Goal: Task Accomplishment & Management: Complete application form

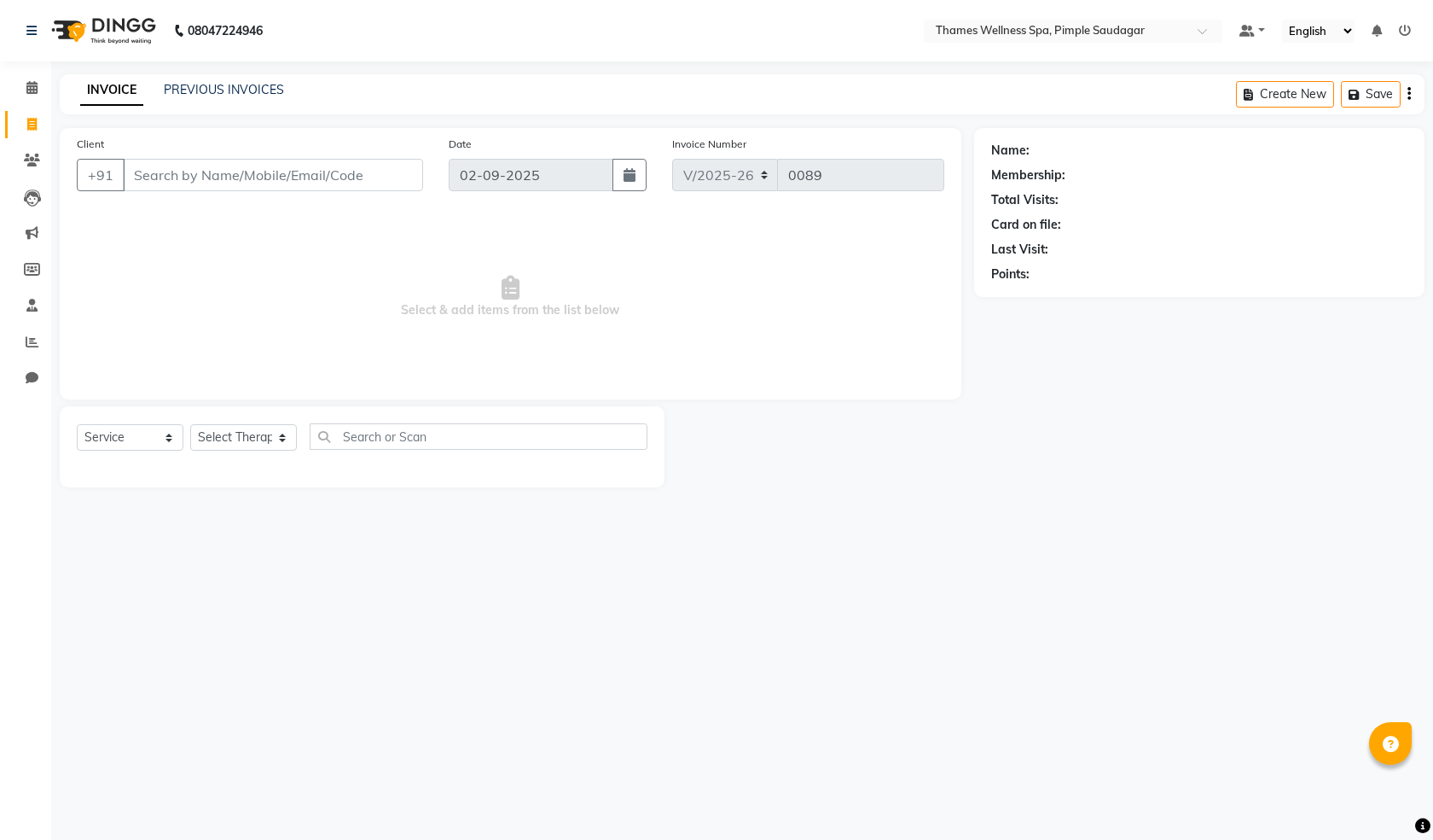
select select "8709"
select select "service"
type input "9960430266"
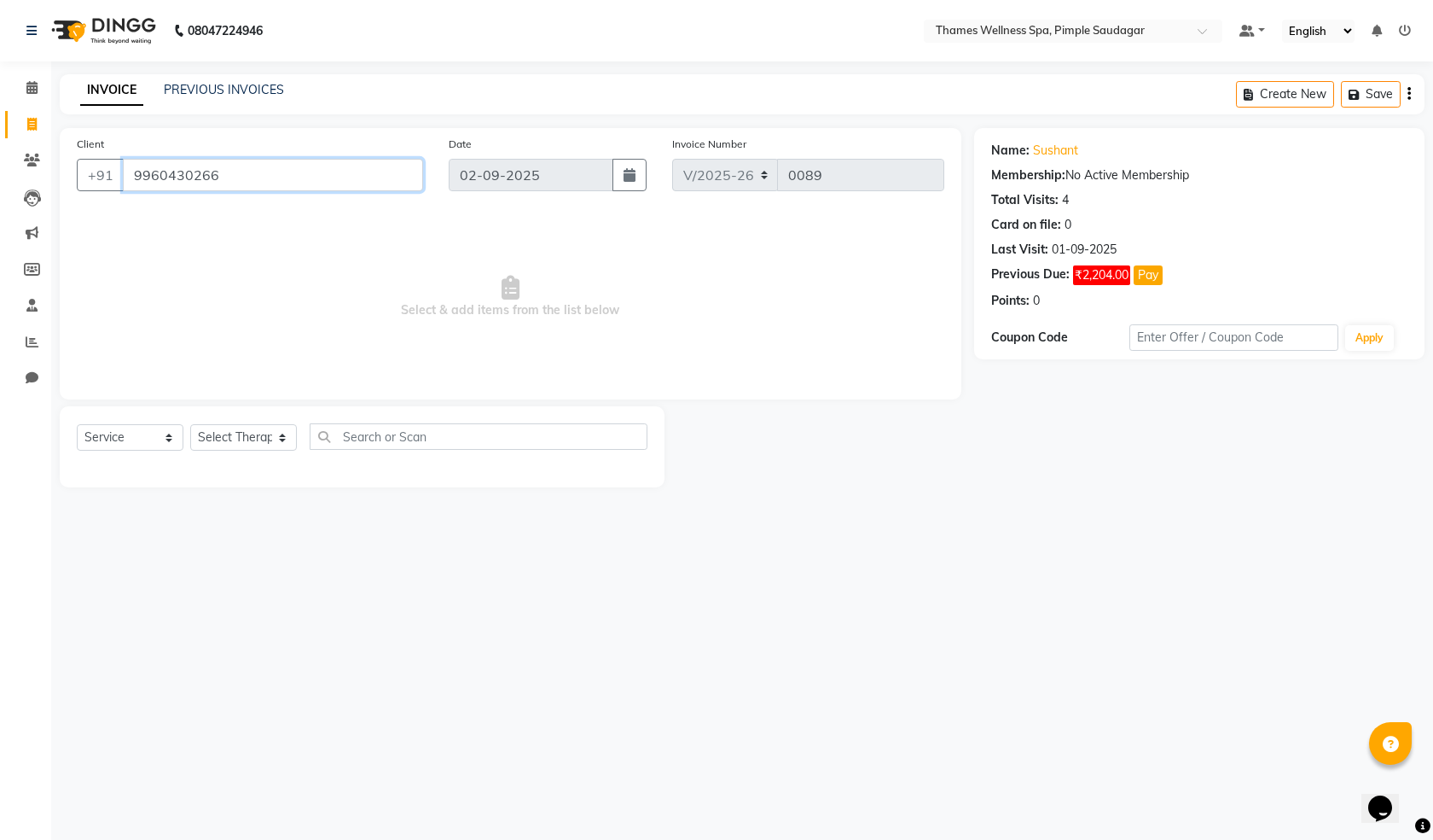
click at [296, 162] on input "9960430266" at bounding box center [273, 174] width 301 height 32
click at [1073, 142] on link "Sushant" at bounding box center [1055, 150] width 45 height 18
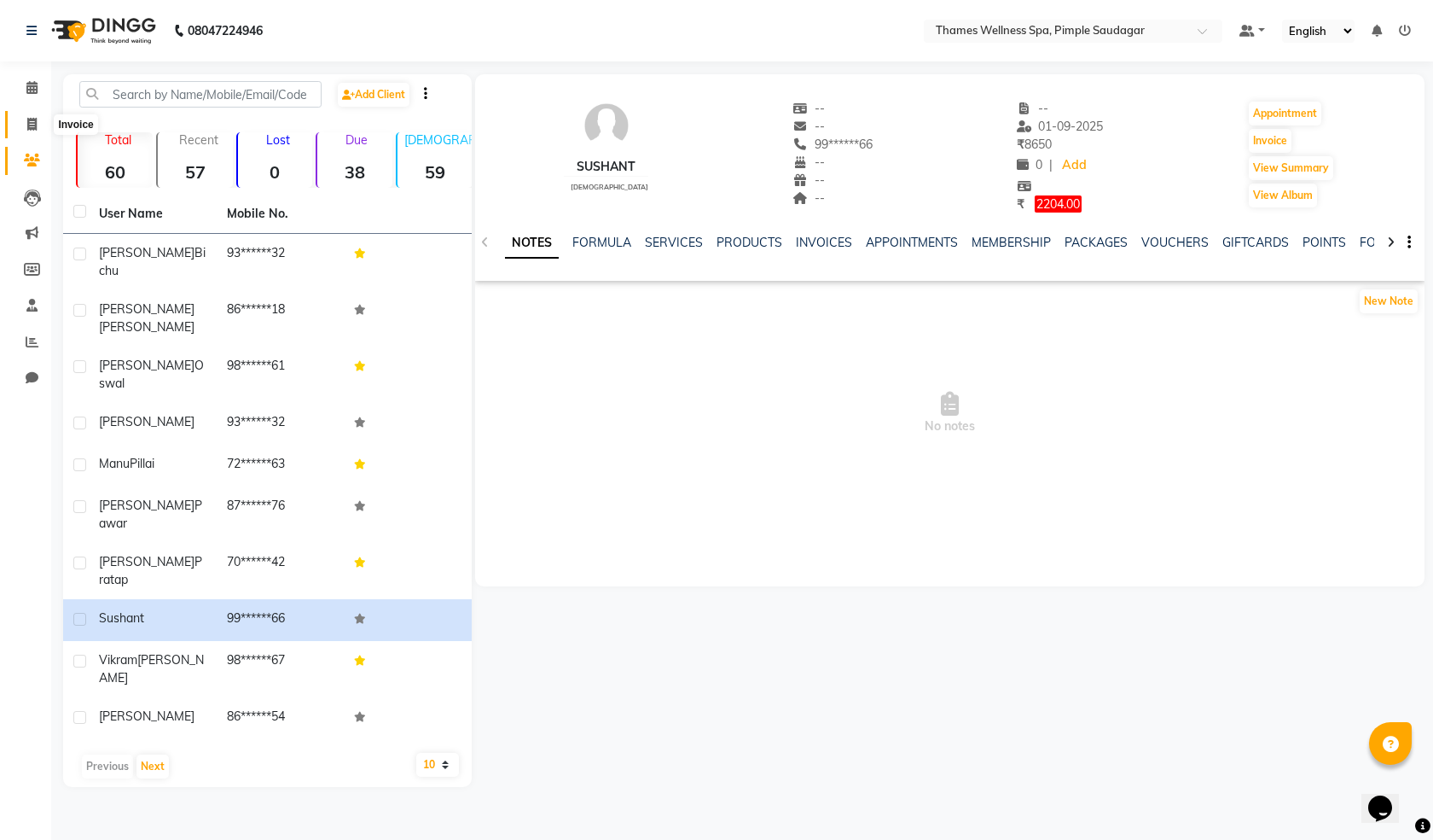
click at [27, 118] on icon at bounding box center [32, 124] width 9 height 13
select select "service"
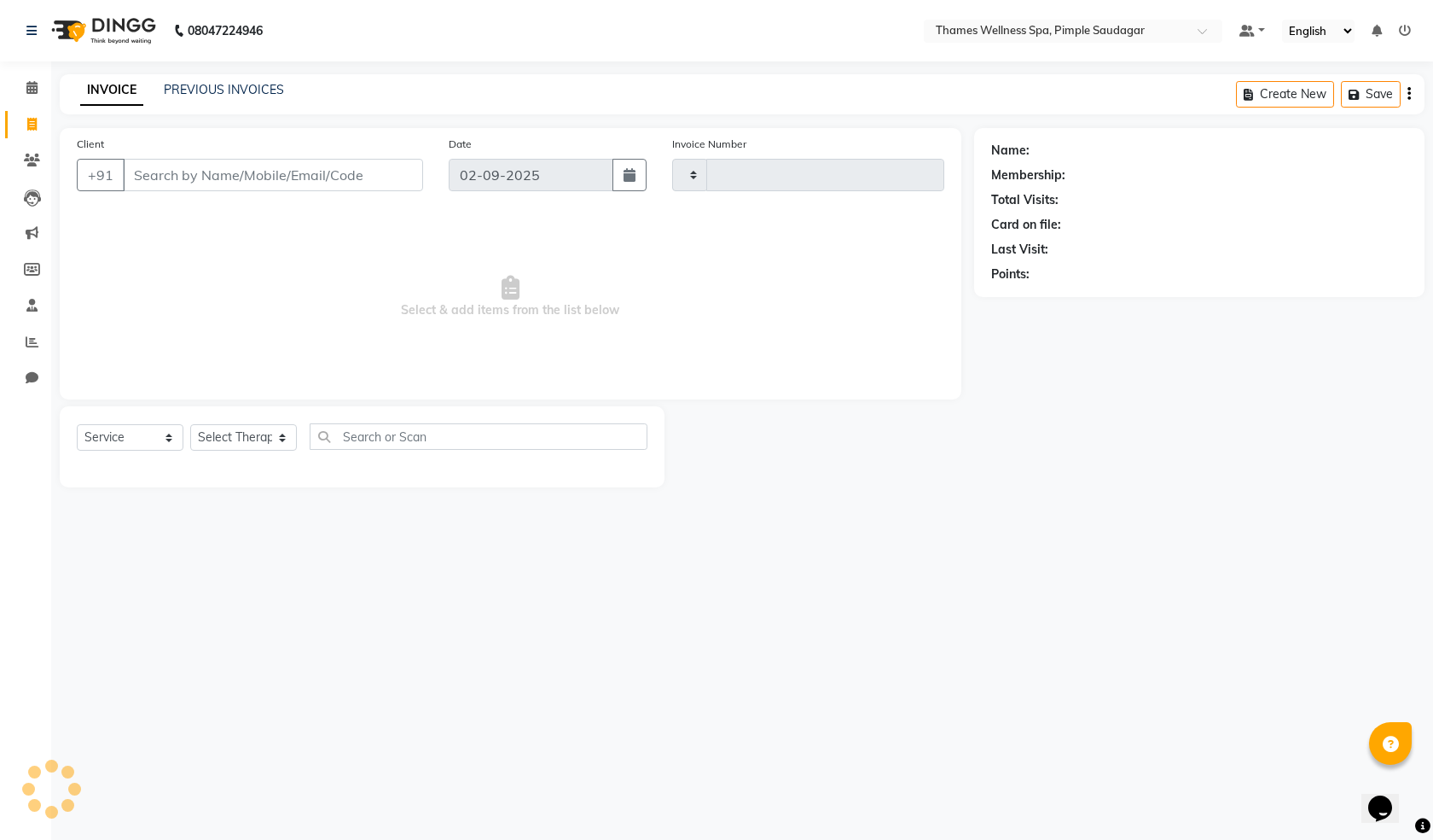
type input "0089"
select select "8709"
click at [246, 175] on input "Client" at bounding box center [273, 174] width 301 height 32
type input "9960430266"
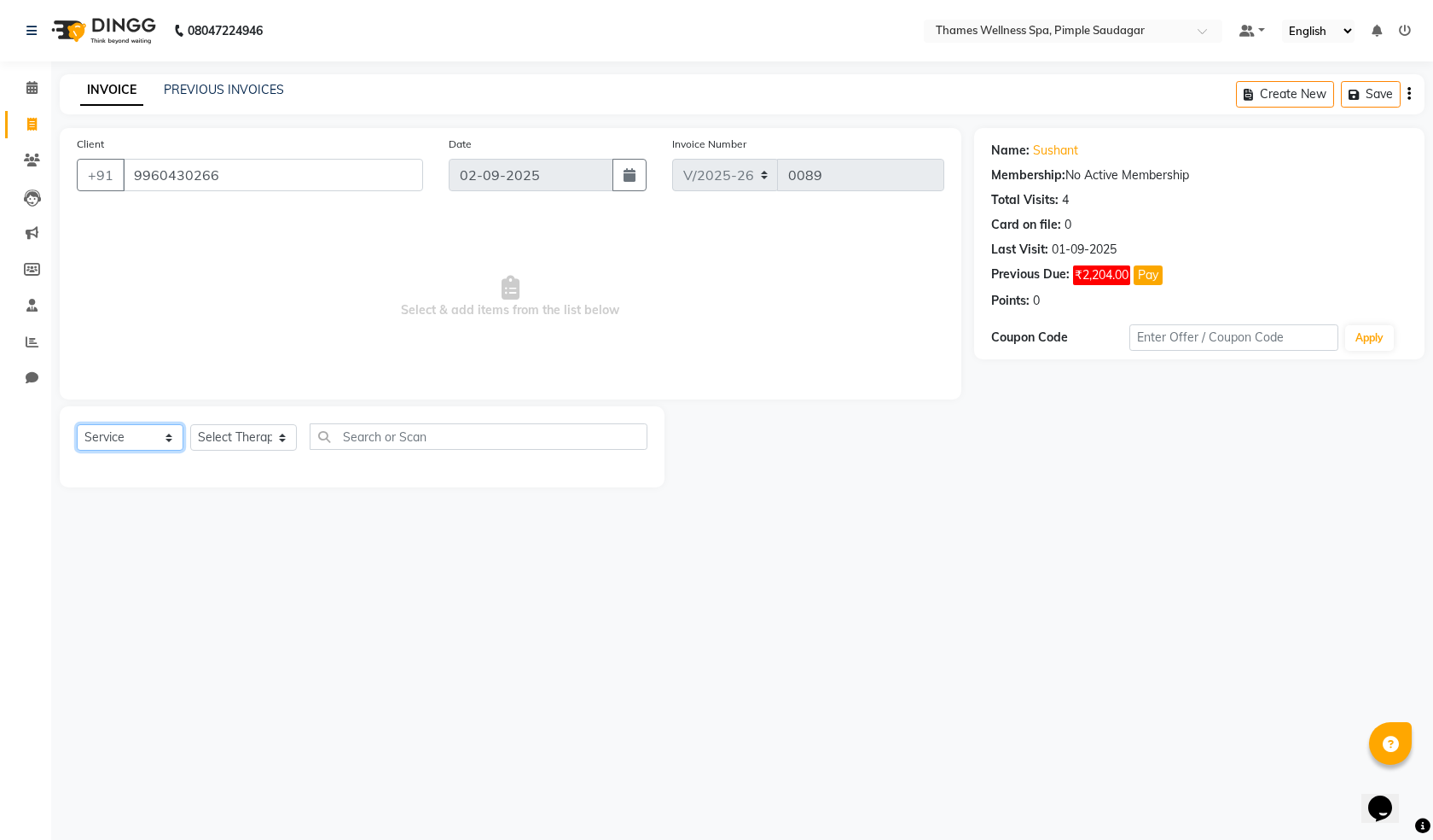
click at [167, 438] on select "Select Service Product Membership Package Voucher Prepaid Gift Card" at bounding box center [130, 437] width 107 height 26
click at [77, 424] on select "Select Service Product Membership Package Voucher Prepaid Gift Card" at bounding box center [130, 437] width 107 height 26
click at [249, 433] on select "Select Therapist [PERSON_NAME] Bem Hana kety [PERSON_NAME] Mishi [PERSON_NAME] …" at bounding box center [243, 437] width 107 height 26
select select "88610"
click at [190, 424] on select "Select Therapist [PERSON_NAME] Bem Hana kety [PERSON_NAME] Mishi [PERSON_NAME] …" at bounding box center [243, 437] width 107 height 26
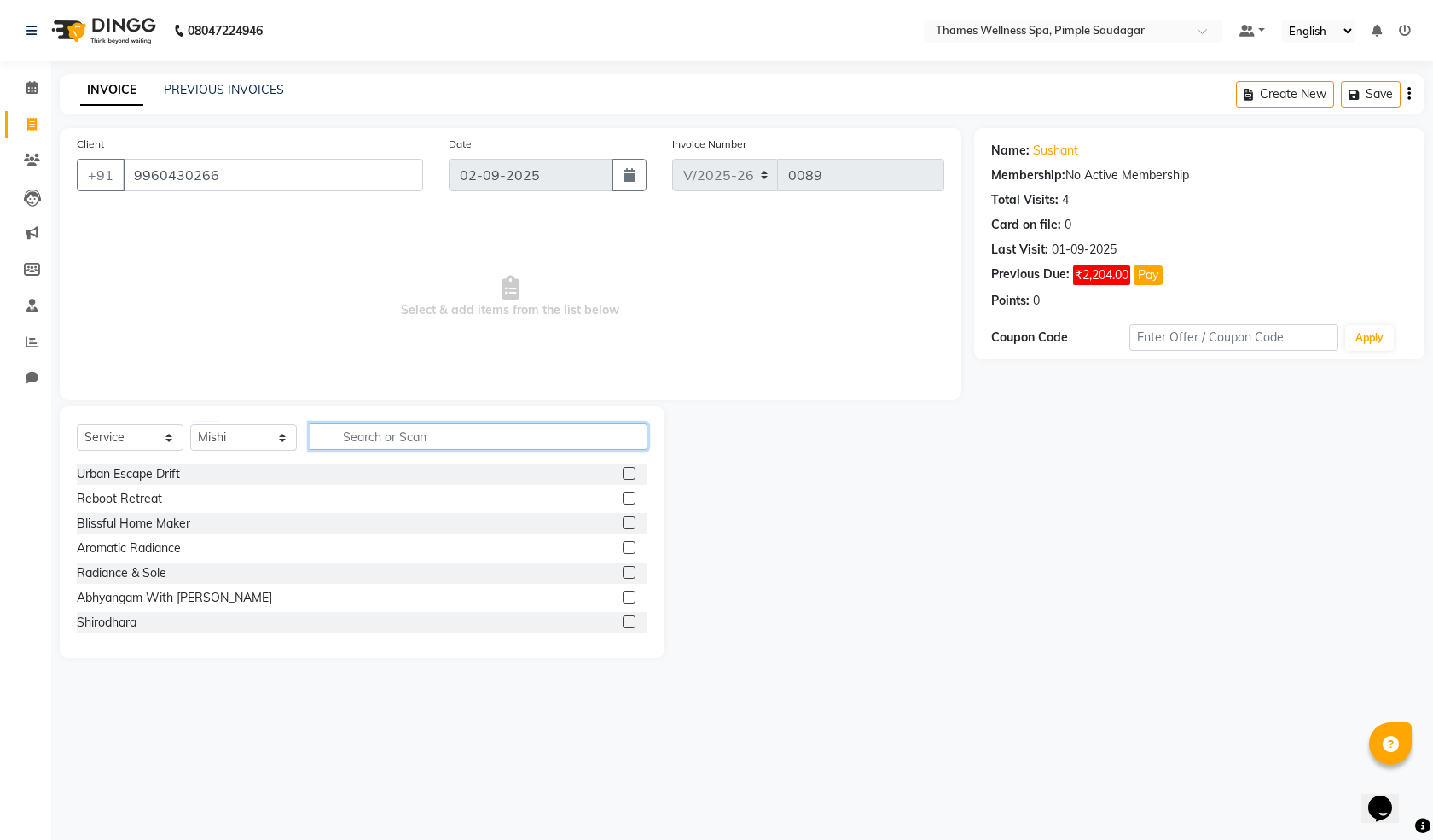
click at [368, 430] on input "text" at bounding box center [479, 436] width 338 height 26
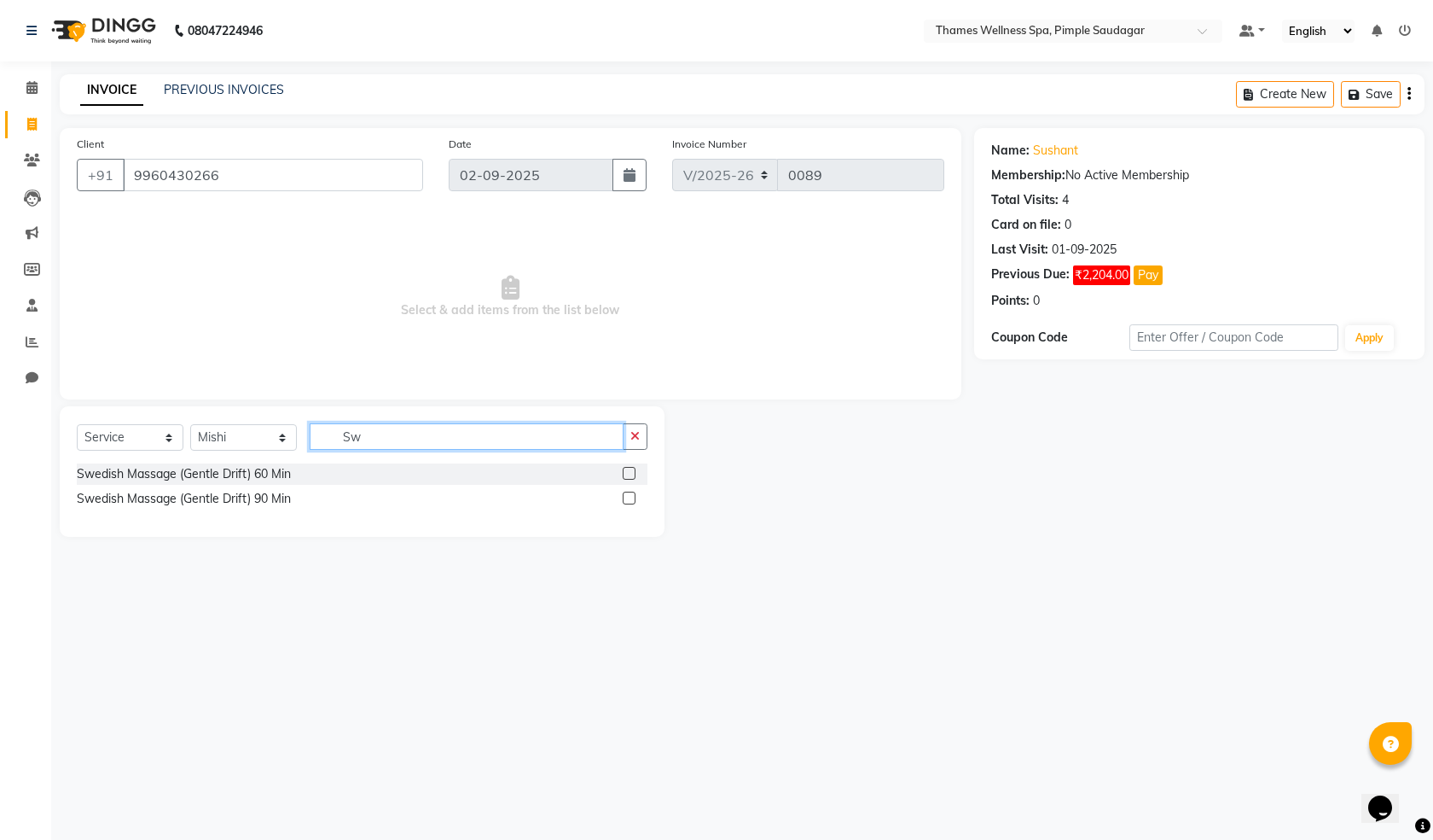
type input "Sw"
click at [626, 472] on label at bounding box center [629, 473] width 13 height 13
click at [626, 472] on input "checkbox" at bounding box center [628, 474] width 11 height 11
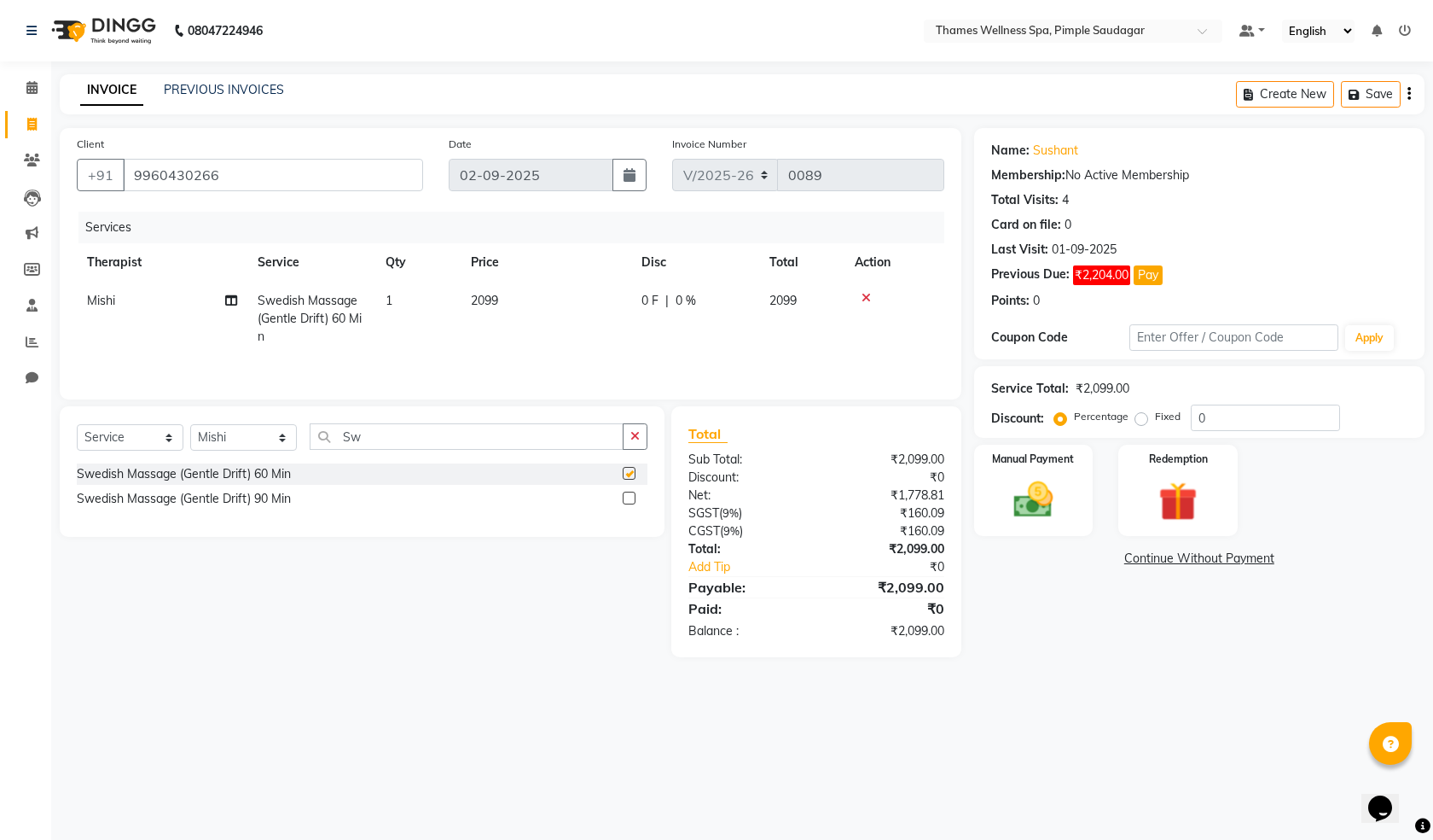
checkbox input "false"
drag, startPoint x: 464, startPoint y: 440, endPoint x: 134, endPoint y: 317, distance: 352.2
click at [134, 317] on div "Client [PHONE_NUMBER] Date [DATE] Invoice Number V/2025 V/[PHONE_NUMBER] Servic…" at bounding box center [510, 393] width 927 height 529
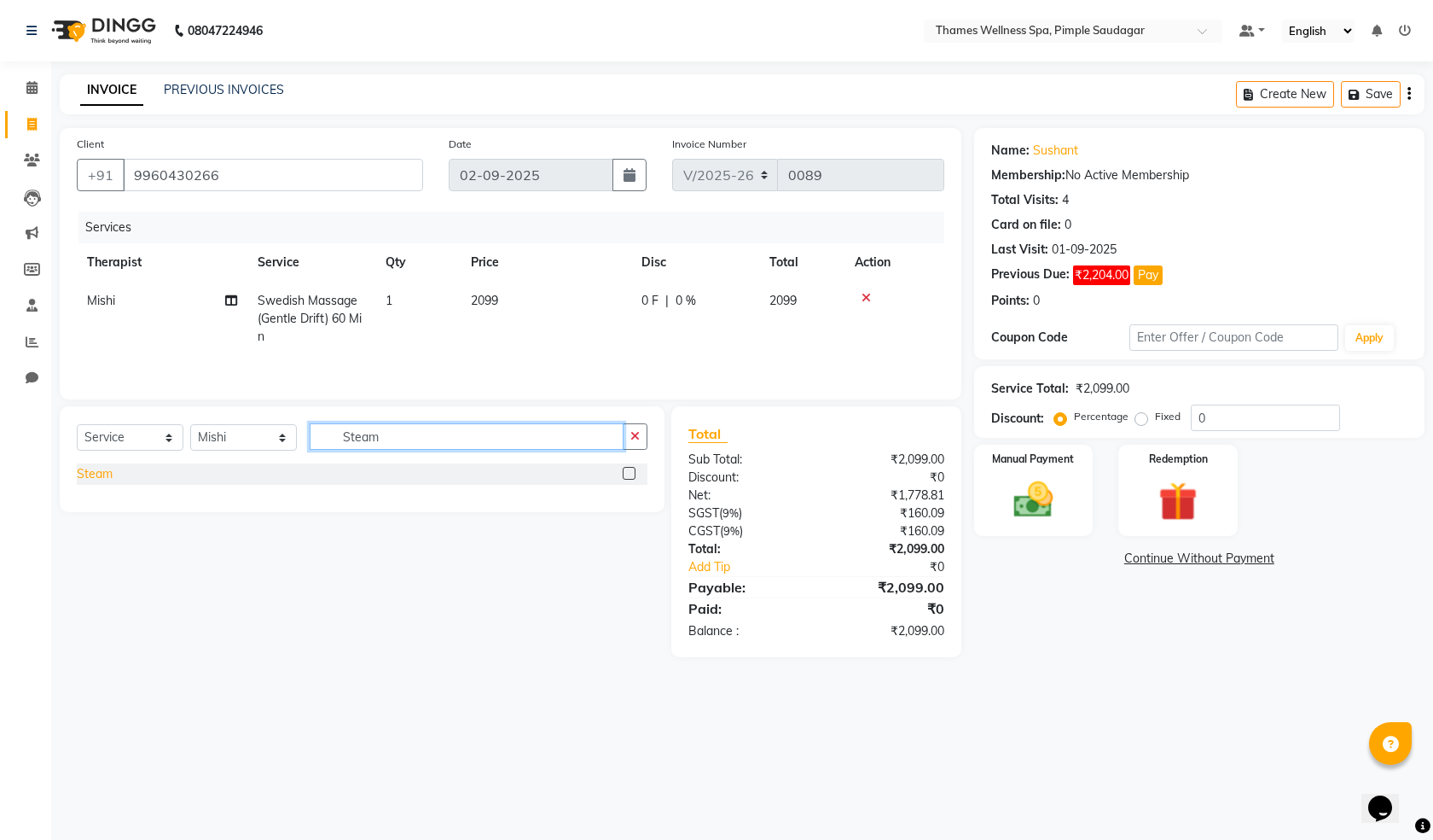
type input "Steam"
click at [111, 468] on div "Steam" at bounding box center [95, 473] width 36 height 18
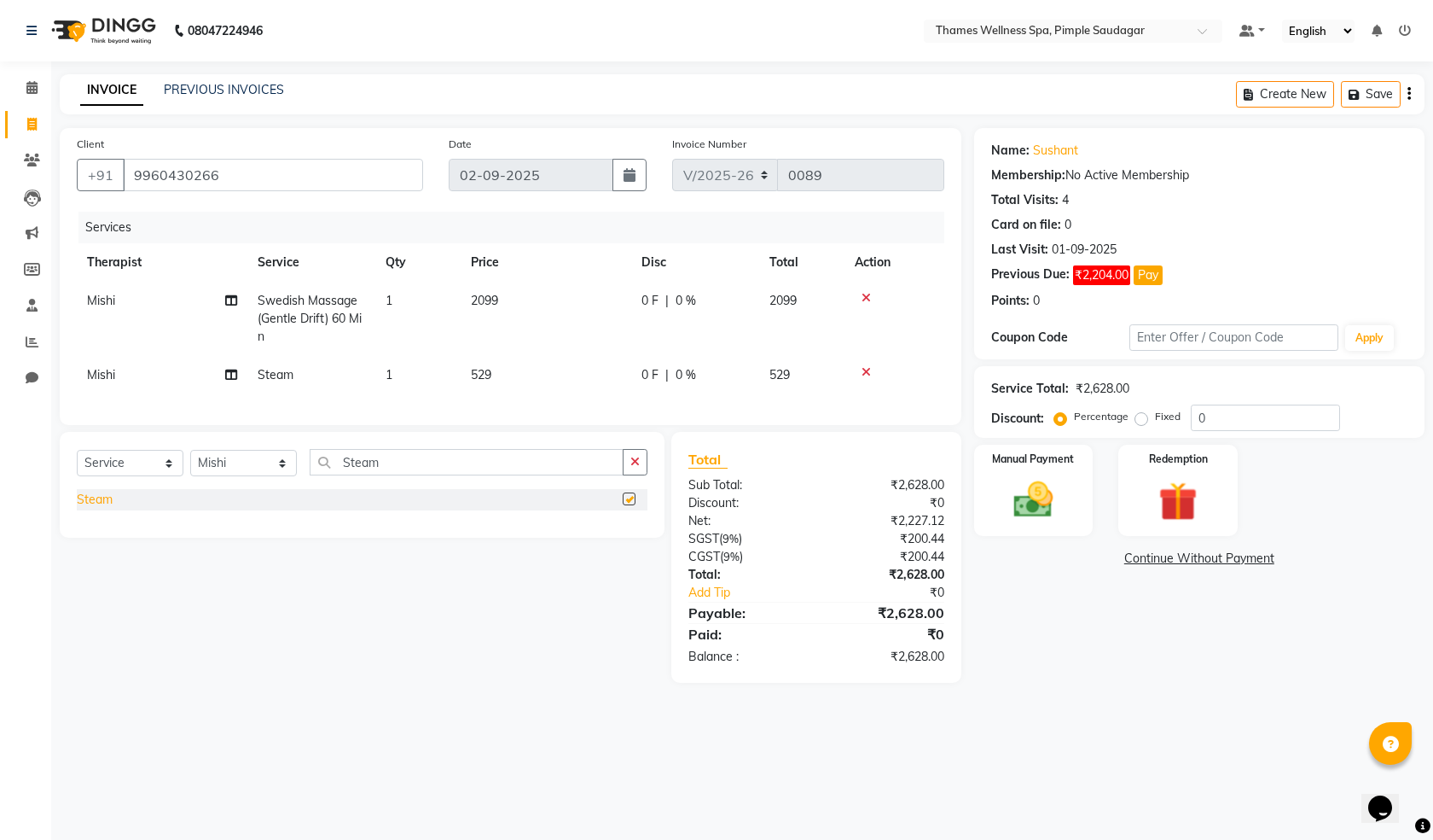
checkbox input "false"
click at [474, 381] on span "529" at bounding box center [481, 374] width 20 height 16
select select "88610"
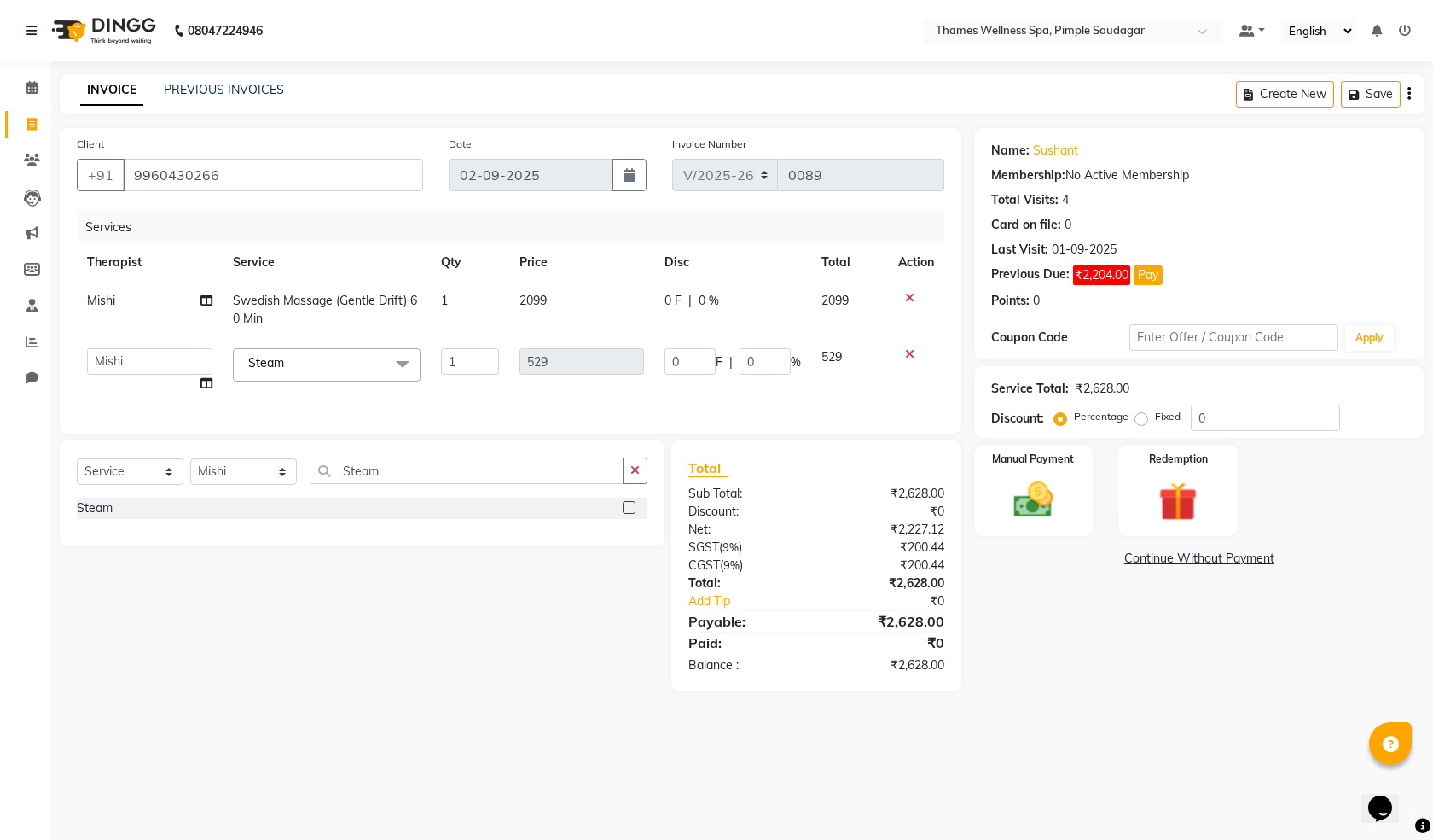
click at [566, 303] on td "2099" at bounding box center [582, 309] width 145 height 57
select select "88610"
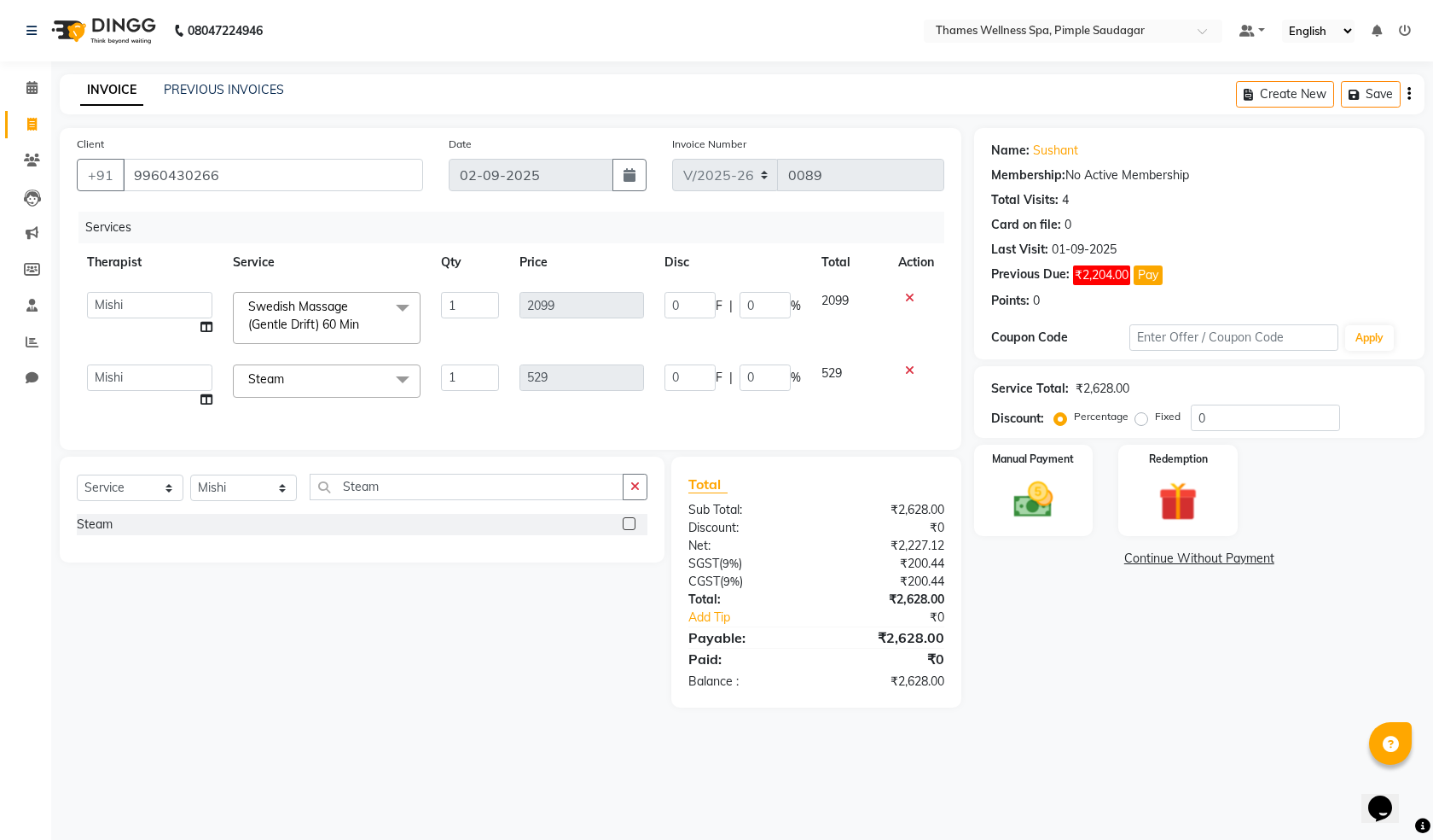
click at [617, 251] on th "Price" at bounding box center [582, 262] width 145 height 38
click at [670, 302] on input "0" at bounding box center [690, 304] width 51 height 26
click at [555, 304] on tr "[PERSON_NAME] Bem Hana kety [PERSON_NAME] Mishi [PERSON_NAME] [PERSON_NAME] Das…" at bounding box center [510, 317] width 868 height 72
type input "1"
type input "1799"
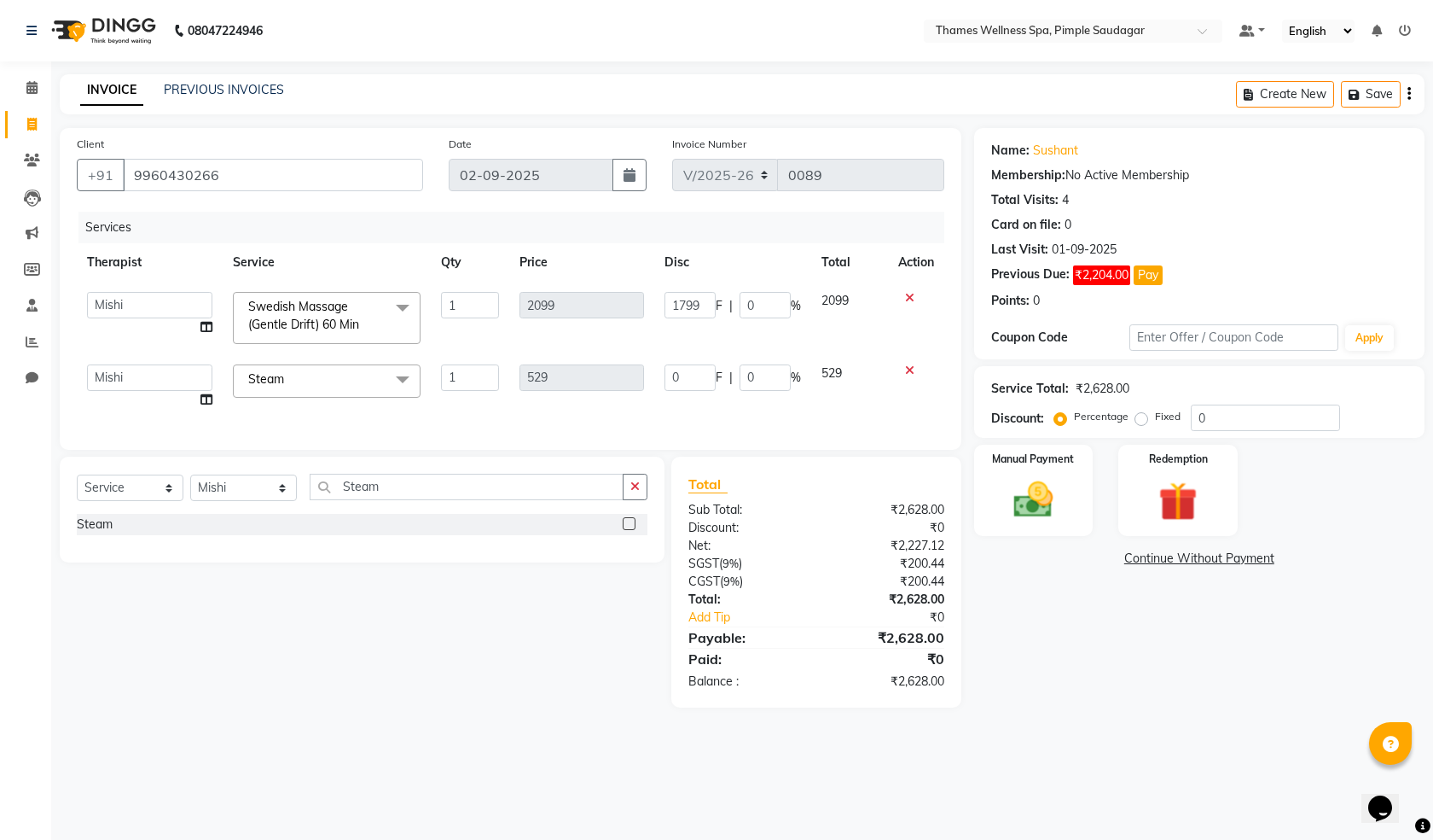
click at [892, 348] on tbody "[PERSON_NAME] Bem Hana kety [PERSON_NAME] Mishi [PERSON_NAME] [PERSON_NAME] Das…" at bounding box center [510, 350] width 868 height 137
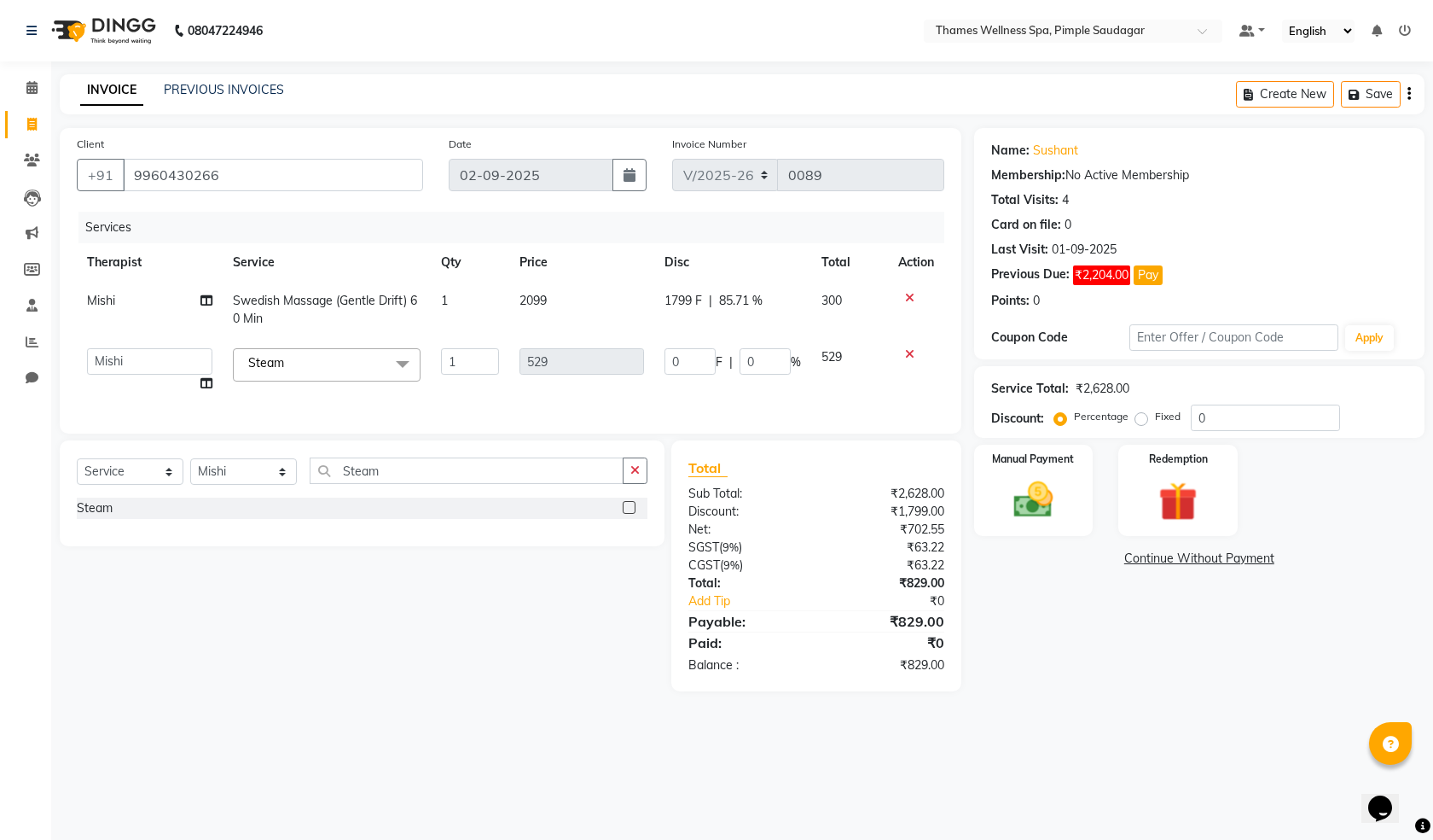
click at [678, 295] on span "1799 F" at bounding box center [683, 300] width 37 height 18
select select "88610"
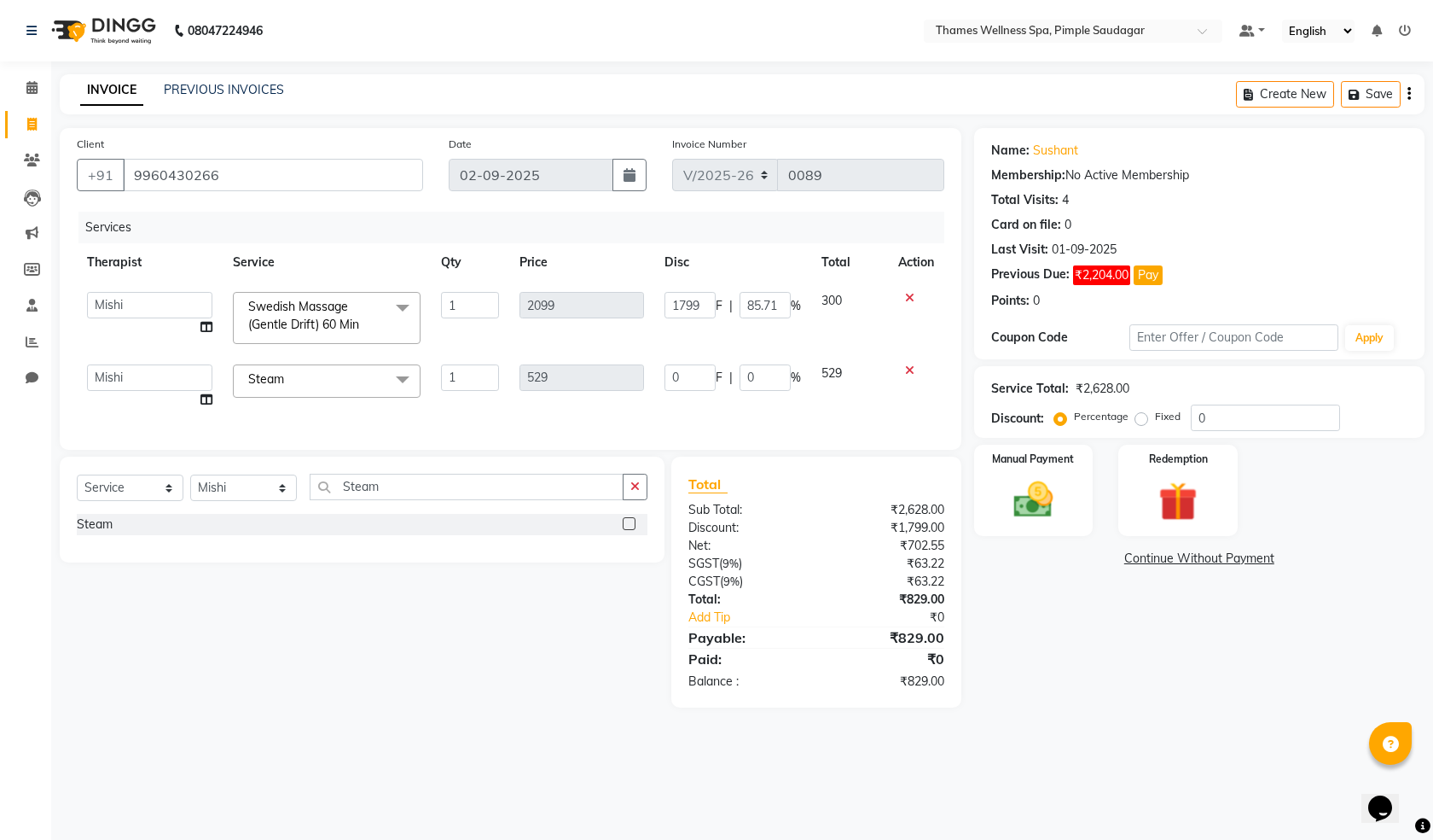
click at [678, 295] on input "1799" at bounding box center [690, 304] width 51 height 26
type input "300"
click at [600, 334] on td "2099" at bounding box center [582, 317] width 145 height 72
select select "88610"
drag, startPoint x: 700, startPoint y: 376, endPoint x: 586, endPoint y: 394, distance: 115.4
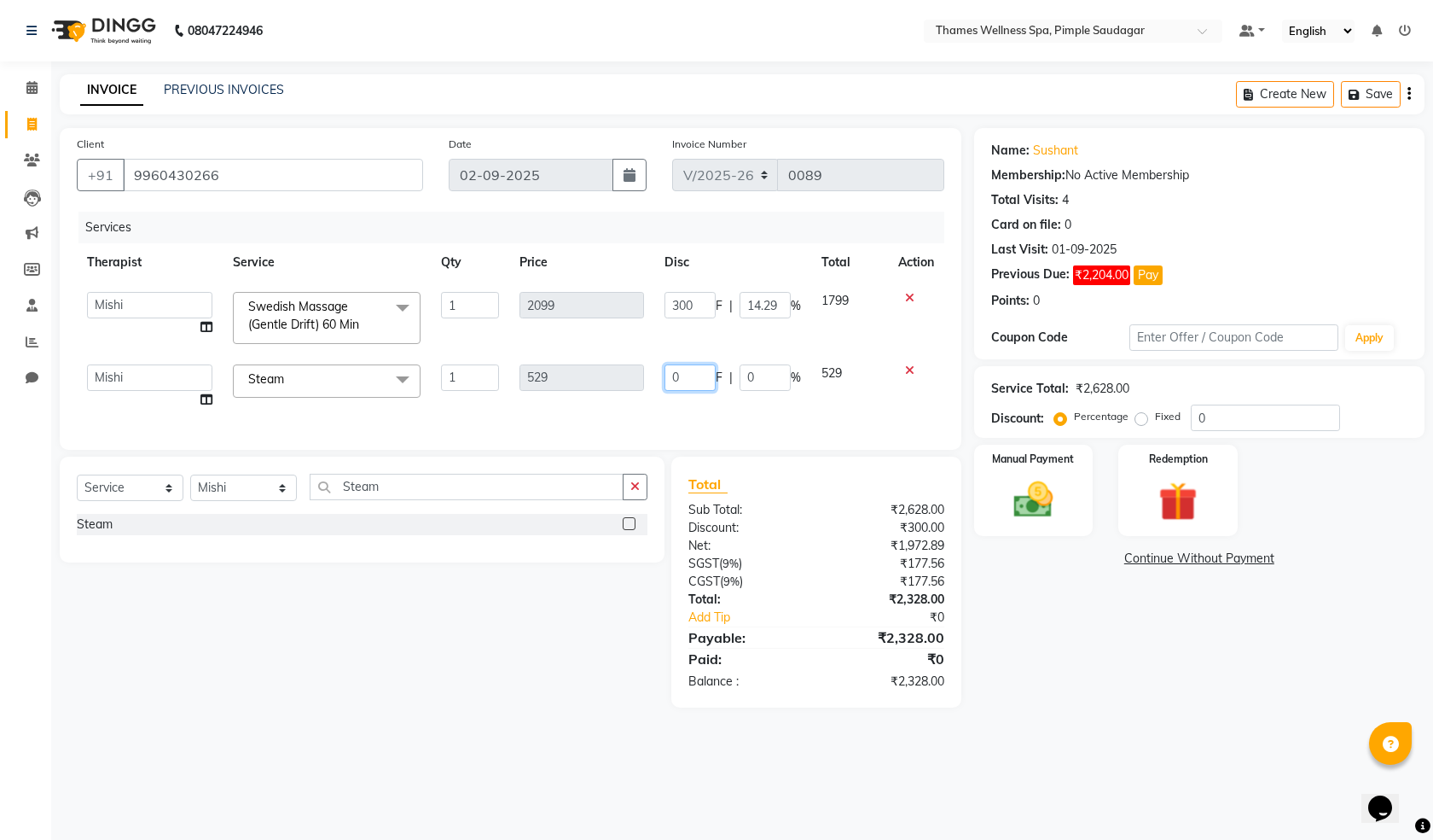
click at [586, 394] on tr "[PERSON_NAME] Bem Hana kety [PERSON_NAME] Mishi [PERSON_NAME] [PERSON_NAME] Das…" at bounding box center [510, 387] width 868 height 65
type input "200"
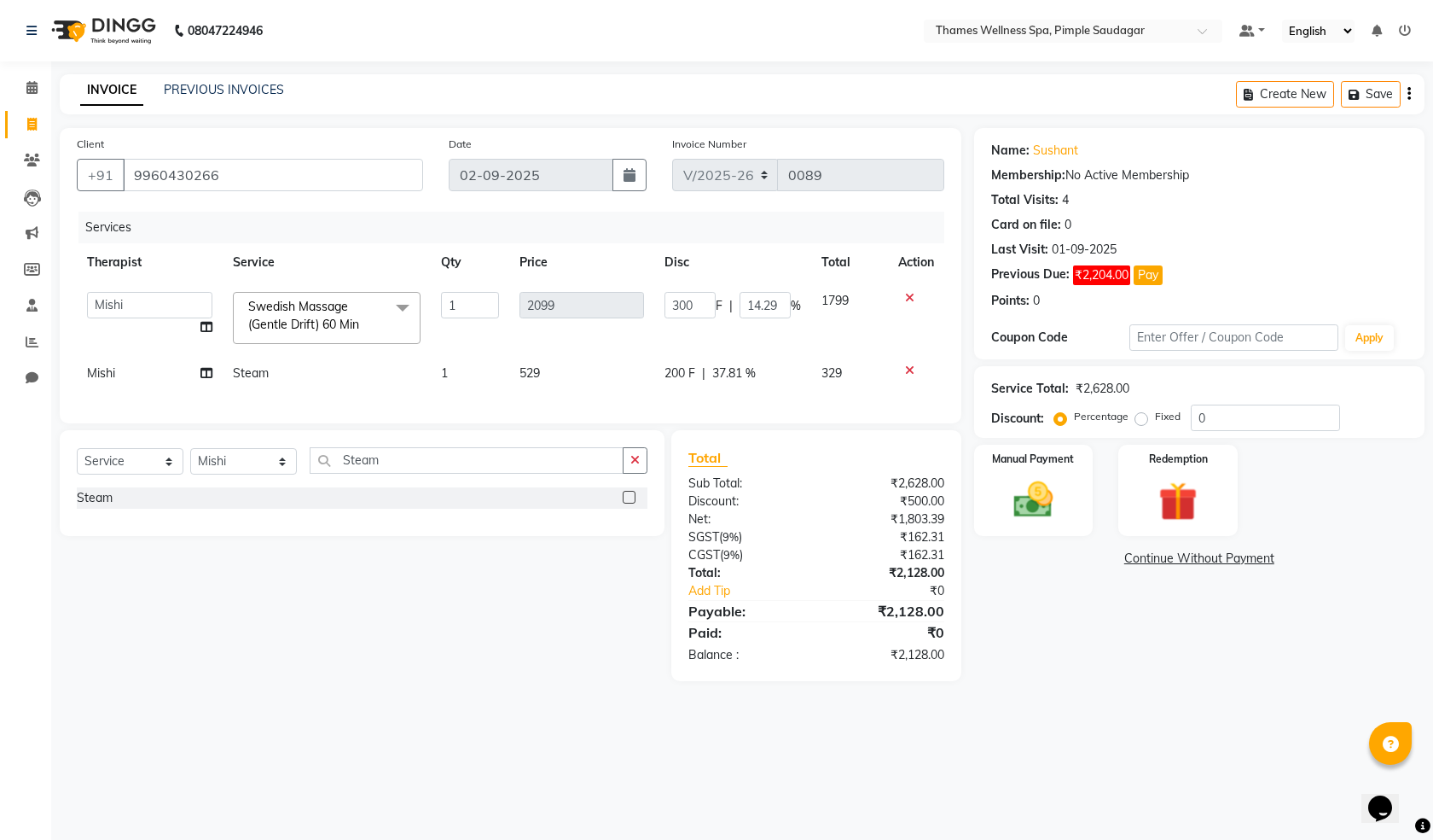
click at [580, 407] on div "Services Therapist Service Qty Price Disc Total Action [PERSON_NAME] Bem Hana k…" at bounding box center [510, 309] width 868 height 195
click at [640, 383] on td "529" at bounding box center [582, 373] width 145 height 38
select select "88610"
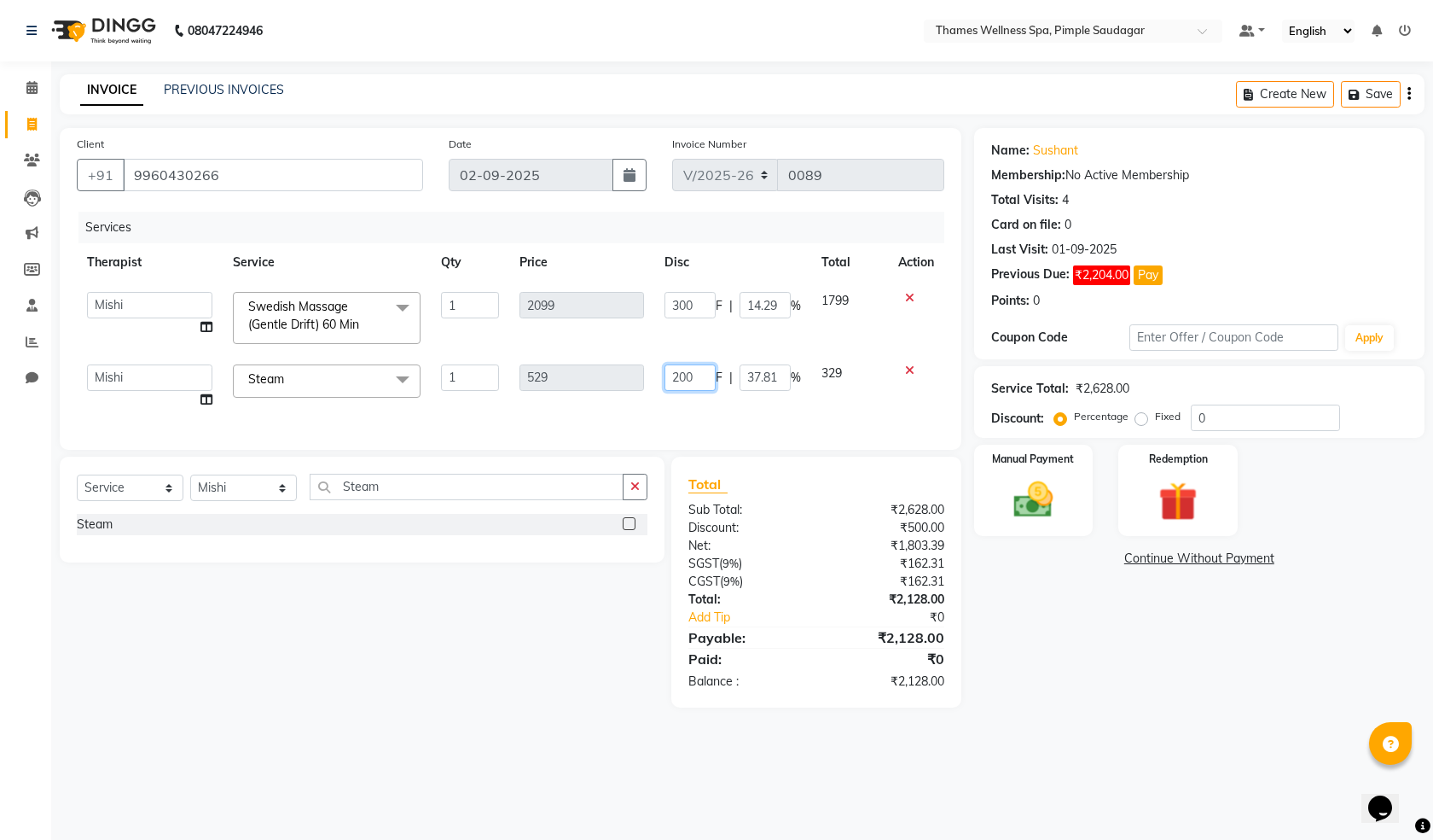
drag, startPoint x: 694, startPoint y: 375, endPoint x: 653, endPoint y: 381, distance: 41.4
click at [654, 381] on td "200 F | 37.81 %" at bounding box center [732, 387] width 157 height 65
type input "172"
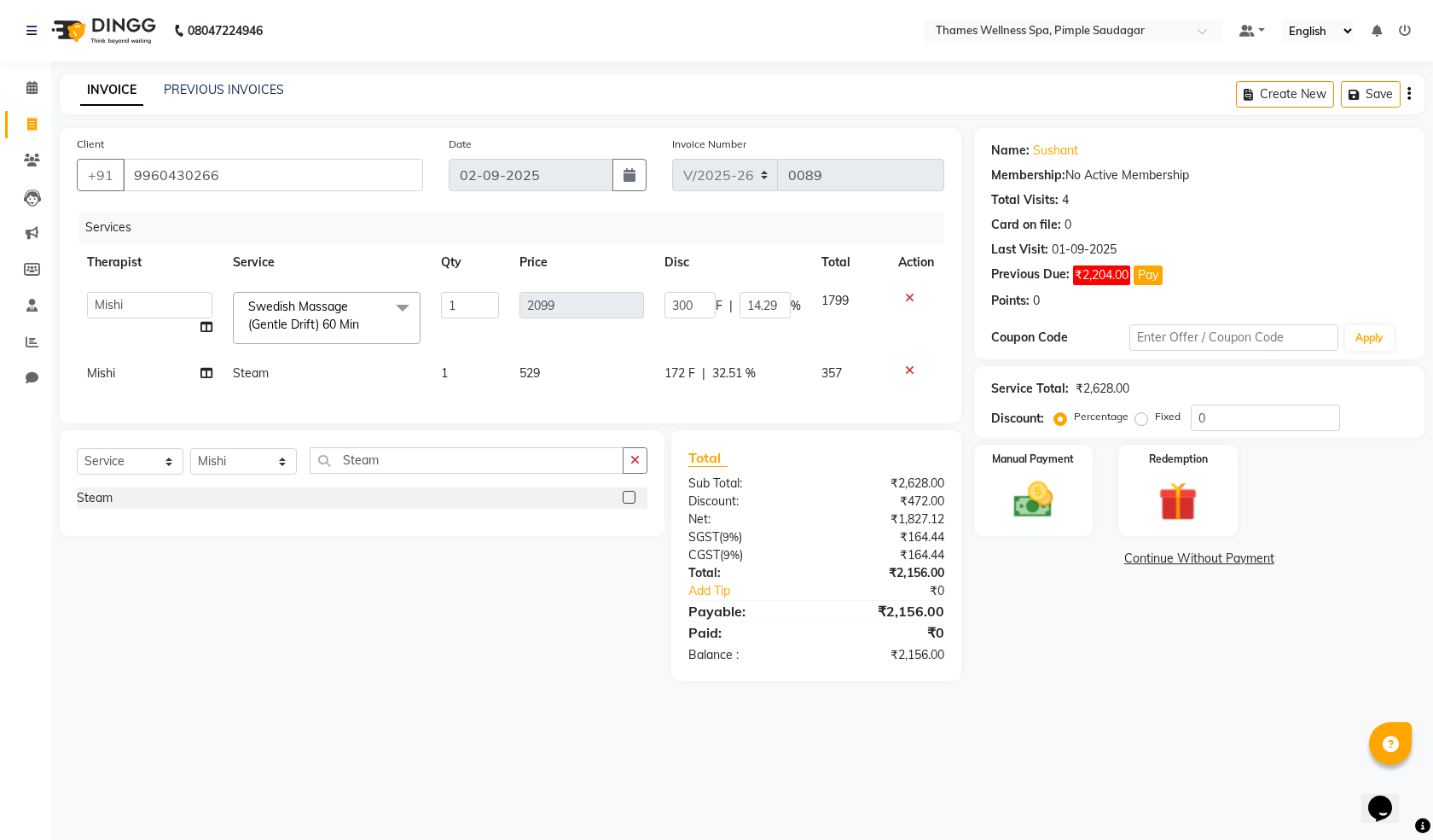
click at [861, 407] on div "Services Therapist Service Qty Price Disc Total Action [PERSON_NAME] Bem Hana k…" at bounding box center [510, 309] width 868 height 195
drag, startPoint x: 686, startPoint y: 375, endPoint x: 649, endPoint y: 377, distance: 37.1
click at [649, 377] on tr "Mishi Steam 1 529 172 F | 32.51 % 357" at bounding box center [510, 373] width 868 height 38
click at [717, 401] on div "Services Therapist Service Qty Price Disc Total Action [PERSON_NAME] Bem Hana k…" at bounding box center [510, 309] width 868 height 195
click at [682, 366] on span "172 F" at bounding box center [679, 373] width 31 height 18
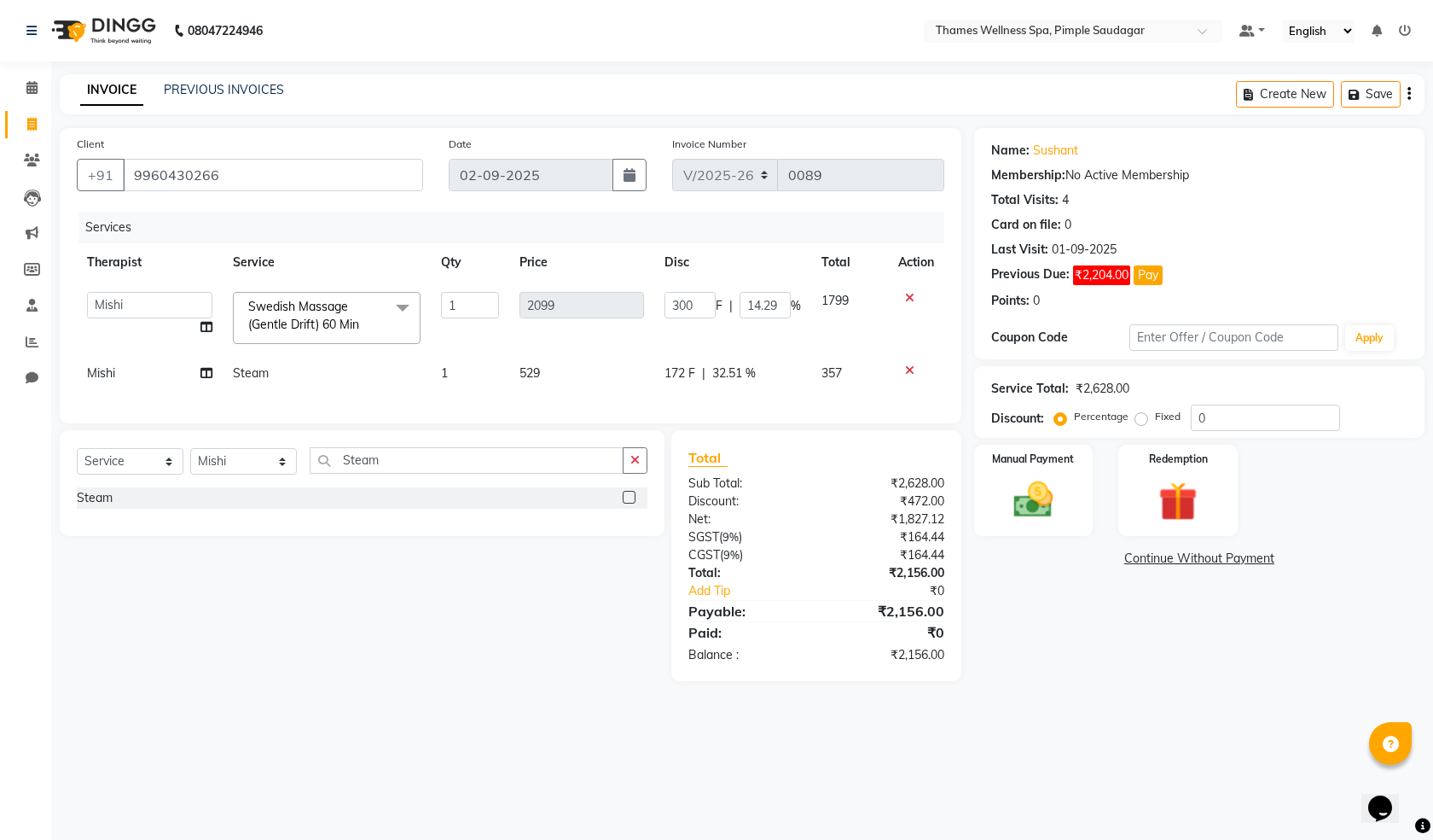
select select "88610"
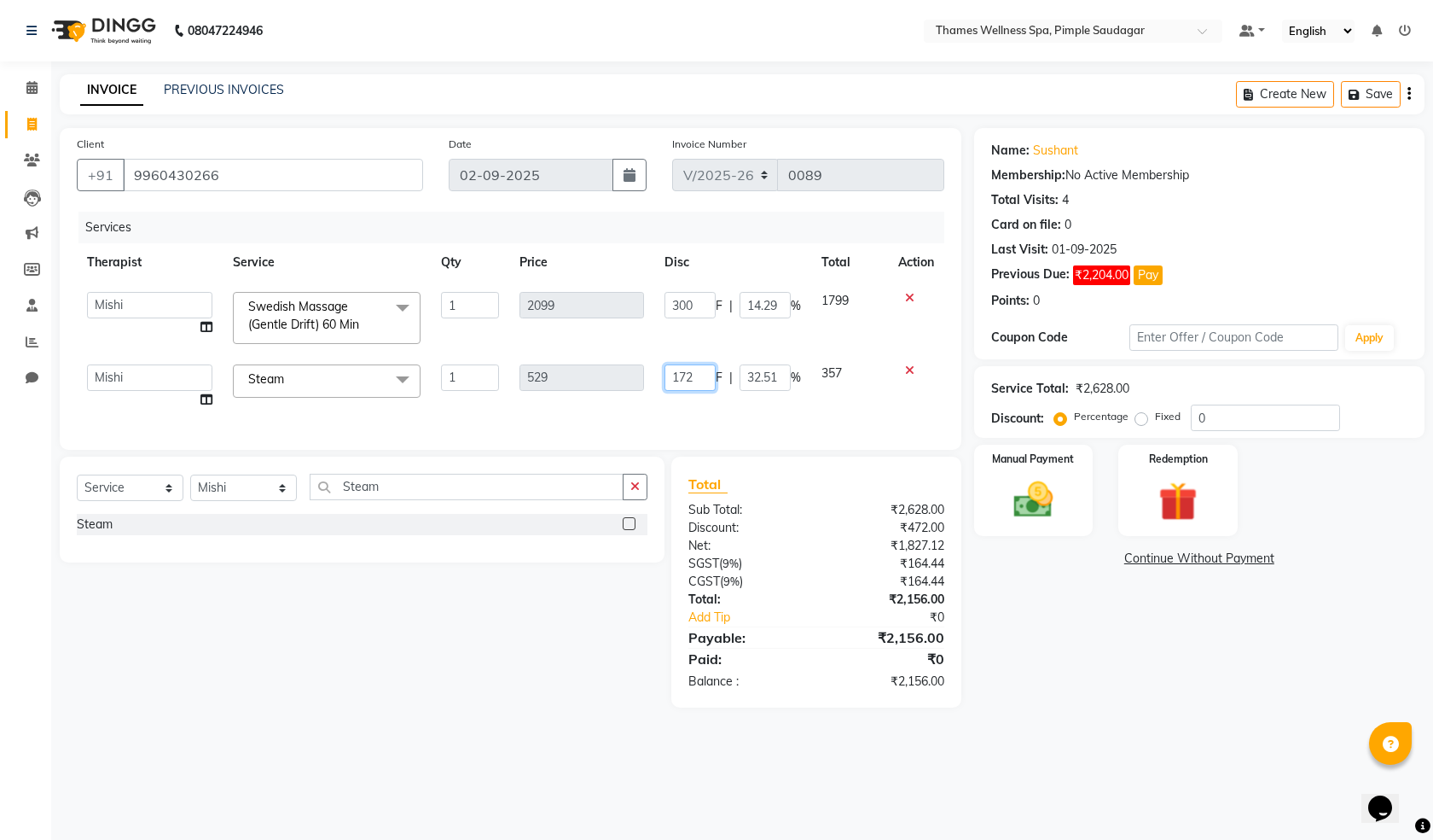
click at [682, 366] on input "172" at bounding box center [690, 378] width 51 height 26
type input "171"
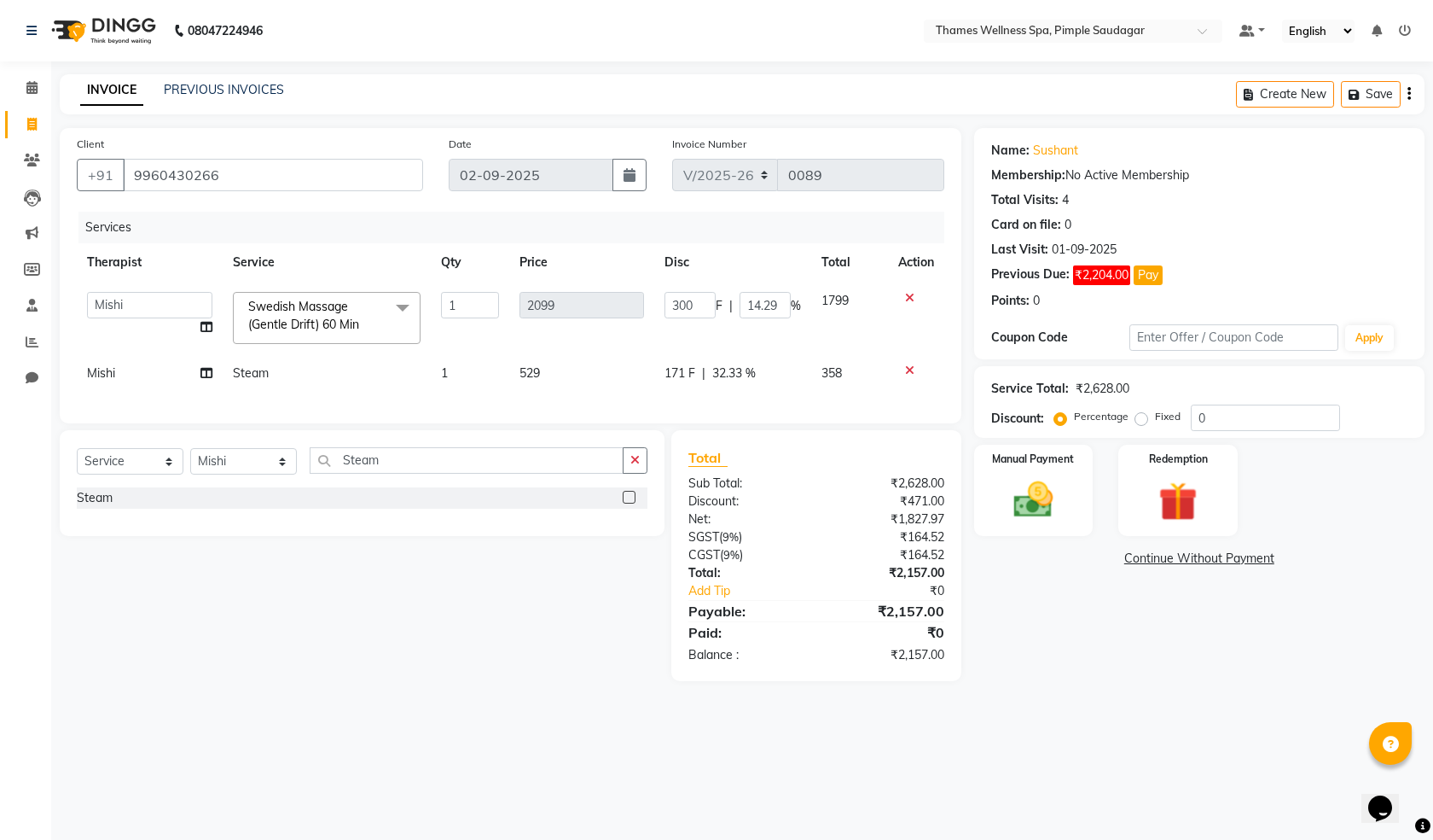
click at [807, 407] on div "Services Therapist Service Qty Price Disc Total Action [PERSON_NAME] Bem Hana k…" at bounding box center [510, 309] width 868 height 195
click at [951, 322] on div "Client [PHONE_NUMBER] Date [DATE] Invoice Number V/2025 V/[PHONE_NUMBER] Servic…" at bounding box center [510, 276] width 902 height 295
click at [785, 337] on td "300 F | 14.29 %" at bounding box center [732, 317] width 157 height 72
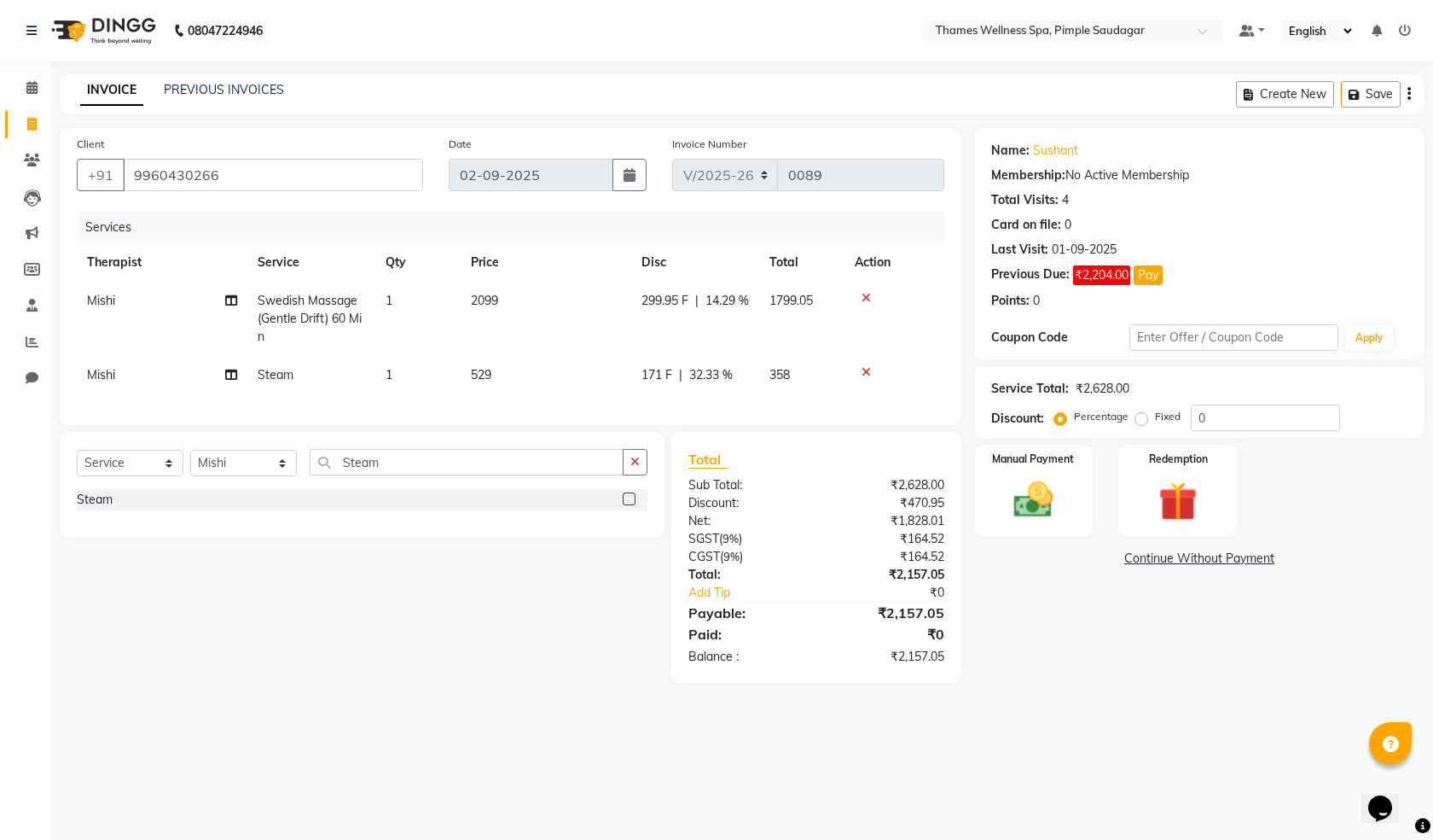
click at [682, 366] on div "171 F | 32.33 %" at bounding box center [695, 374] width 108 height 18
select select "88610"
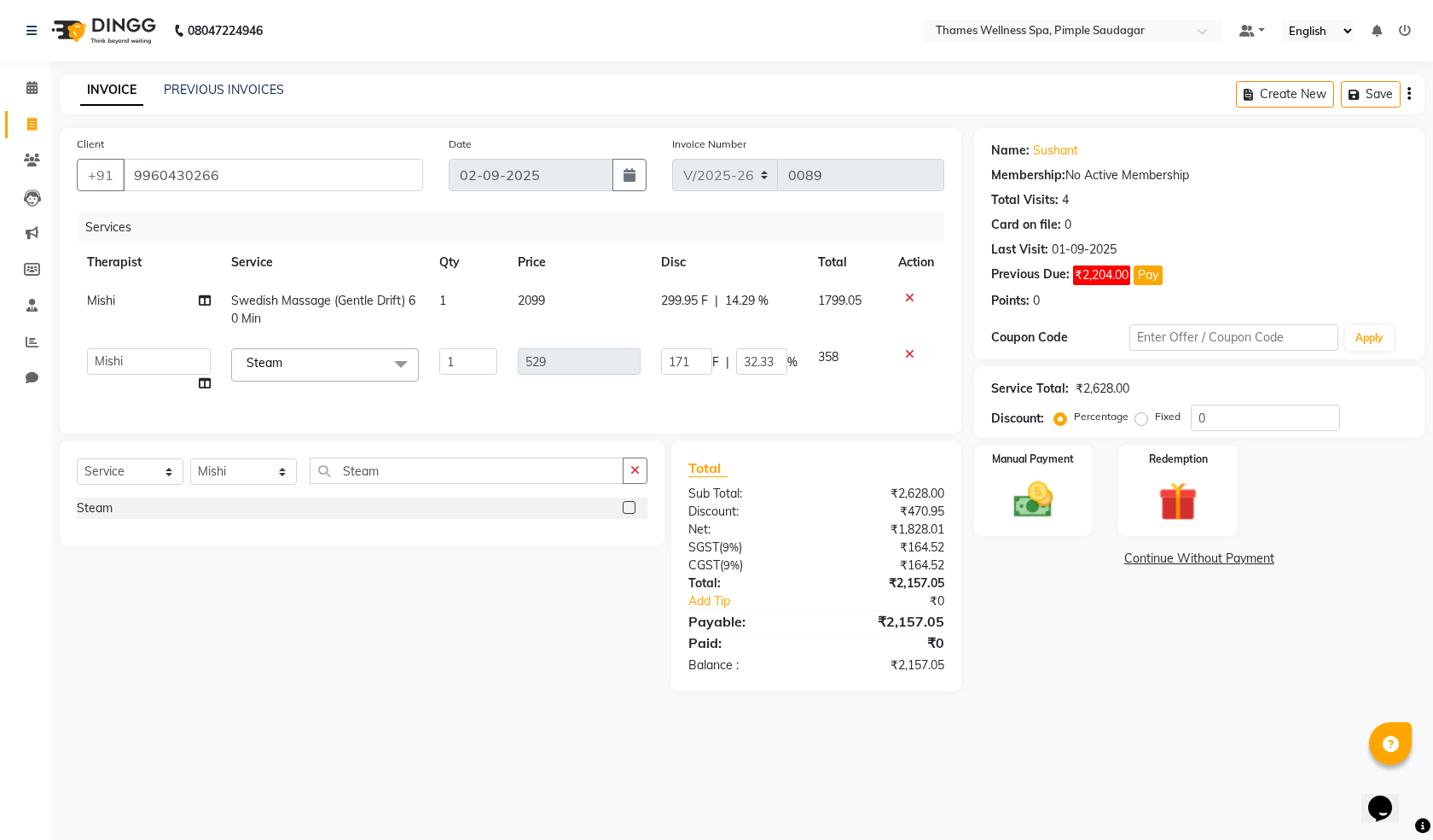
click at [682, 366] on input "171" at bounding box center [686, 361] width 51 height 26
type input "128"
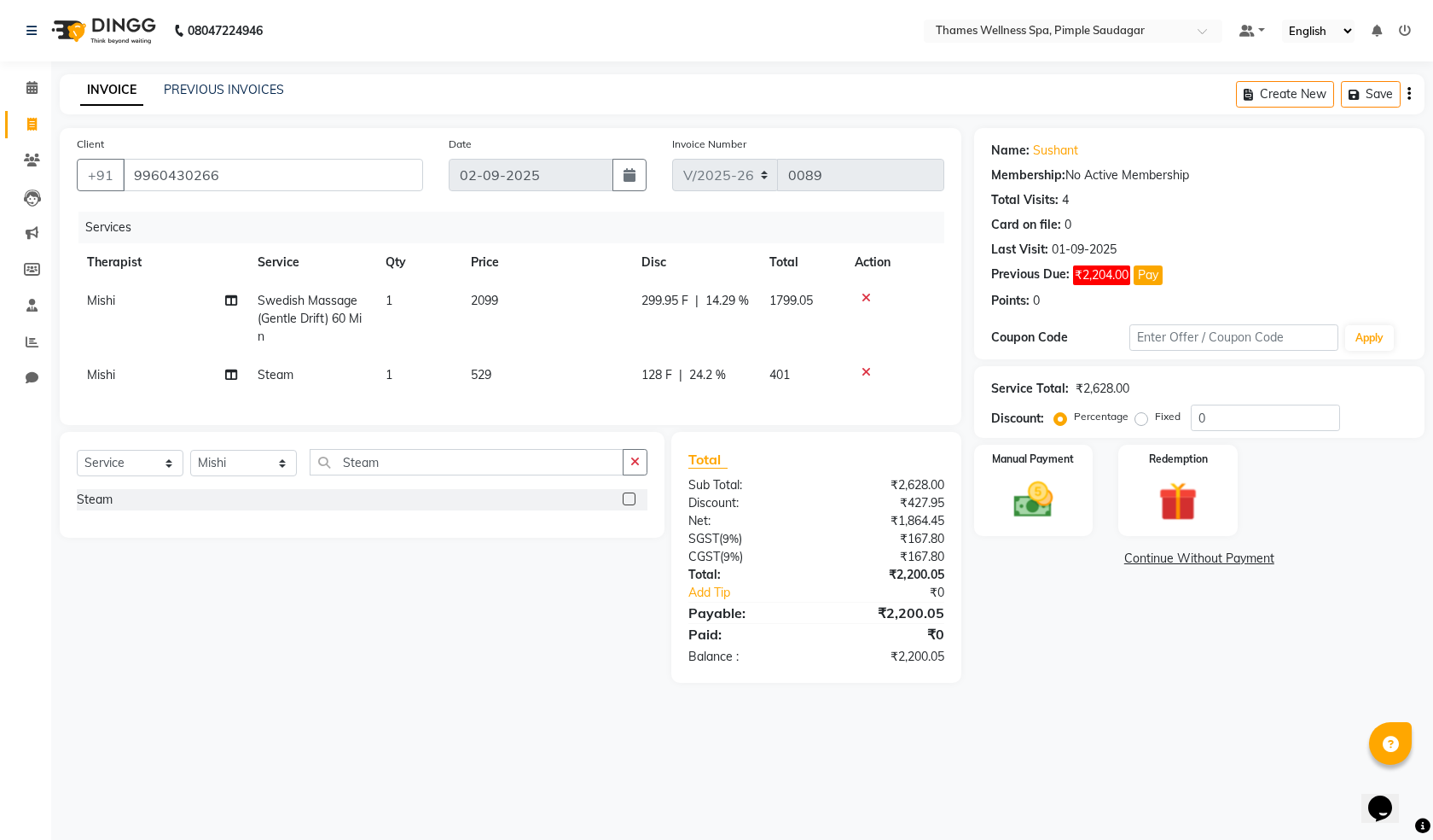
click at [771, 407] on div "Services Therapist Service Qty Price Disc Total Action Mishi Swedish Massage (G…" at bounding box center [510, 309] width 868 height 196
click at [866, 376] on icon at bounding box center [867, 371] width 9 height 12
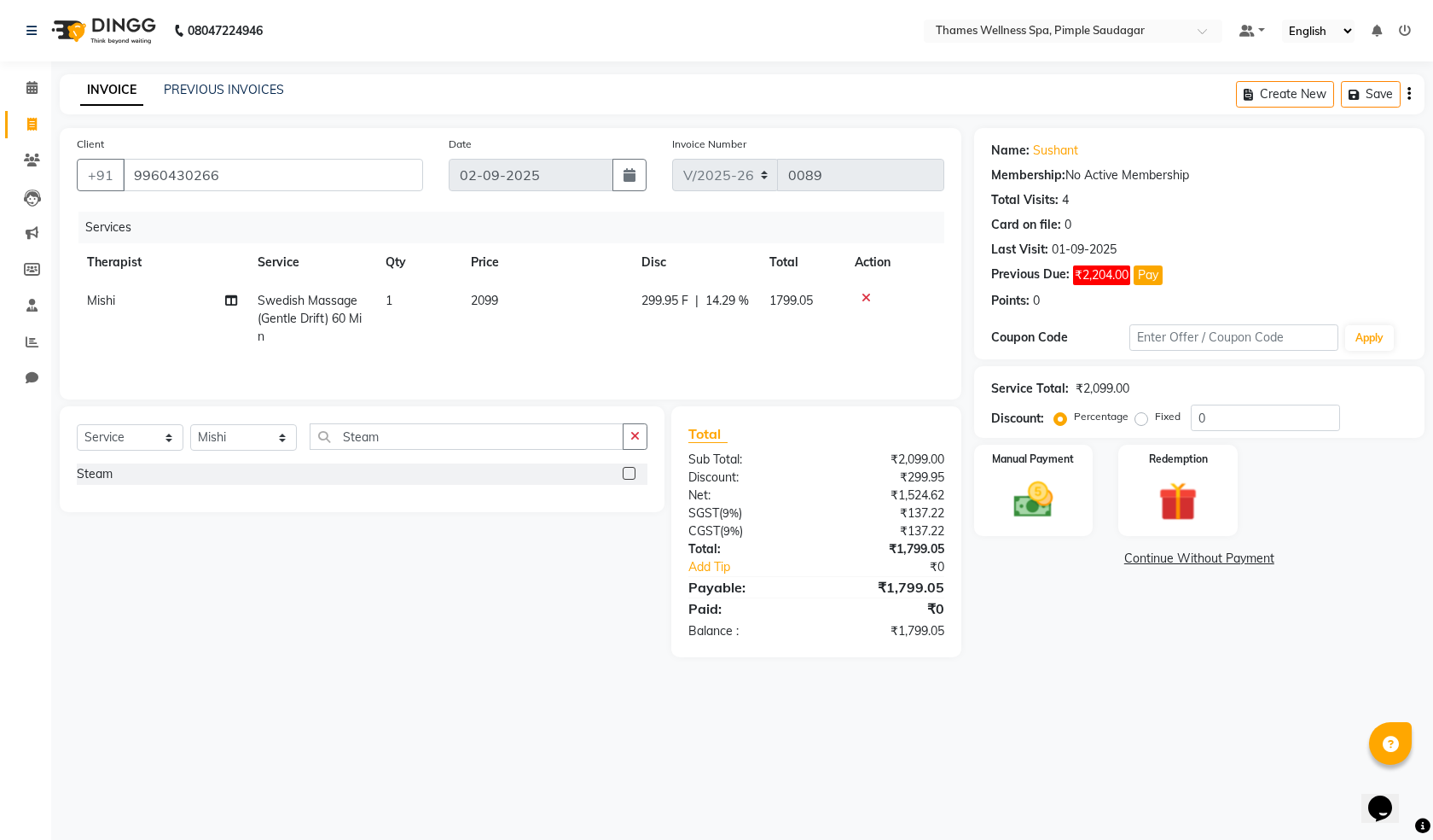
click at [867, 295] on icon at bounding box center [867, 297] width 9 height 12
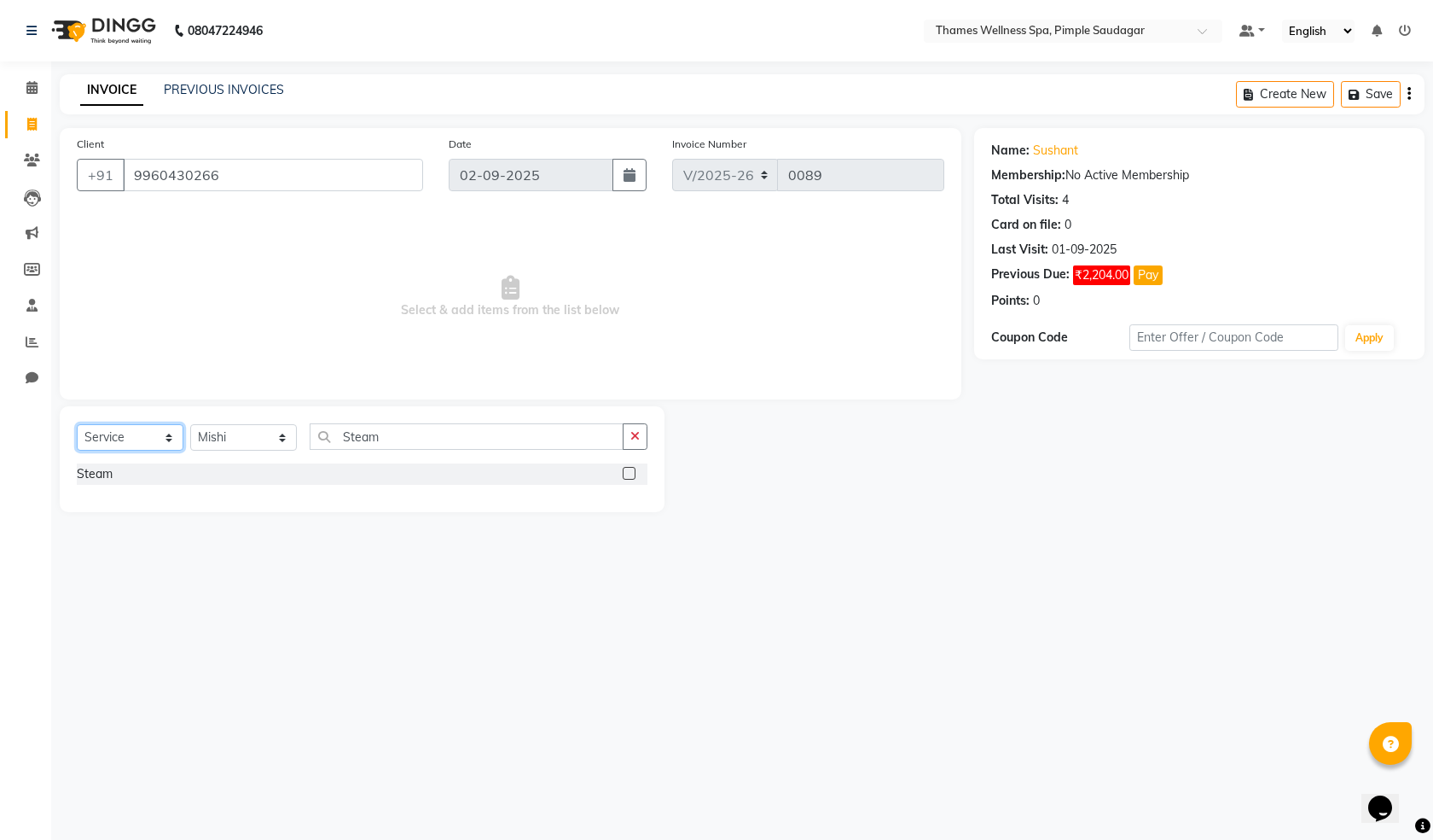
click at [164, 438] on select "Select Service Product Membership Package Voucher Prepaid Gift Card" at bounding box center [130, 437] width 107 height 26
click at [105, 433] on select "Select Service Product Membership Package Voucher Prepaid Gift Card" at bounding box center [130, 437] width 107 height 26
click at [362, 439] on input "Steam" at bounding box center [467, 436] width 314 height 26
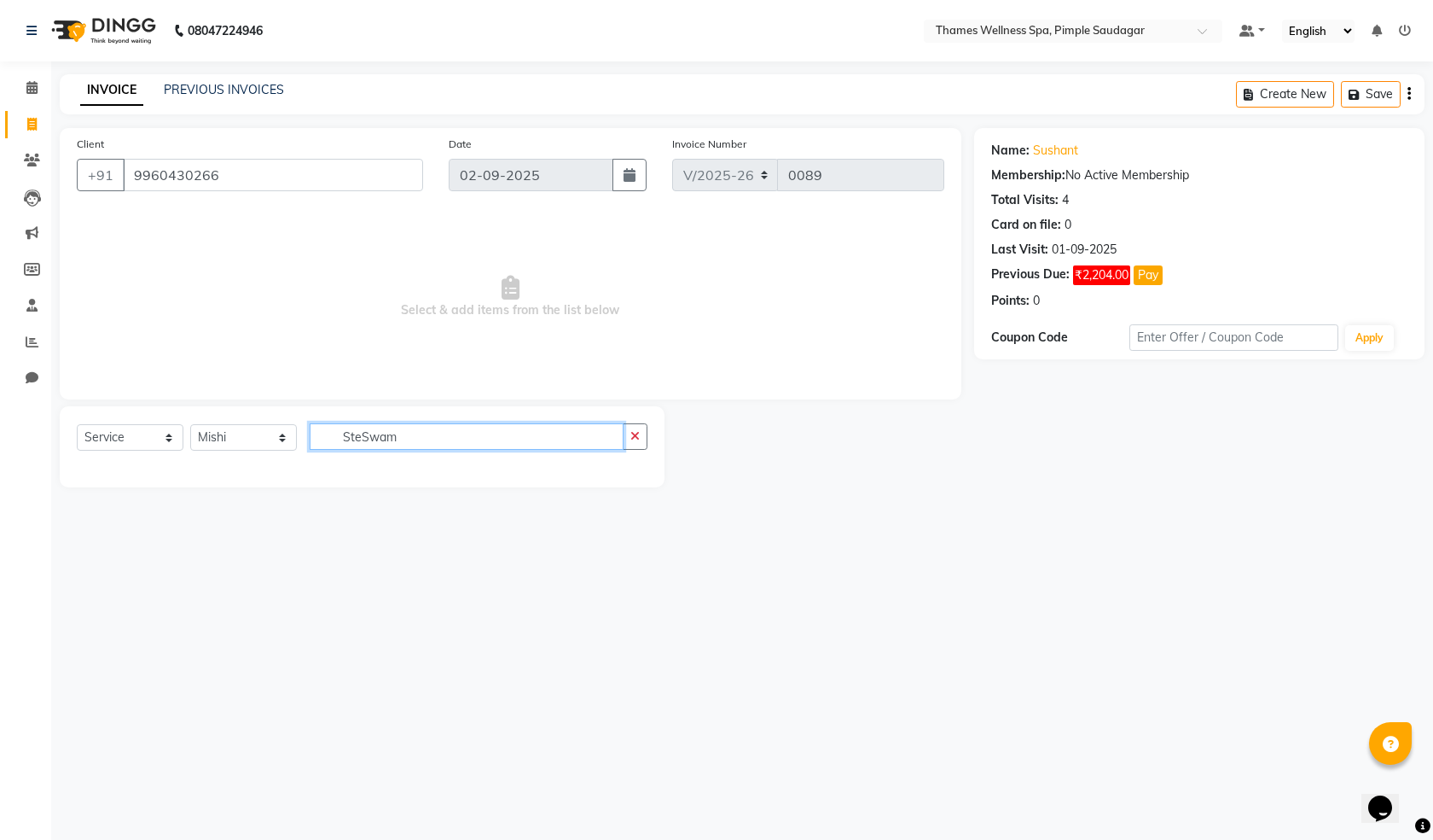
drag, startPoint x: 410, startPoint y: 442, endPoint x: 0, endPoint y: 419, distance: 410.6
click at [0, 419] on app-home "08047224946 Select Location × Thames Wellness Spa, Pimple Saudagar Default Pane…" at bounding box center [716, 256] width 1433 height 513
type input "S"
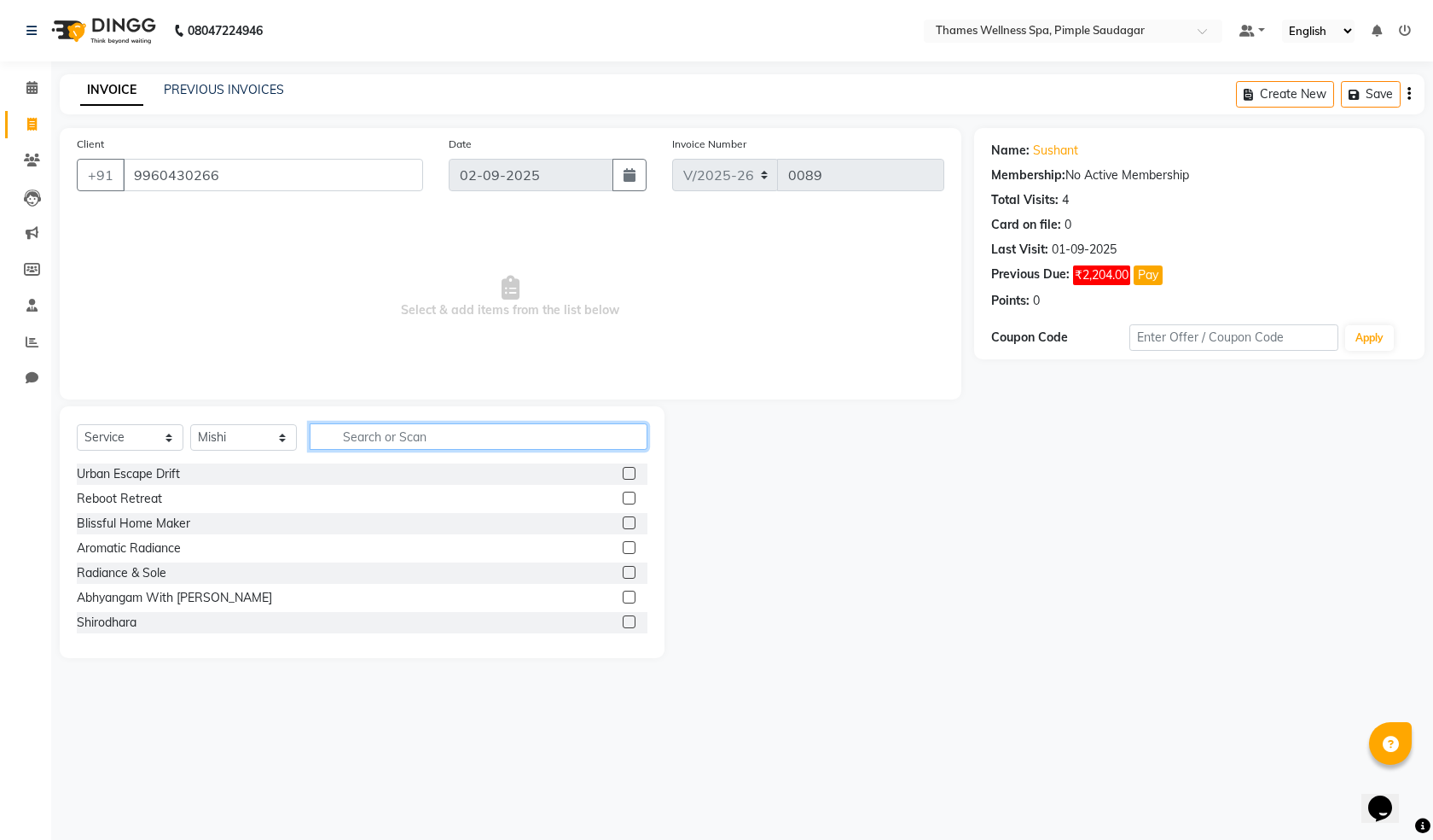
type input "b"
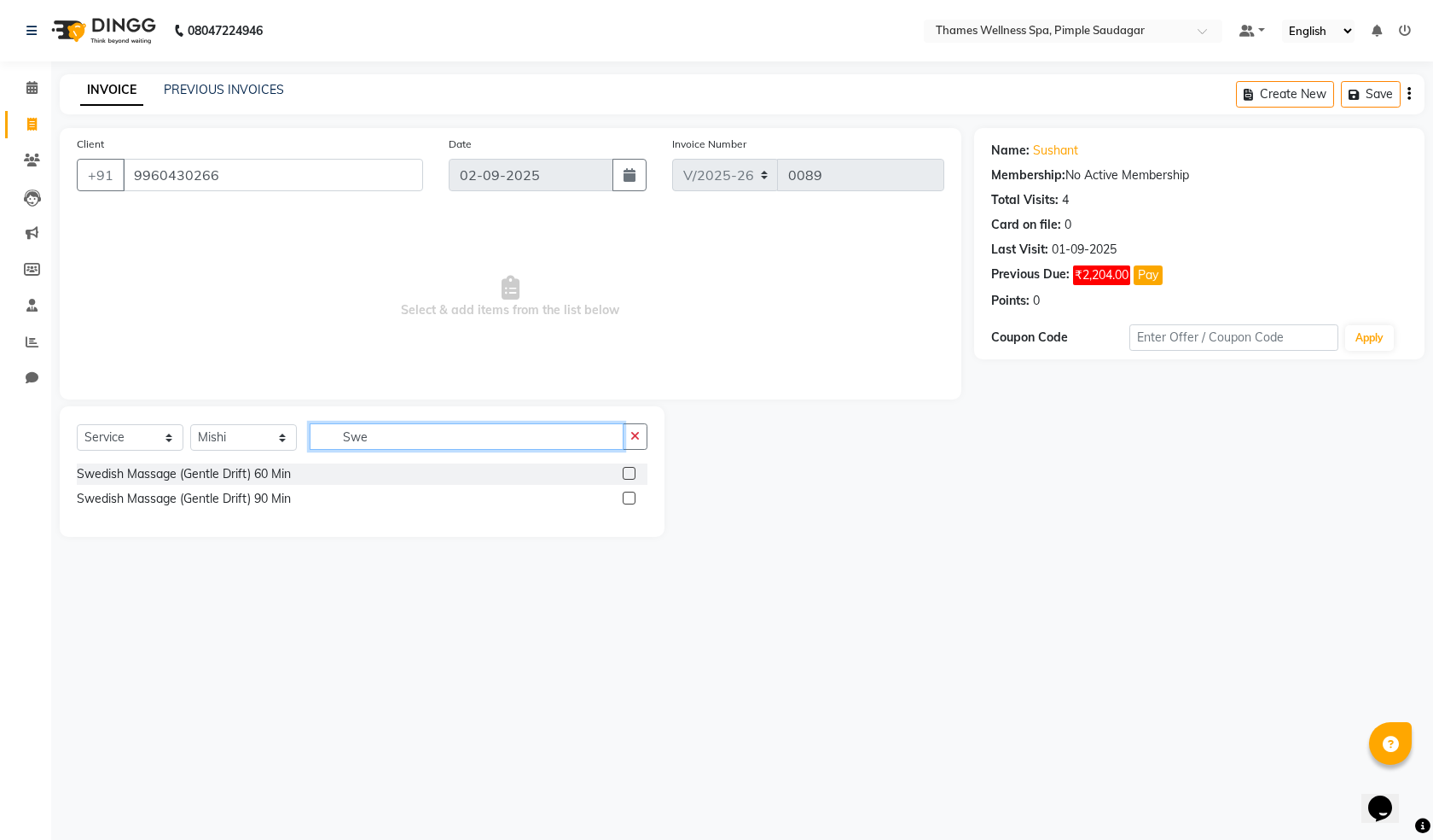
type input "Swe"
click at [633, 473] on label at bounding box center [629, 473] width 13 height 13
click at [633, 473] on input "checkbox" at bounding box center [628, 474] width 11 height 11
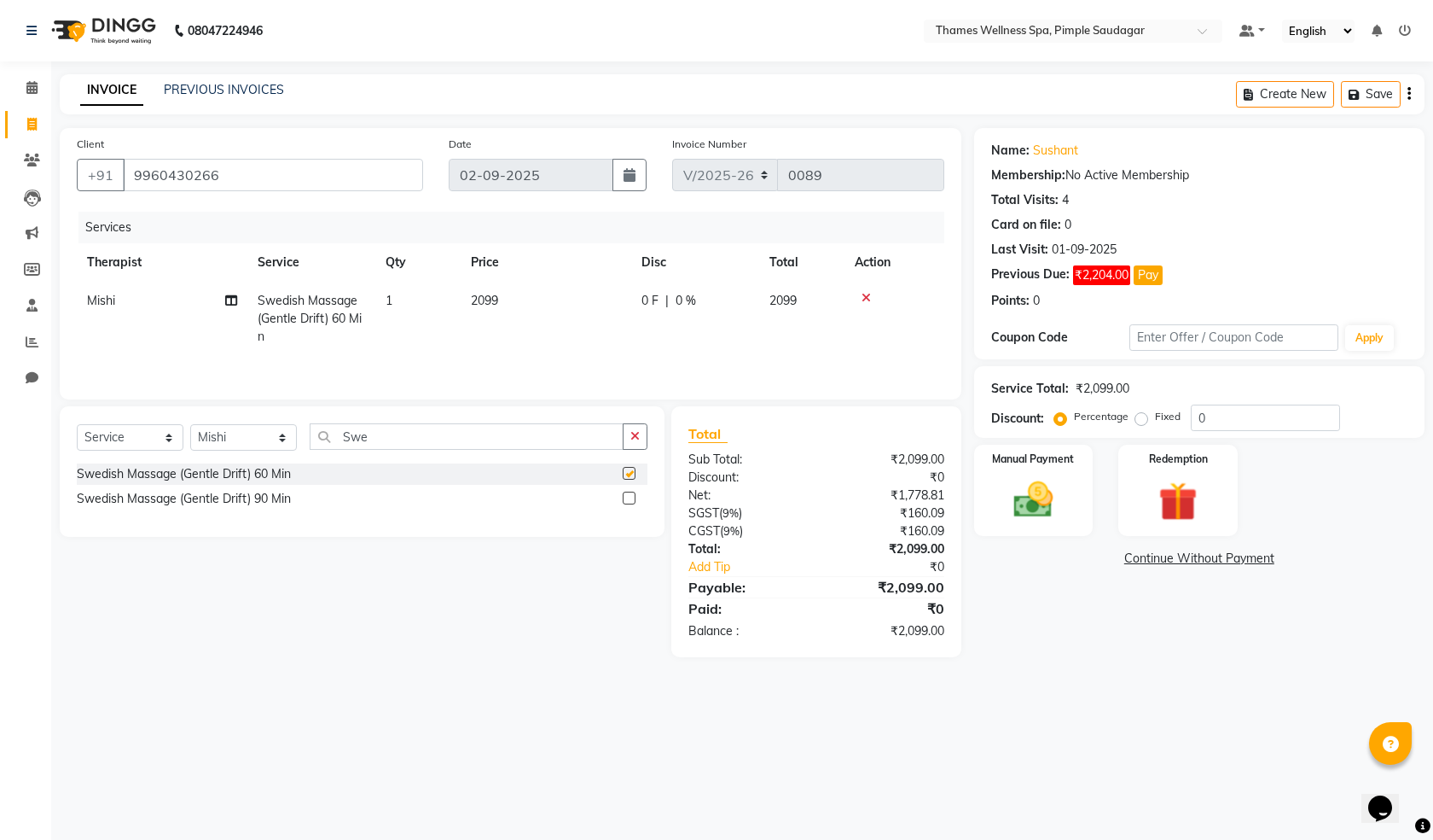
checkbox input "false"
click at [476, 296] on span "2099" at bounding box center [484, 300] width 27 height 16
select select "88610"
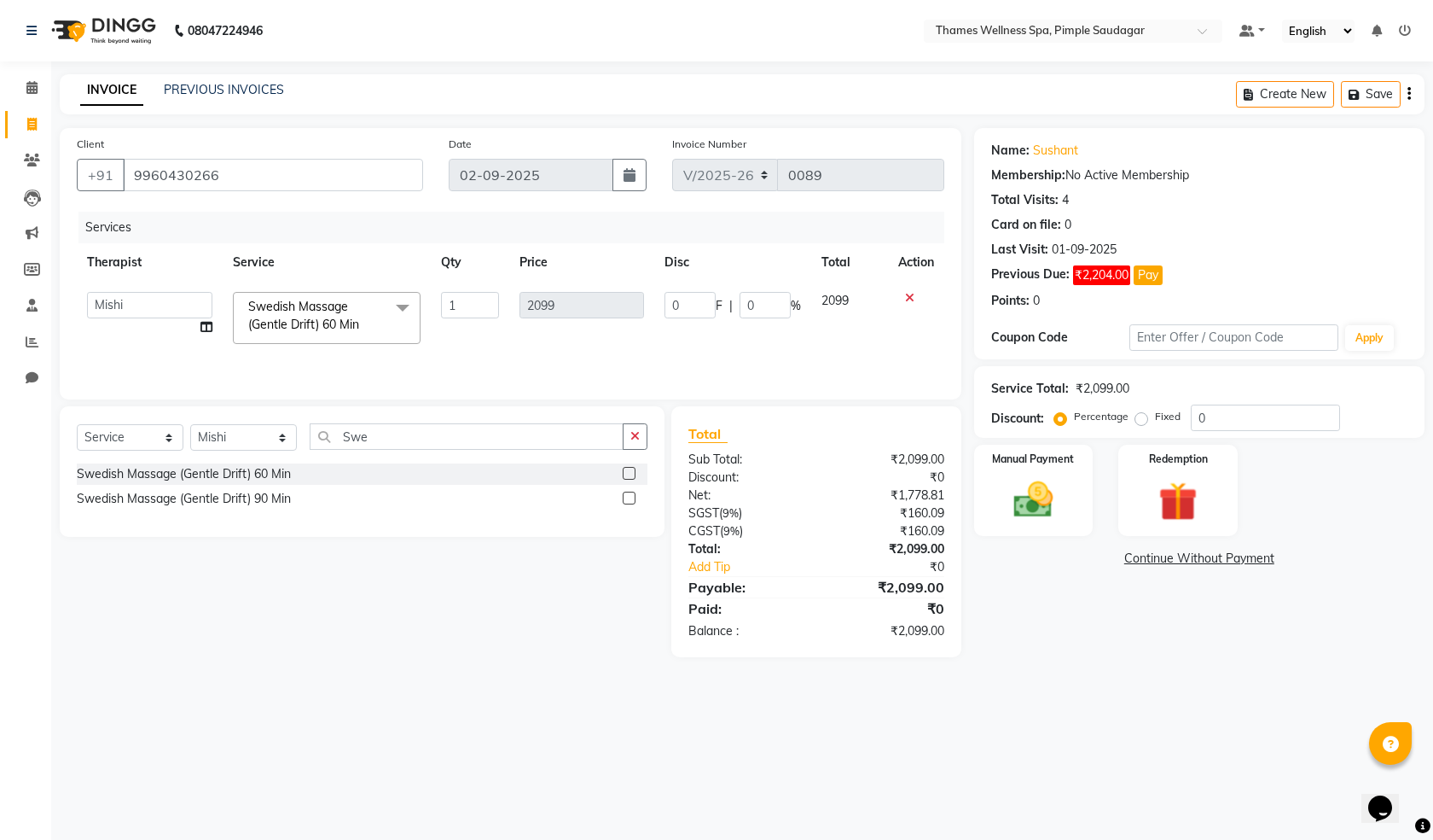
click at [476, 296] on input "1" at bounding box center [470, 304] width 58 height 26
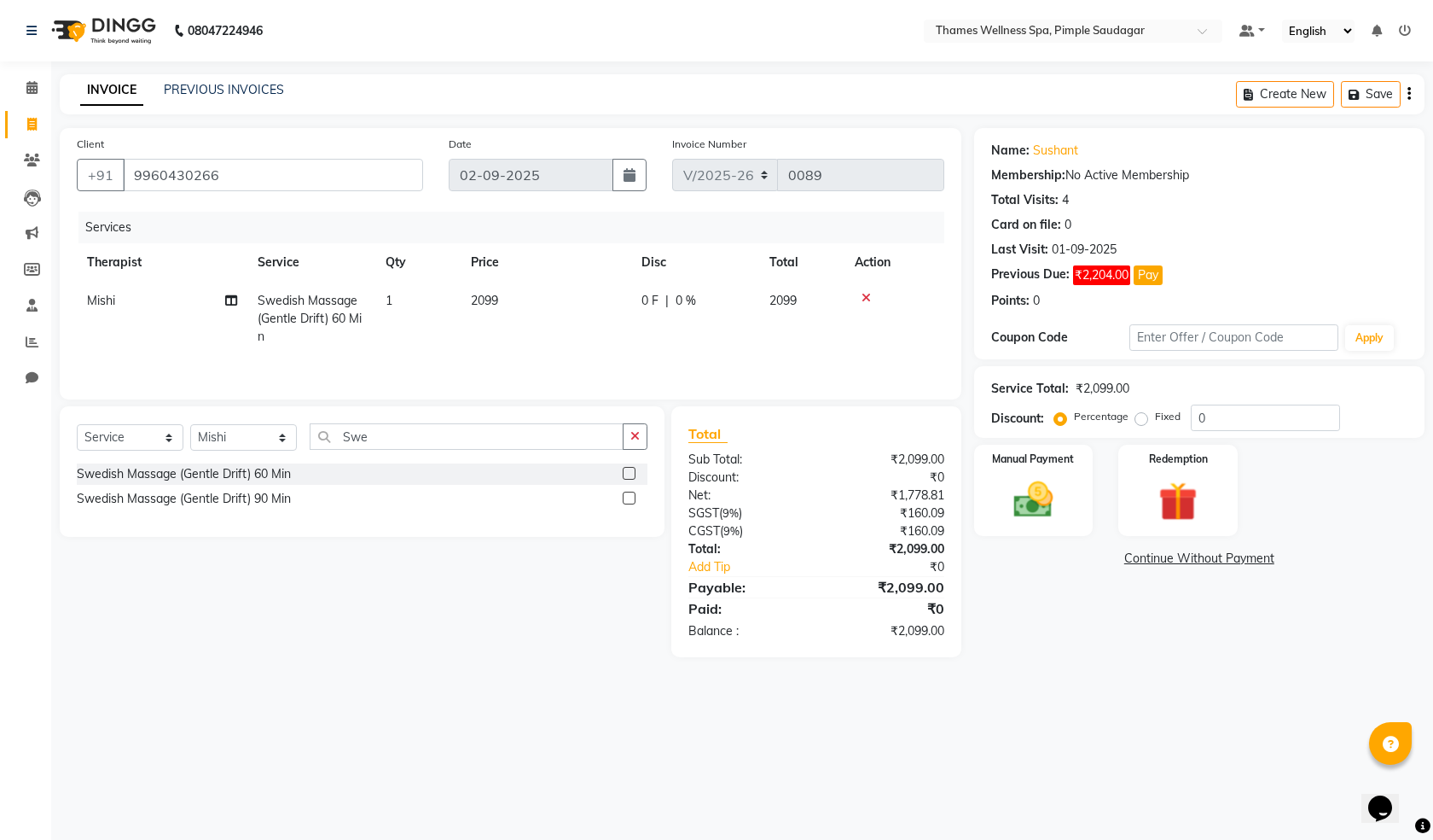
click at [497, 304] on span "2099" at bounding box center [484, 300] width 27 height 16
select select "88610"
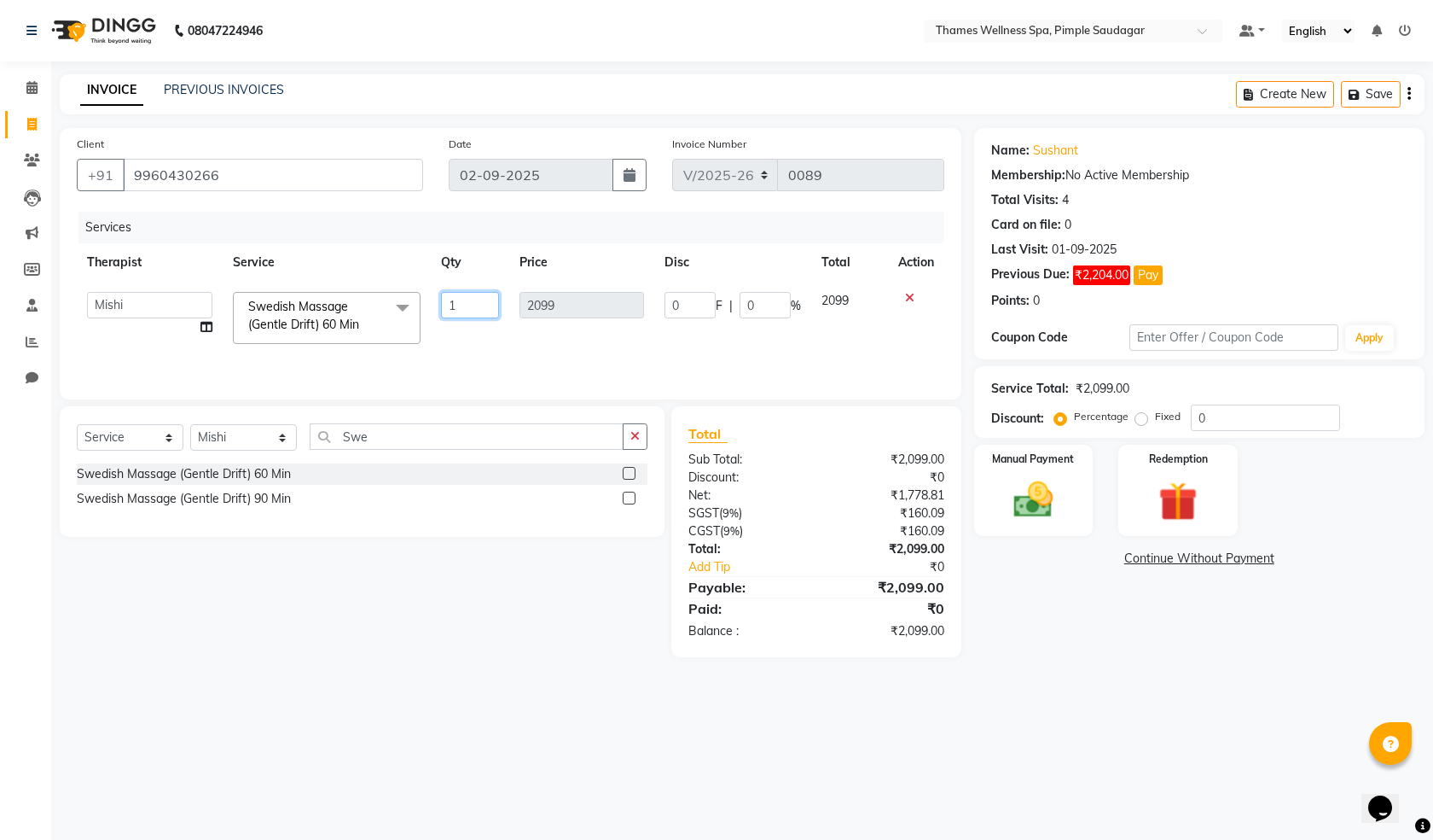
click at [497, 304] on input "1" at bounding box center [470, 304] width 58 height 26
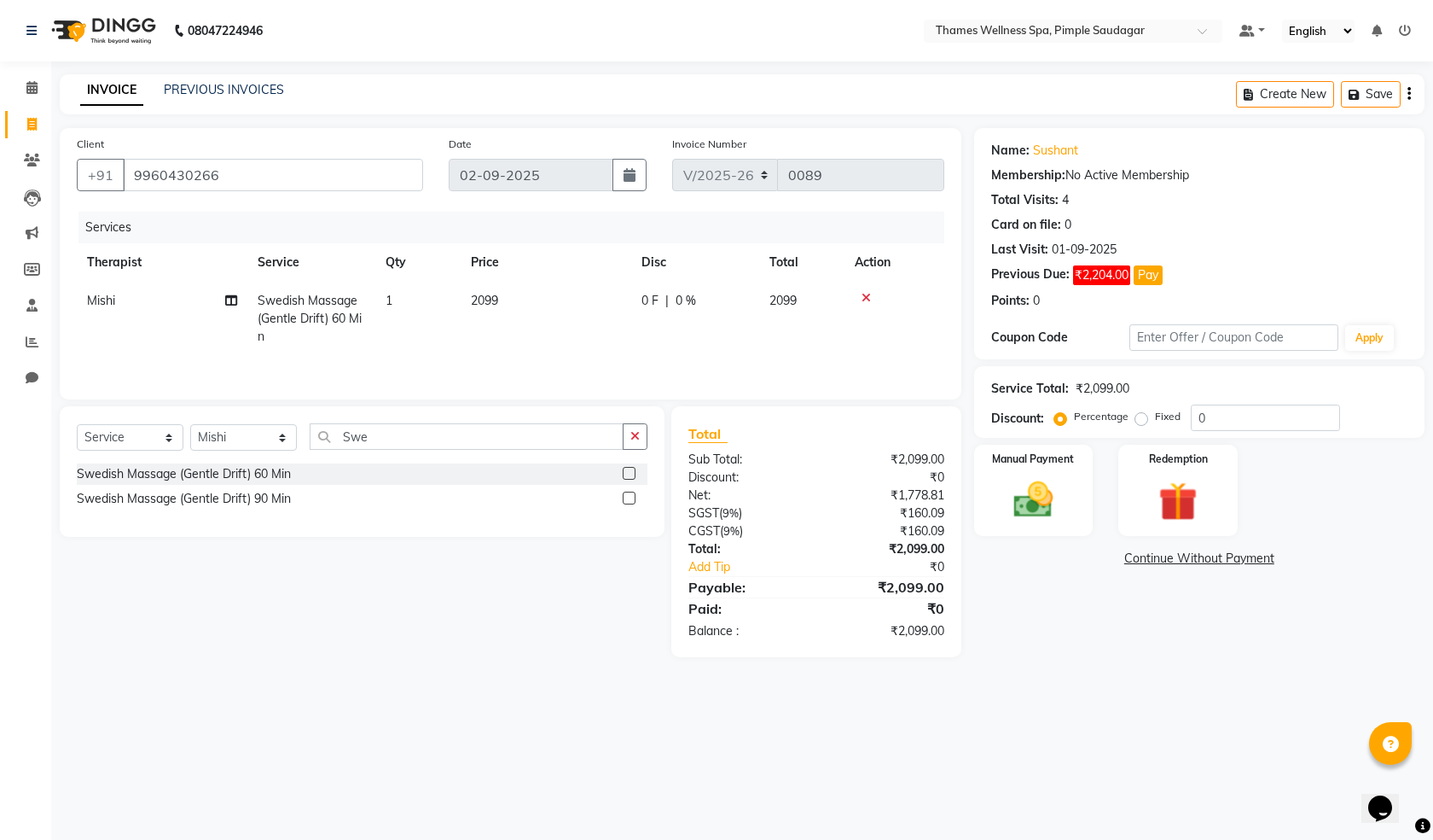
click at [534, 310] on td "2099" at bounding box center [546, 318] width 171 height 74
select select "88610"
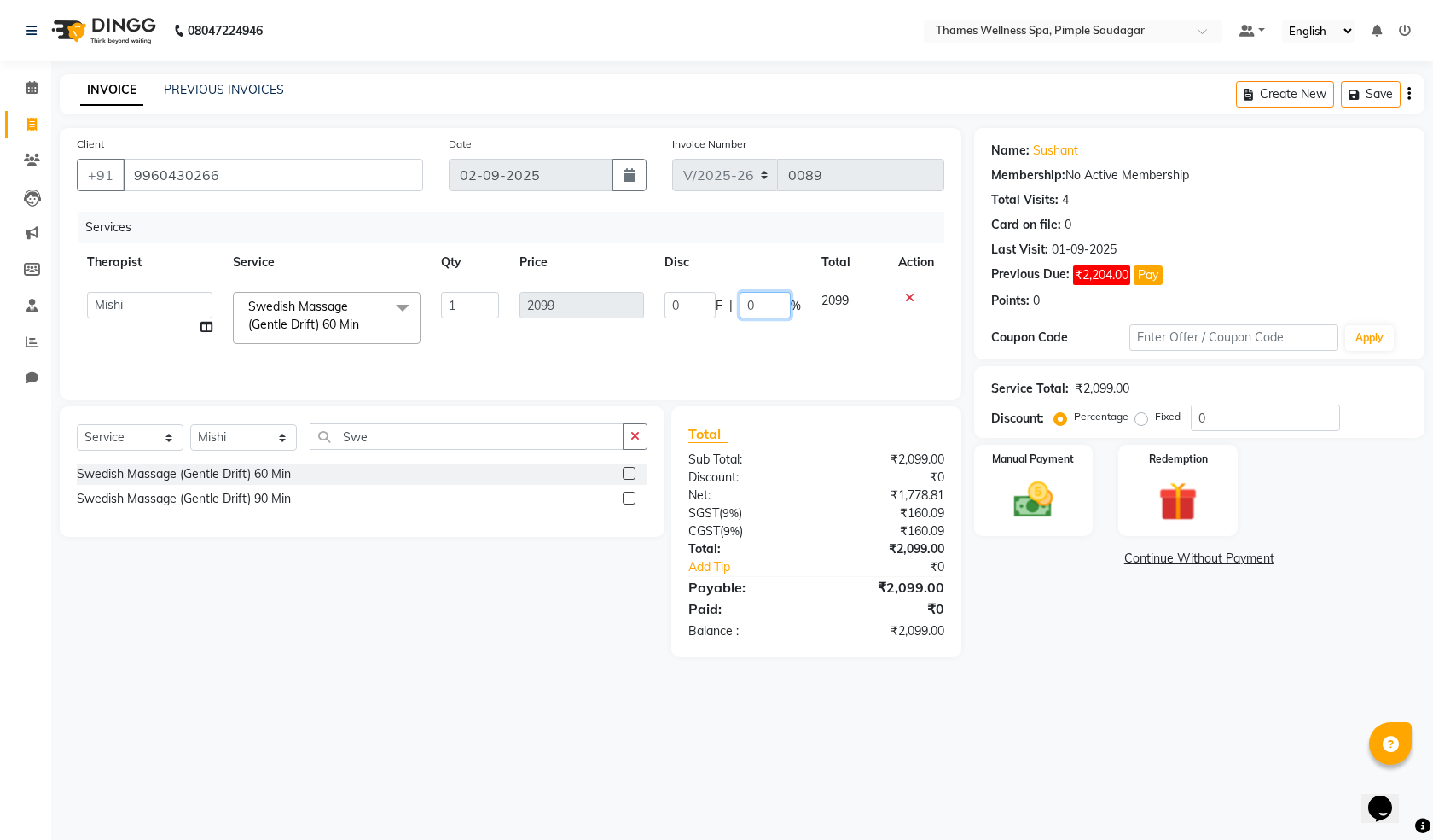
click at [751, 312] on input "0" at bounding box center [765, 304] width 51 height 26
click at [786, 349] on tr "[PERSON_NAME] Bem Hana kety [PERSON_NAME] Mishi [PERSON_NAME] [PERSON_NAME] Das…" at bounding box center [510, 317] width 868 height 72
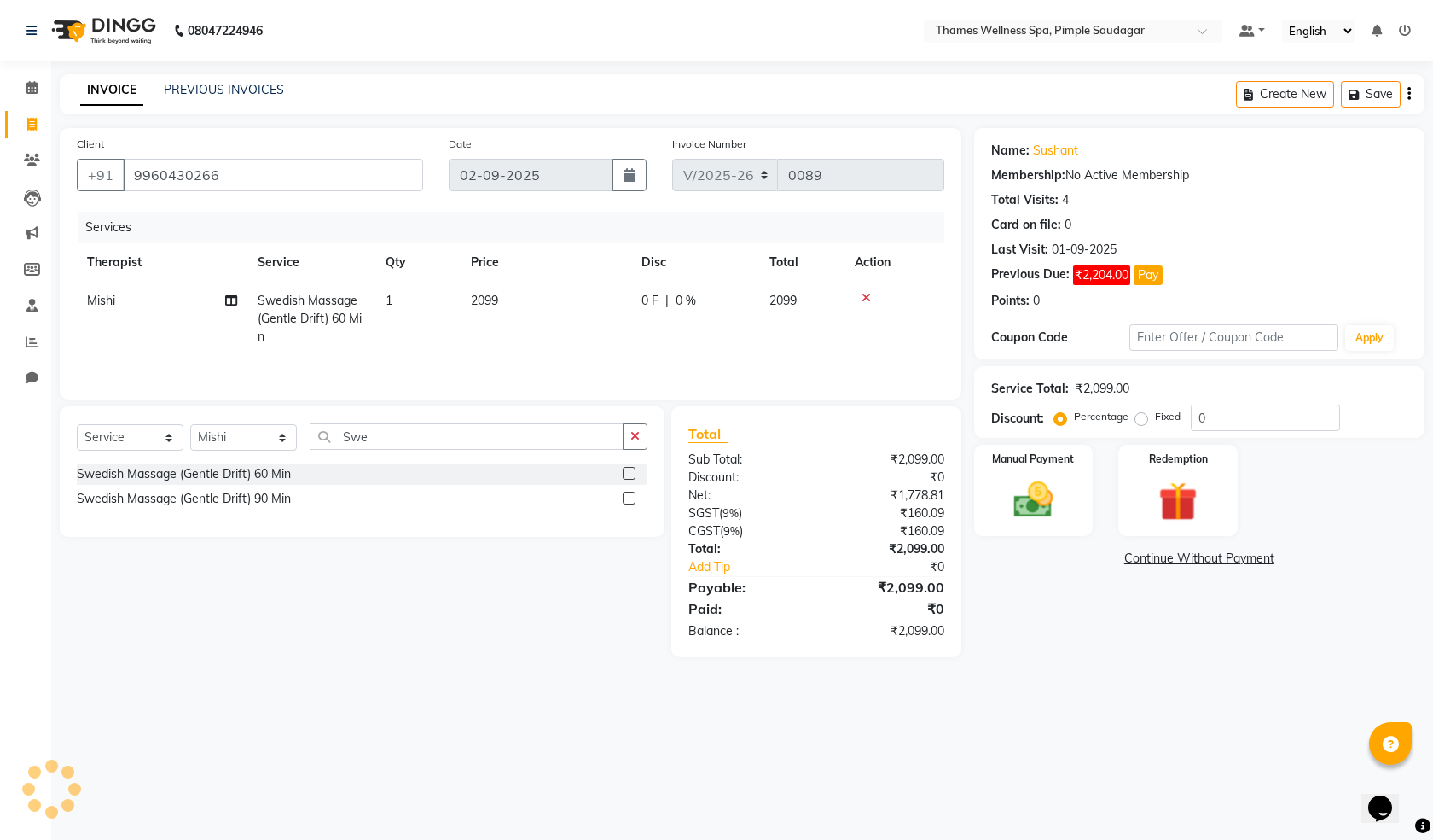
click at [674, 297] on div "0 F | 0 %" at bounding box center [695, 300] width 108 height 18
select select "88610"
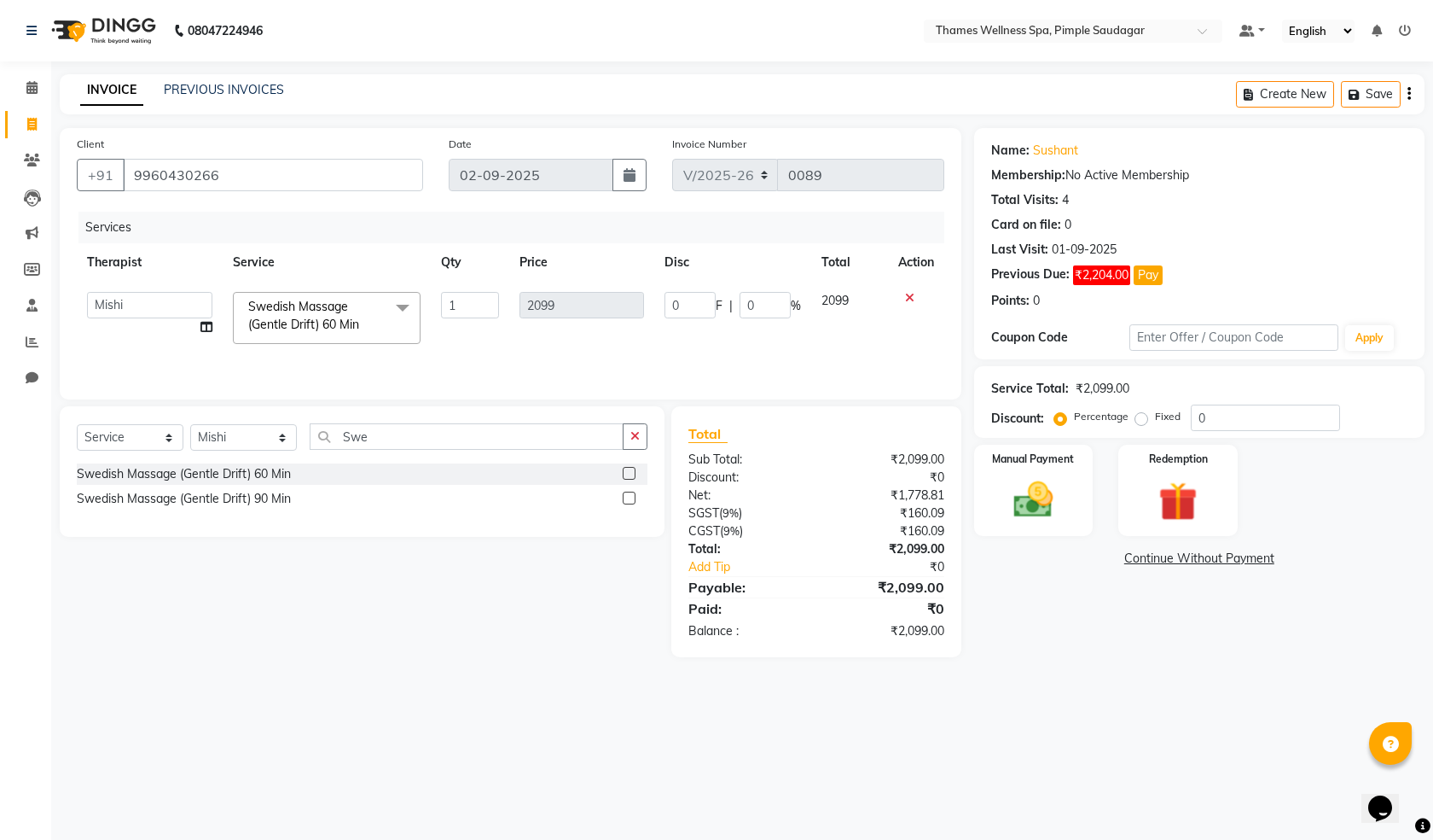
click at [837, 293] on span "2099" at bounding box center [834, 300] width 27 height 16
drag, startPoint x: 691, startPoint y: 295, endPoint x: 644, endPoint y: 307, distance: 48.5
click at [644, 307] on tr "[PERSON_NAME] Bem Hana kety [PERSON_NAME] Mishi [PERSON_NAME] [PERSON_NAME] Das…" at bounding box center [510, 317] width 868 height 72
click at [599, 363] on div "Services Therapist Service Qty Price Disc Total Action [PERSON_NAME] Bem Hana k…" at bounding box center [510, 297] width 868 height 171
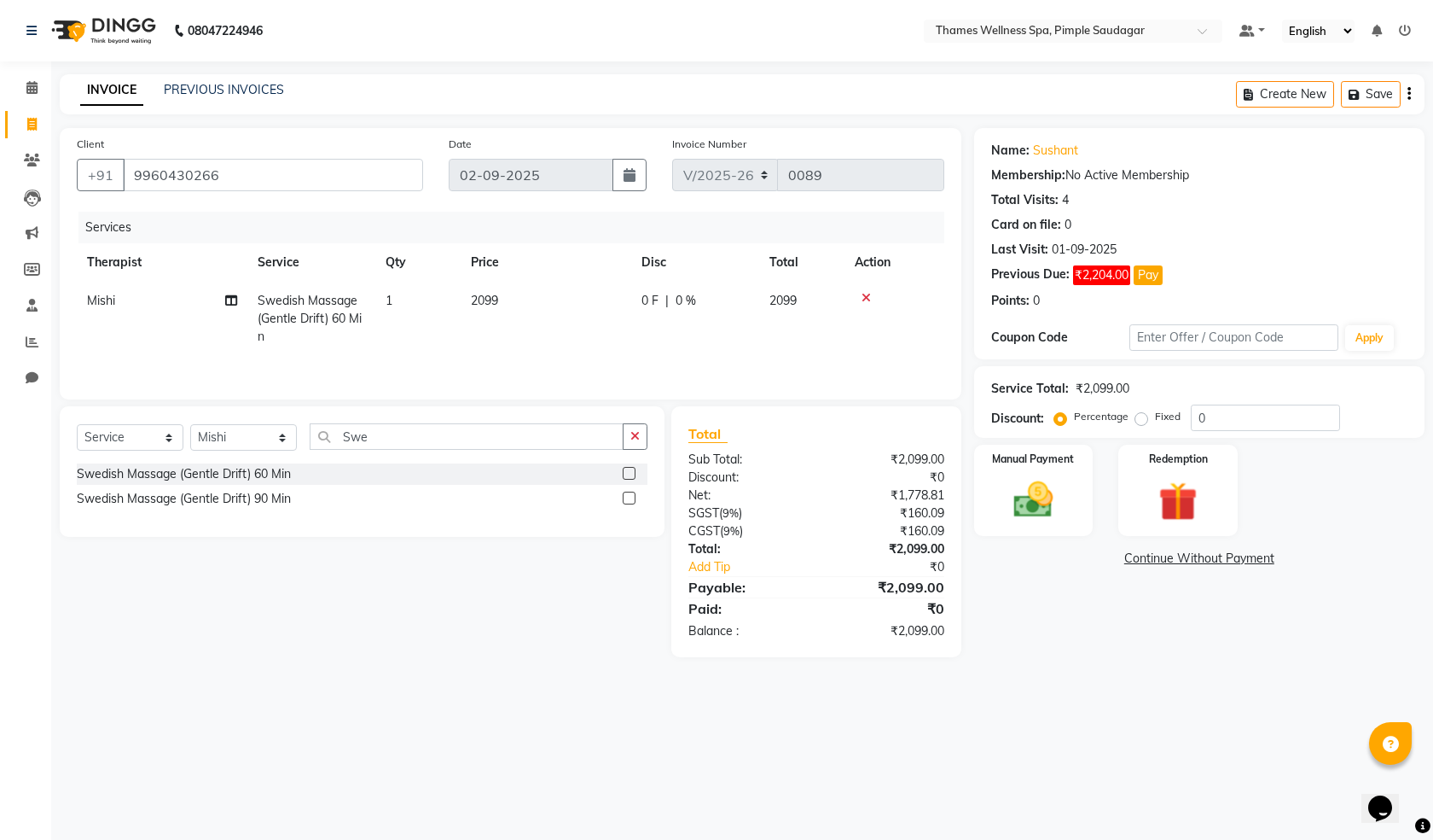
click at [666, 293] on span "|" at bounding box center [667, 300] width 4 height 18
select select "88610"
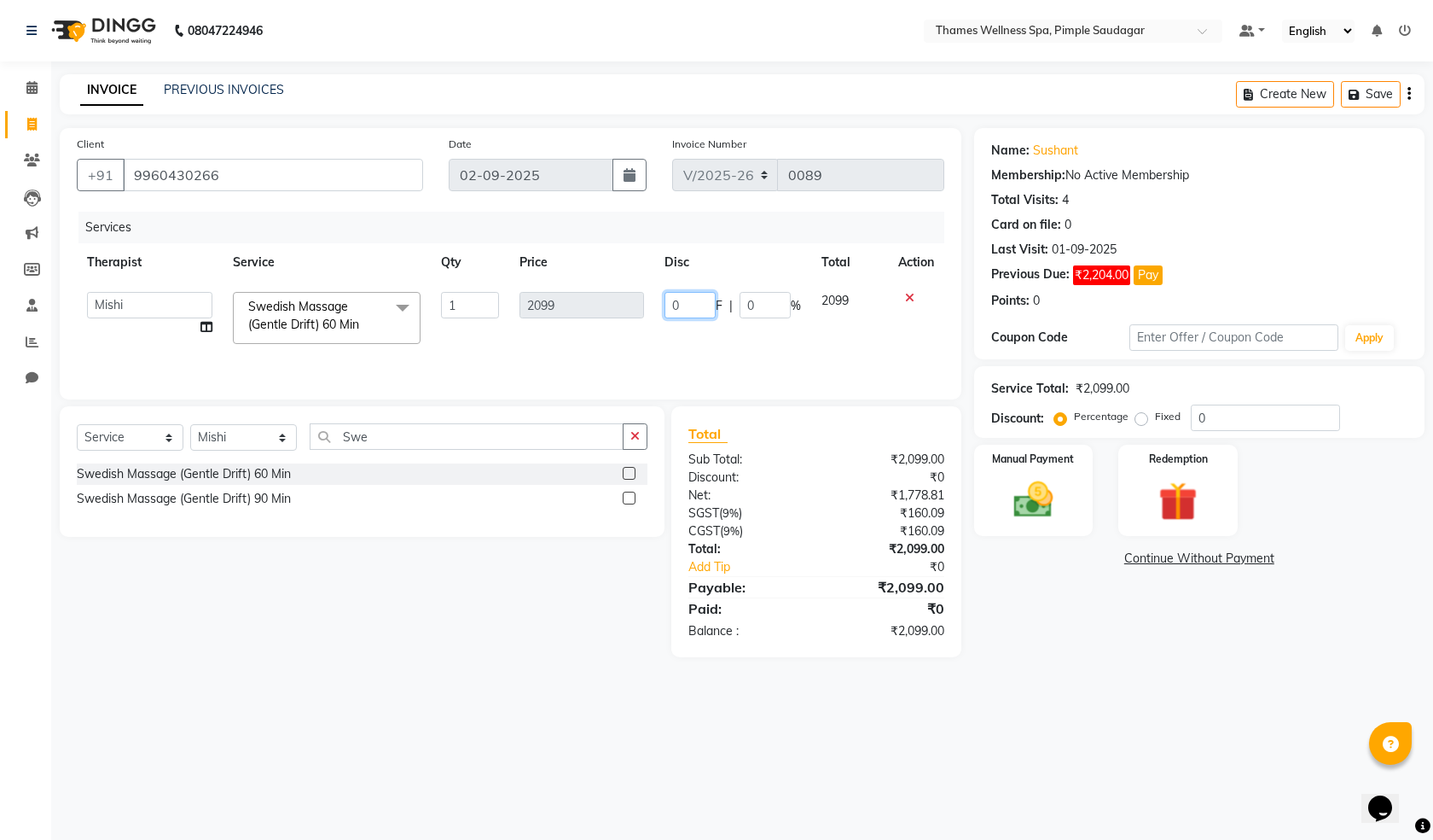
click at [706, 301] on input "0" at bounding box center [690, 304] width 51 height 26
drag, startPoint x: 706, startPoint y: 301, endPoint x: 651, endPoint y: 312, distance: 56.1
click at [651, 312] on tr "[PERSON_NAME] Bem Hana kety [PERSON_NAME] Mishi [PERSON_NAME] [PERSON_NAME] Das…" at bounding box center [510, 317] width 868 height 72
type input "400"
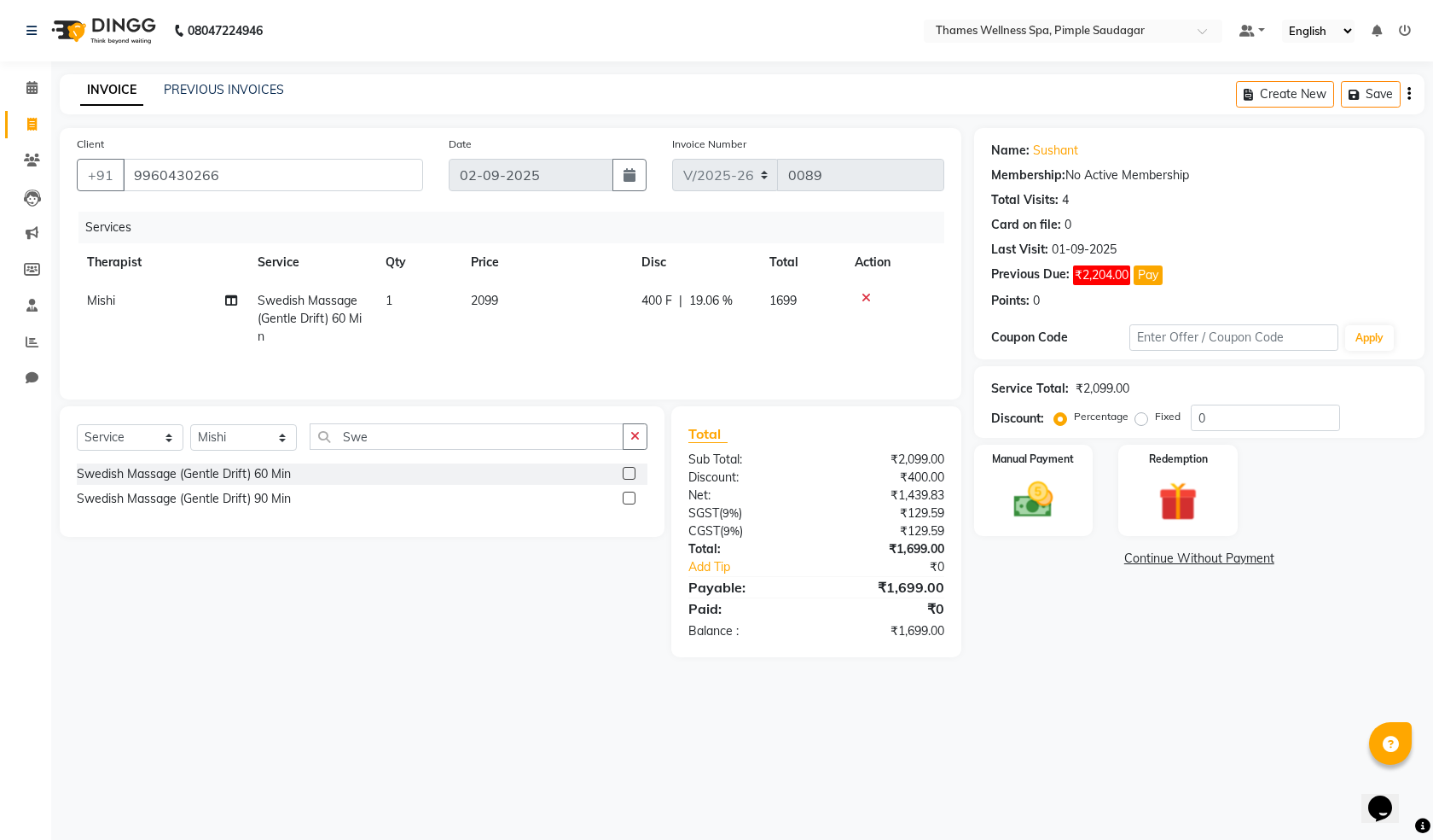
click at [780, 335] on tr "Mishi Swedish Massage (Gentle Drift) 60 Min 1 2099 400 F | 19.06 % 1699" at bounding box center [510, 318] width 868 height 74
drag, startPoint x: 392, startPoint y: 424, endPoint x: 192, endPoint y: 465, distance: 204.2
click at [192, 465] on div "Select Service Product Membership Package Voucher Prepaid Gift Card Select Ther…" at bounding box center [362, 472] width 605 height 131
click at [870, 293] on icon at bounding box center [867, 297] width 9 height 12
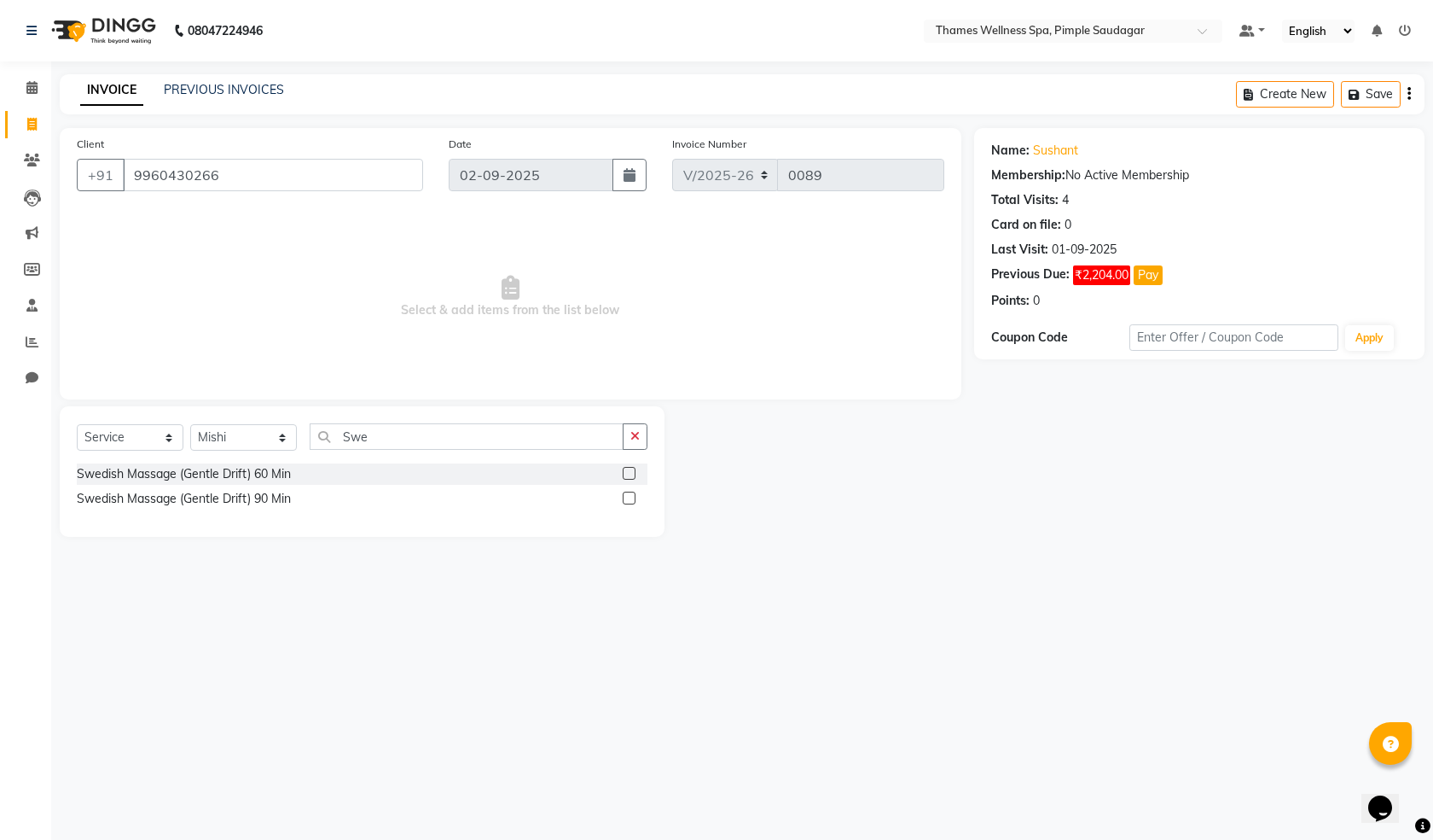
click at [629, 469] on label at bounding box center [629, 473] width 13 height 13
click at [629, 469] on input "checkbox" at bounding box center [628, 474] width 11 height 11
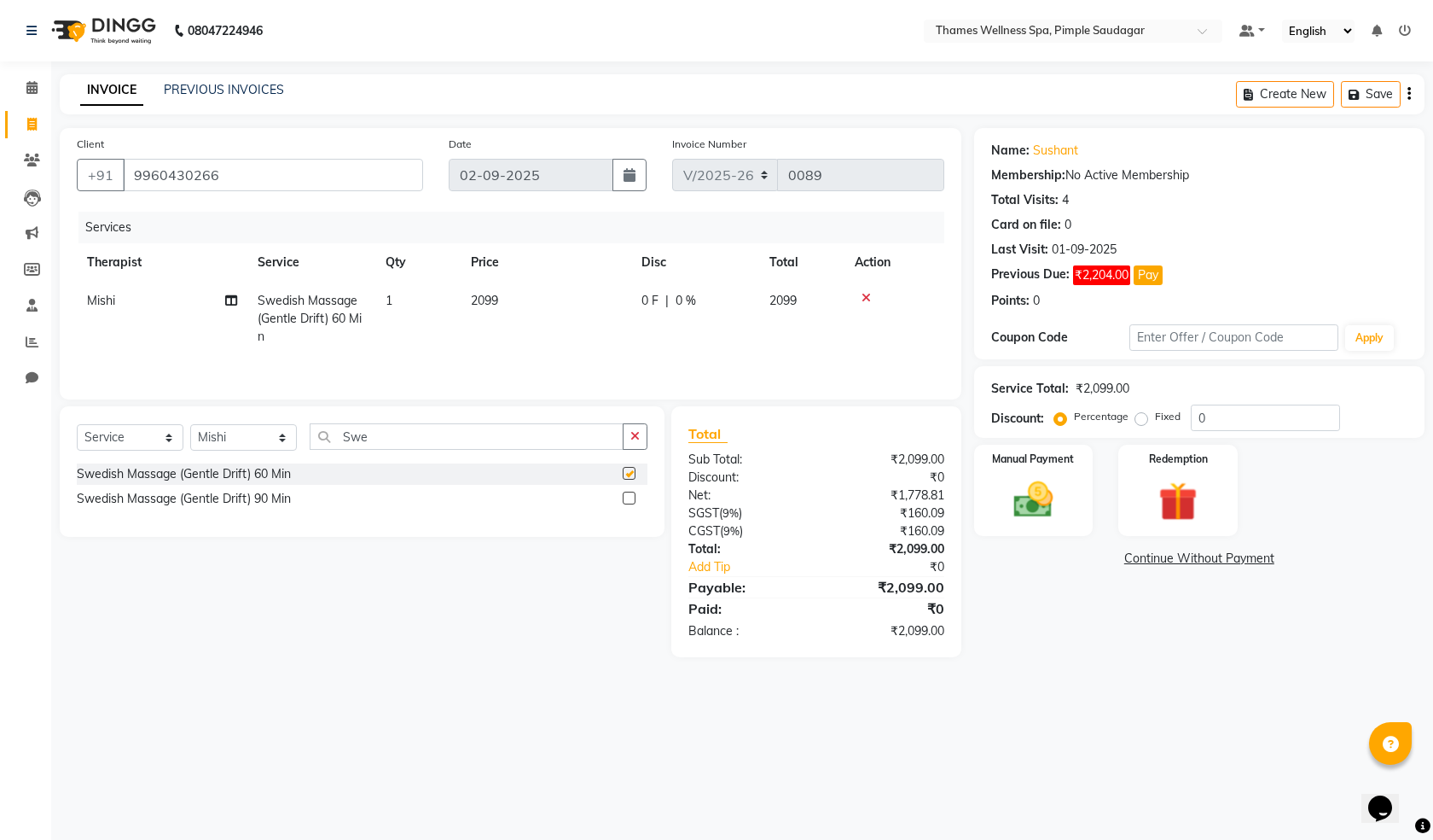
checkbox input "false"
drag, startPoint x: 351, startPoint y: 432, endPoint x: 173, endPoint y: 403, distance: 180.3
click at [173, 403] on div "Client [PHONE_NUMBER] Date [DATE] Invoice Number V/2025 V/[PHONE_NUMBER] Servic…" at bounding box center [510, 393] width 927 height 529
drag, startPoint x: 403, startPoint y: 431, endPoint x: 258, endPoint y: 431, distance: 145.0
click at [258, 431] on div "Select Service Product Membership Package Voucher Prepaid Gift Card Select Ther…" at bounding box center [362, 443] width 571 height 40
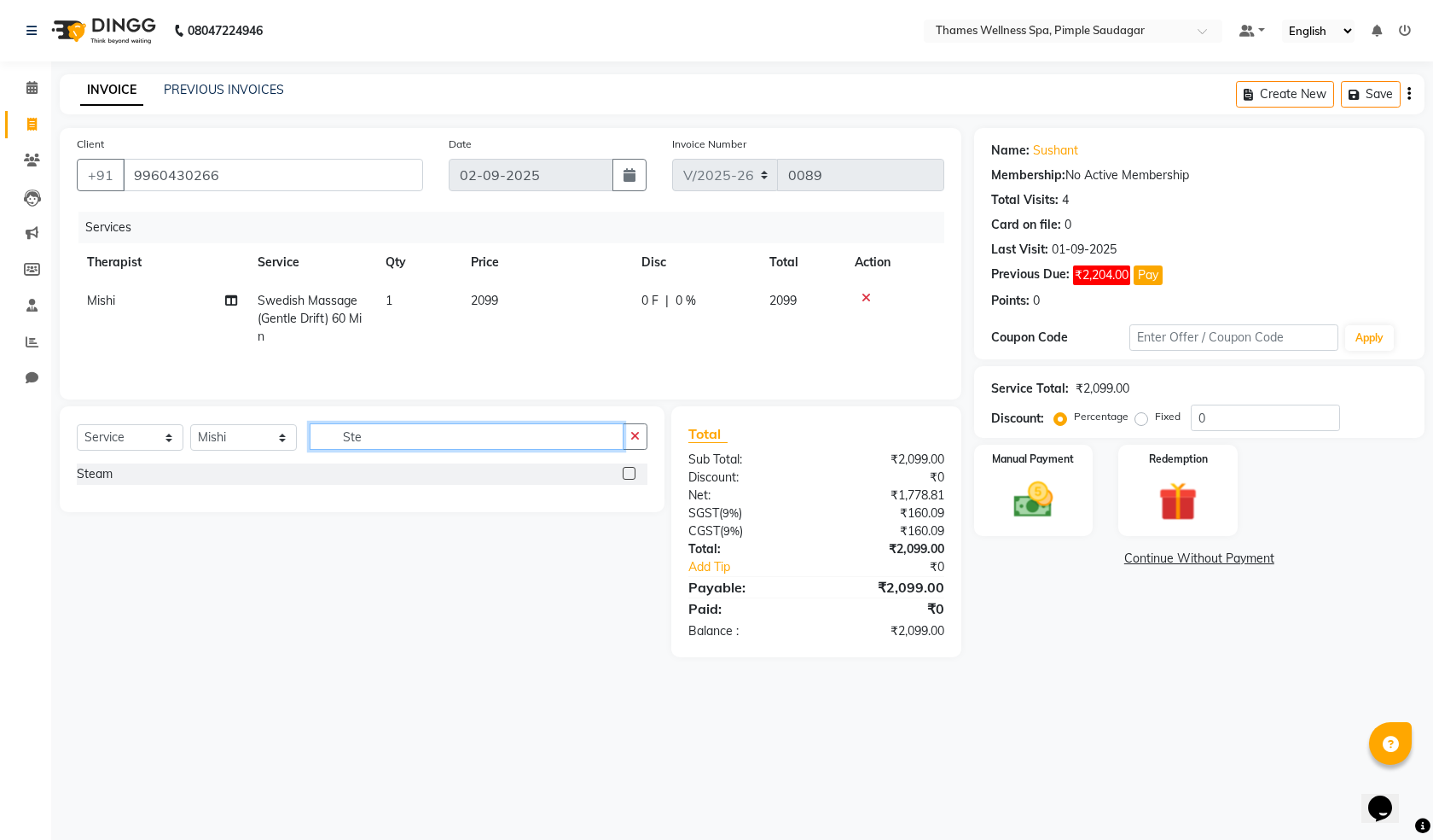
type input "Ste"
click at [369, 469] on div "Steam" at bounding box center [362, 473] width 571 height 21
click at [626, 472] on label at bounding box center [629, 473] width 13 height 13
click at [626, 472] on input "checkbox" at bounding box center [628, 474] width 11 height 11
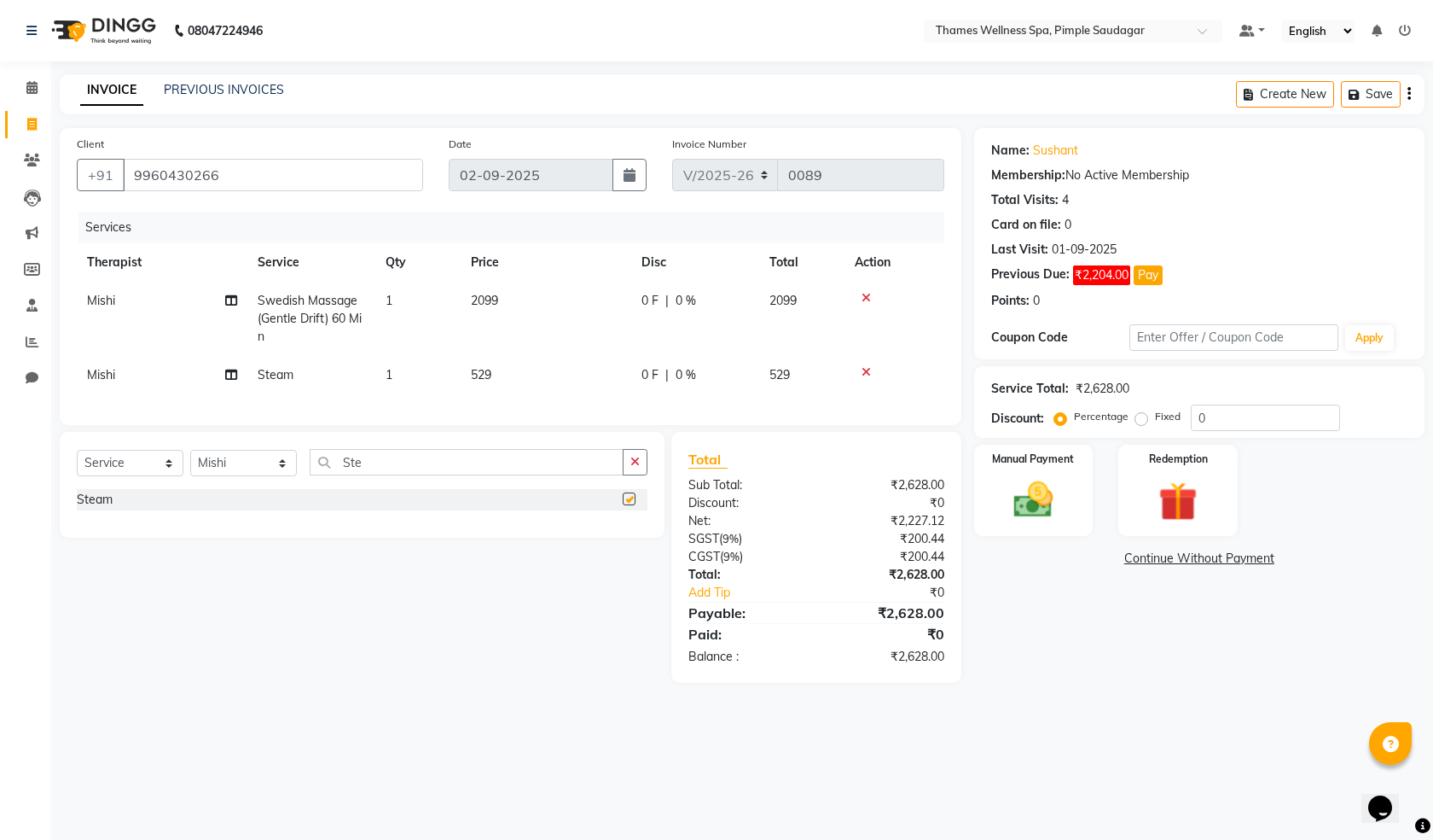
checkbox input "false"
click at [640, 316] on td "0 F | 0 %" at bounding box center [695, 318] width 128 height 74
select select "88610"
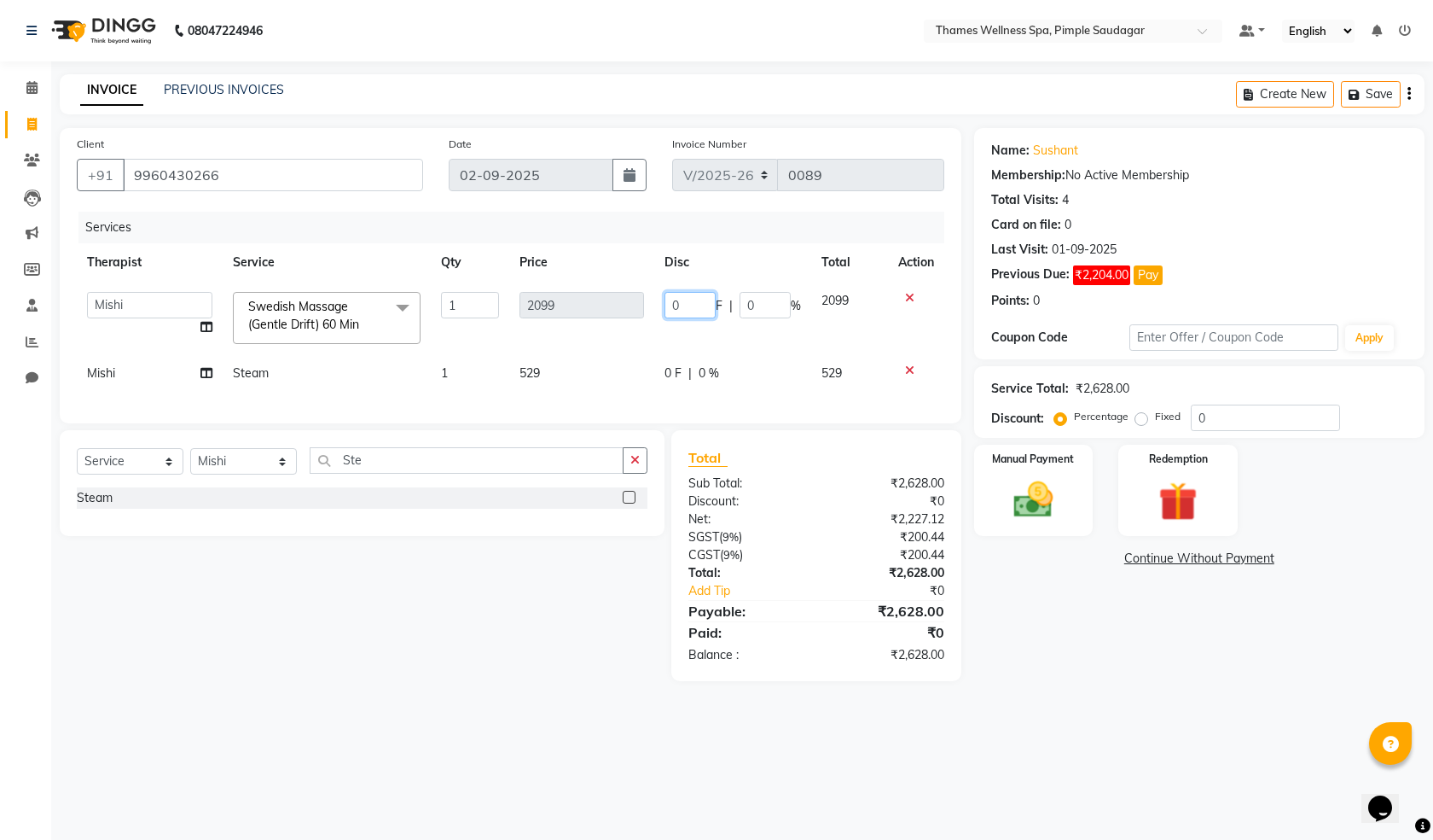
click at [636, 312] on tr "[PERSON_NAME] Bem Hana kety [PERSON_NAME] Mishi [PERSON_NAME] [PERSON_NAME] Das…" at bounding box center [510, 317] width 868 height 72
type input "528"
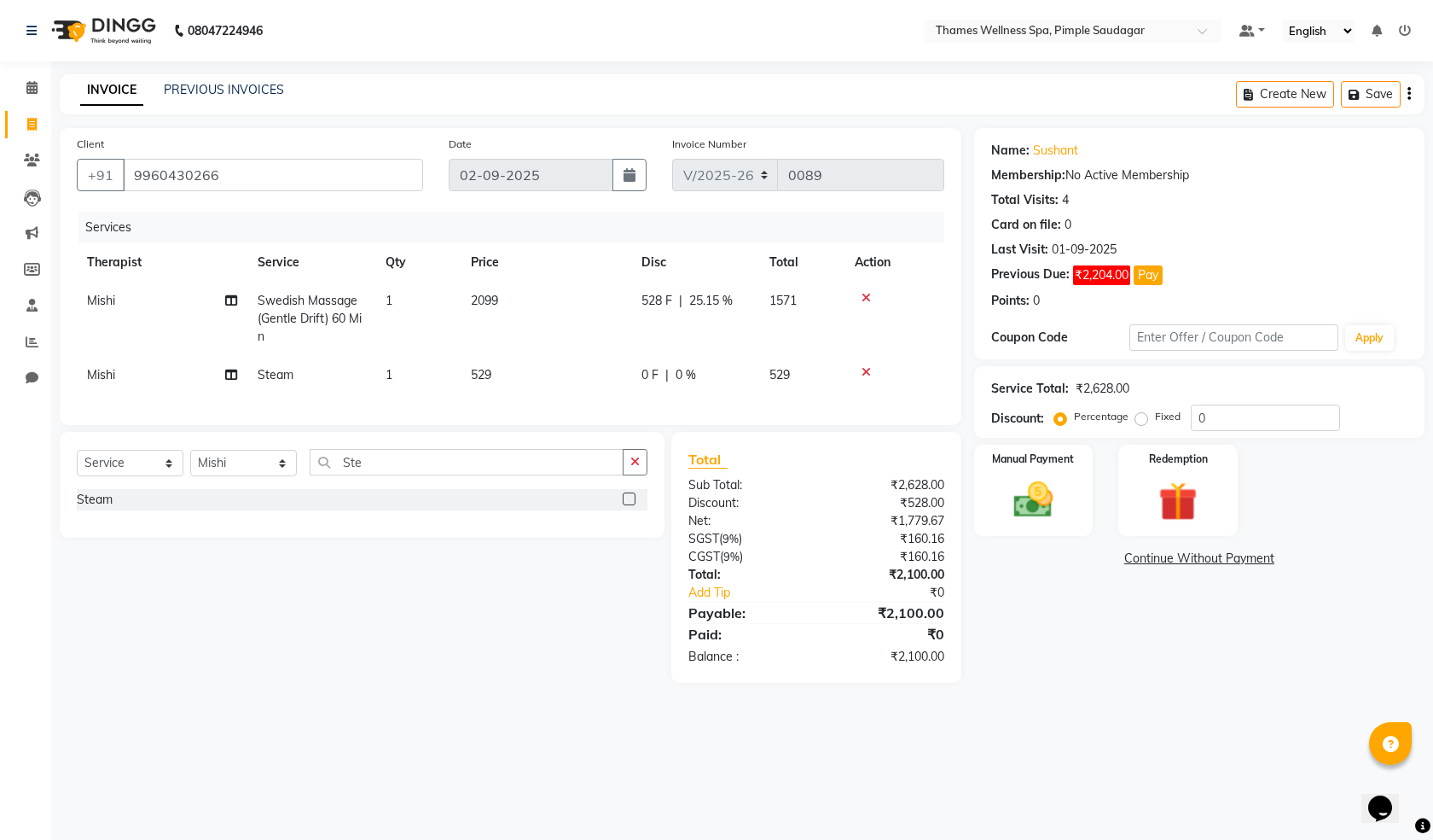
click at [771, 371] on tr "Mishi Steam 1 529 0 F | 0 % 529" at bounding box center [510, 374] width 868 height 38
click at [1155, 415] on label "Fixed" at bounding box center [1168, 416] width 26 height 16
click at [1139, 415] on input "Fixed" at bounding box center [1144, 416] width 12 height 12
radio input "true"
click at [1074, 417] on label "Percentage" at bounding box center [1101, 416] width 55 height 16
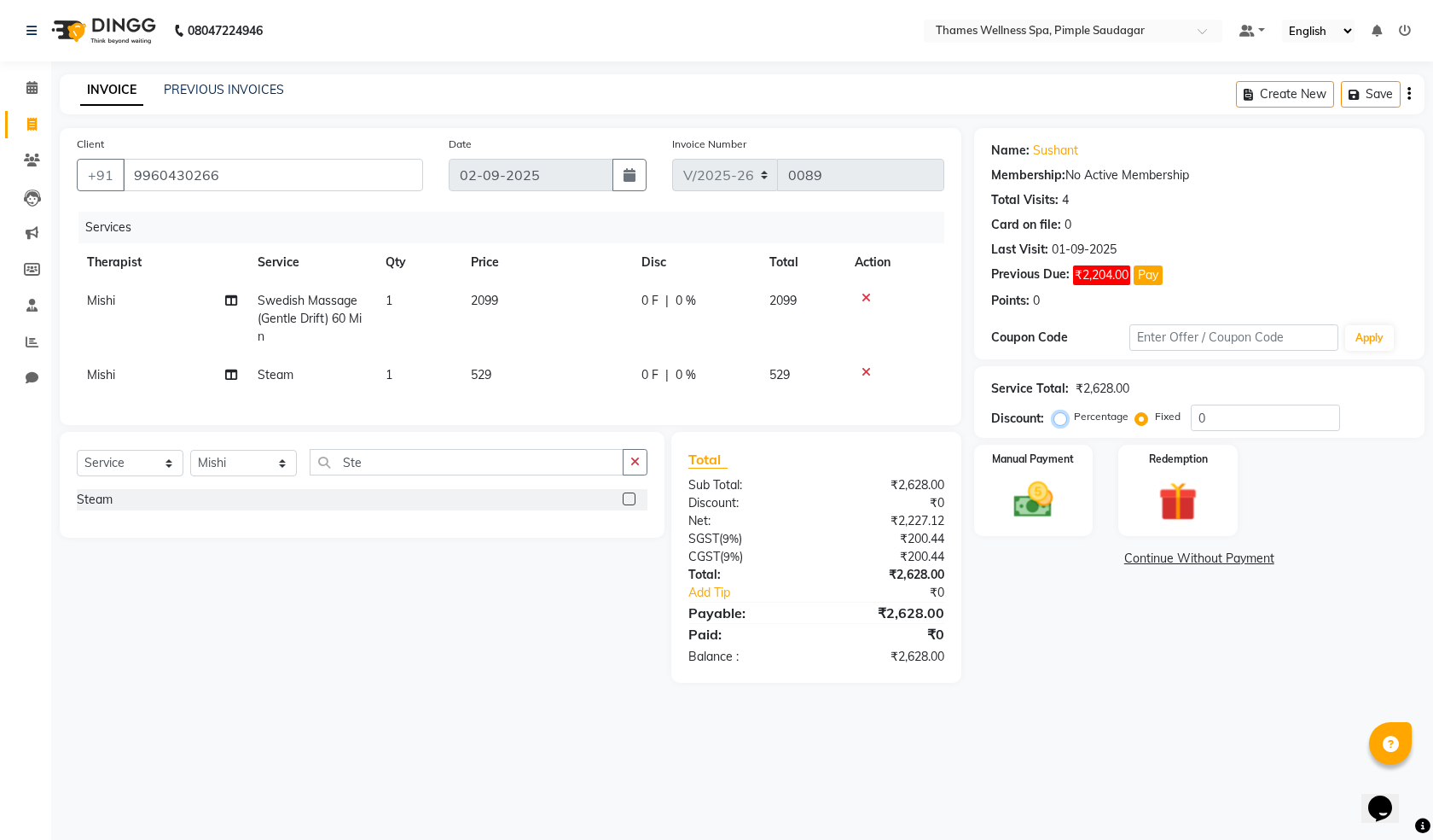
click at [1062, 417] on input "Percentage" at bounding box center [1064, 416] width 12 height 12
radio input "true"
click at [637, 468] on icon "button" at bounding box center [635, 461] width 9 height 12
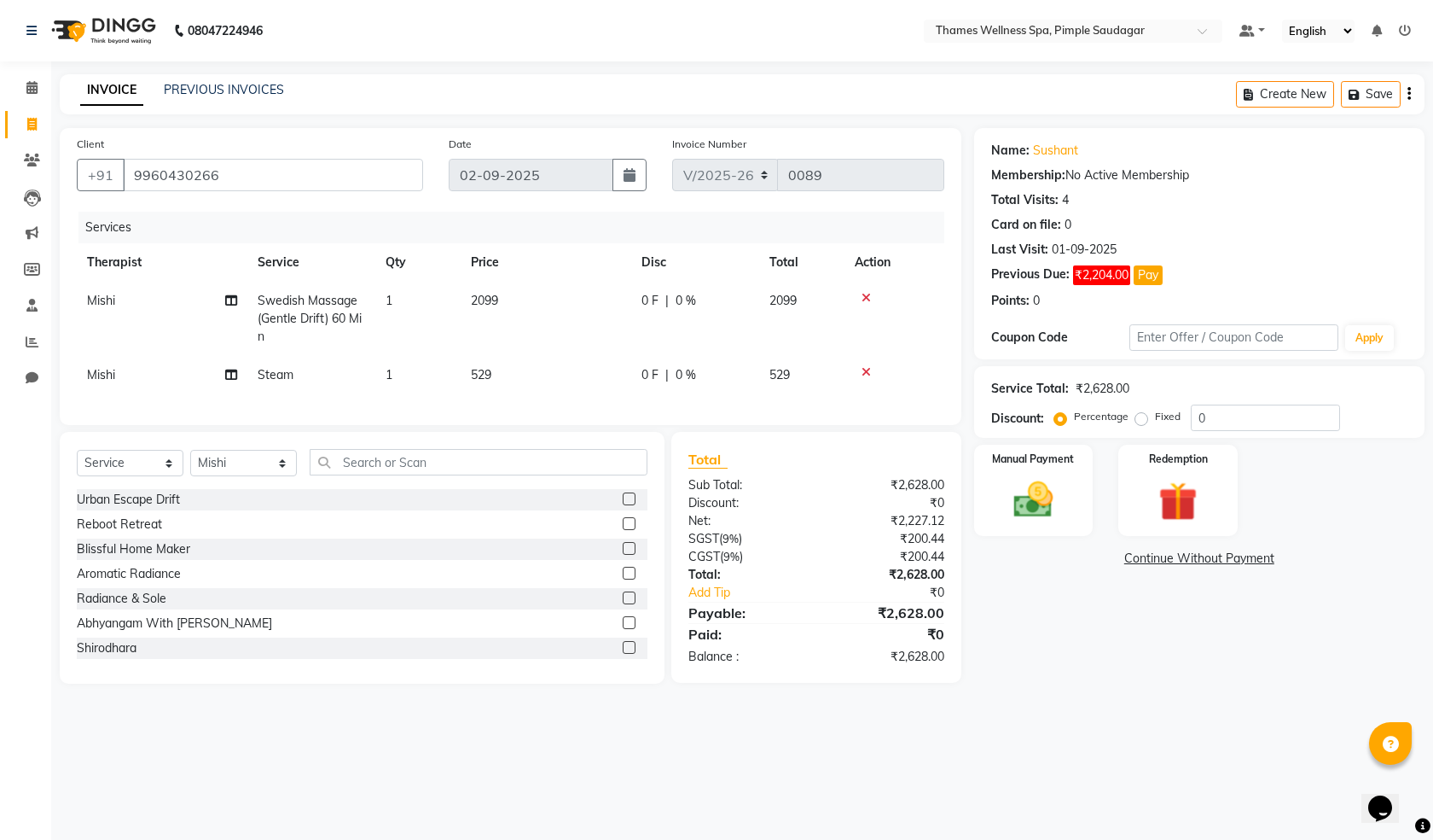
click at [871, 362] on td at bounding box center [895, 374] width 100 height 38
click at [863, 366] on icon at bounding box center [867, 371] width 9 height 12
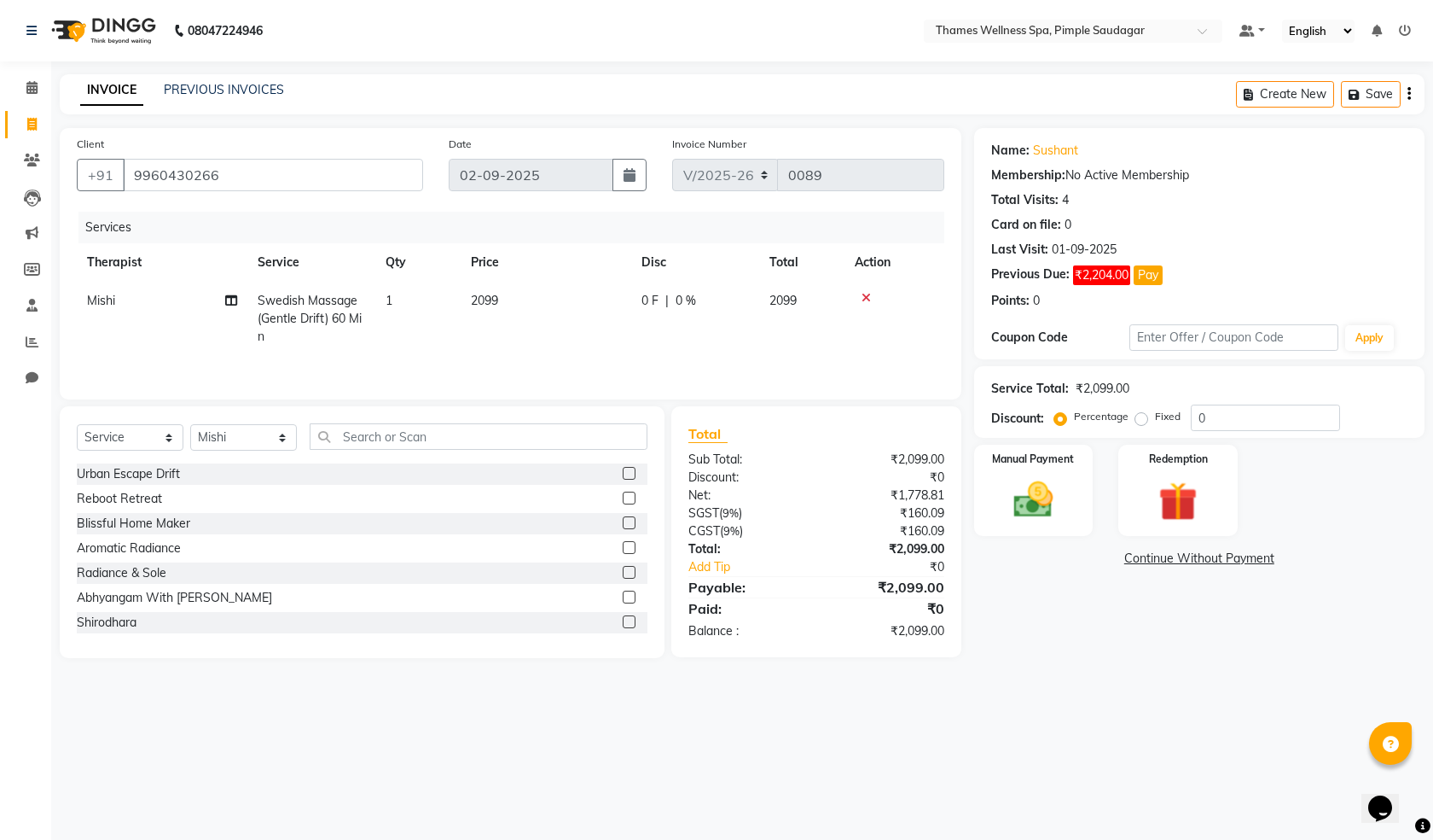
click at [864, 291] on icon at bounding box center [867, 297] width 9 height 12
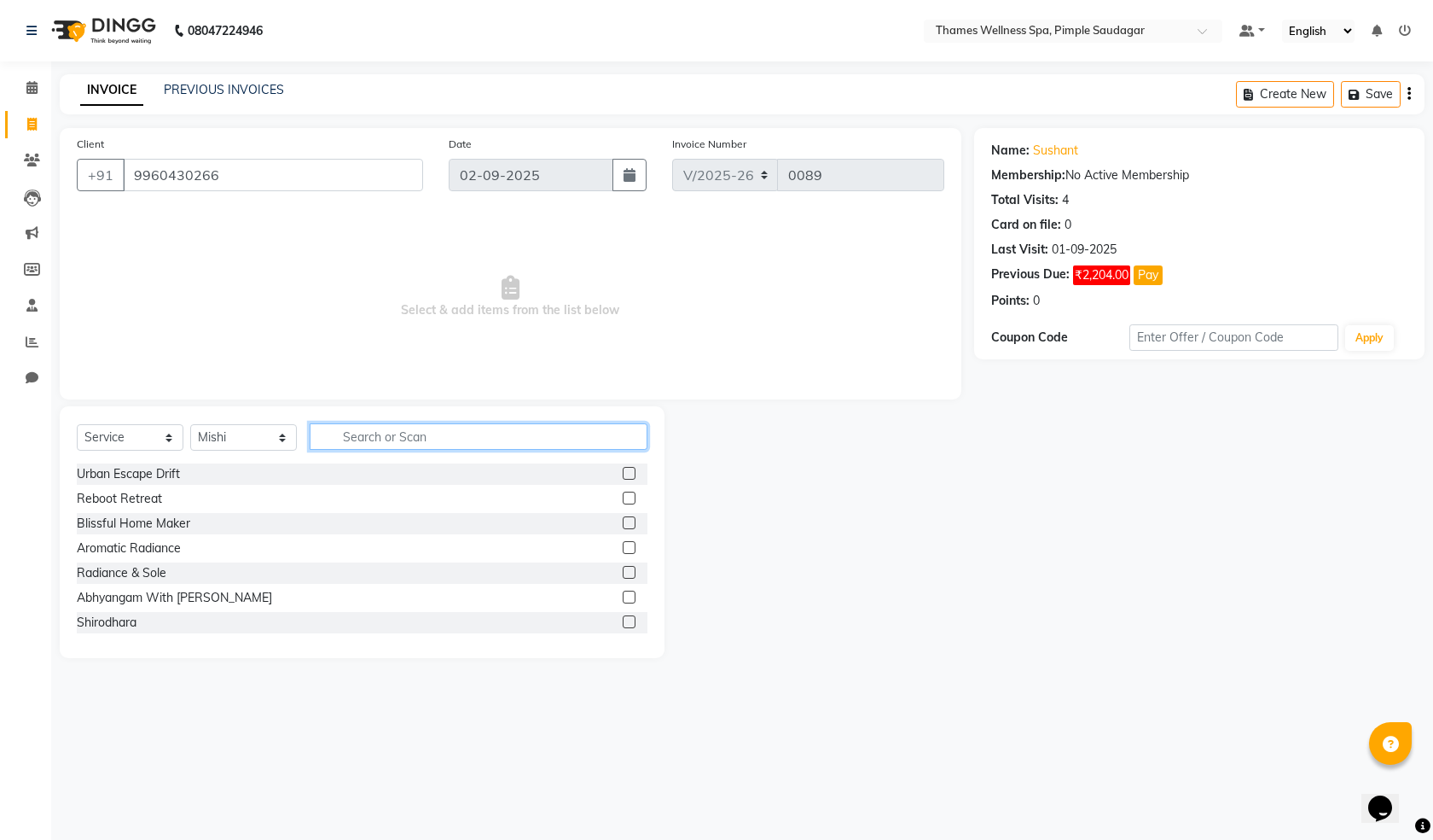
click at [386, 435] on input "text" at bounding box center [479, 436] width 338 height 26
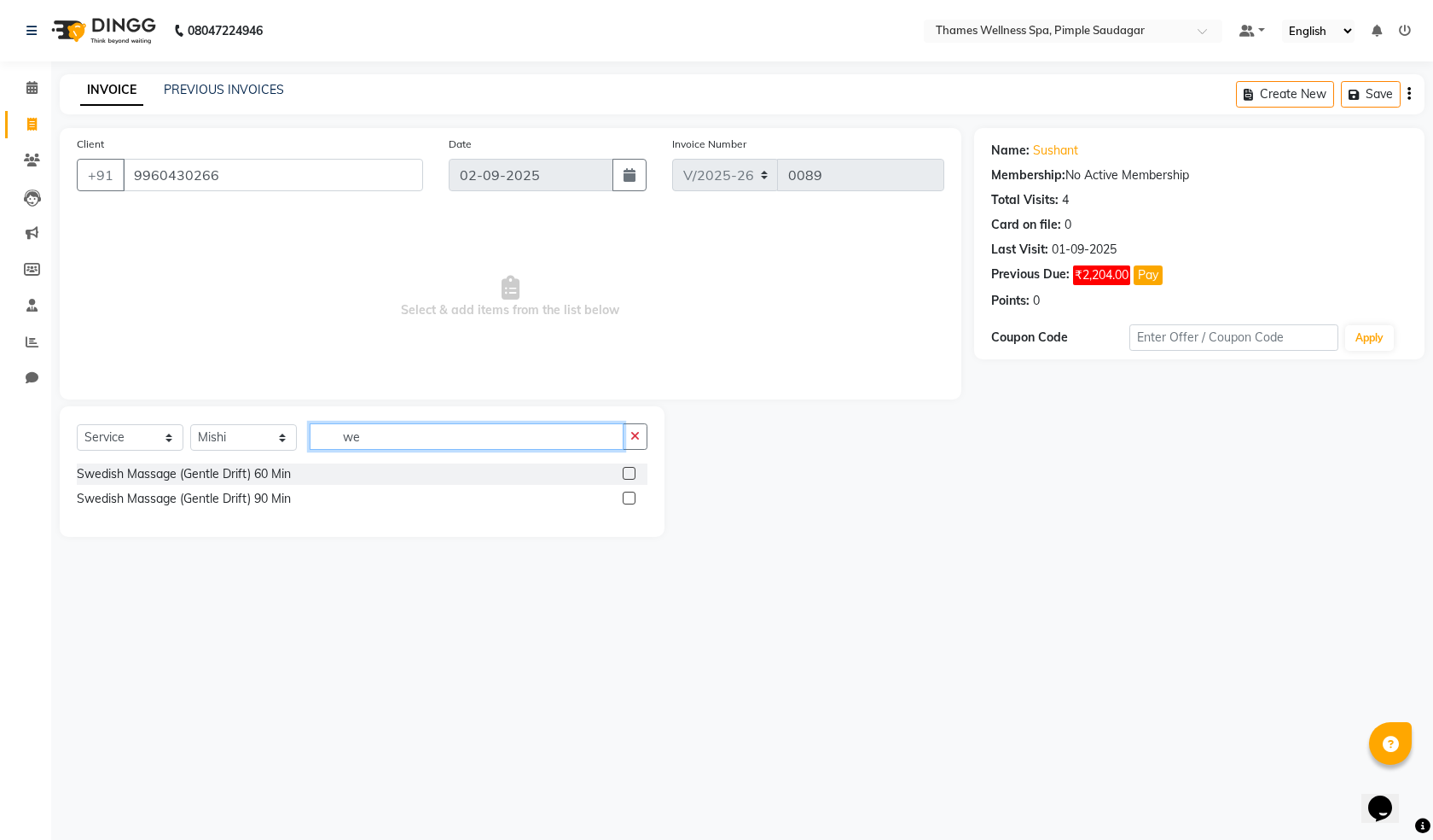
type input "we"
click at [630, 470] on label at bounding box center [629, 473] width 13 height 13
click at [630, 470] on input "checkbox" at bounding box center [628, 474] width 11 height 11
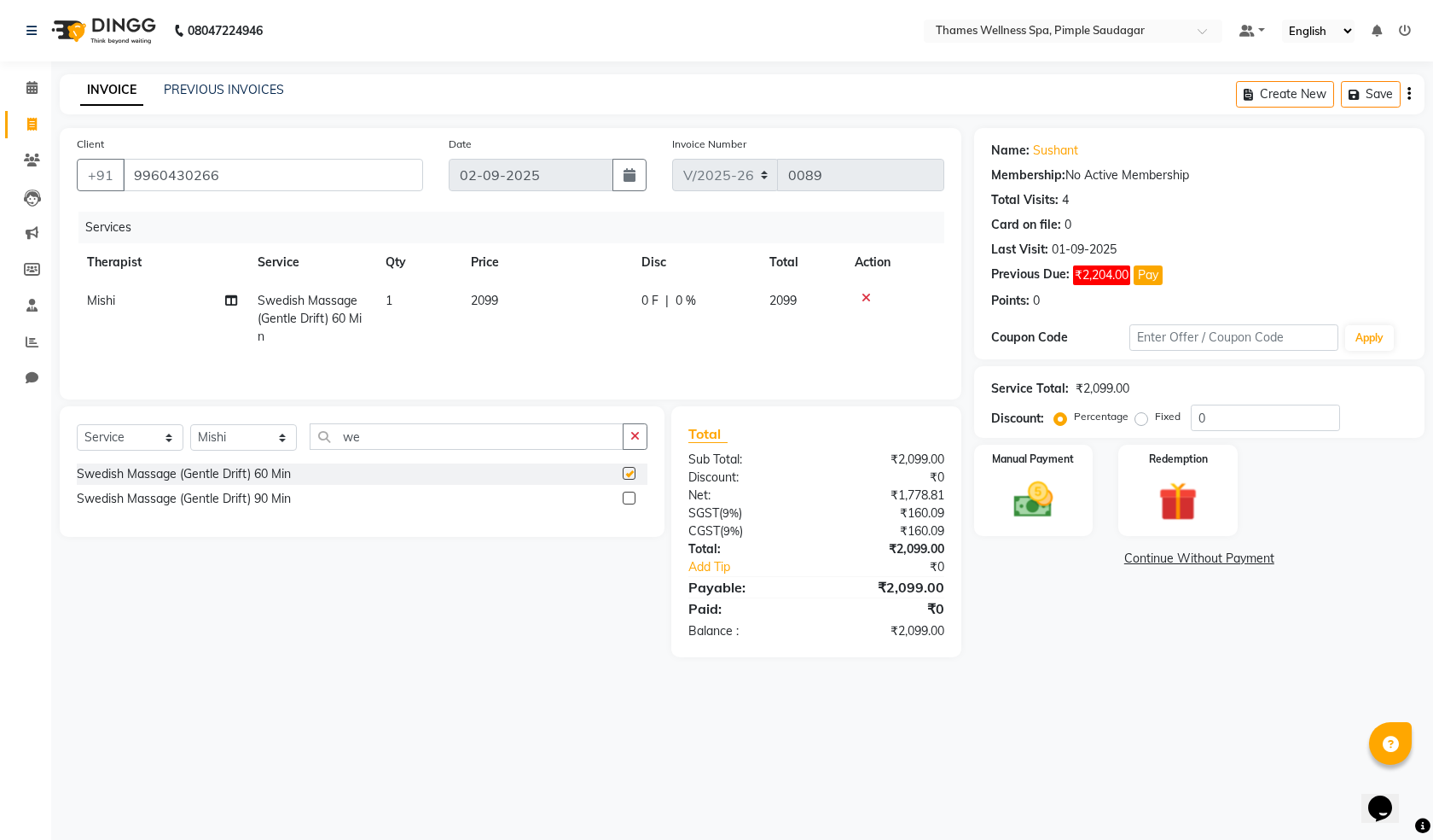
checkbox input "false"
drag, startPoint x: 421, startPoint y: 436, endPoint x: 0, endPoint y: 573, distance: 442.7
click at [0, 573] on app-home "08047224946 Select Location × Thames Wellness Spa, Pimple Saudagar Default Pane…" at bounding box center [716, 341] width 1433 height 682
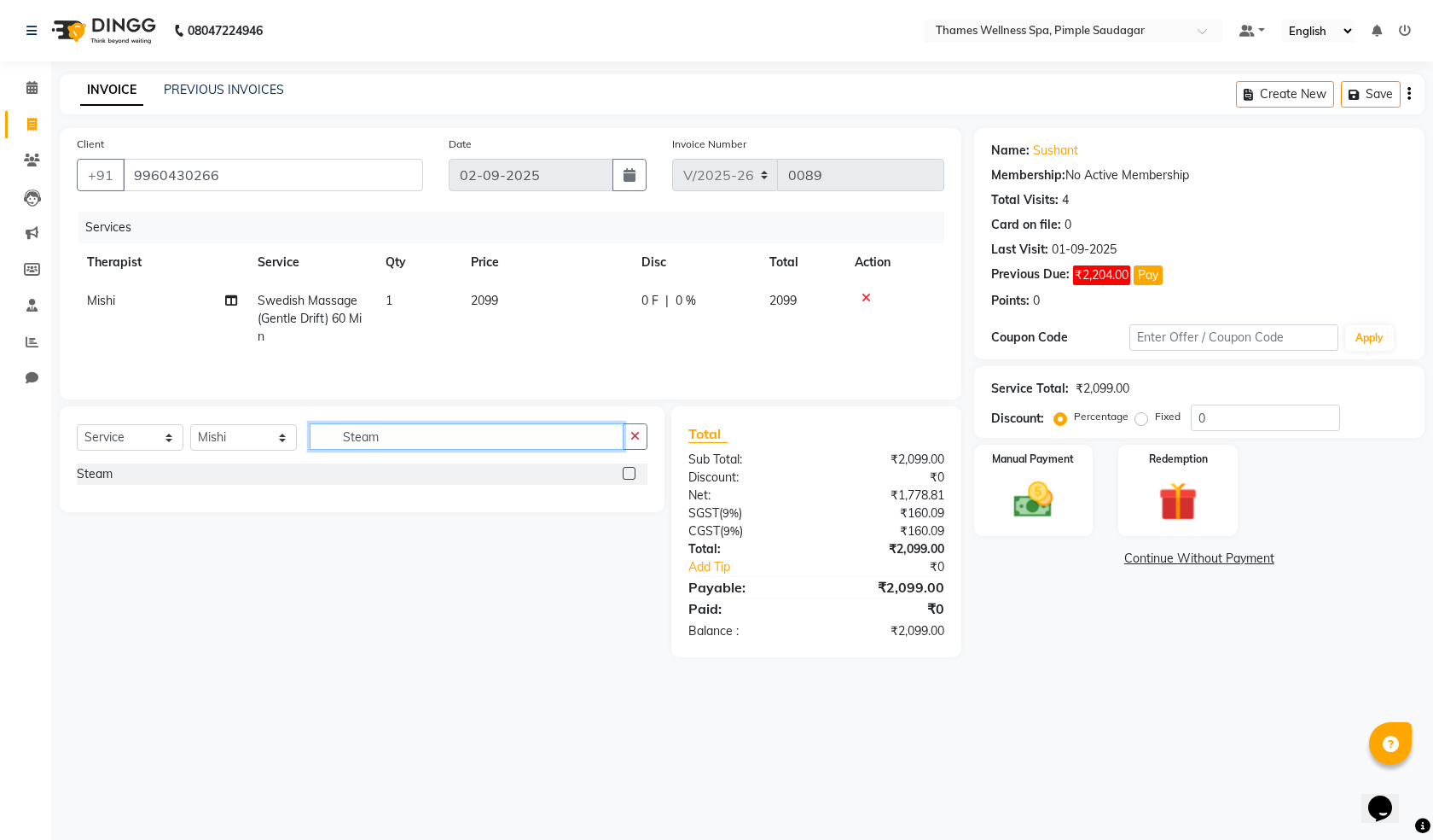
type input "Steam"
click at [619, 471] on div "Steam" at bounding box center [362, 473] width 571 height 21
click at [631, 477] on label at bounding box center [629, 473] width 13 height 13
click at [631, 477] on input "checkbox" at bounding box center [628, 474] width 11 height 11
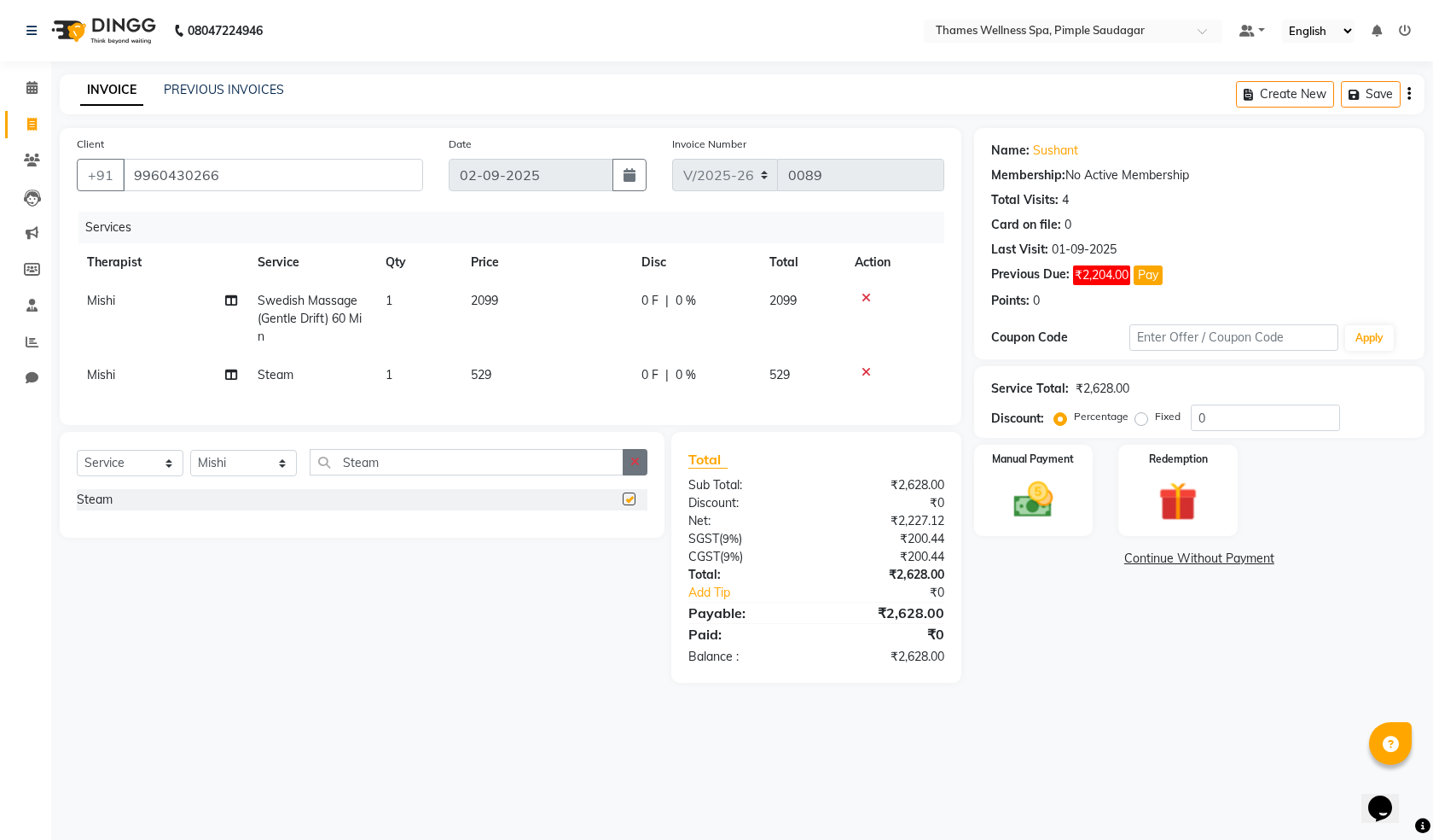
checkbox input "false"
click at [655, 304] on span "0 F" at bounding box center [650, 300] width 17 height 18
select select "88610"
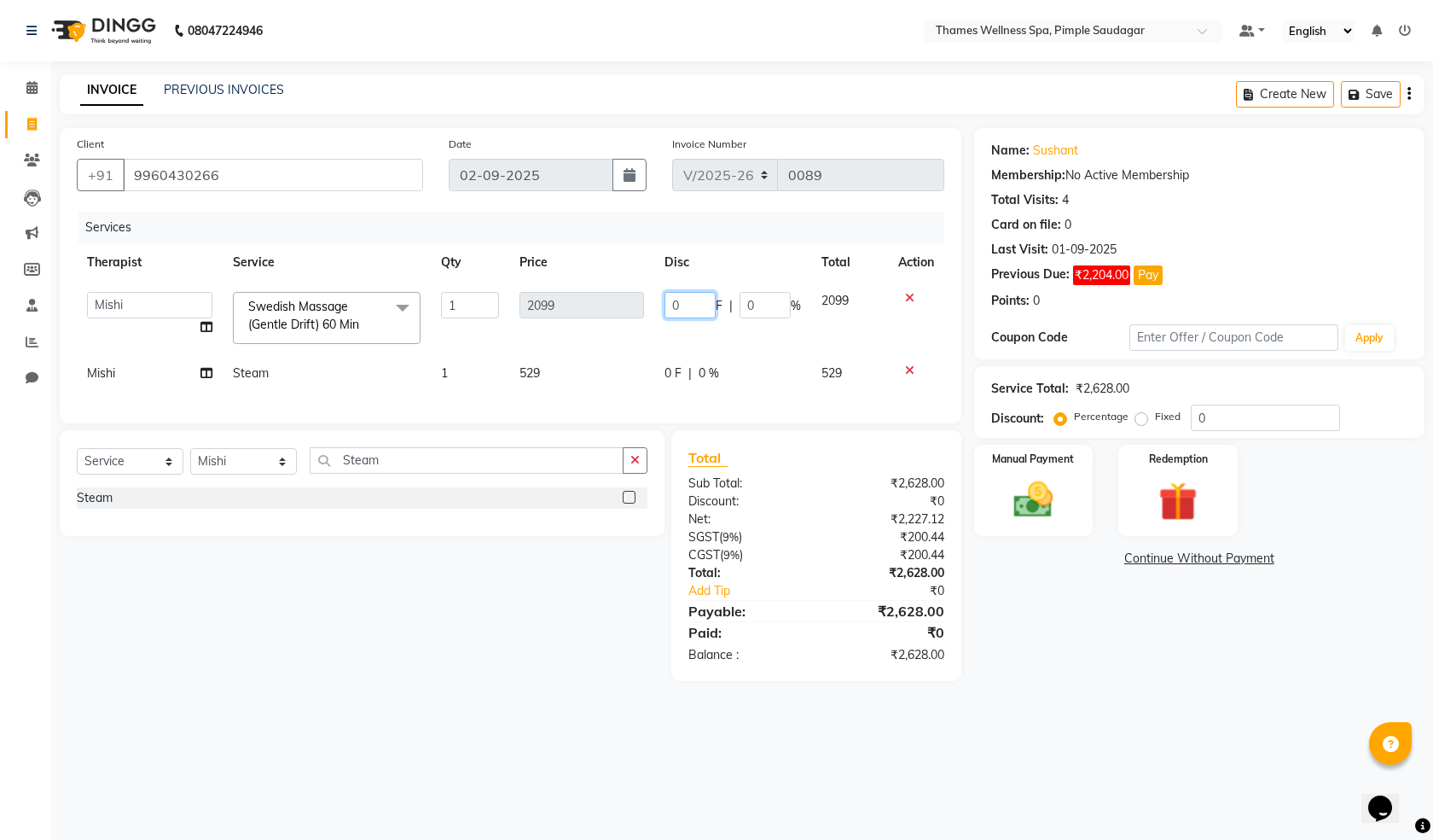
drag, startPoint x: 697, startPoint y: 299, endPoint x: 441, endPoint y: 349, distance: 260.8
click at [441, 349] on tr "[PERSON_NAME] Bem Hana kety [PERSON_NAME] Mishi [PERSON_NAME] [PERSON_NAME] Das…" at bounding box center [510, 317] width 868 height 72
type input "528"
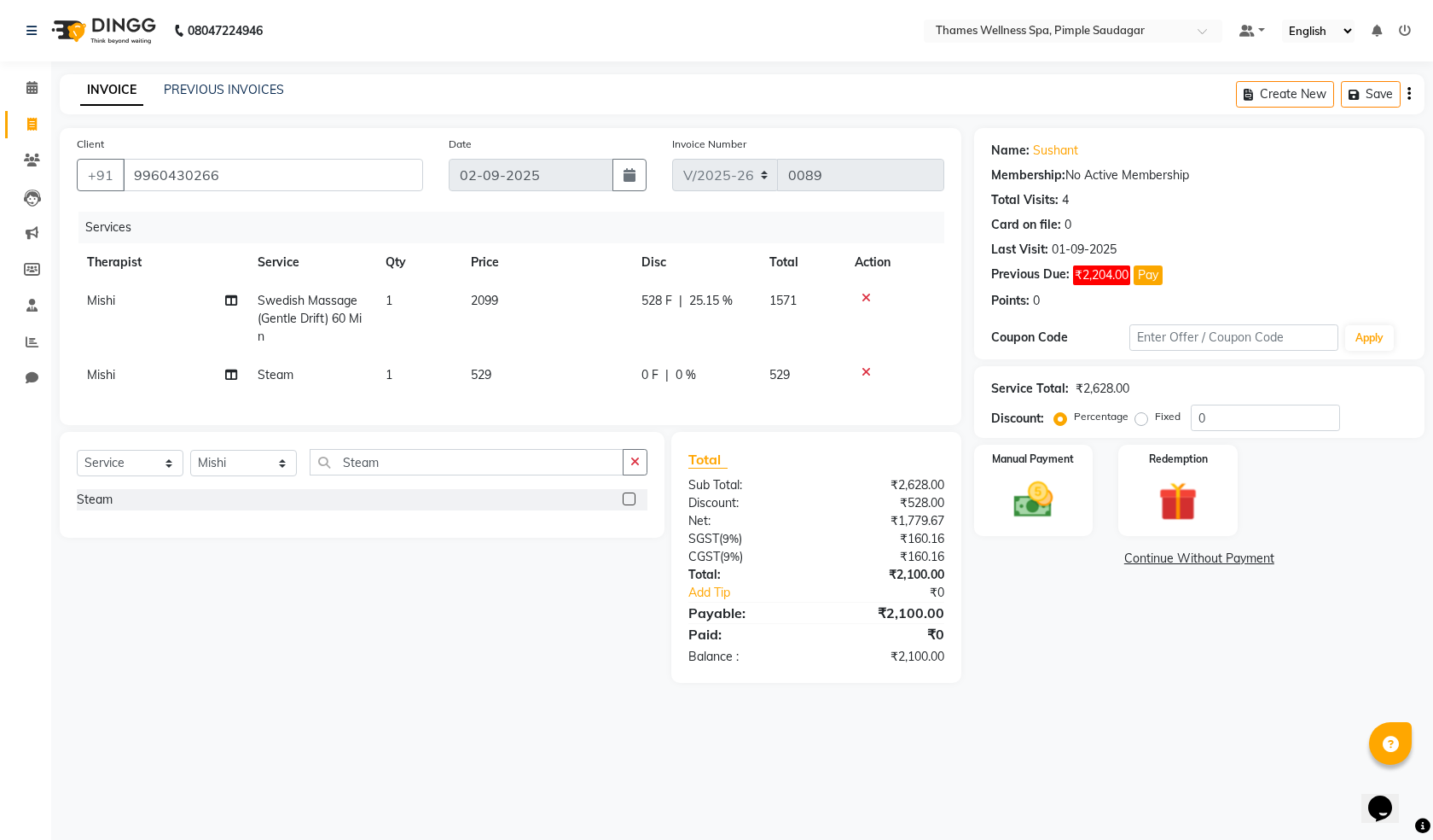
click at [846, 697] on main "INVOICE PREVIOUS INVOICES Create New Save Client [PHONE_NUMBER] Date [DATE] Inv…" at bounding box center [742, 391] width 1382 height 634
click at [1013, 496] on img at bounding box center [1034, 499] width 67 height 47
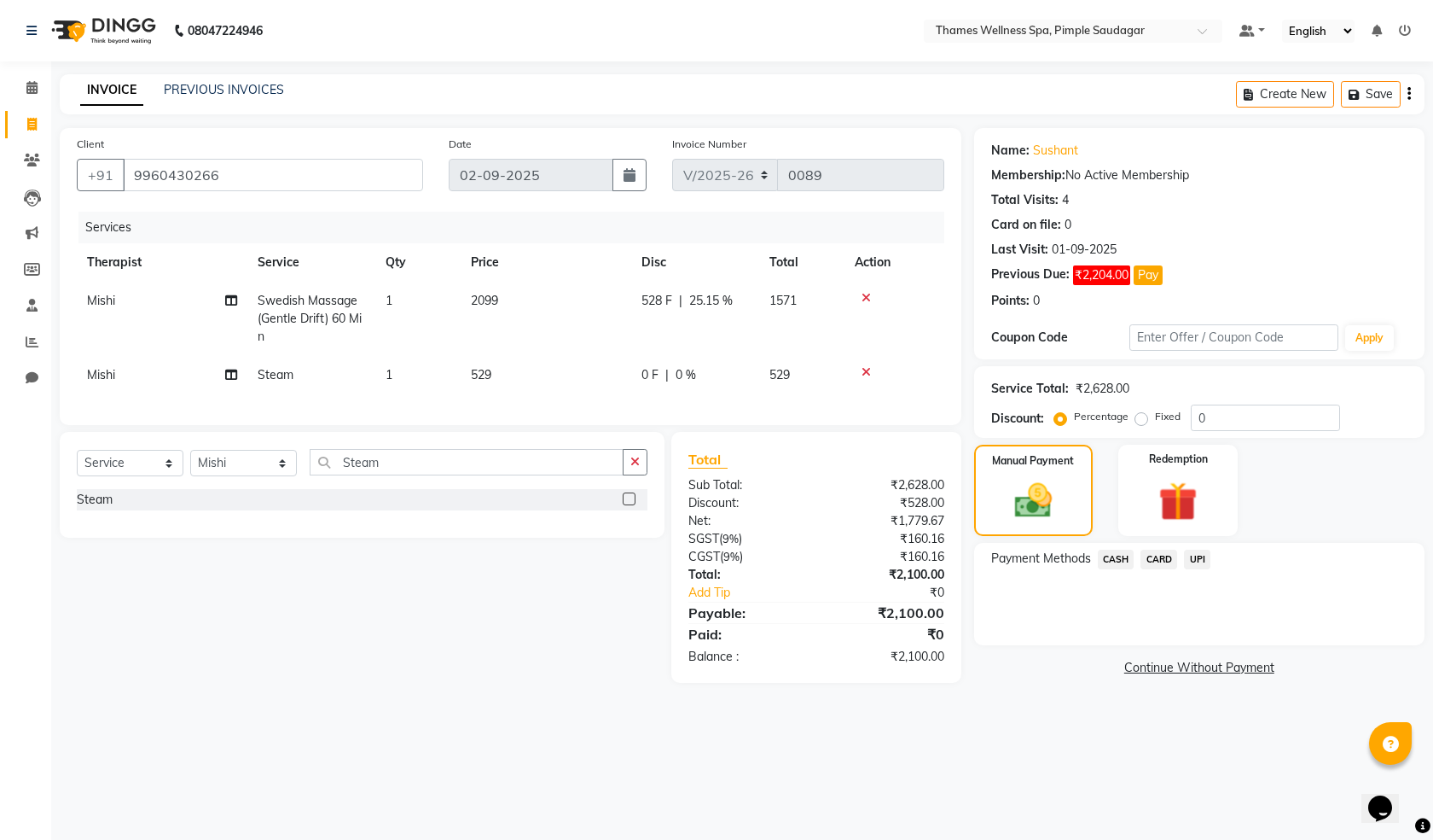
click at [1186, 557] on span "UPI" at bounding box center [1197, 559] width 26 height 19
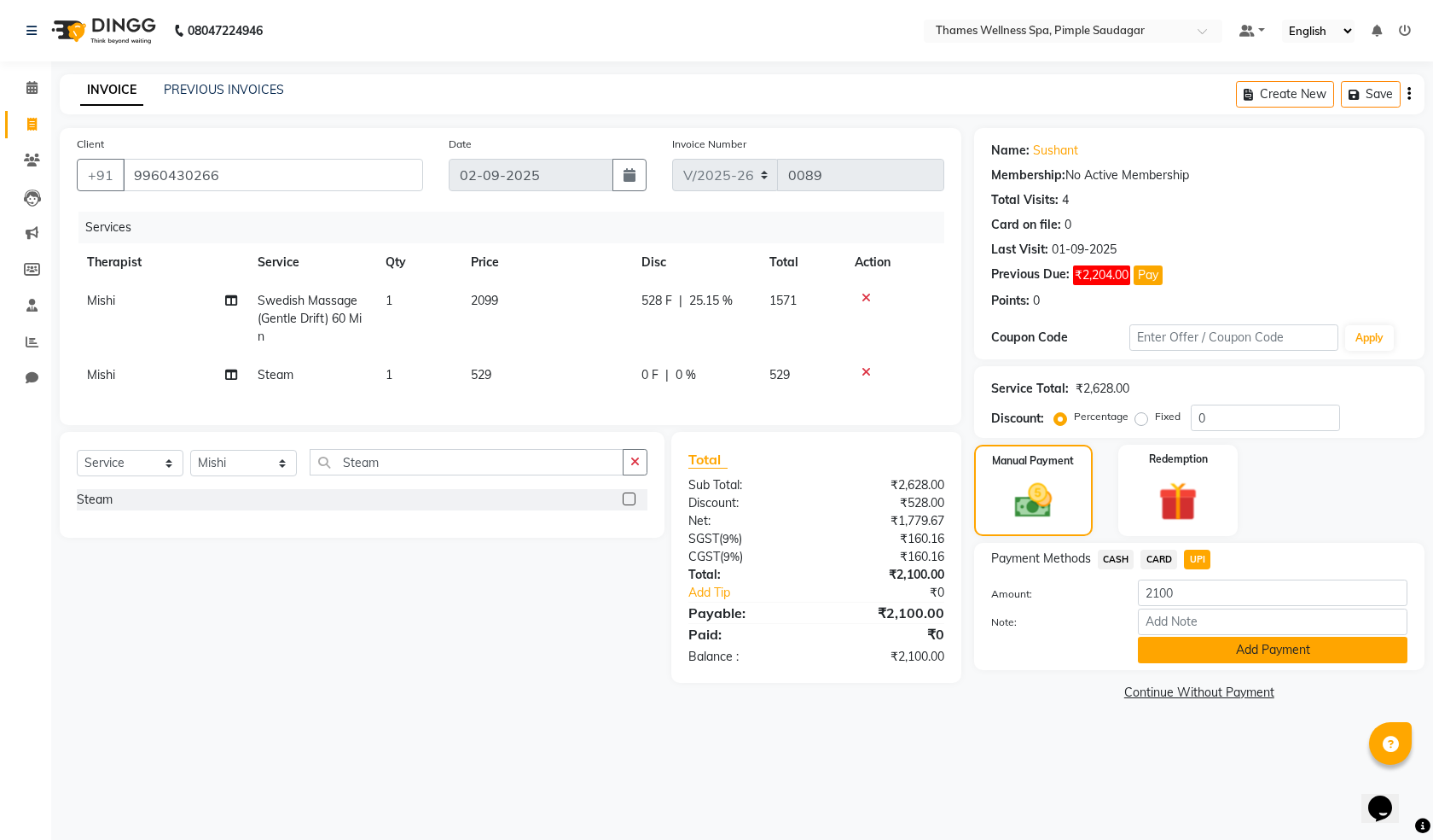
click at [1157, 642] on button "Add Payment" at bounding box center [1272, 650] width 270 height 26
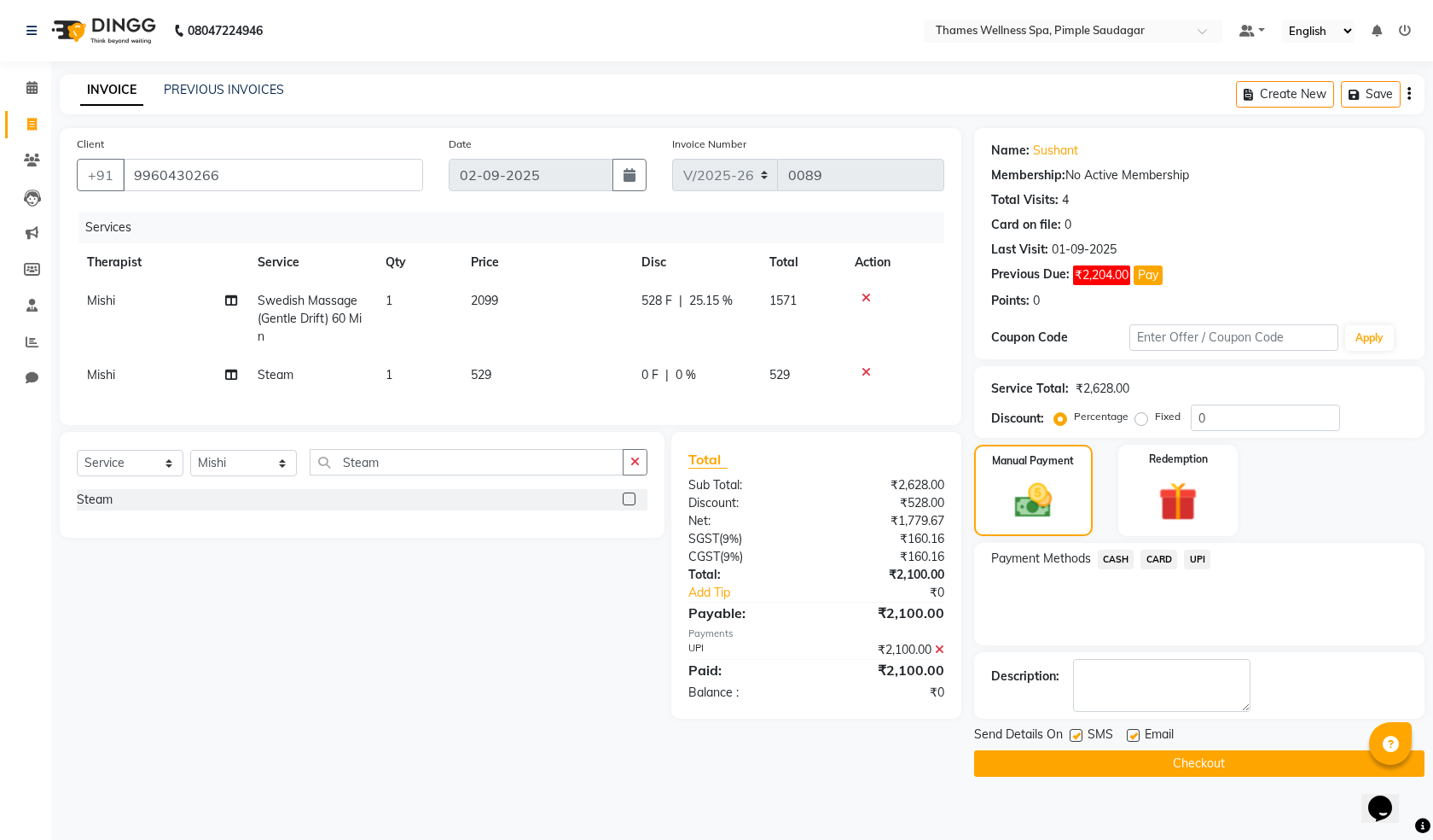
click at [1110, 751] on button "Checkout" at bounding box center [1199, 763] width 450 height 26
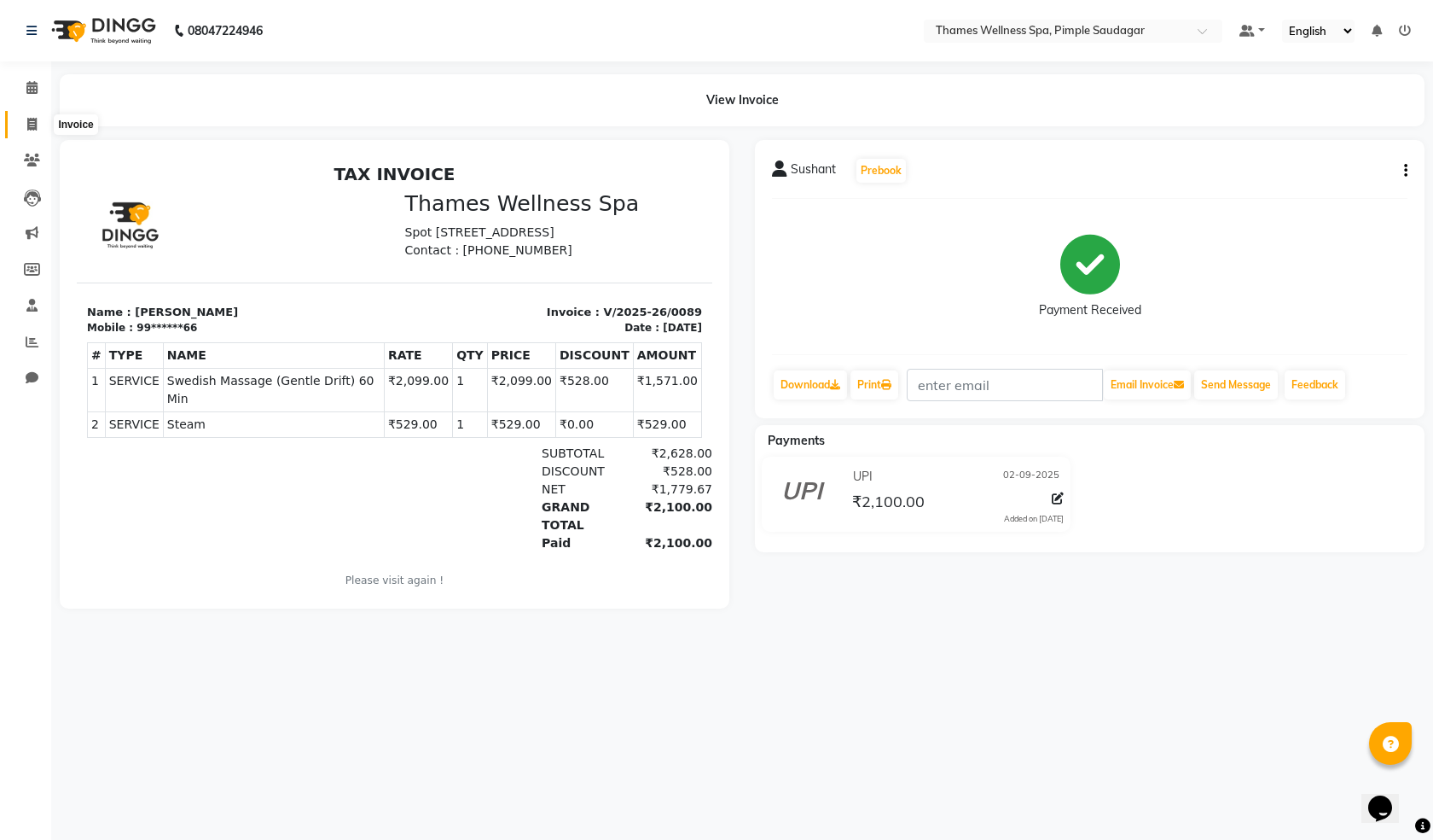
click at [25, 121] on span at bounding box center [32, 124] width 30 height 19
select select "service"
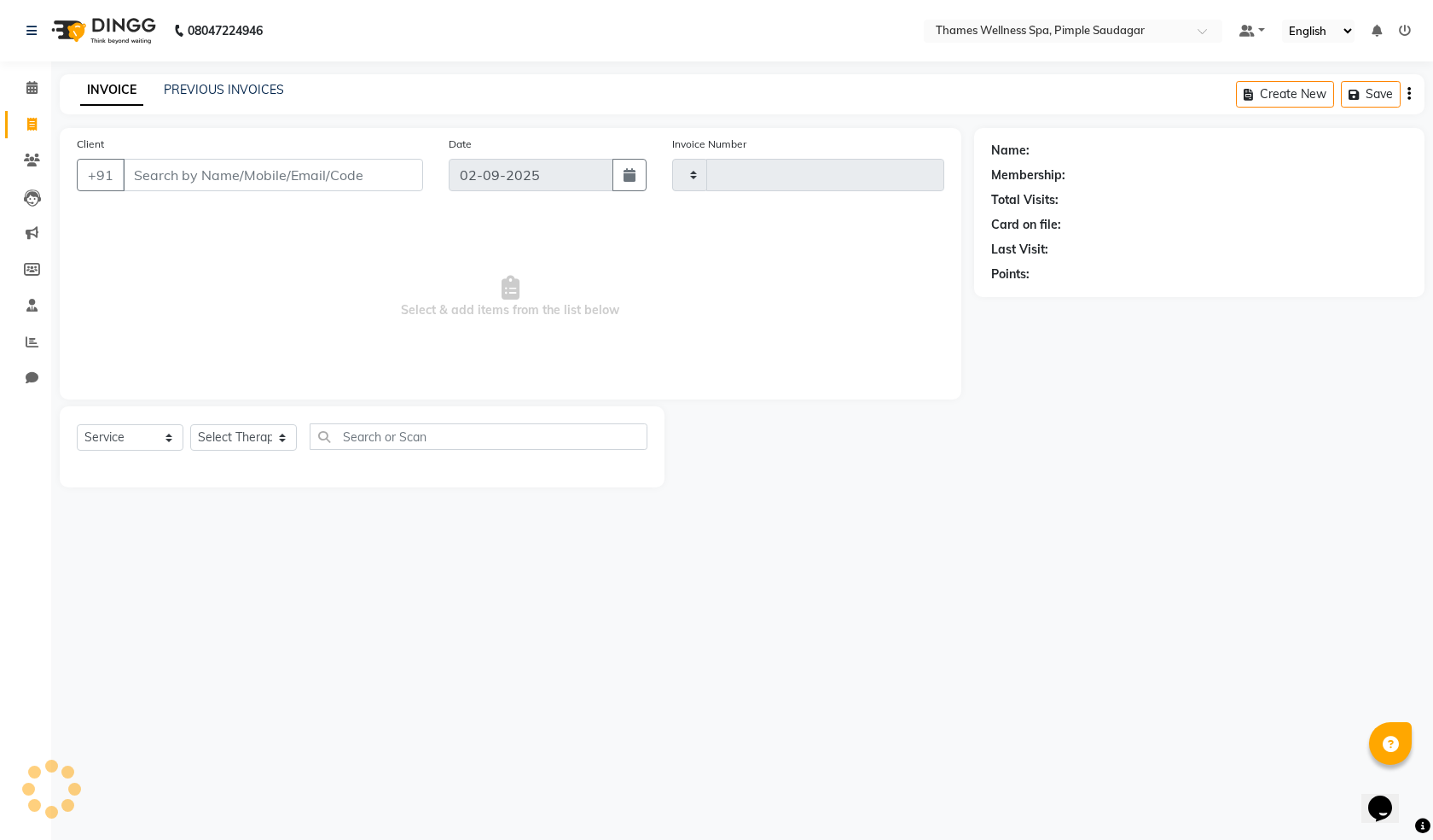
type input "0090"
select select "8709"
type input "9096042839"
click at [374, 174] on span "Add Client" at bounding box center [379, 174] width 68 height 17
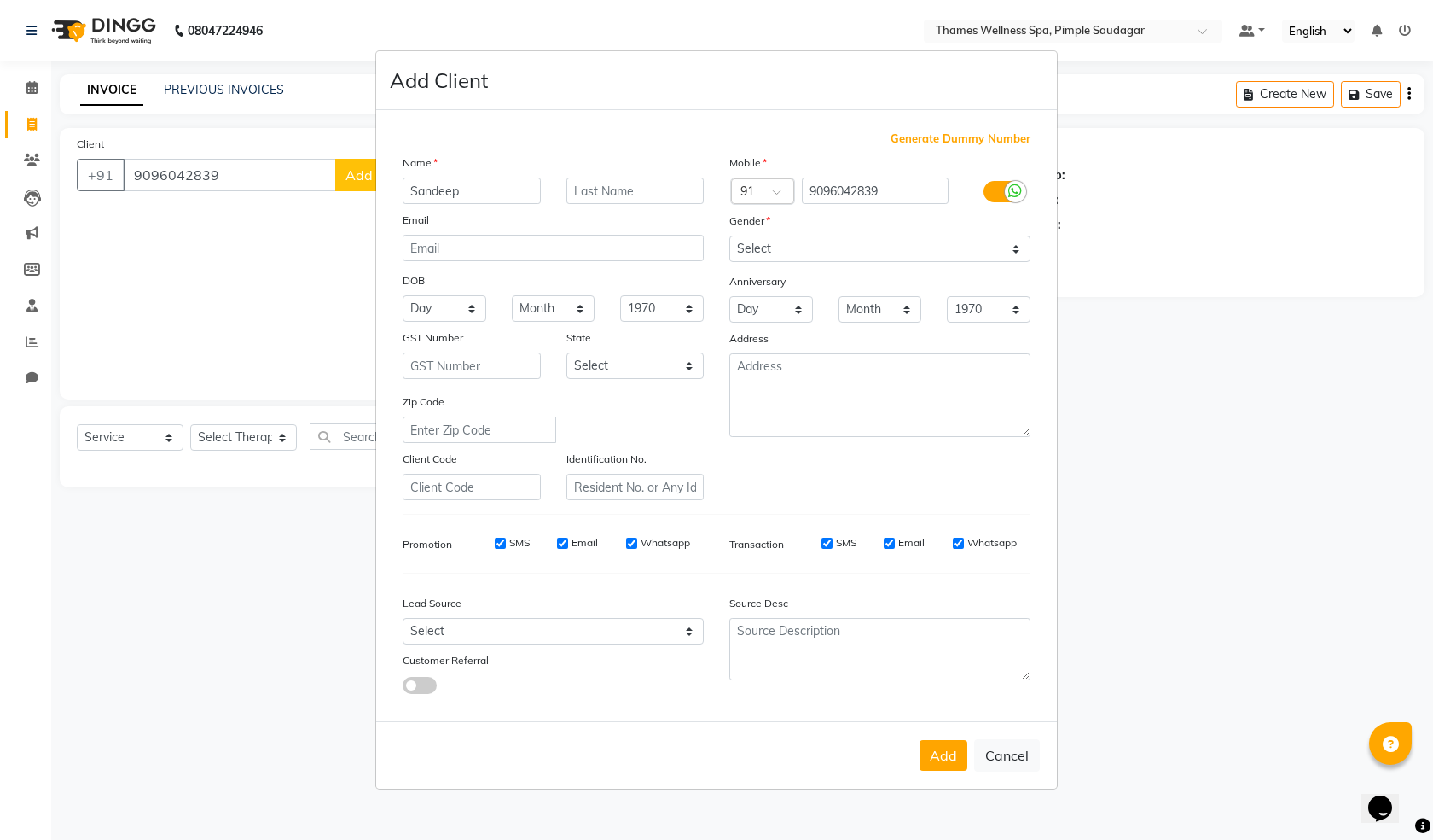
type input "Sandeep"
type input "Udugude"
click at [789, 256] on select "Select [DEMOGRAPHIC_DATA] [DEMOGRAPHIC_DATA] Other Prefer Not To Say" at bounding box center [880, 249] width 302 height 26
select select "[DEMOGRAPHIC_DATA]"
click at [729, 236] on select "Select [DEMOGRAPHIC_DATA] [DEMOGRAPHIC_DATA] Other Prefer Not To Say" at bounding box center [880, 249] width 302 height 26
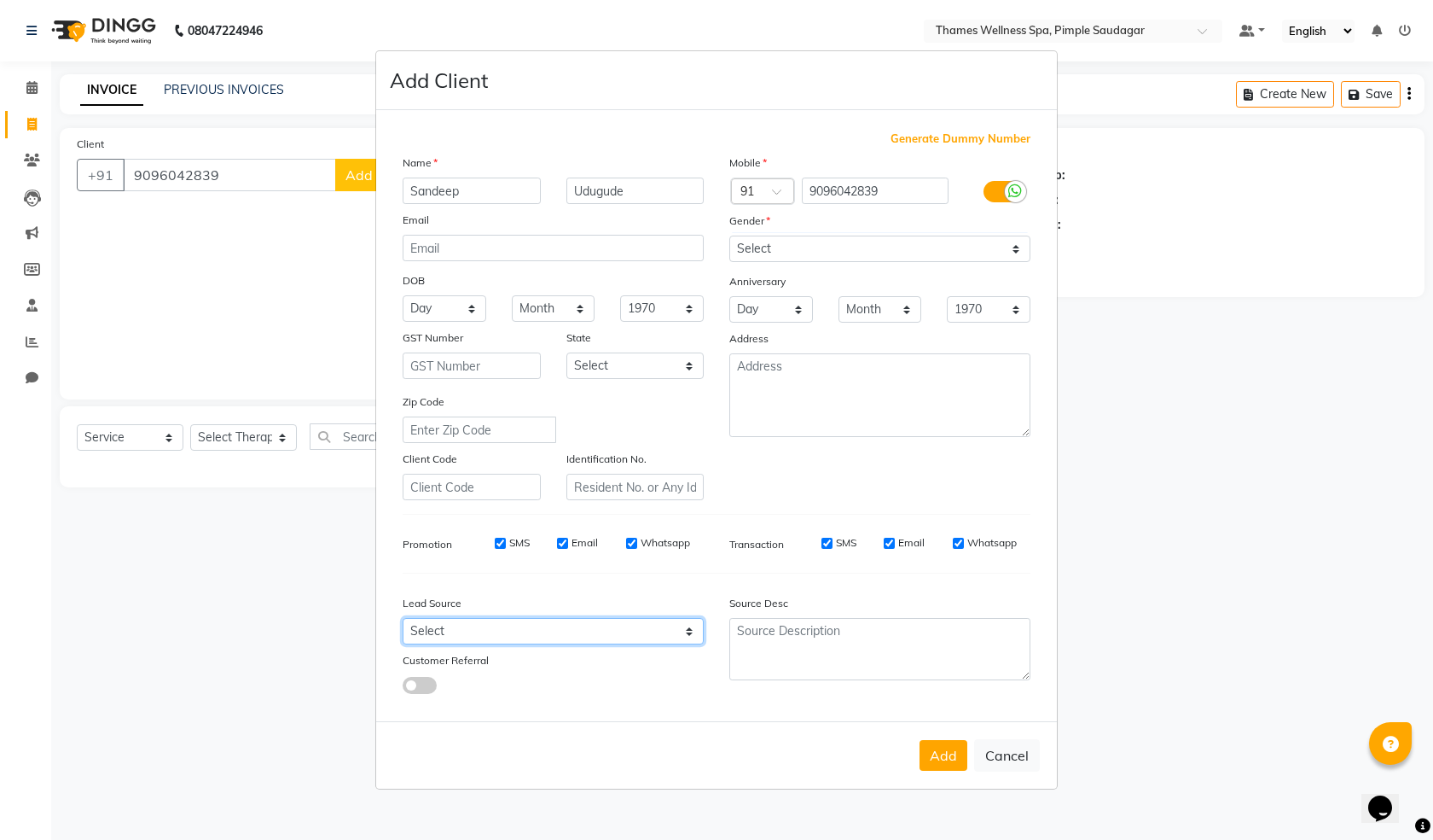
click at [449, 629] on select "Select Walk-in Referral Internet Friend Word of Mouth Advertisement Facebook Ju…" at bounding box center [553, 631] width 302 height 26
select select "56491"
click at [403, 618] on select "Select Walk-in Referral Internet Friend Word of Mouth Advertisement Facebook Ju…" at bounding box center [553, 631] width 302 height 26
click at [957, 762] on button "Add" at bounding box center [943, 755] width 47 height 31
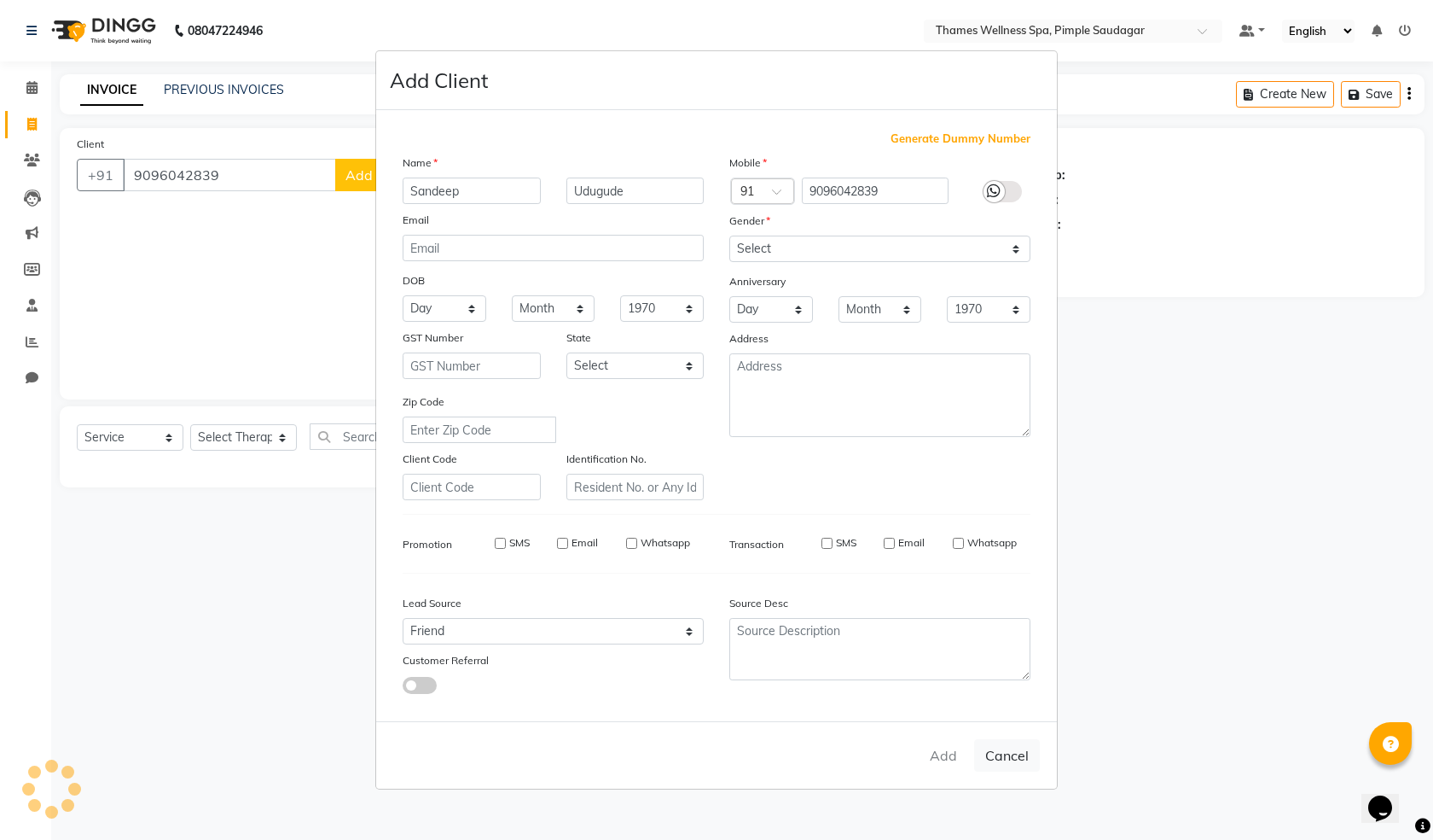
type input "90******39"
select select
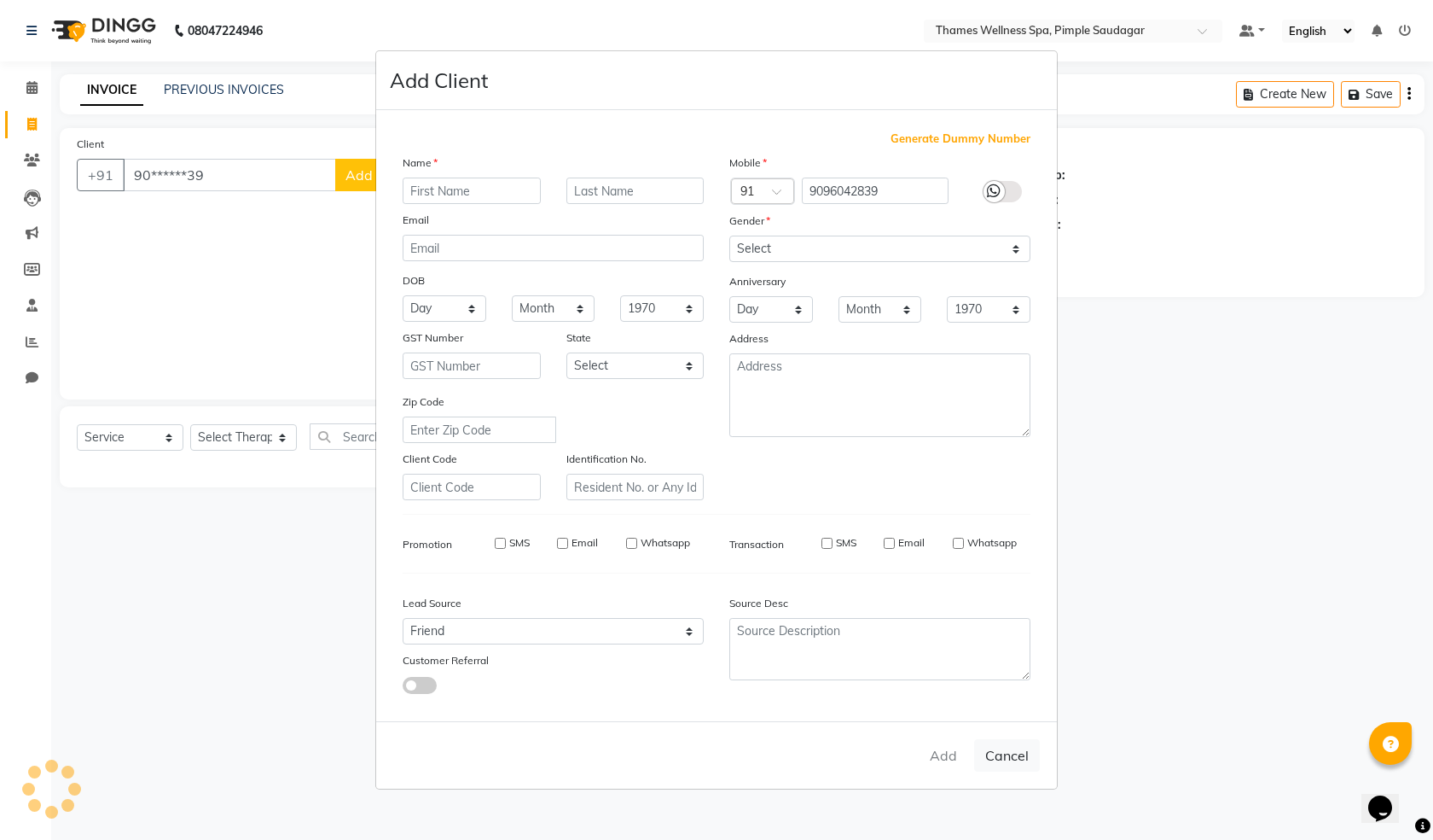
select select
checkbox input "false"
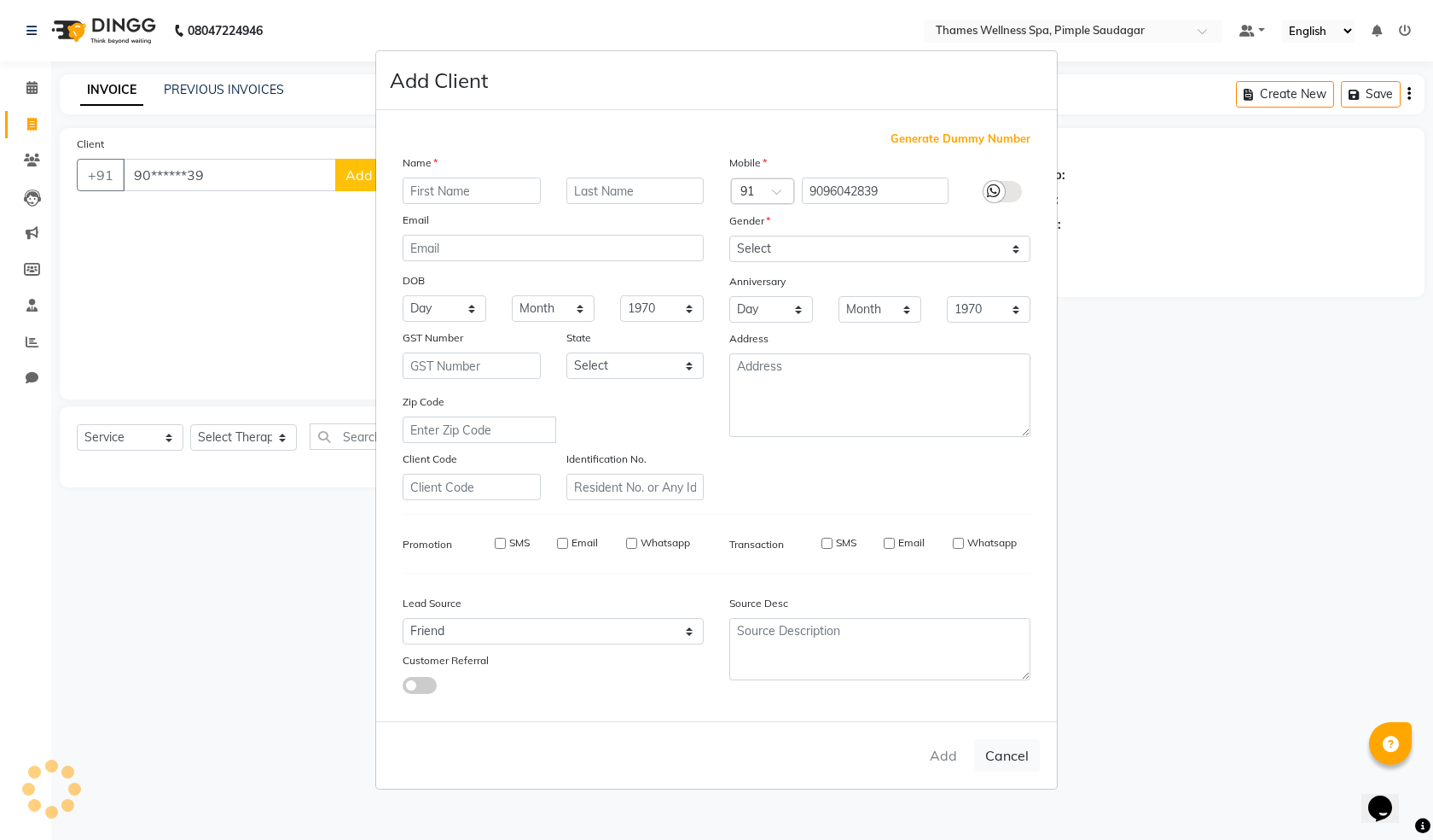
checkbox input "false"
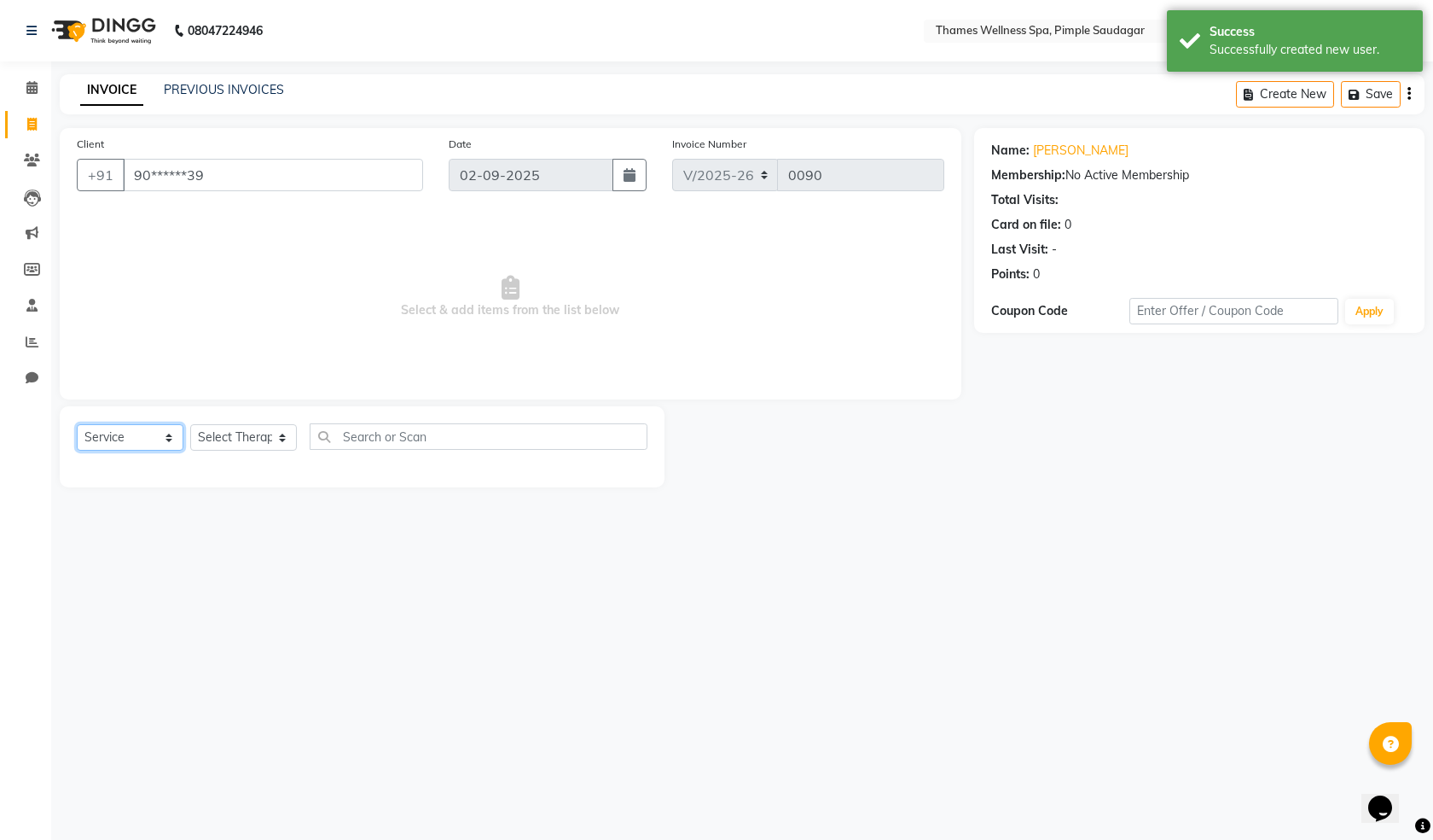
click at [144, 435] on select "Select Service Product Membership Package Voucher Prepaid Gift Card" at bounding box center [130, 437] width 107 height 26
select select "membership"
click at [77, 424] on select "Select Service Product Membership Package Voucher Prepaid Gift Card" at bounding box center [130, 437] width 107 height 26
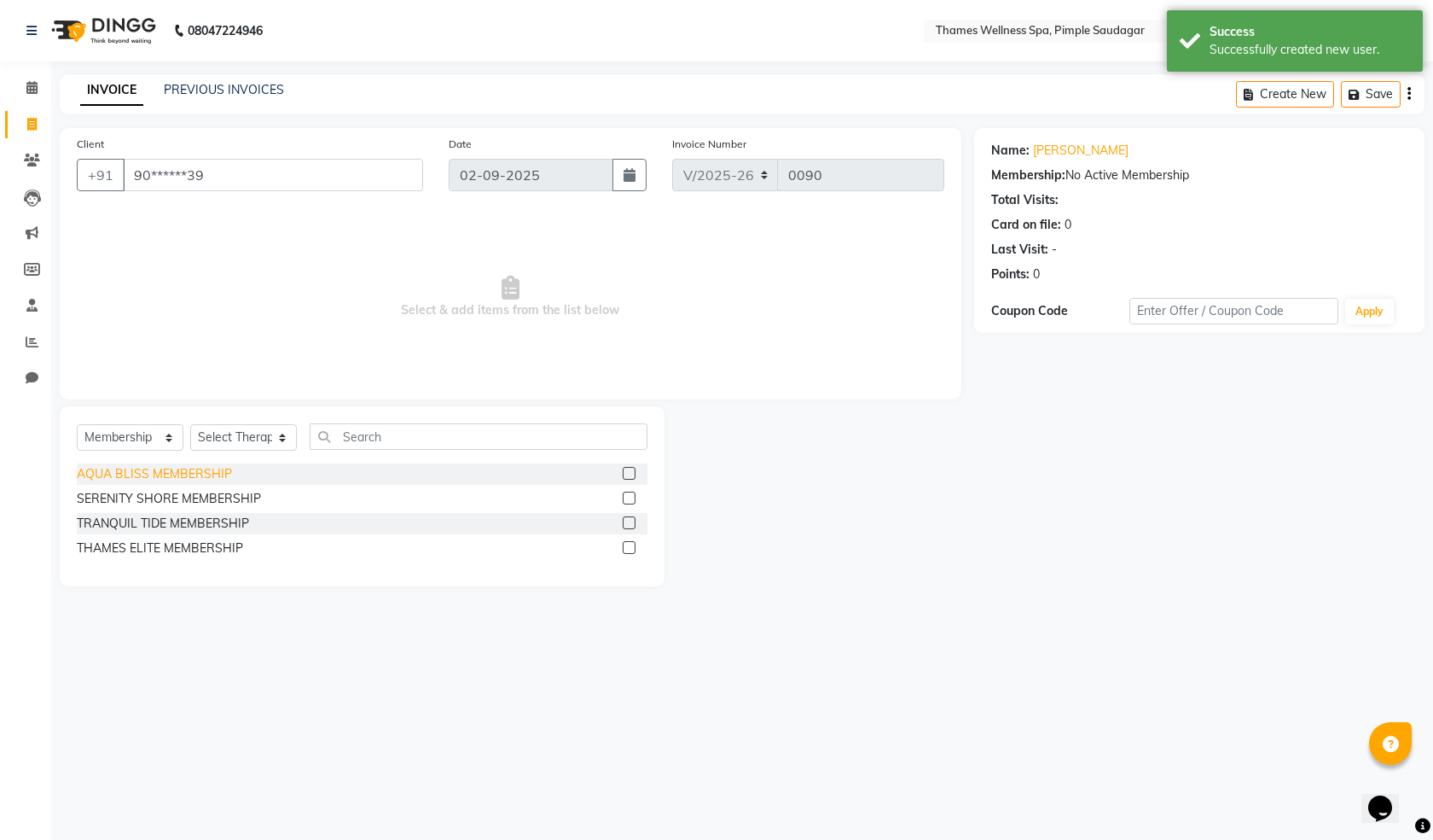
click at [211, 472] on div "AQUA BLISS MEMBERSHIP" at bounding box center [154, 473] width 155 height 18
checkbox input "false"
click at [218, 440] on select "Select Therapist [PERSON_NAME] Bem Hana kety [PERSON_NAME] Mishi [PERSON_NAME] …" at bounding box center [243, 437] width 107 height 26
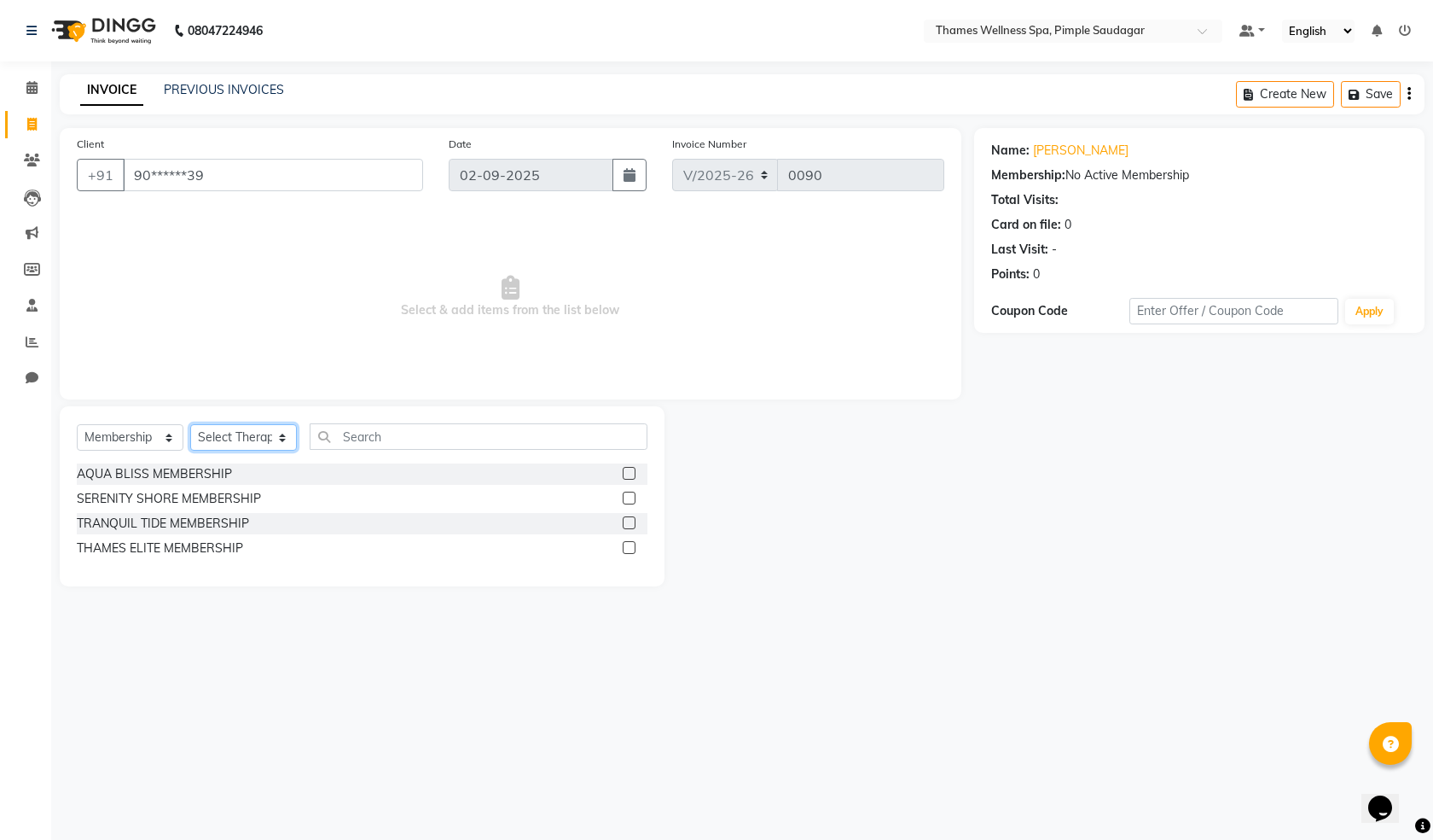
select select "90406"
click at [190, 424] on select "Select Therapist [PERSON_NAME] Bem Hana kety [PERSON_NAME] Mishi [PERSON_NAME] …" at bounding box center [243, 437] width 107 height 26
click at [634, 469] on label at bounding box center [629, 473] width 13 height 13
click at [634, 469] on input "checkbox" at bounding box center [628, 474] width 11 height 11
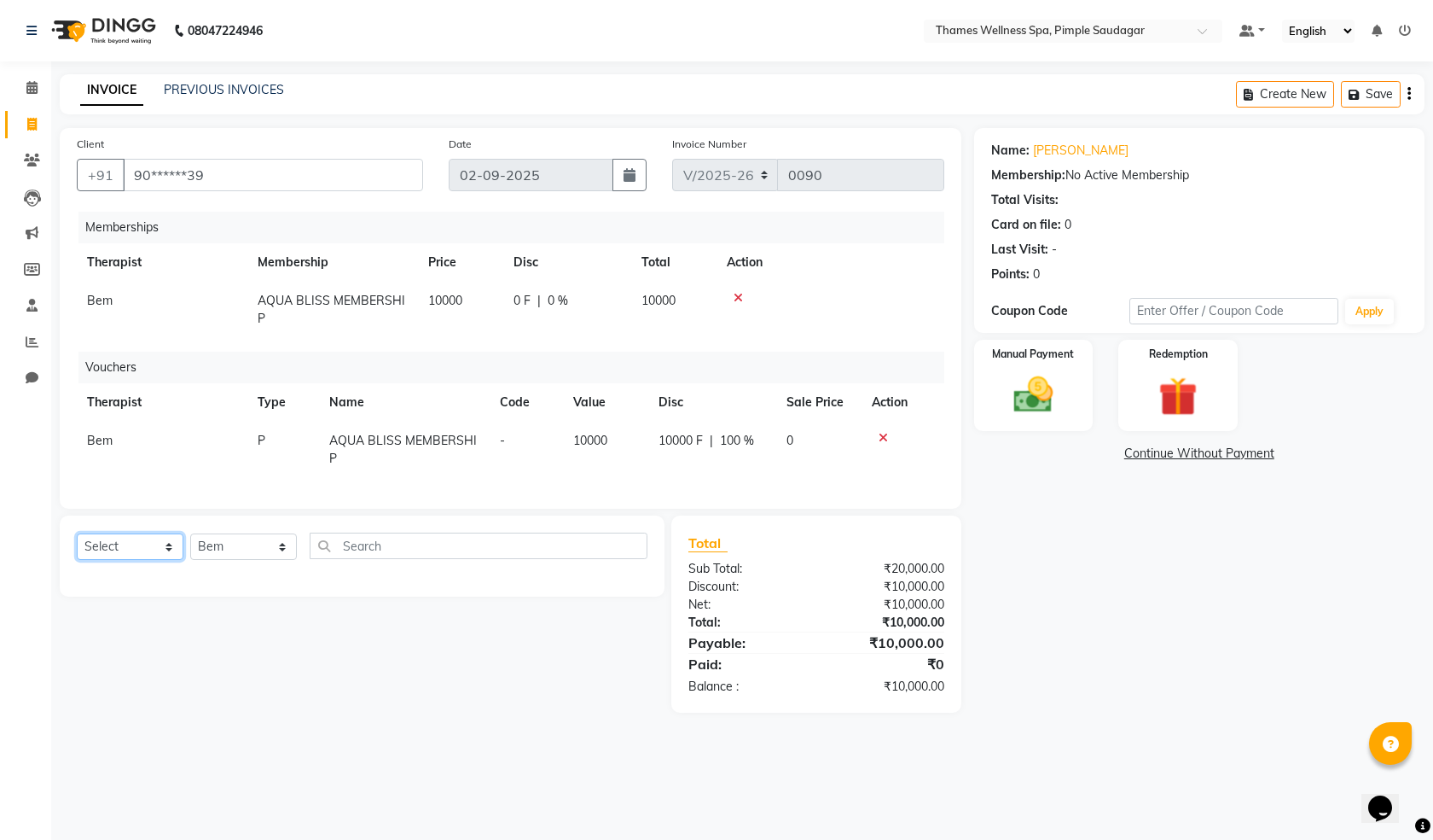
click at [148, 553] on select "Select Service Product Package Voucher Prepaid Gift Card" at bounding box center [130, 547] width 107 height 26
select select "service"
click at [77, 546] on select "Select Service Product Package Voucher Prepaid Gift Card" at bounding box center [130, 547] width 107 height 26
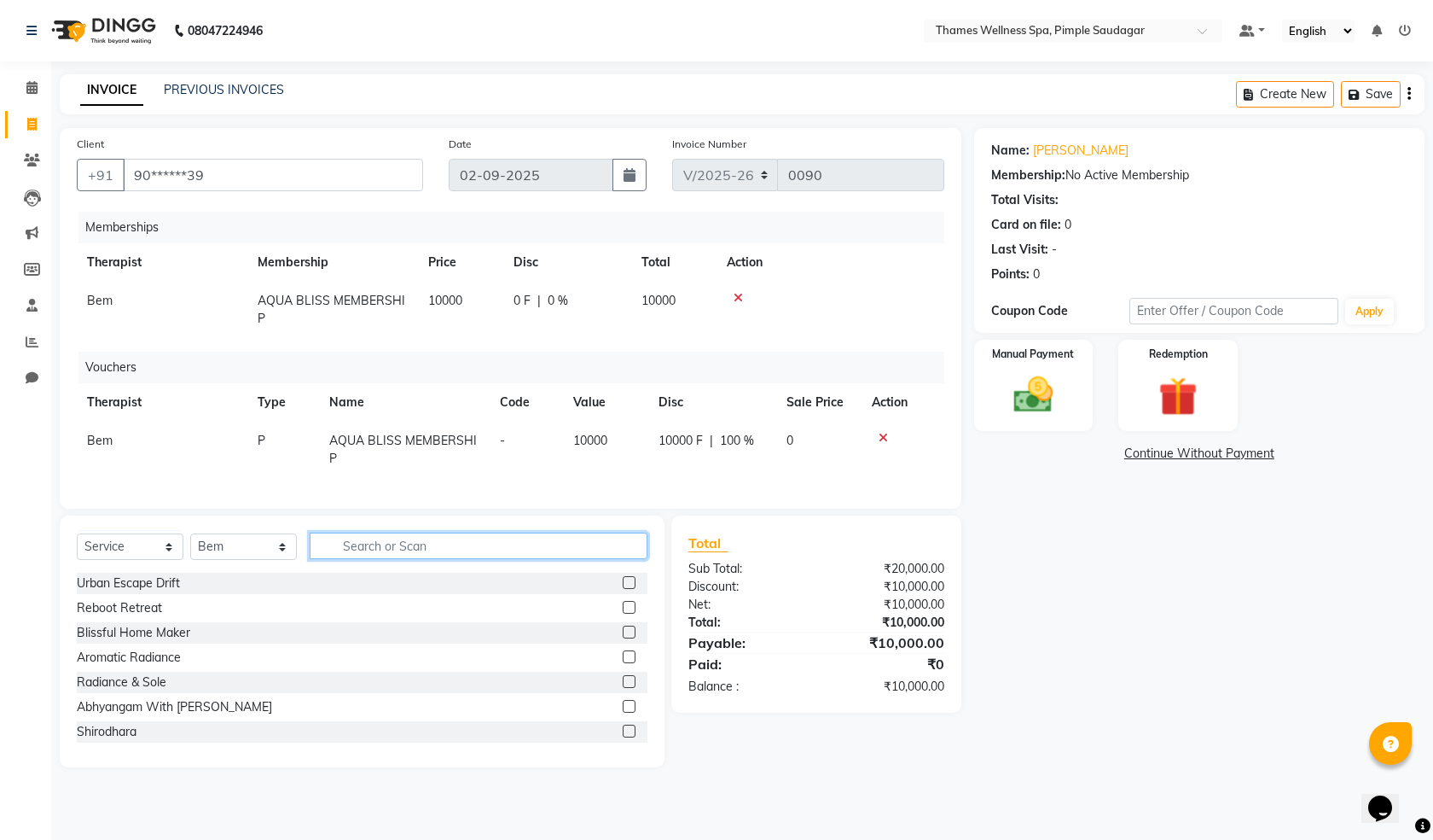
click at [359, 559] on input "text" at bounding box center [479, 546] width 338 height 26
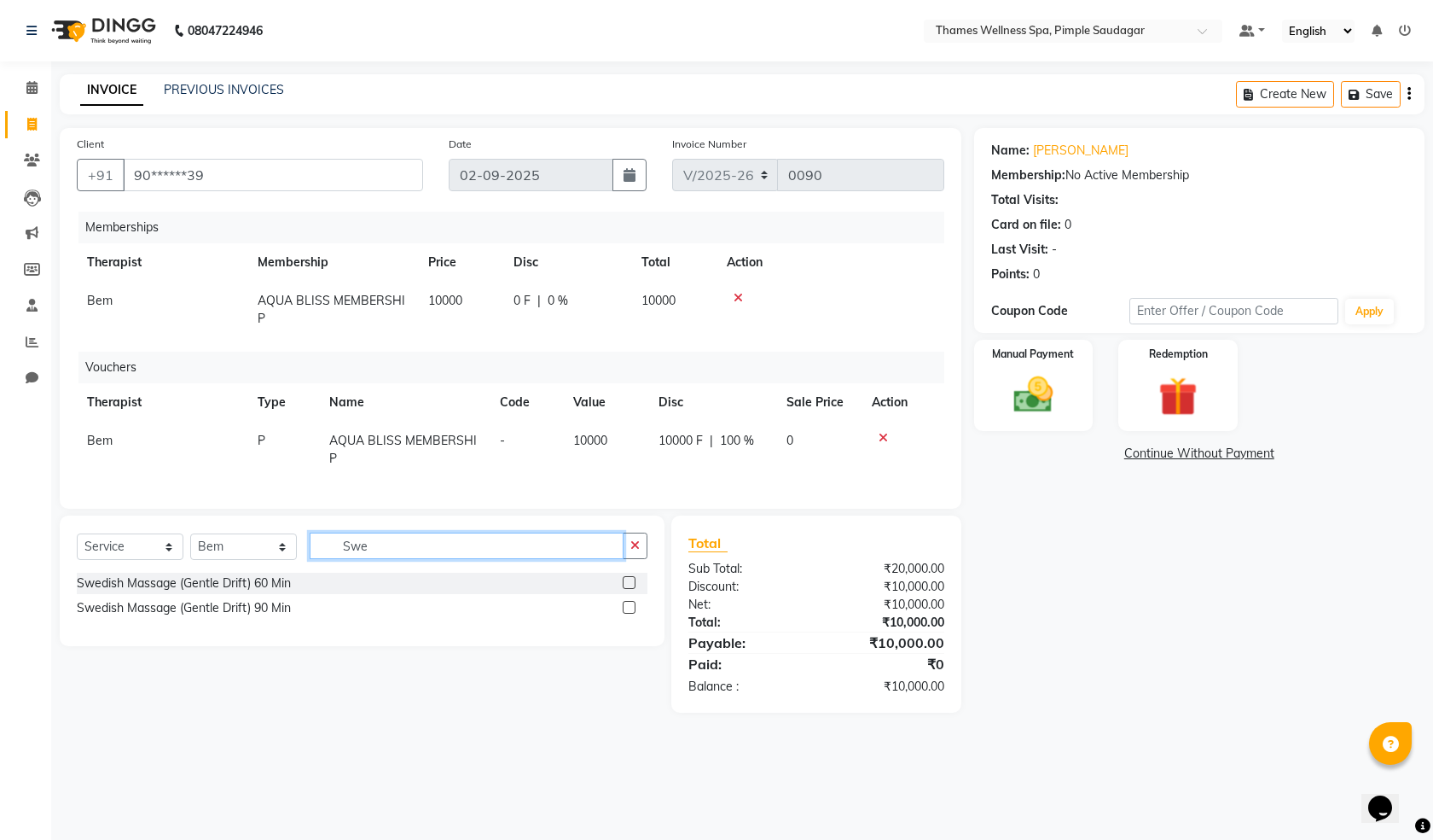
type input "Swe"
click at [633, 614] on label at bounding box center [629, 607] width 13 height 13
click at [633, 614] on input "checkbox" at bounding box center [628, 608] width 11 height 11
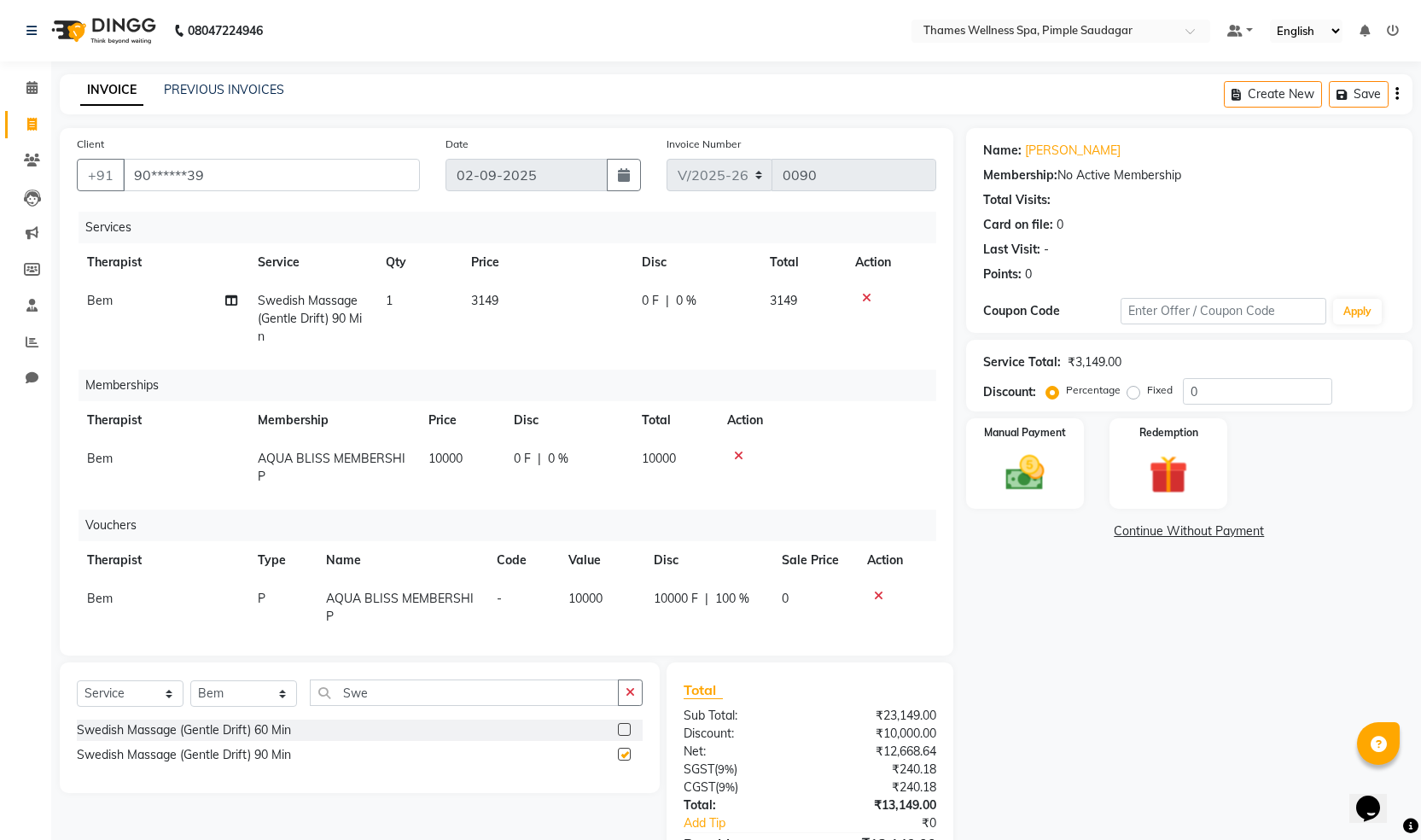
checkbox input "false"
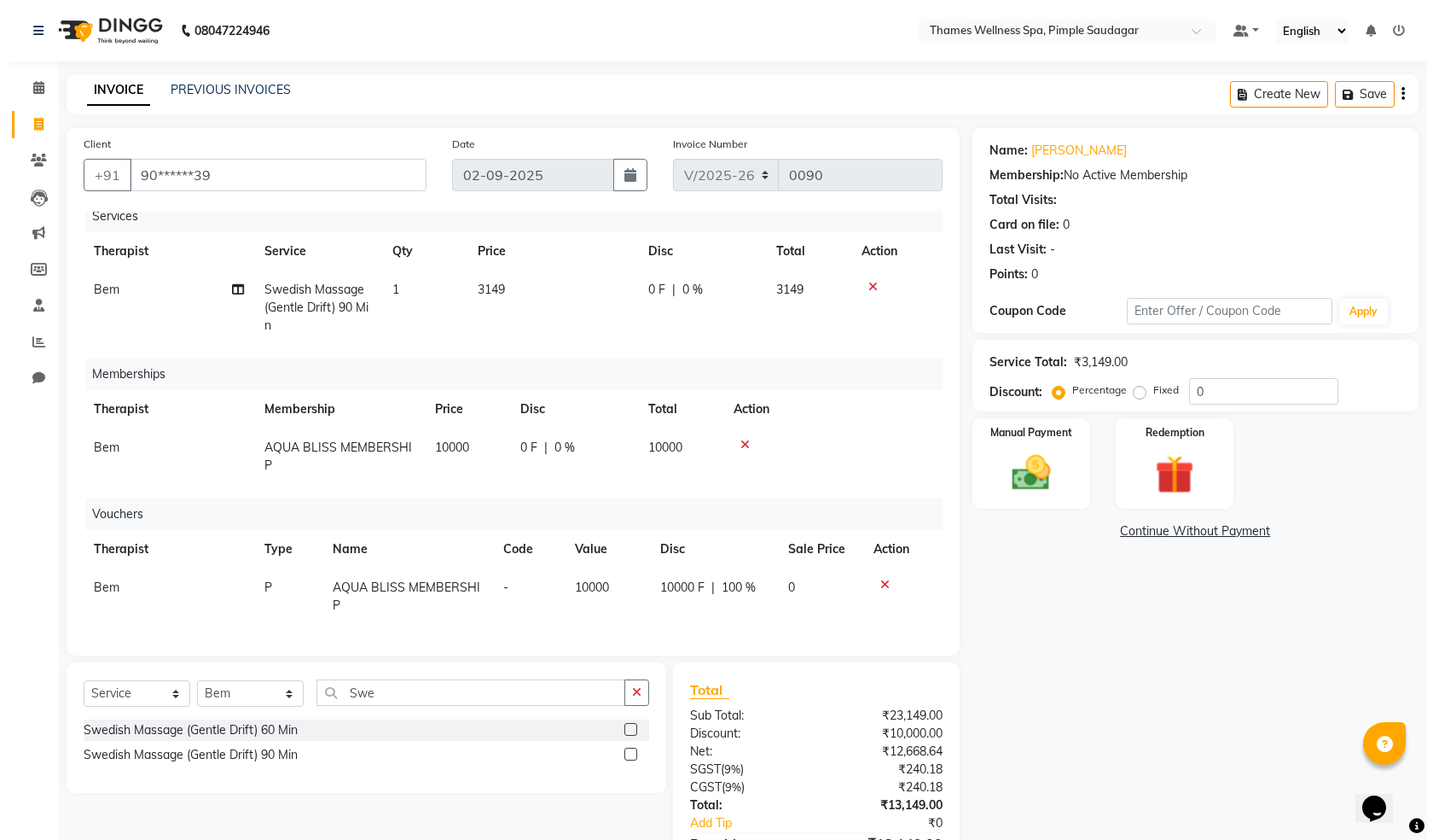
scroll to position [24, 0]
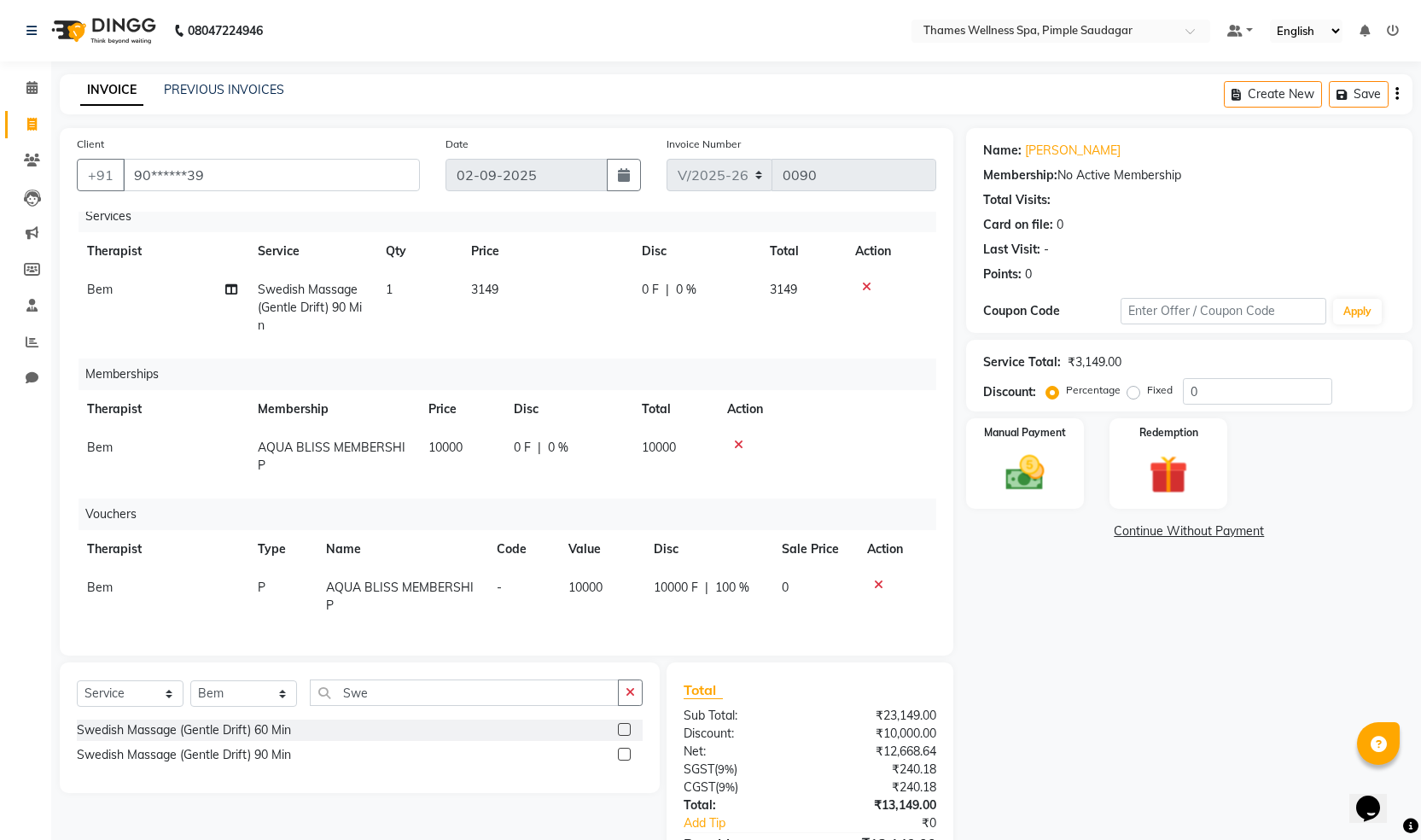
click at [739, 439] on icon at bounding box center [739, 445] width 9 height 12
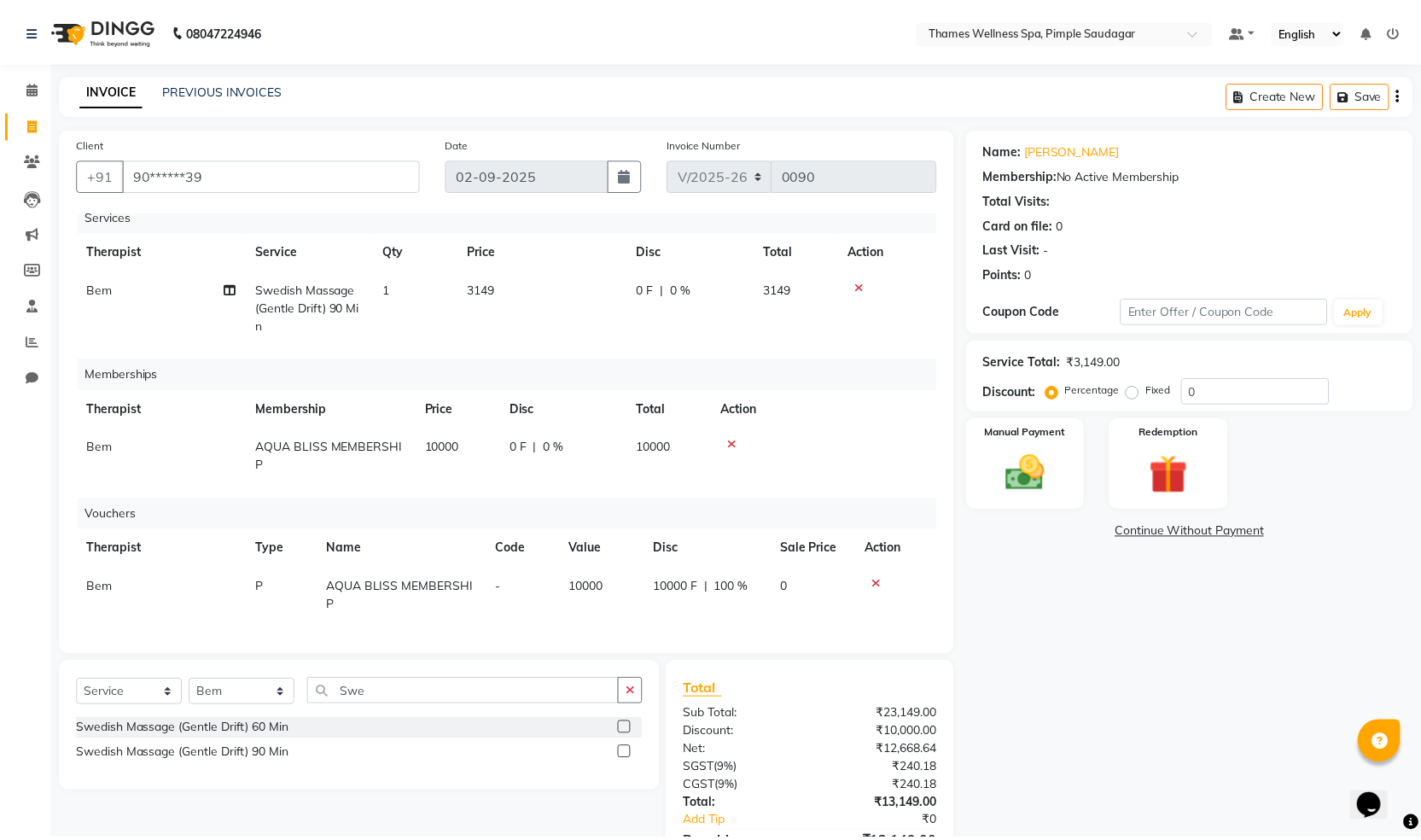
scroll to position [0, 0]
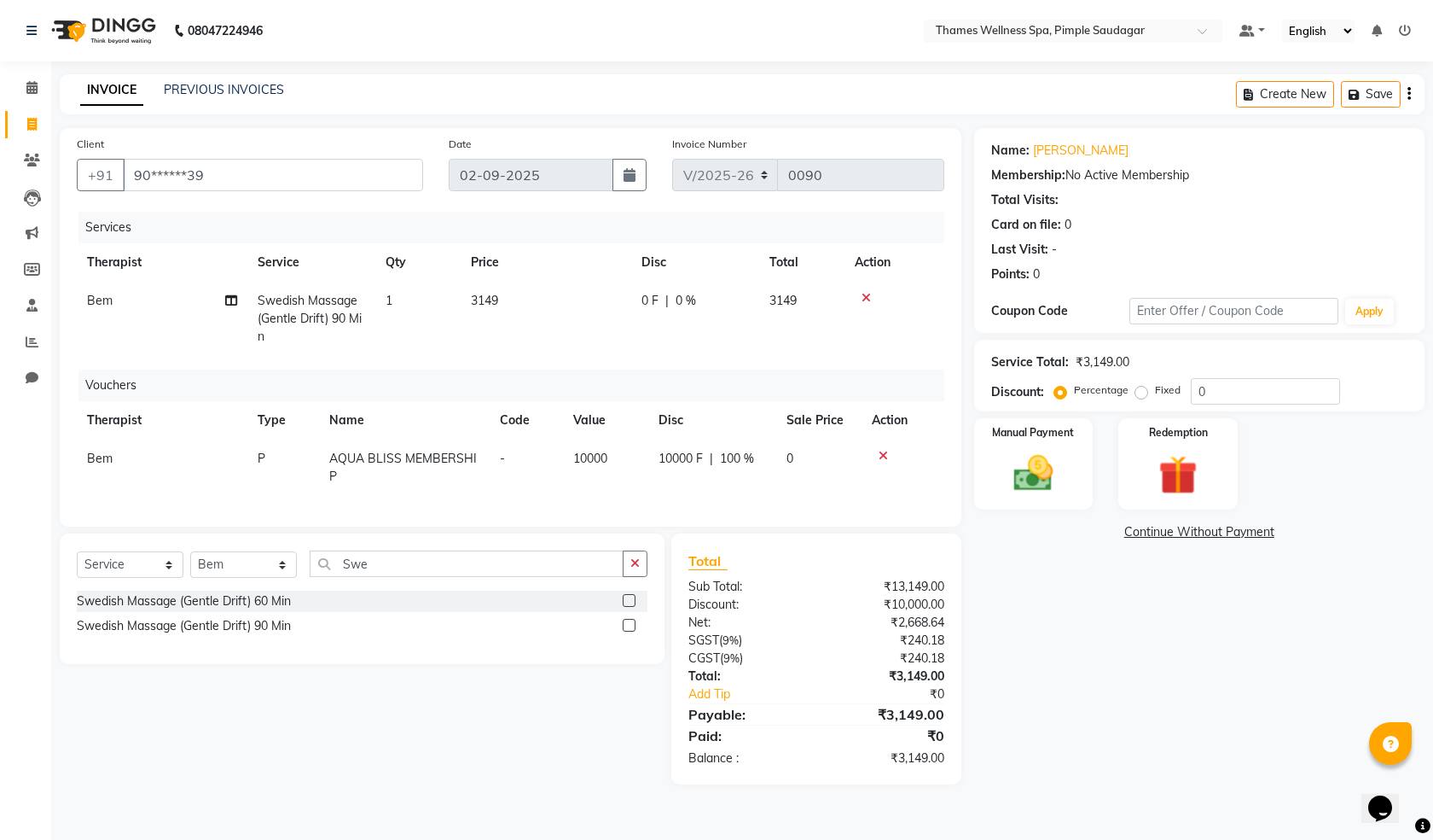
click at [864, 296] on icon at bounding box center [867, 297] width 9 height 12
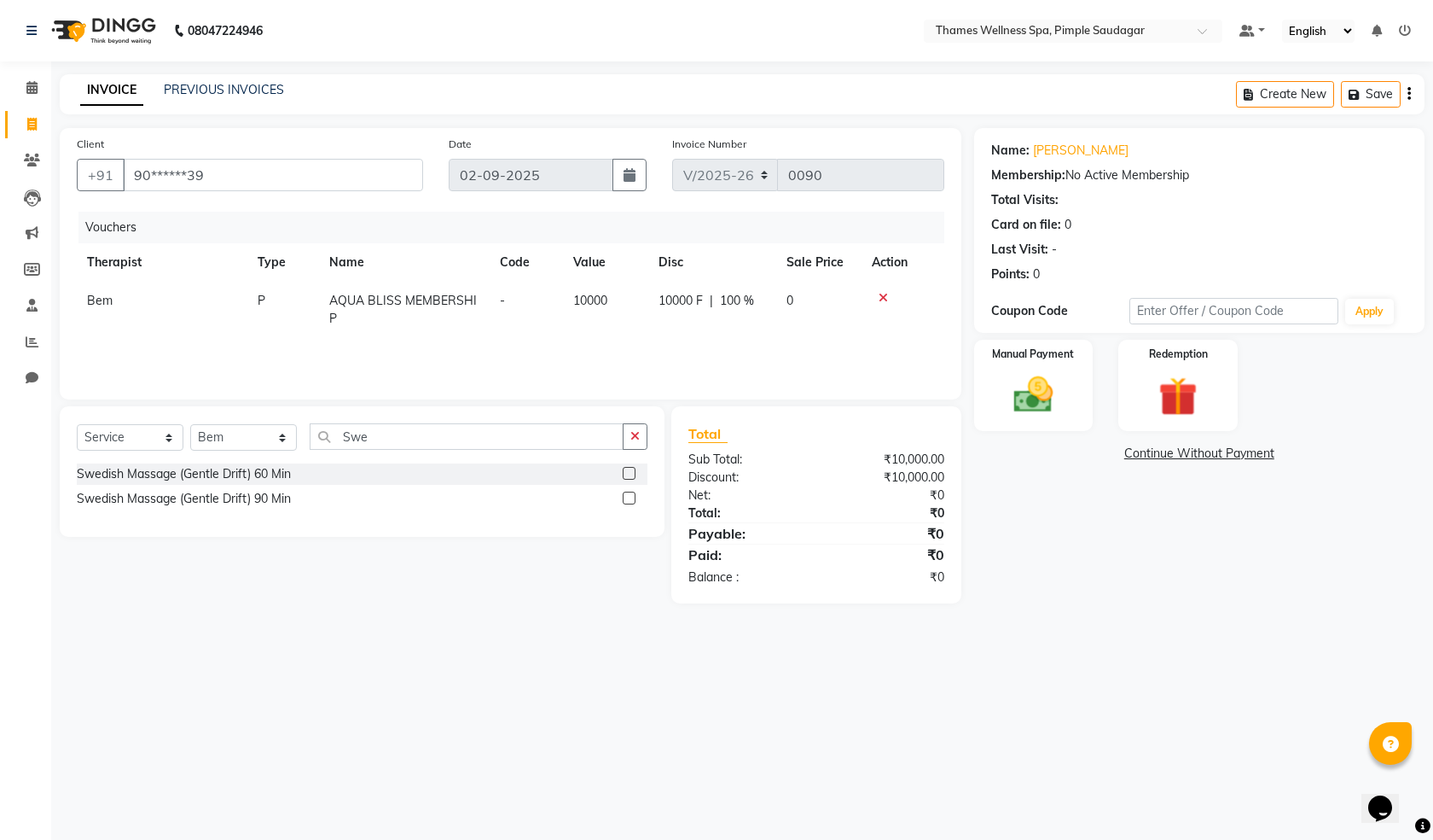
click at [879, 295] on icon at bounding box center [884, 297] width 9 height 12
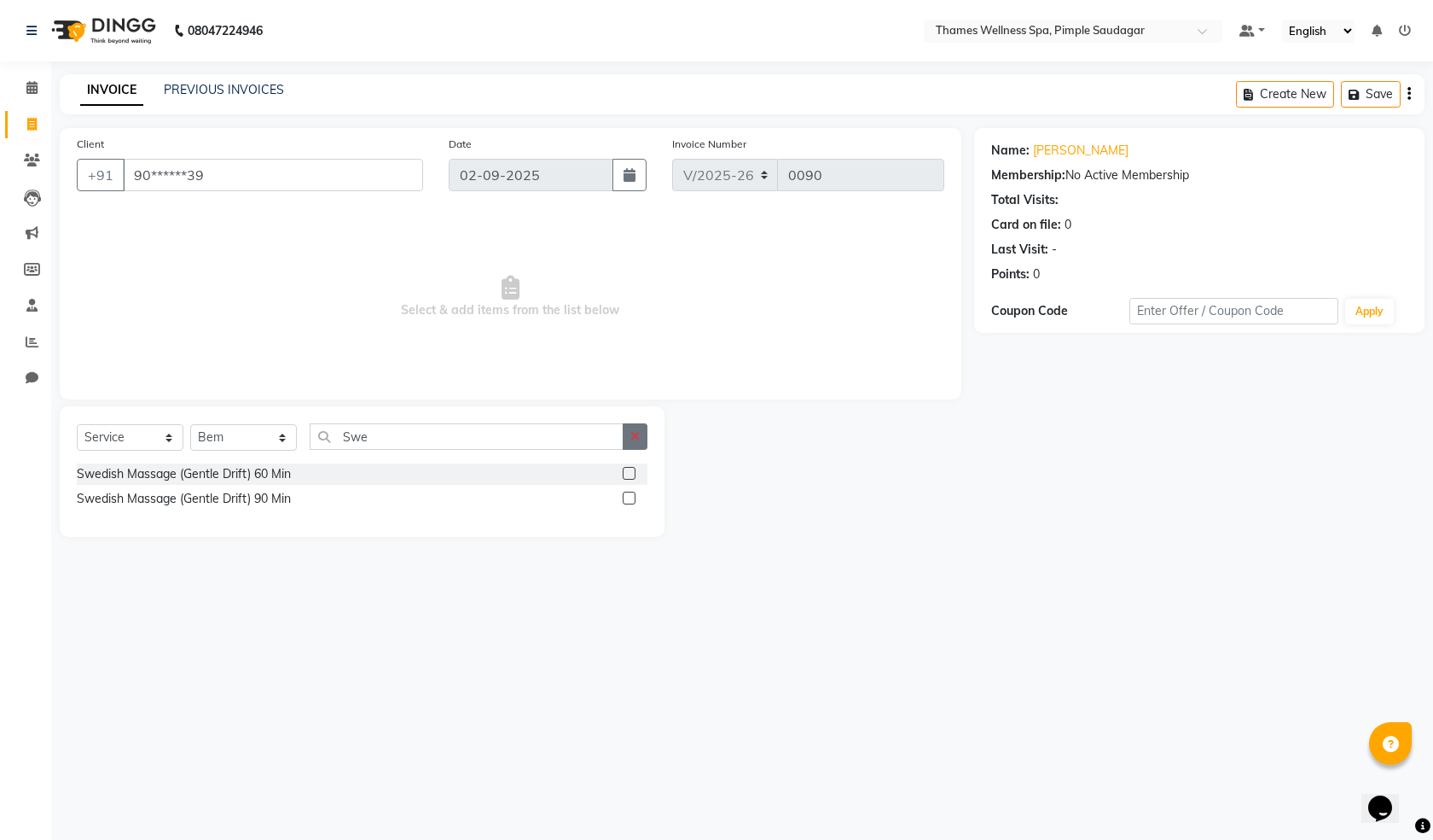
click at [646, 439] on button "button" at bounding box center [635, 436] width 25 height 26
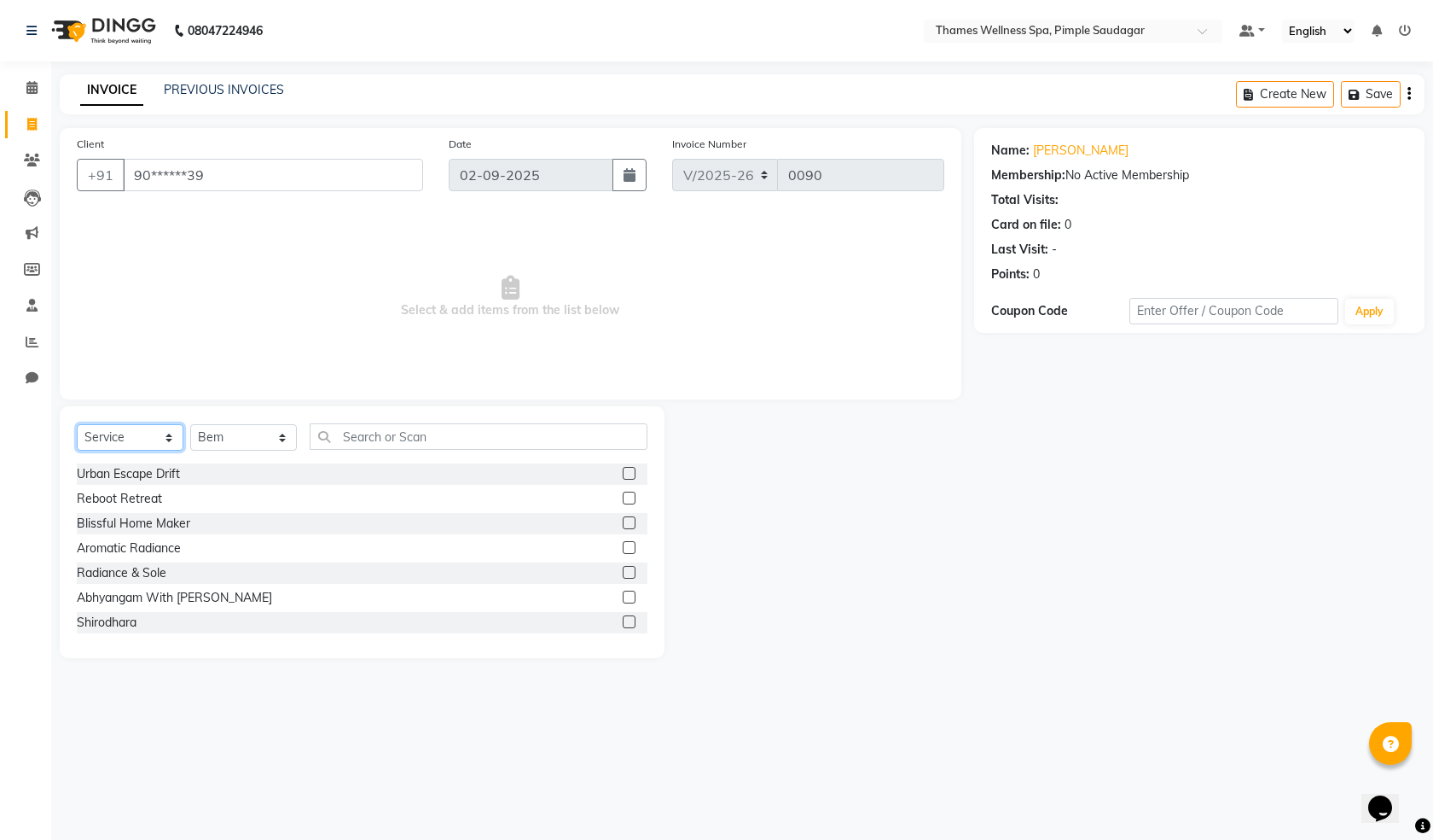
click at [139, 443] on select "Select Service Product Membership Package Voucher Prepaid Gift Card" at bounding box center [130, 437] width 107 height 26
click at [77, 424] on select "Select Service Product Membership Package Voucher Prepaid Gift Card" at bounding box center [130, 437] width 107 height 26
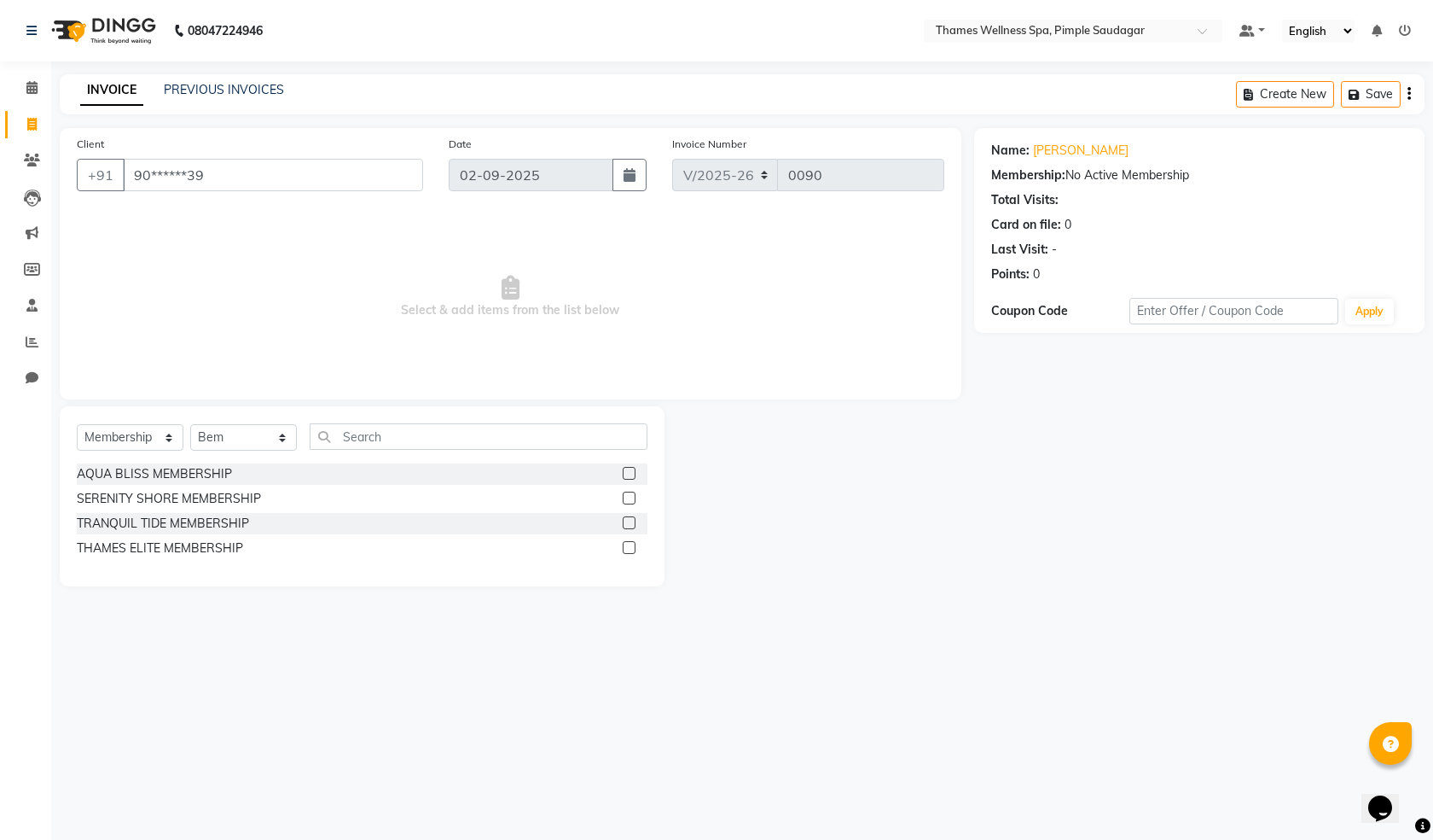
click at [621, 472] on div "AQUA BLISS MEMBERSHIP" at bounding box center [362, 473] width 571 height 21
click at [633, 472] on label at bounding box center [629, 473] width 13 height 13
click at [633, 472] on input "checkbox" at bounding box center [628, 474] width 11 height 11
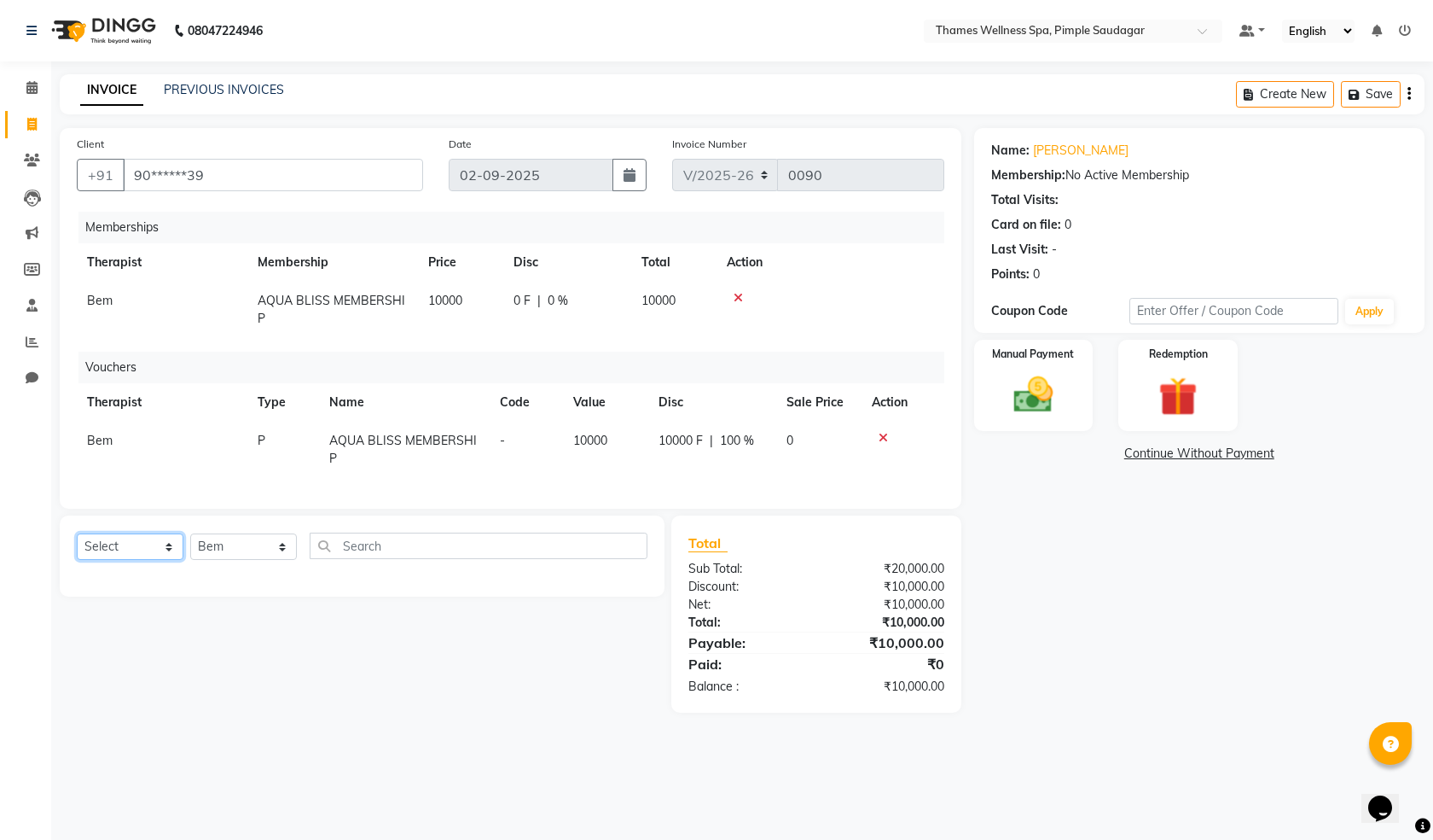
click at [161, 555] on select "Select Service Product Package Voucher Prepaid Gift Card" at bounding box center [130, 547] width 107 height 26
select select "service"
click at [77, 546] on select "Select Service Product Package Voucher Prepaid Gift Card" at bounding box center [130, 547] width 107 height 26
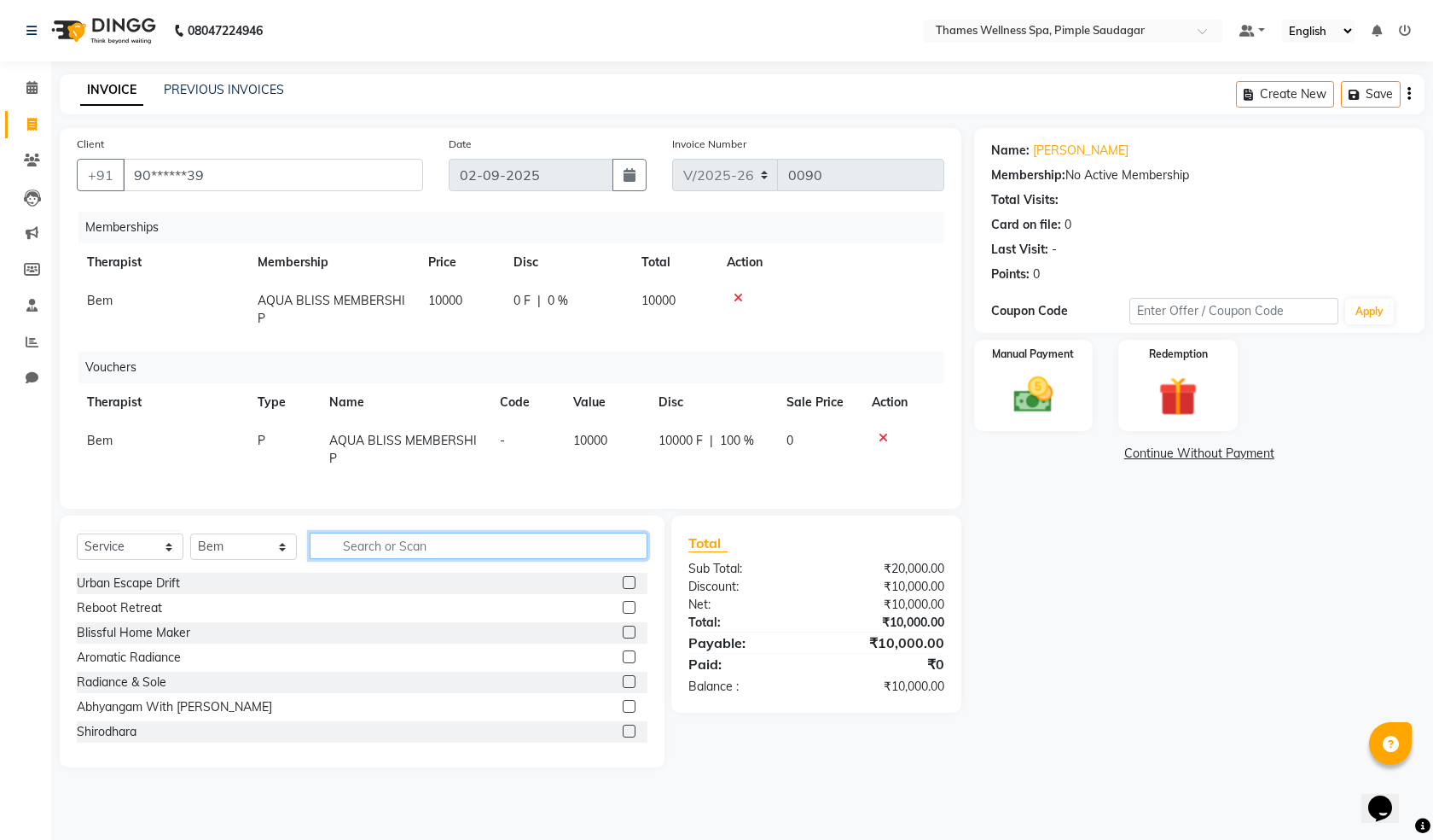
click at [335, 552] on input "text" at bounding box center [479, 546] width 338 height 26
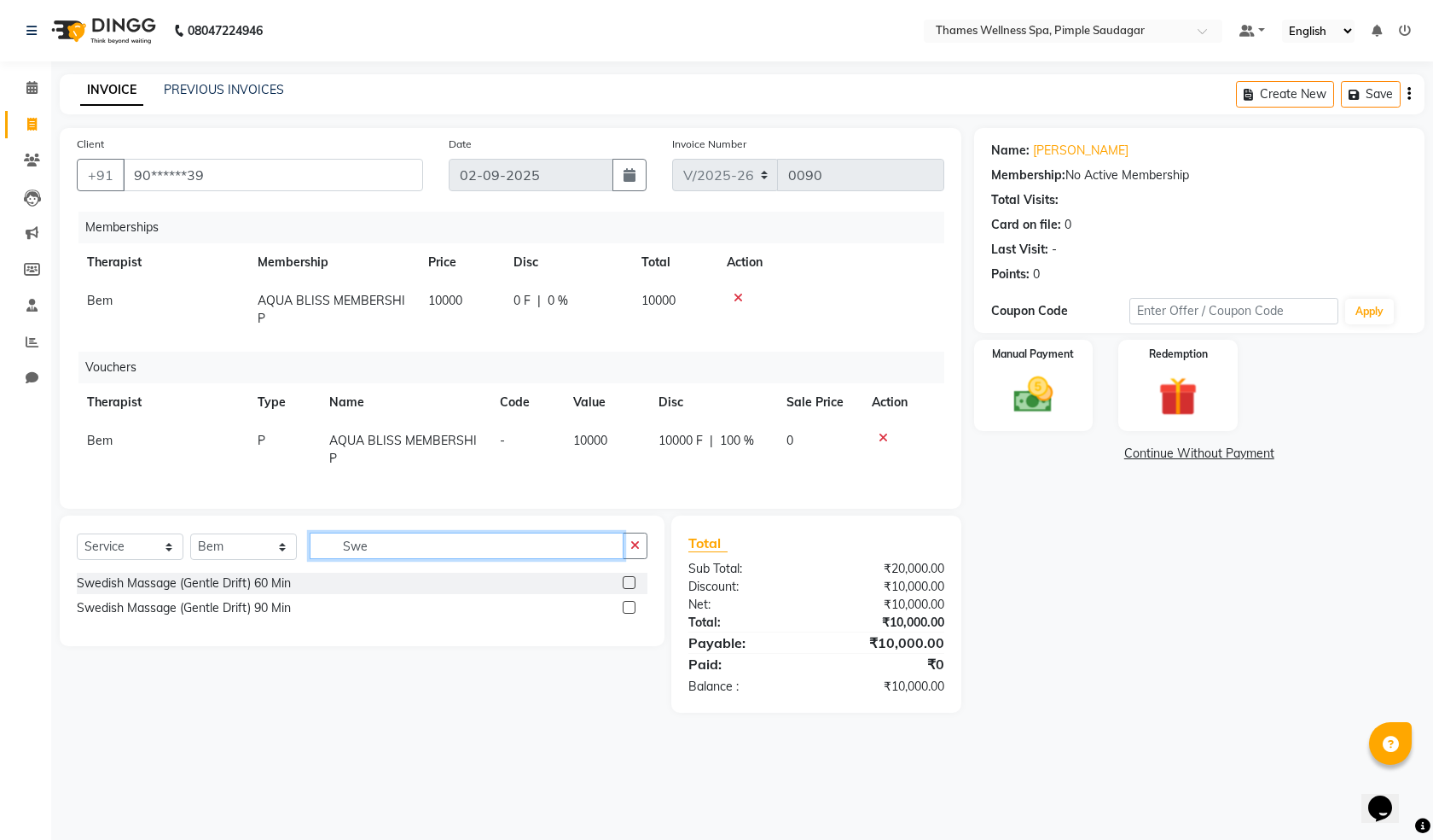
type input "Swe"
click at [621, 619] on div "Swedish Massage (Gentle Drift) 90 Min" at bounding box center [362, 608] width 571 height 21
click at [625, 614] on label at bounding box center [629, 607] width 13 height 13
click at [625, 614] on input "checkbox" at bounding box center [628, 608] width 11 height 11
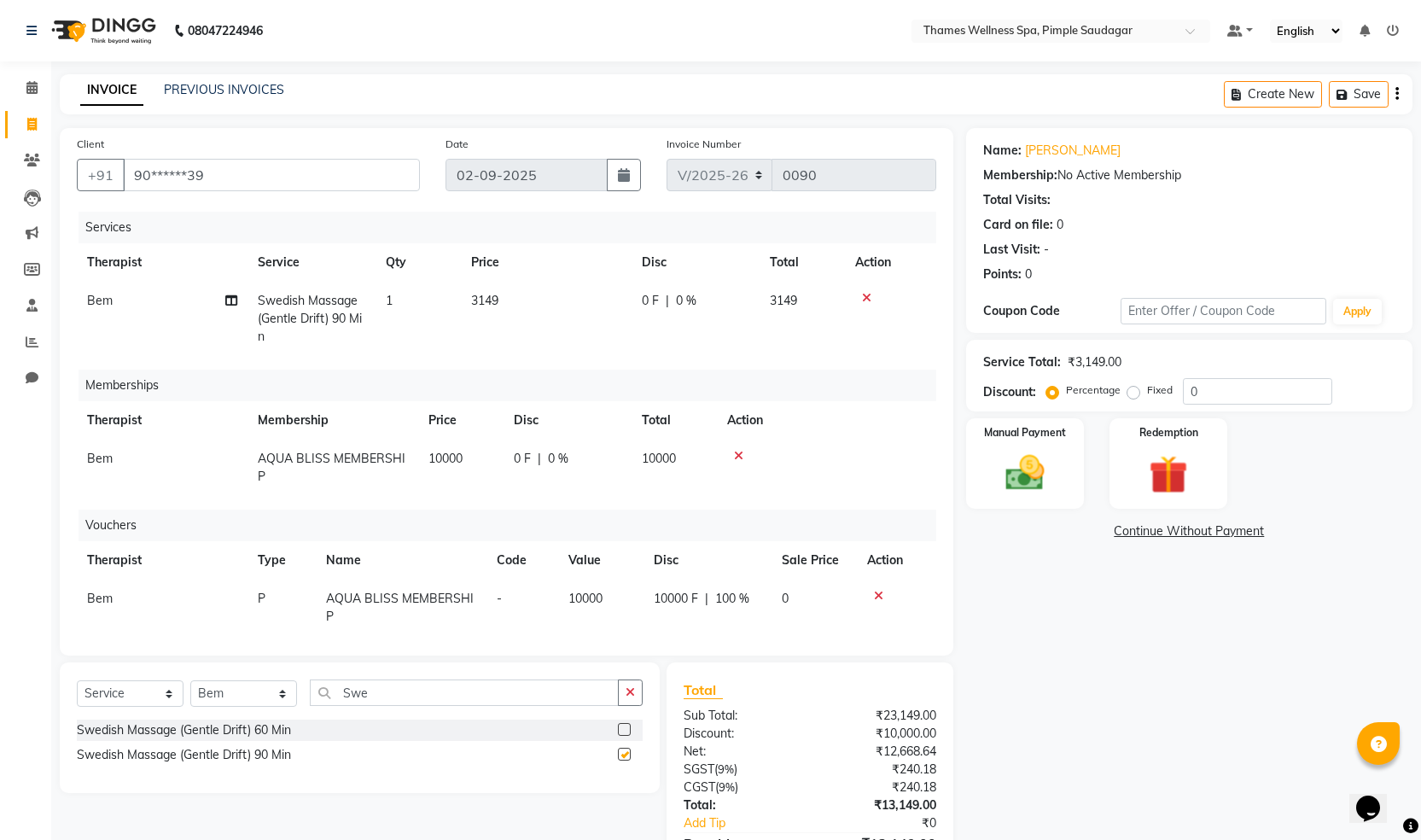
checkbox input "false"
click at [551, 465] on span "0 %" at bounding box center [558, 458] width 20 height 18
select select "90406"
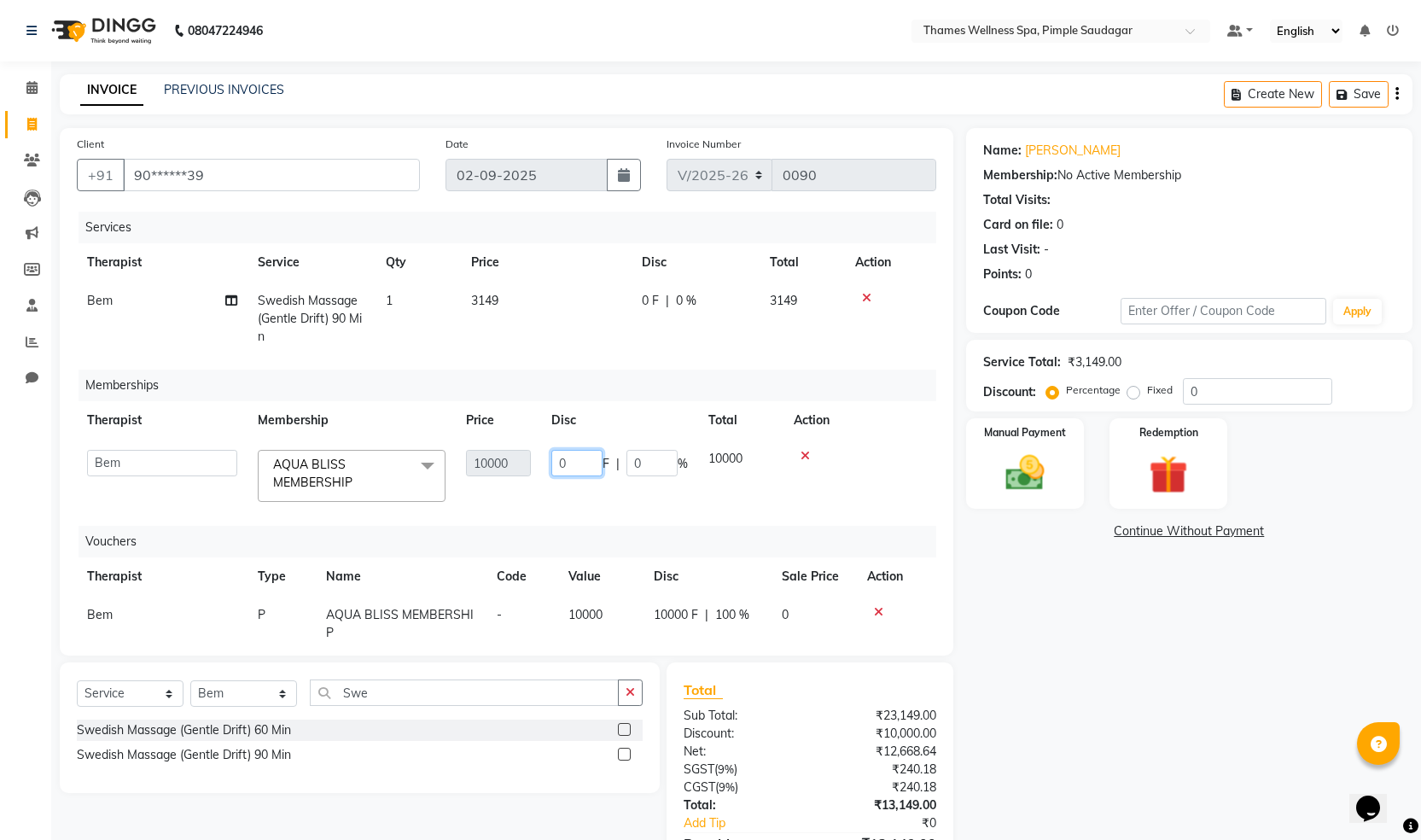
drag, startPoint x: 565, startPoint y: 459, endPoint x: 451, endPoint y: 457, distance: 114.0
click at [451, 457] on tr "[PERSON_NAME] Bem Hana kety [PERSON_NAME] Mishi [PERSON_NAME] [PERSON_NAME] Das…" at bounding box center [507, 475] width 859 height 72
type input "4"
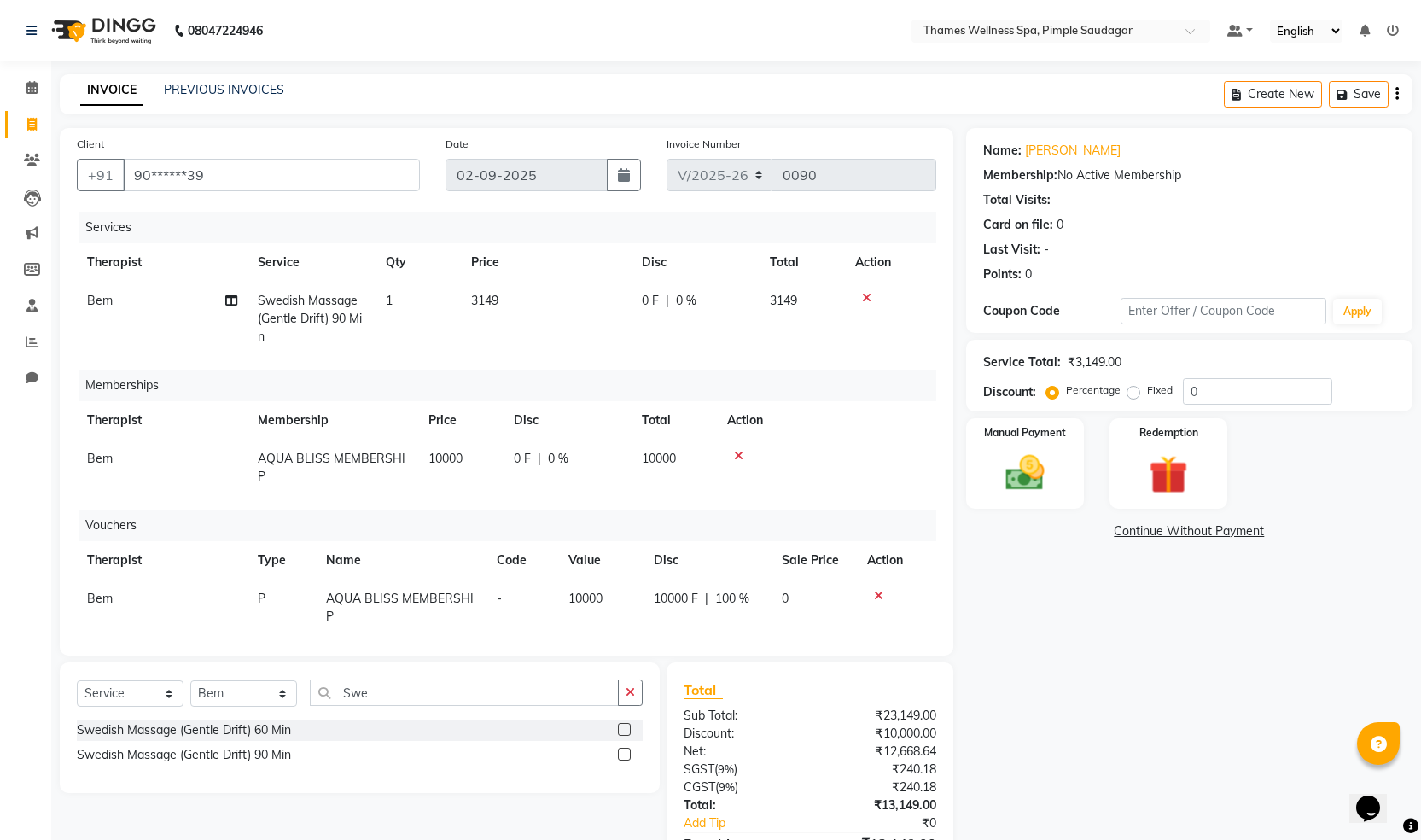
click at [566, 459] on span "0 %" at bounding box center [558, 458] width 20 height 18
select select "90406"
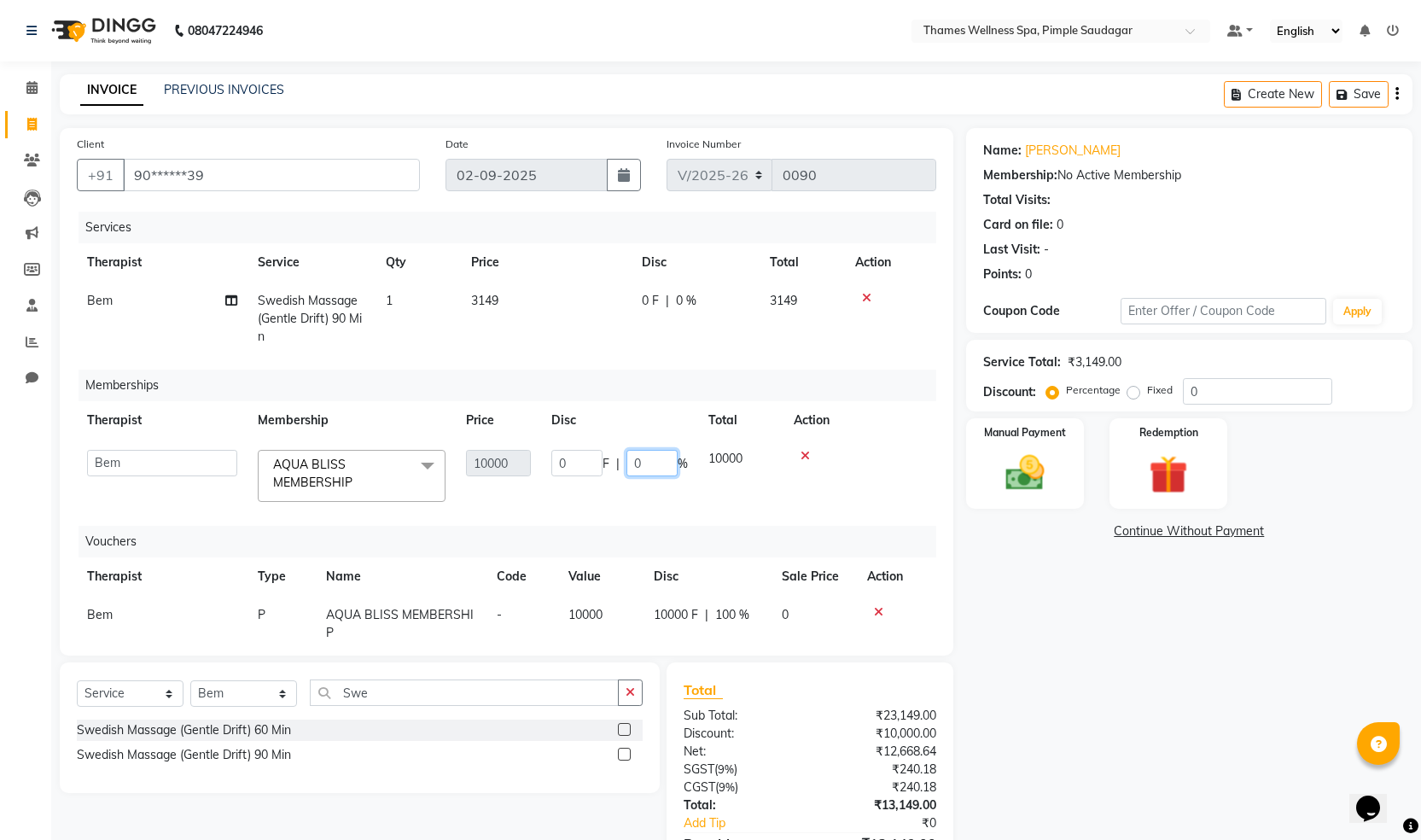
click at [629, 456] on input "0" at bounding box center [652, 462] width 51 height 26
type input "40"
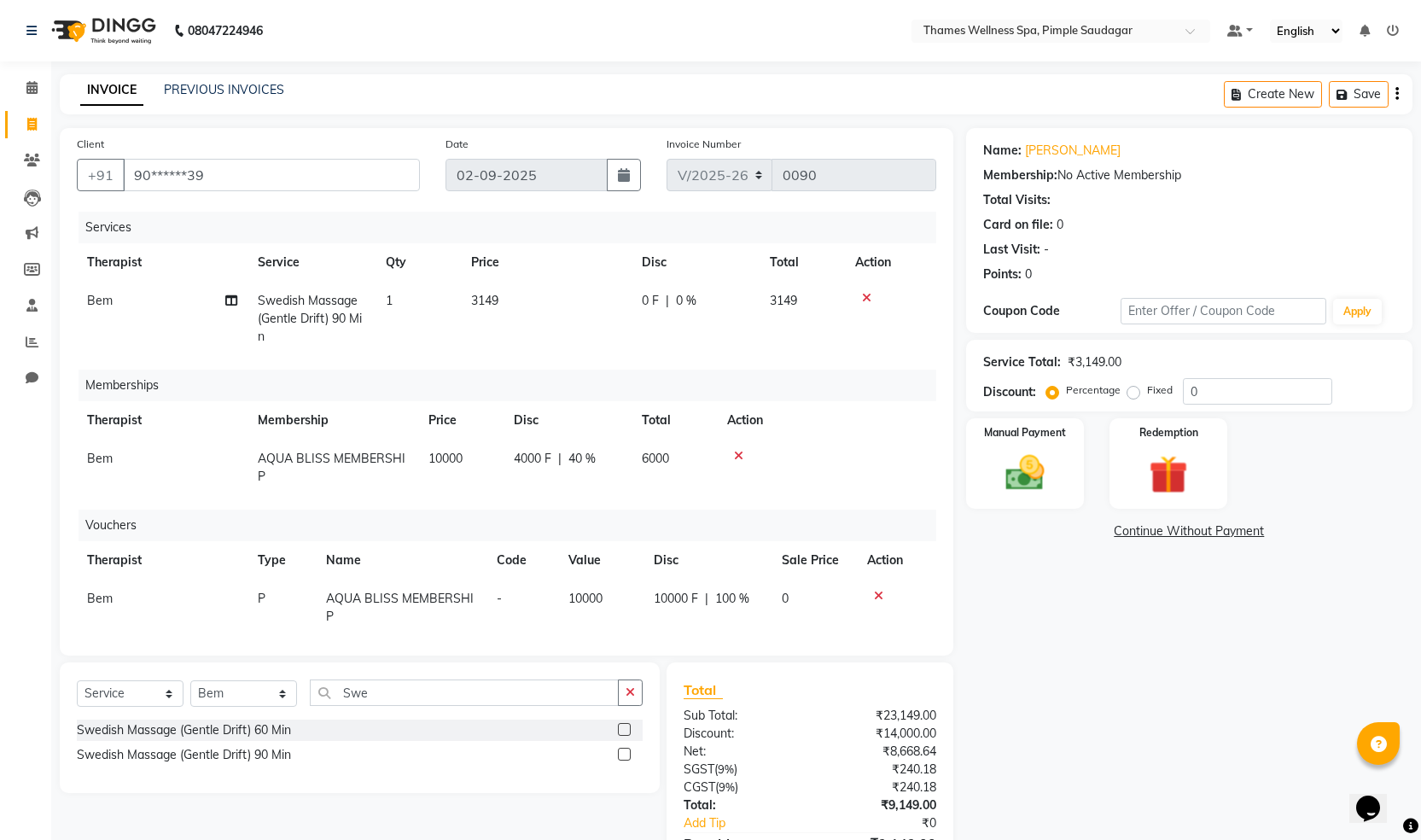
click at [711, 493] on td "6000" at bounding box center [674, 467] width 85 height 57
select select "90406"
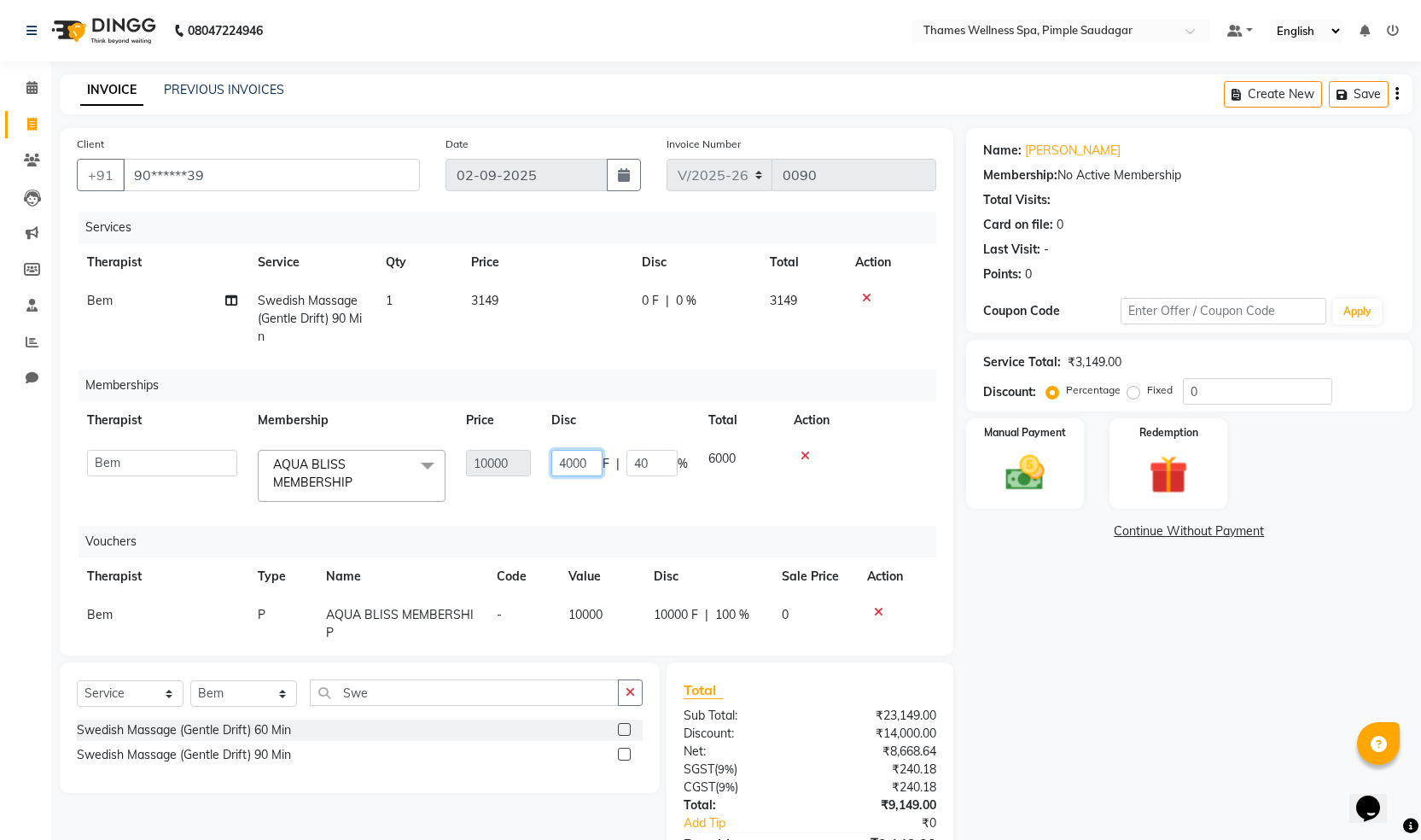
click at [587, 465] on input "4000" at bounding box center [576, 462] width 51 height 26
type input "400"
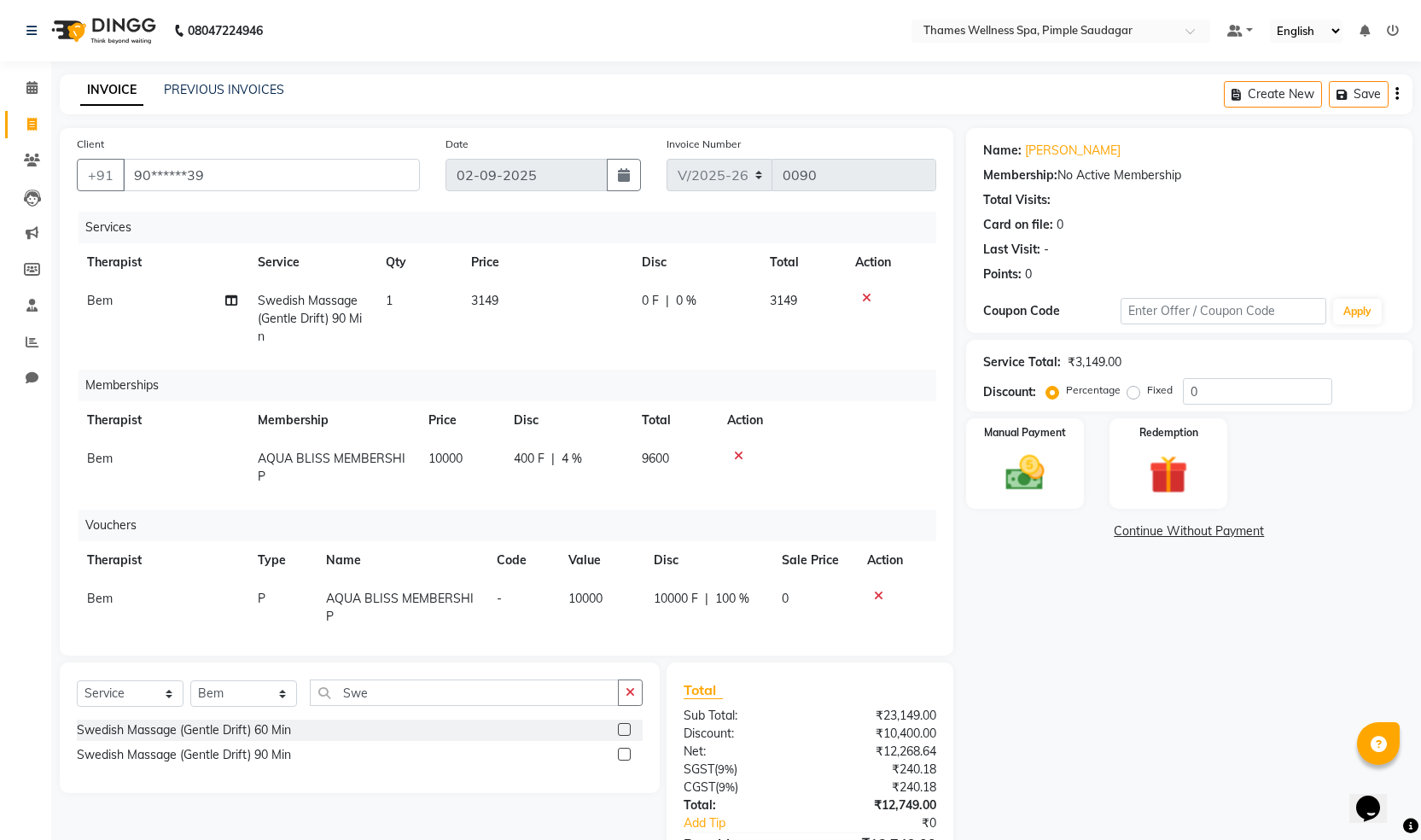
click at [864, 302] on icon at bounding box center [867, 297] width 9 height 12
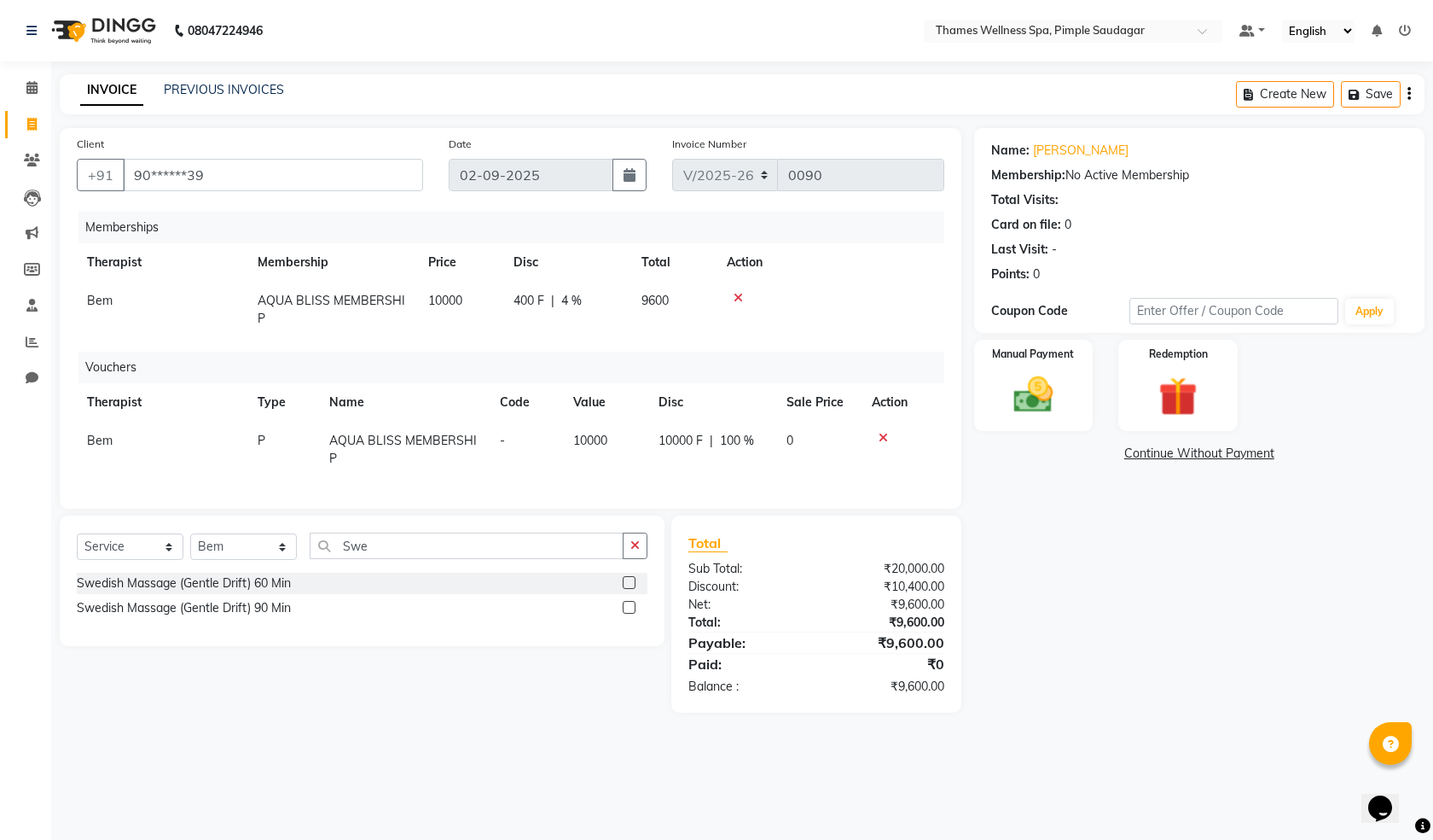
click at [879, 436] on icon at bounding box center [884, 437] width 9 height 12
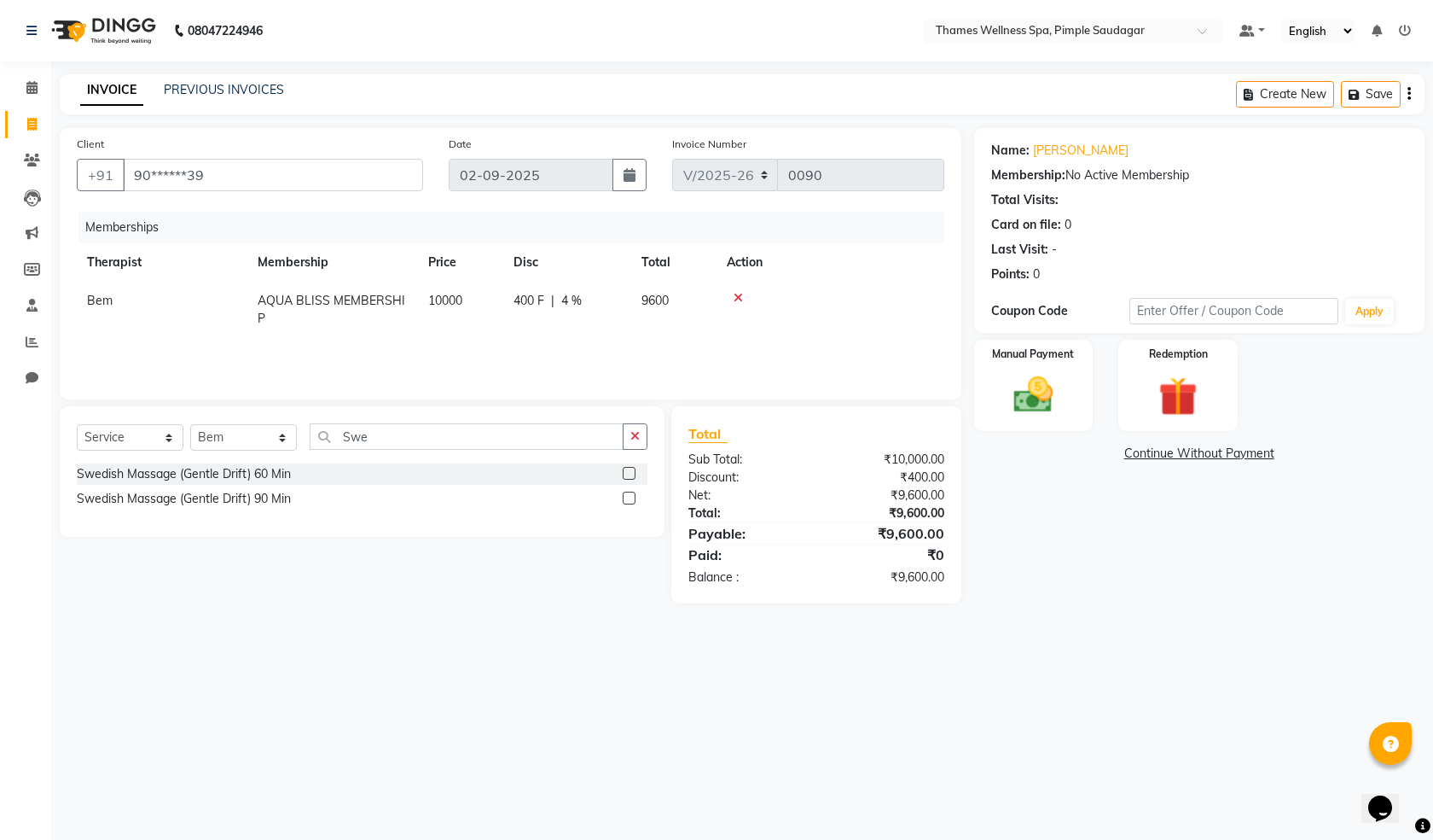
click at [741, 298] on icon at bounding box center [739, 297] width 9 height 12
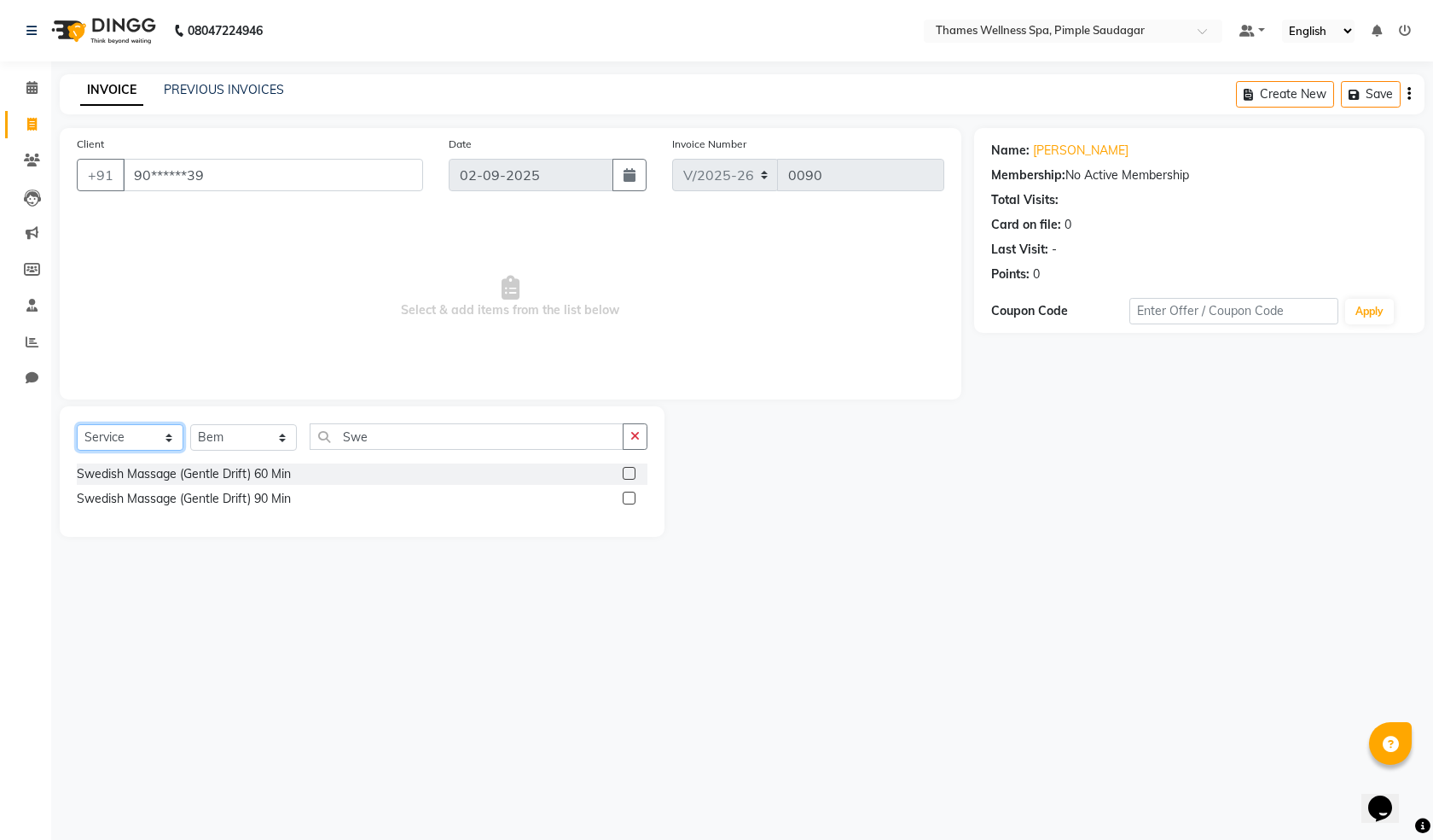
click at [165, 432] on select "Select Service Product Membership Package Voucher Prepaid Gift Card" at bounding box center [130, 437] width 107 height 26
click at [77, 424] on select "Select Service Product Membership Package Voucher Prepaid Gift Card" at bounding box center [130, 437] width 107 height 26
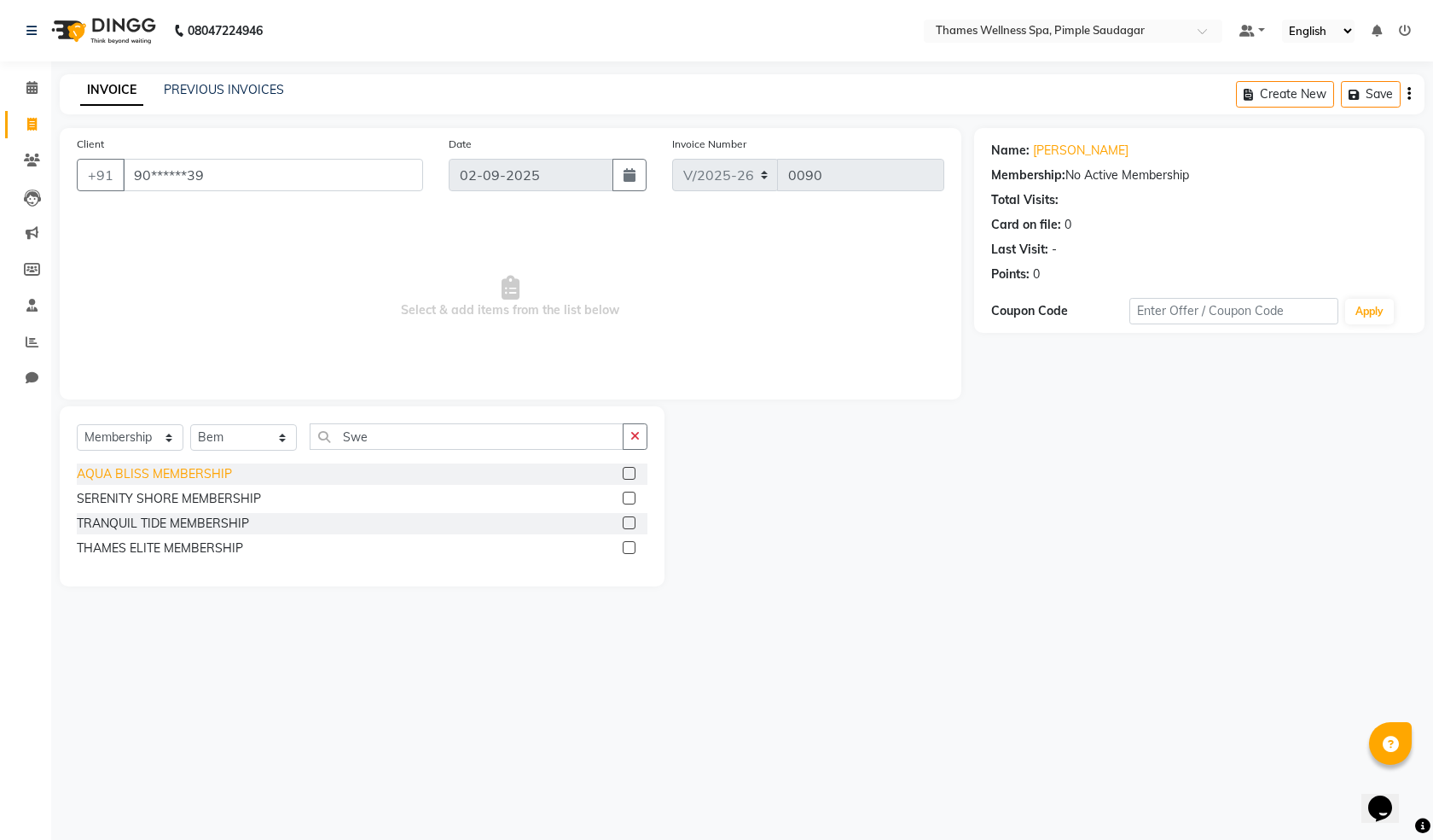
click at [200, 470] on div "AQUA BLISS MEMBERSHIP" at bounding box center [154, 473] width 155 height 18
select select "select"
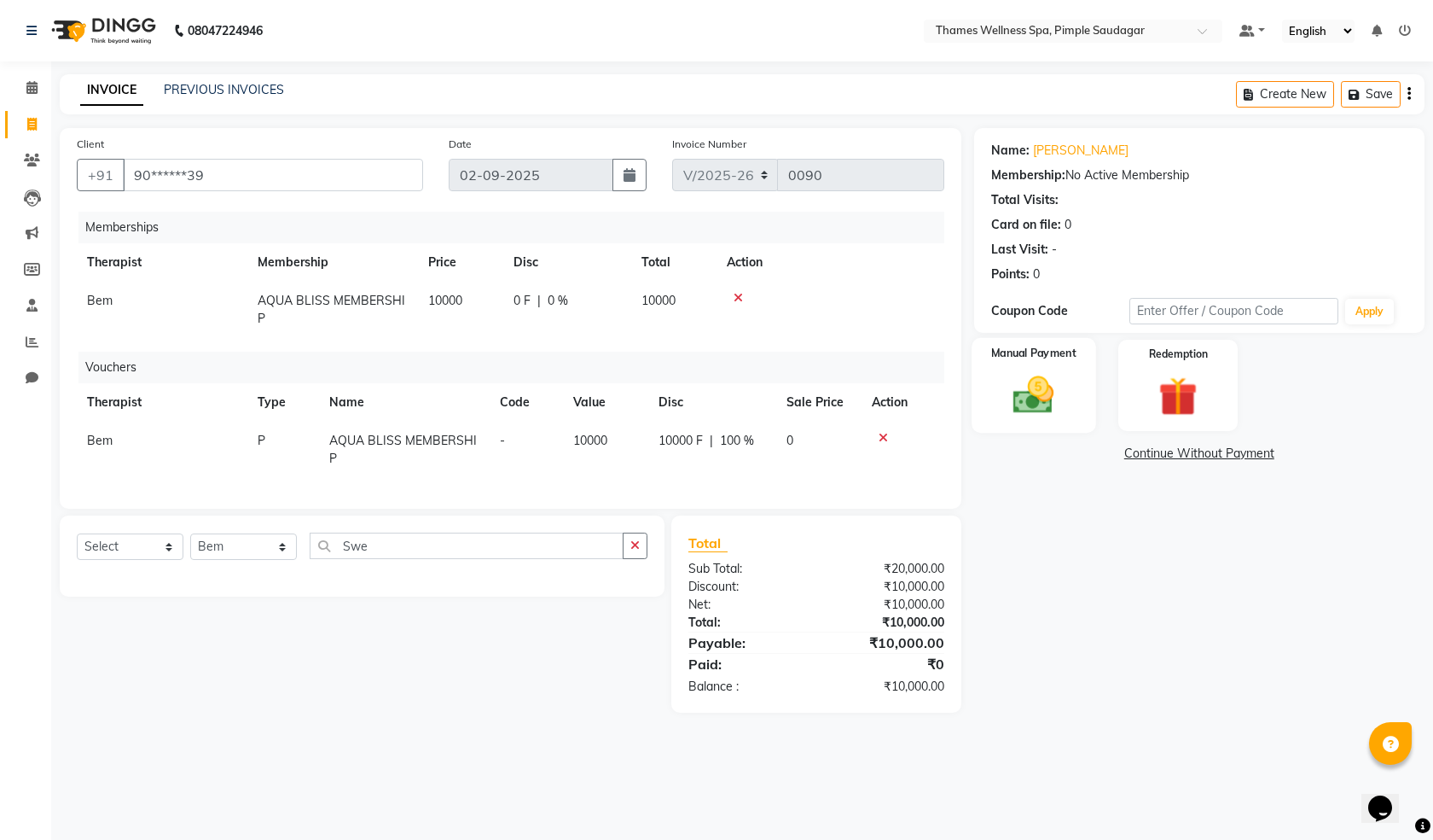
click at [1052, 422] on div "Manual Payment" at bounding box center [1033, 385] width 123 height 95
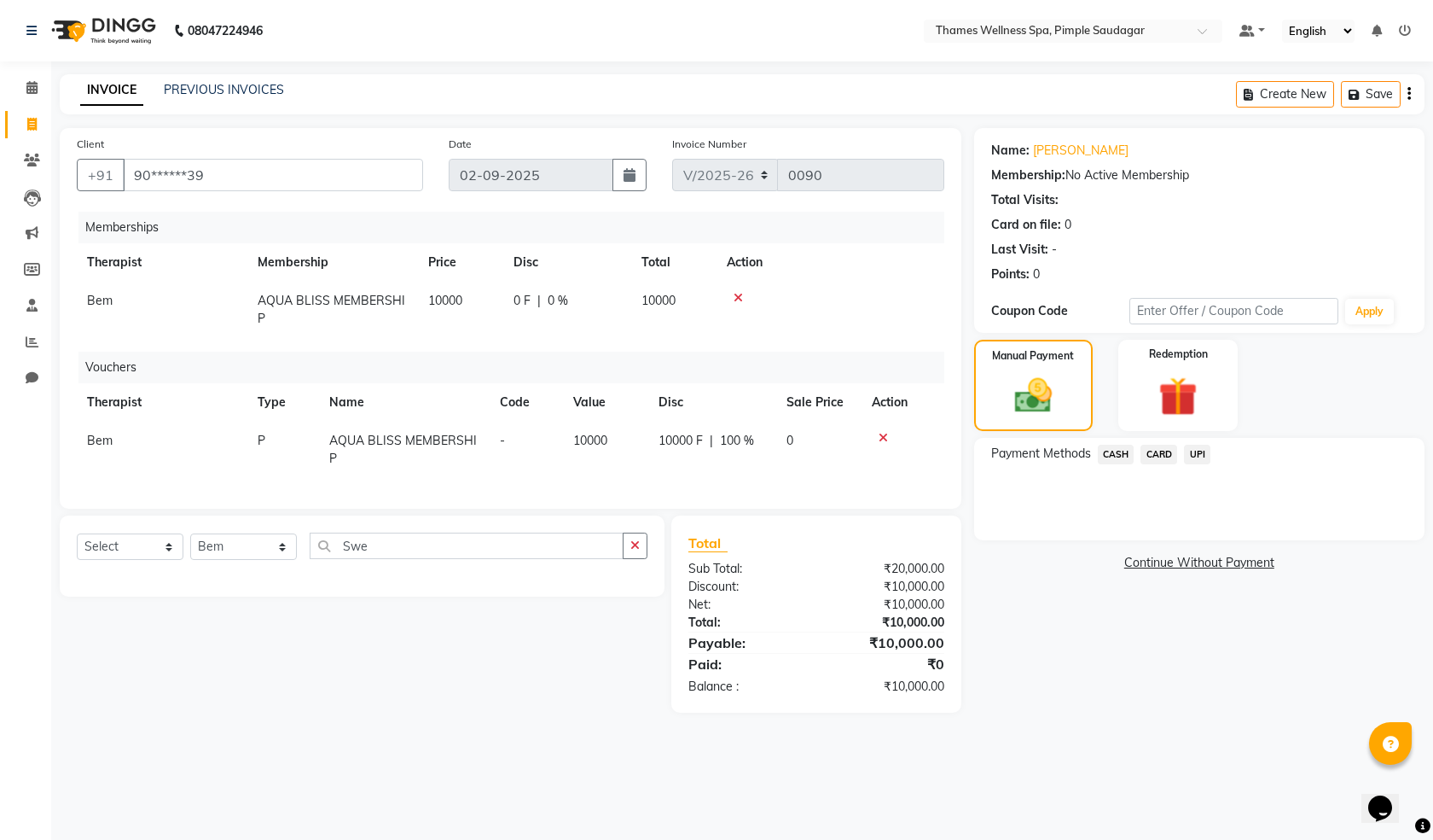
click at [1150, 454] on span "CARD" at bounding box center [1159, 454] width 37 height 19
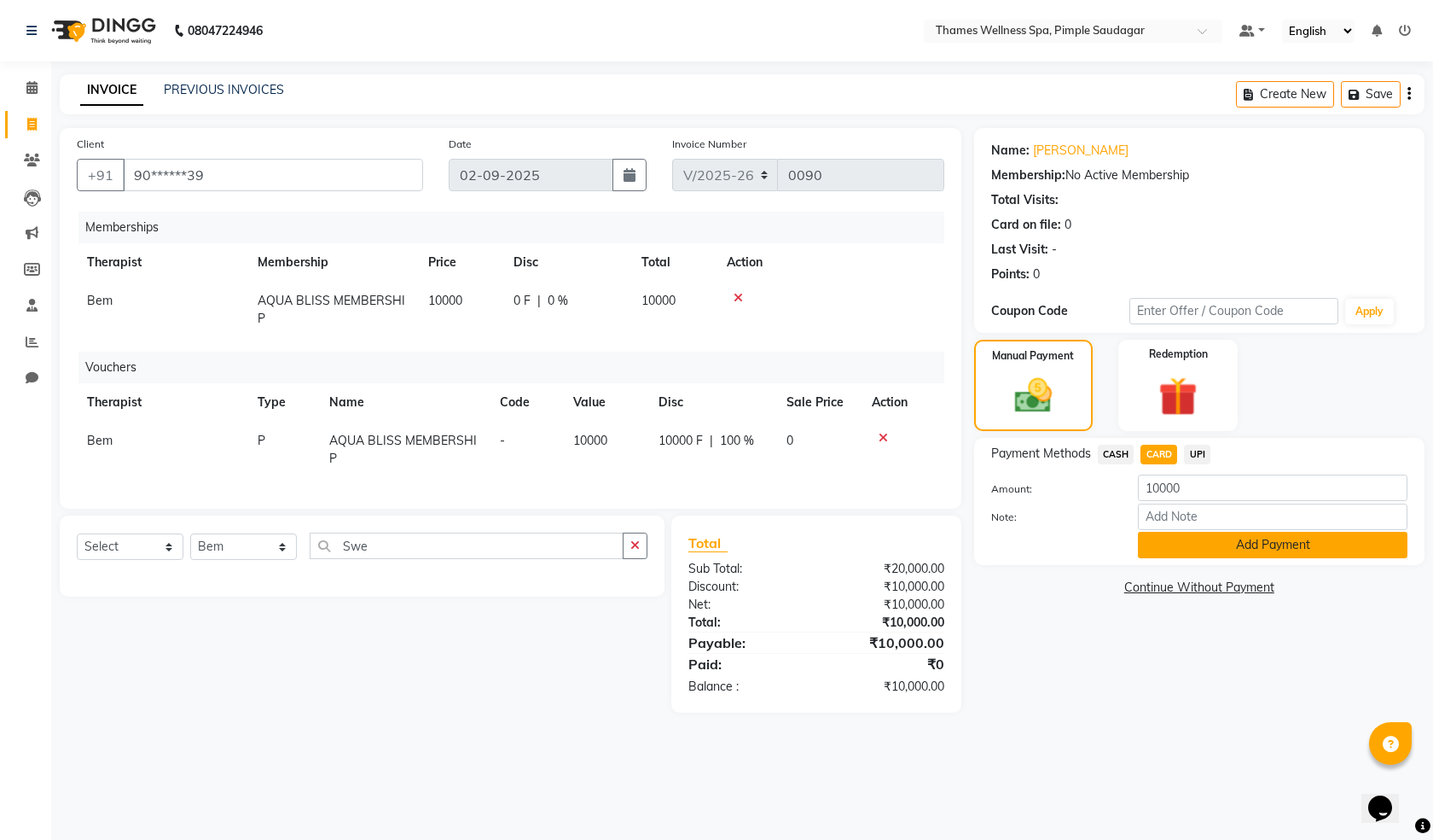
click at [1251, 549] on button "Add Payment" at bounding box center [1272, 545] width 270 height 26
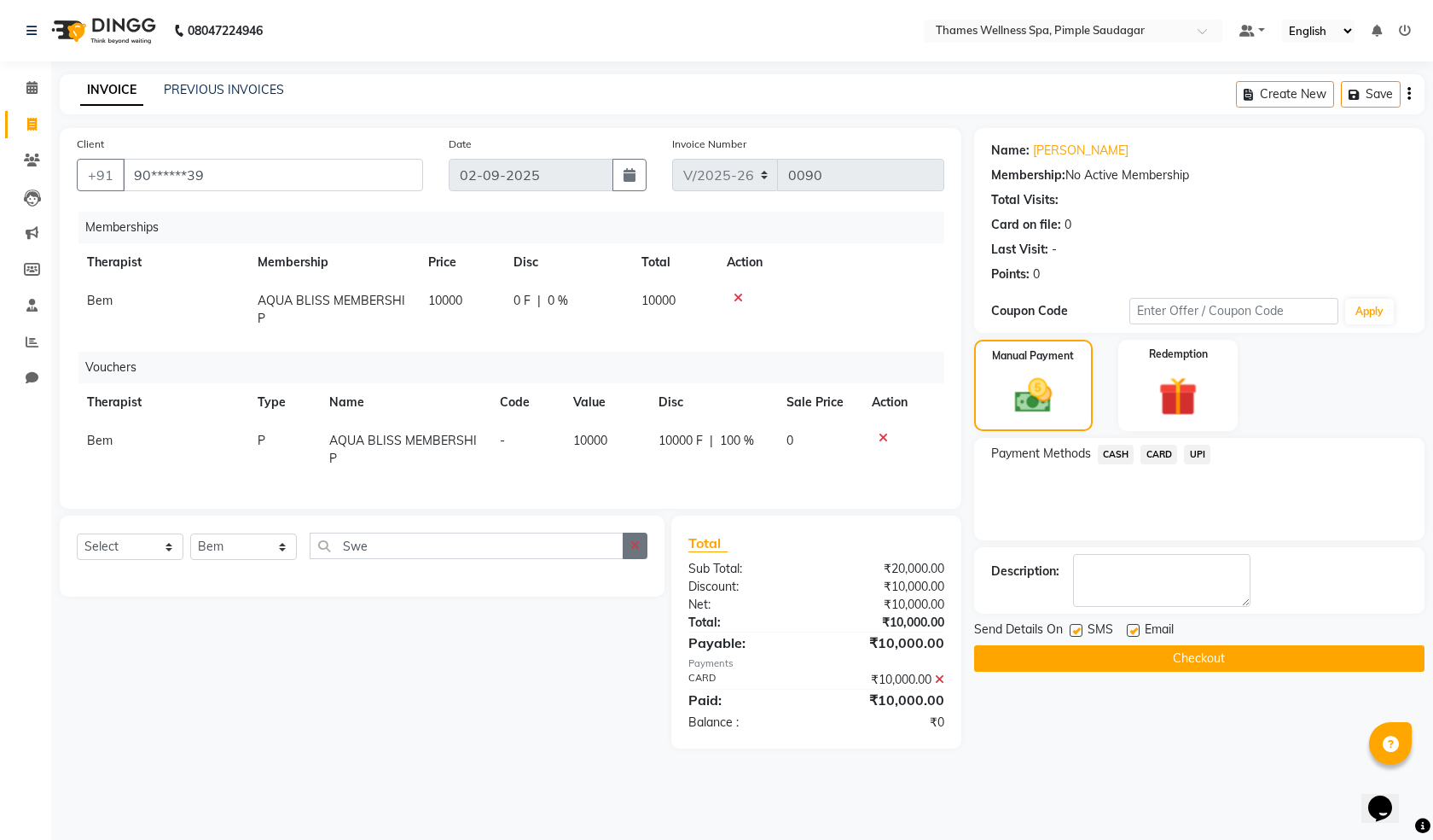
click at [640, 551] on icon "button" at bounding box center [635, 545] width 9 height 12
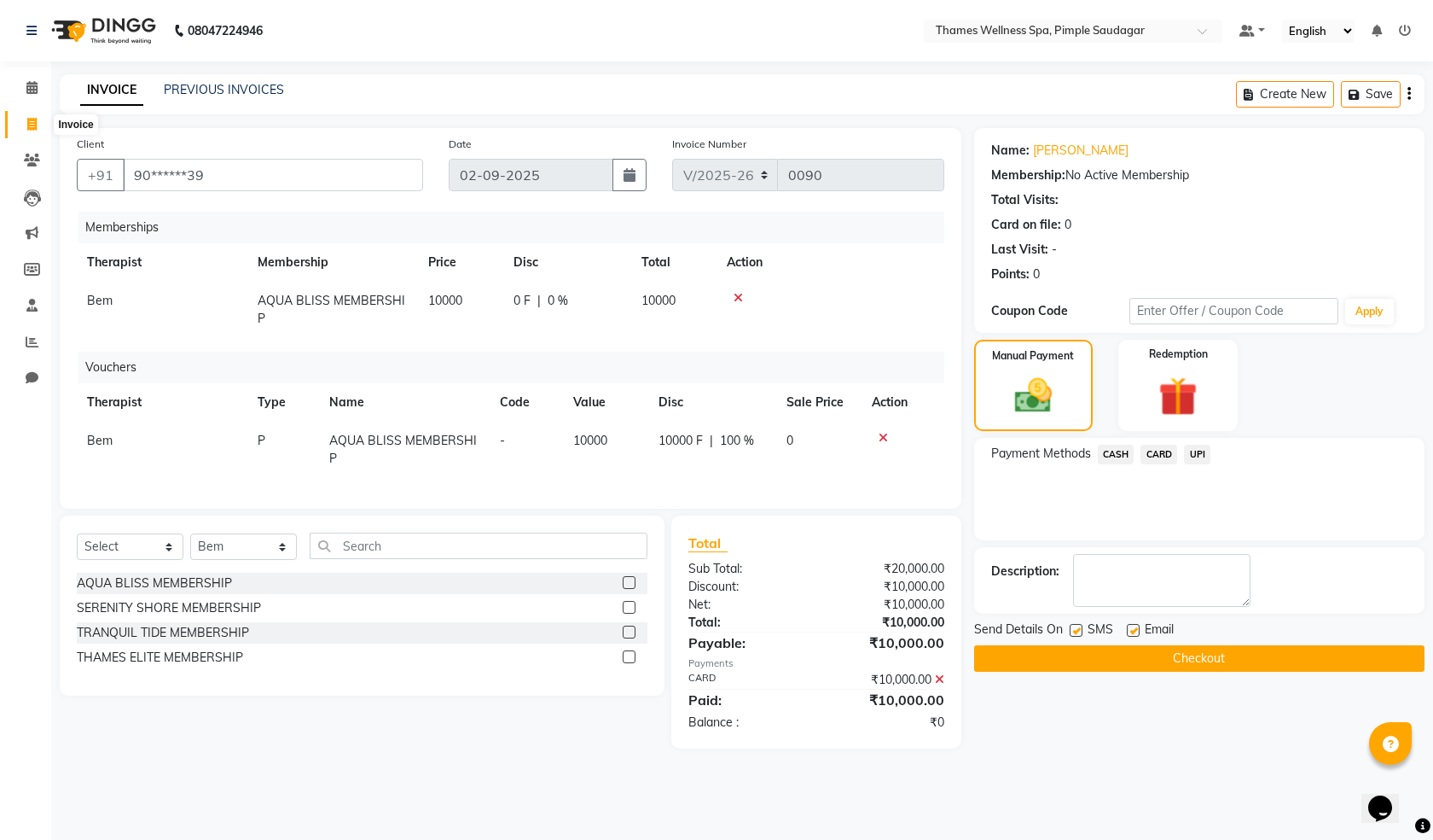
click at [30, 116] on span at bounding box center [32, 124] width 30 height 19
select select "service"
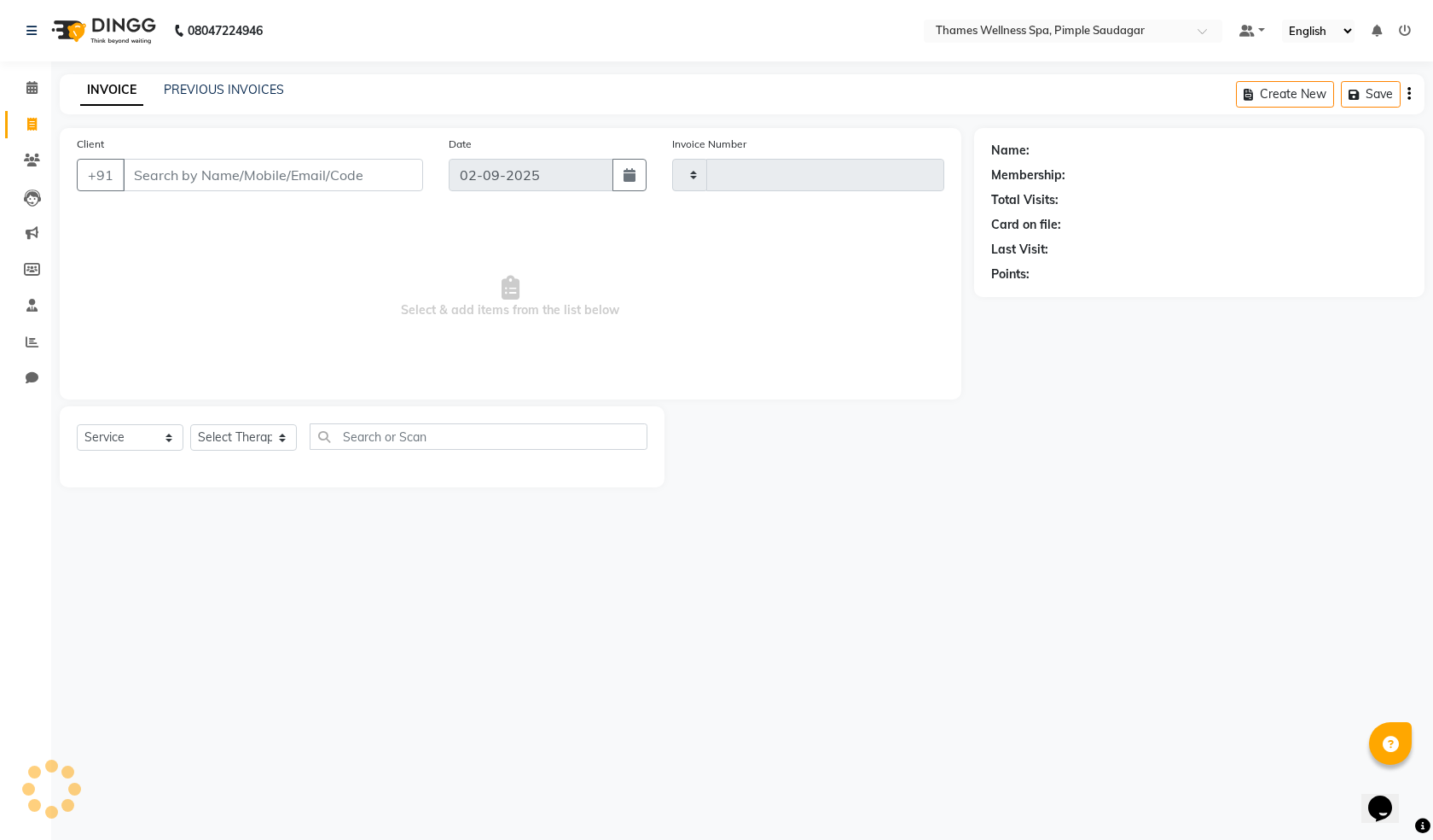
type input "0090"
select select "8709"
paste input "9096042839"
type input "9096042839"
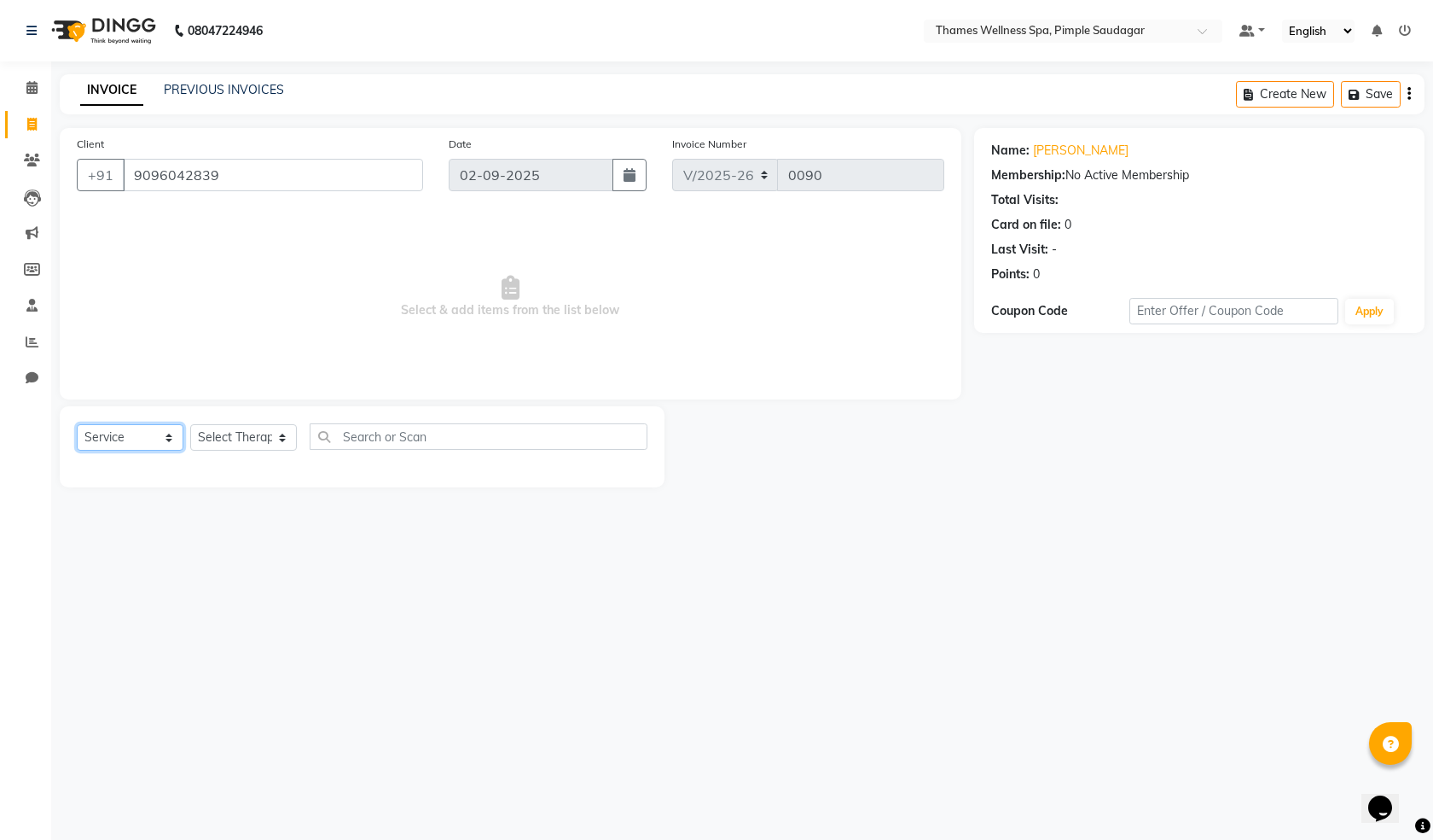
click at [131, 436] on select "Select Service Product Membership Package Voucher Prepaid Gift Card" at bounding box center [130, 437] width 107 height 26
select select "membership"
click at [77, 424] on select "Select Service Product Membership Package Voucher Prepaid Gift Card" at bounding box center [130, 437] width 107 height 26
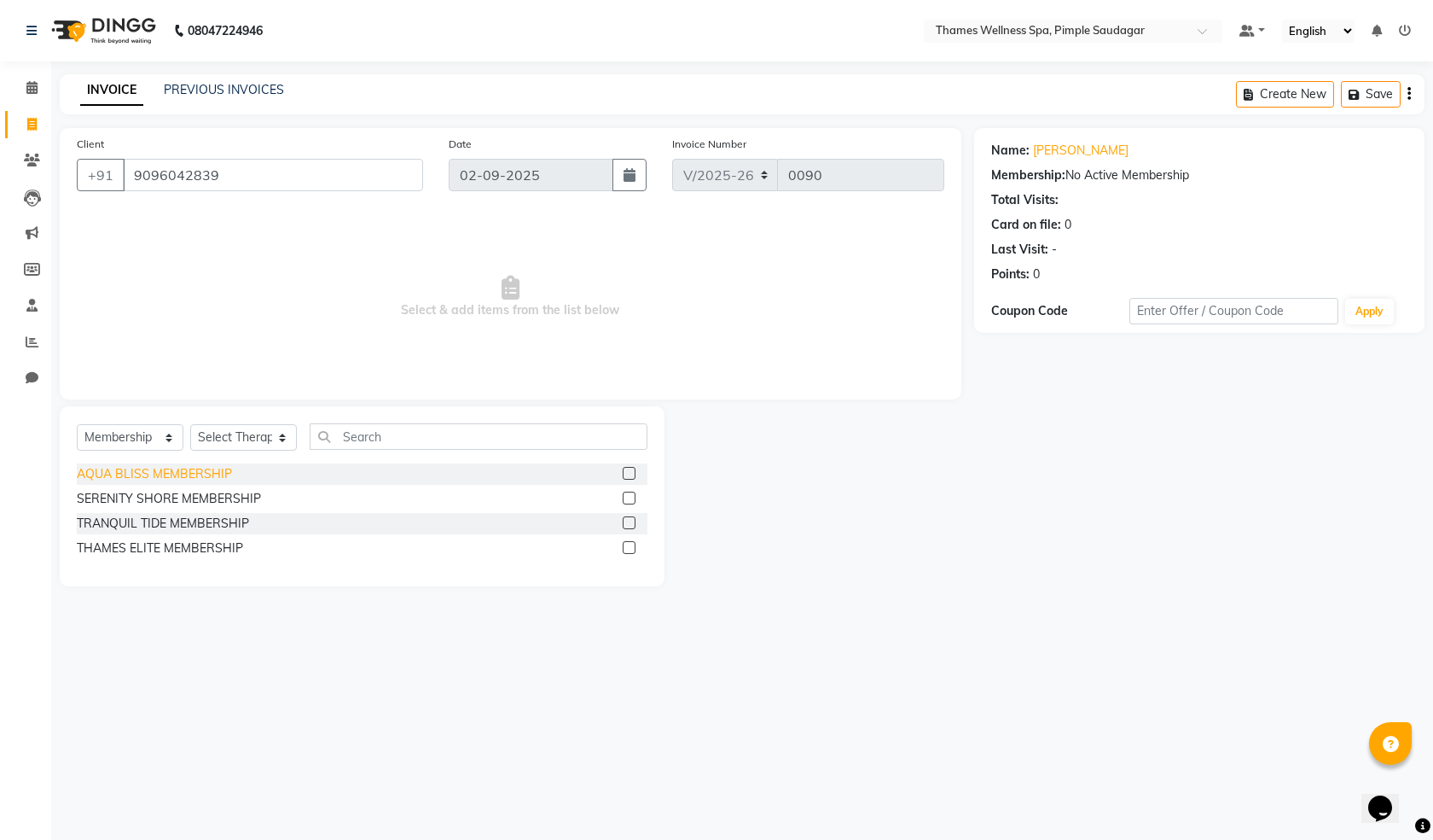
click at [111, 469] on div "AQUA BLISS MEMBERSHIP" at bounding box center [154, 473] width 155 height 18
click at [628, 477] on label at bounding box center [629, 473] width 13 height 13
click at [628, 477] on input "checkbox" at bounding box center [628, 474] width 11 height 11
click at [628, 477] on label at bounding box center [629, 473] width 13 height 13
click at [628, 477] on input "checkbox" at bounding box center [628, 474] width 11 height 11
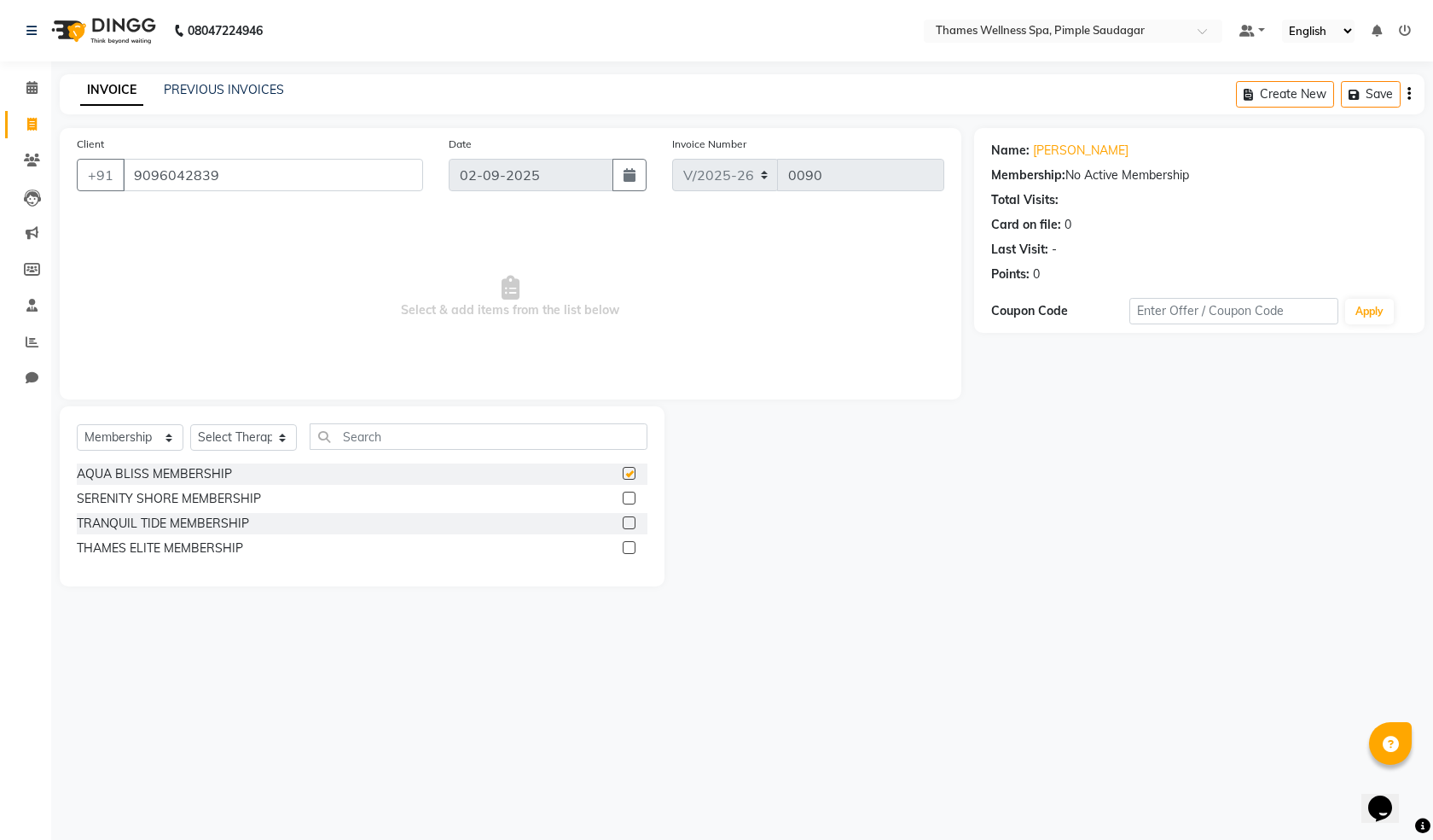
checkbox input "false"
click at [229, 435] on select "Select Therapist [PERSON_NAME] Bem Hana kety [PERSON_NAME] Mishi [PERSON_NAME] …" at bounding box center [243, 437] width 107 height 26
select select "90406"
click at [190, 424] on select "Select Therapist [PERSON_NAME] Bem Hana kety [PERSON_NAME] Mishi [PERSON_NAME] …" at bounding box center [243, 437] width 107 height 26
click at [632, 472] on label at bounding box center [629, 473] width 13 height 13
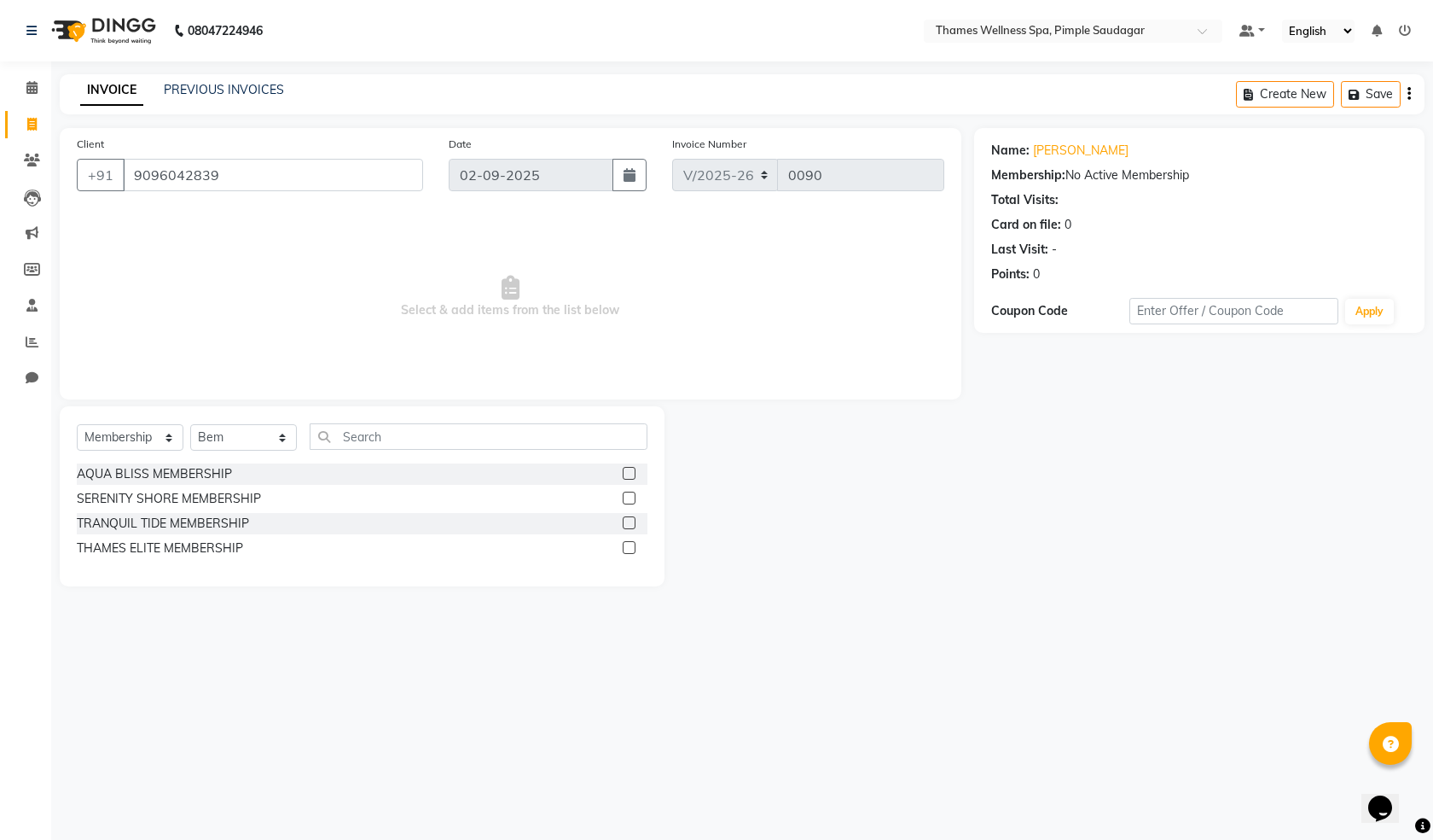
click at [632, 472] on input "checkbox" at bounding box center [628, 474] width 11 height 11
select select "select"
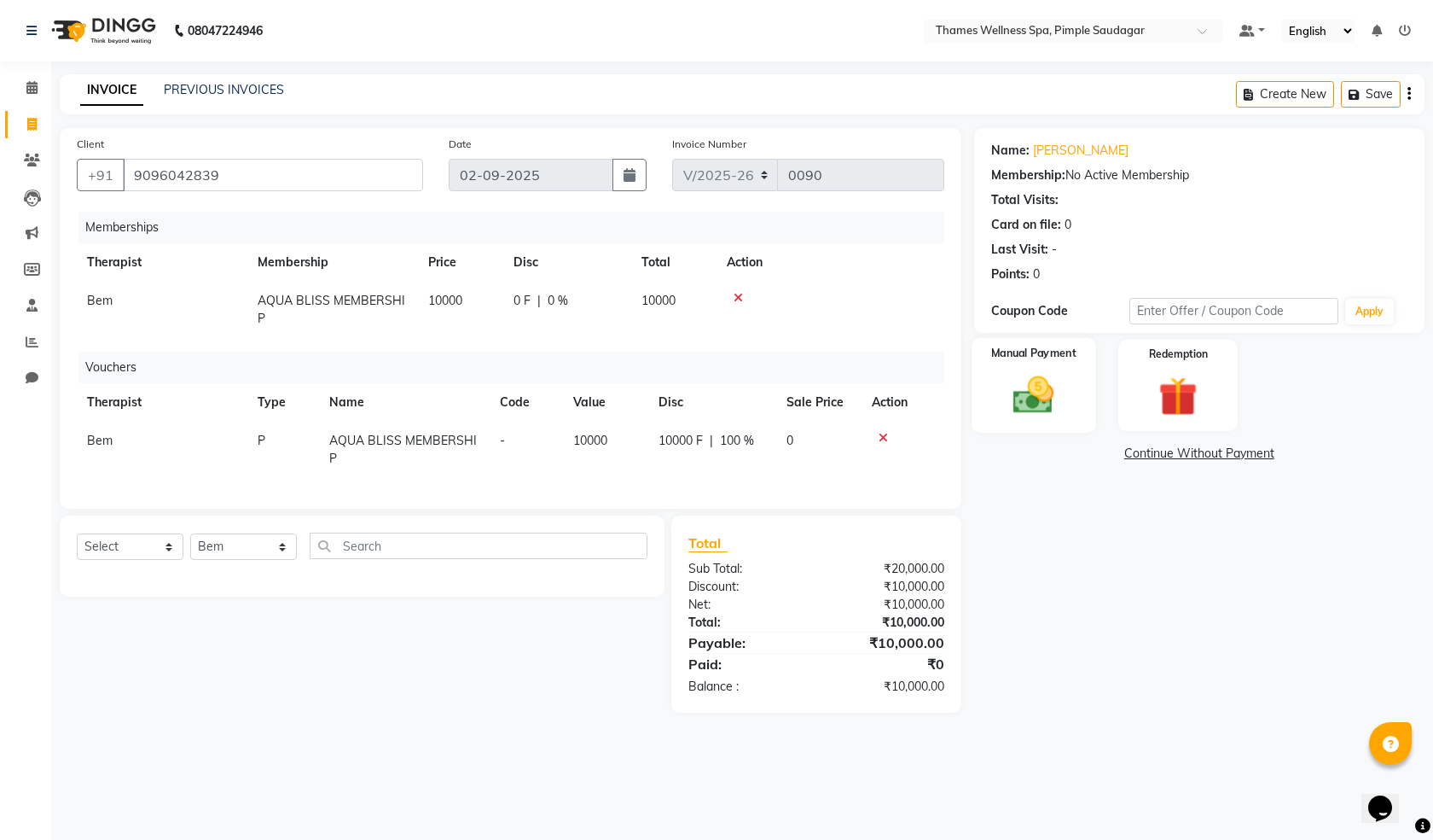
click at [1017, 368] on div "Manual Payment" at bounding box center [1033, 385] width 123 height 95
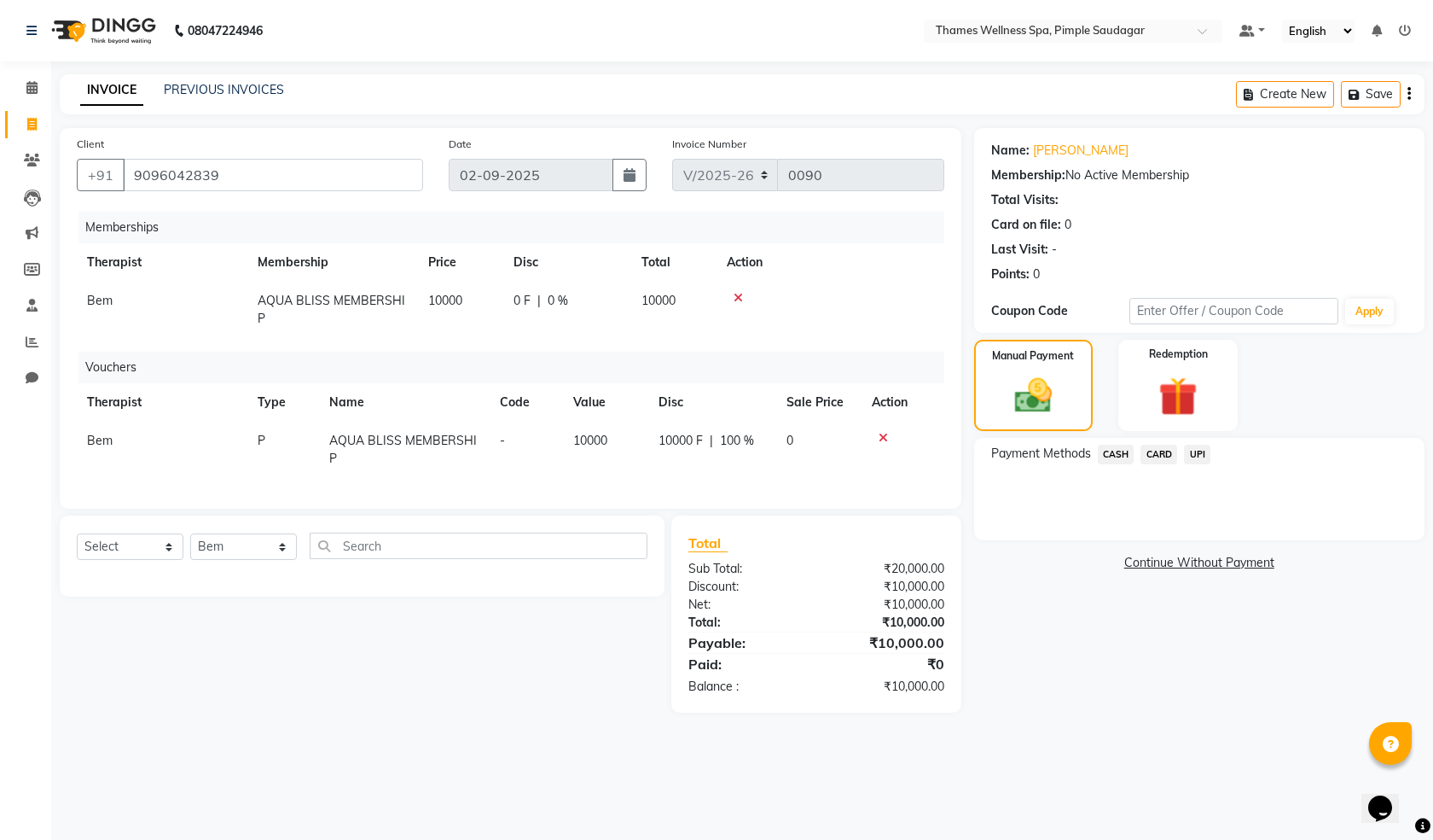
click at [1152, 452] on span "CARD" at bounding box center [1159, 454] width 37 height 19
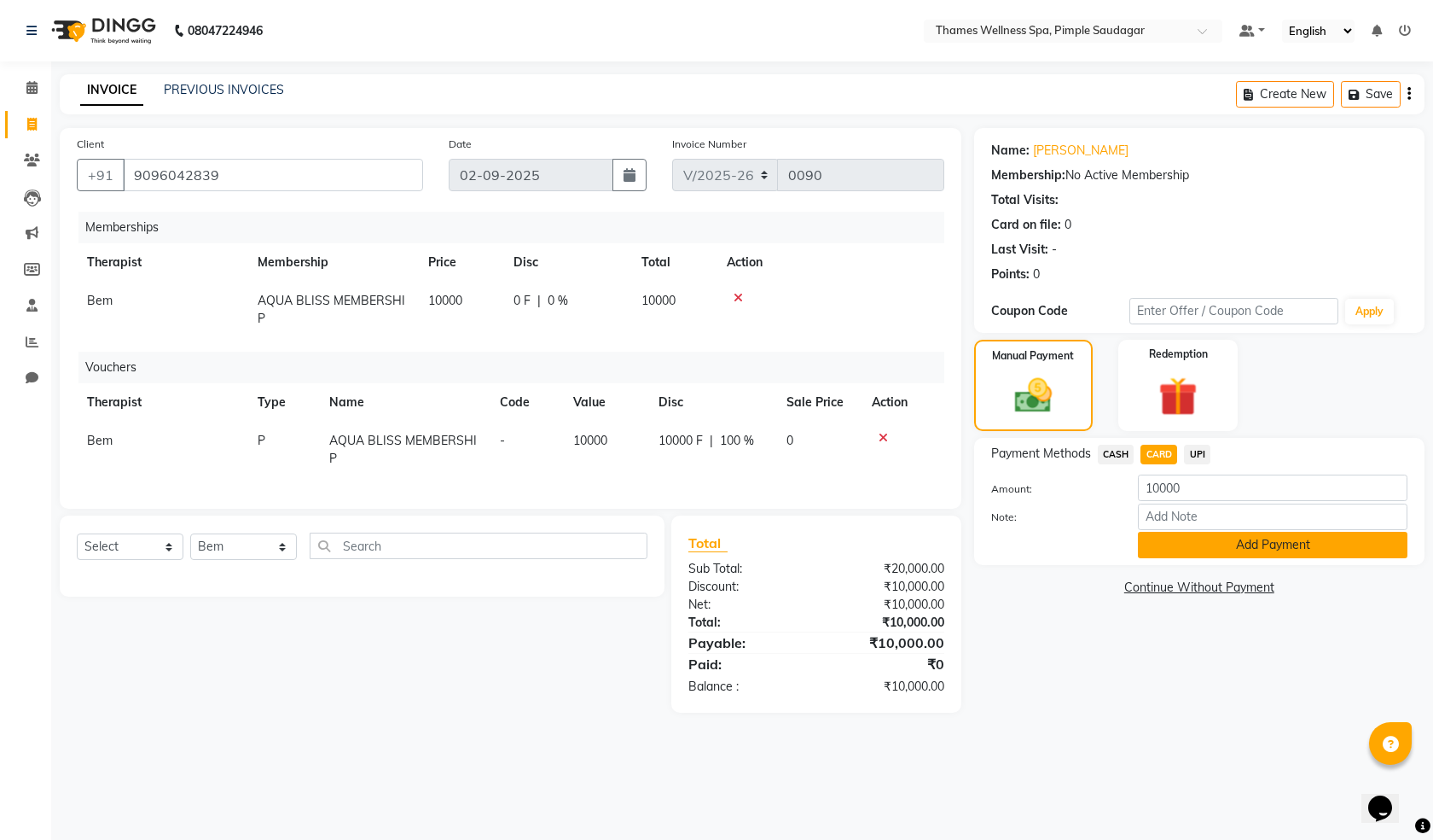
click at [1156, 535] on button "Add Payment" at bounding box center [1272, 545] width 270 height 26
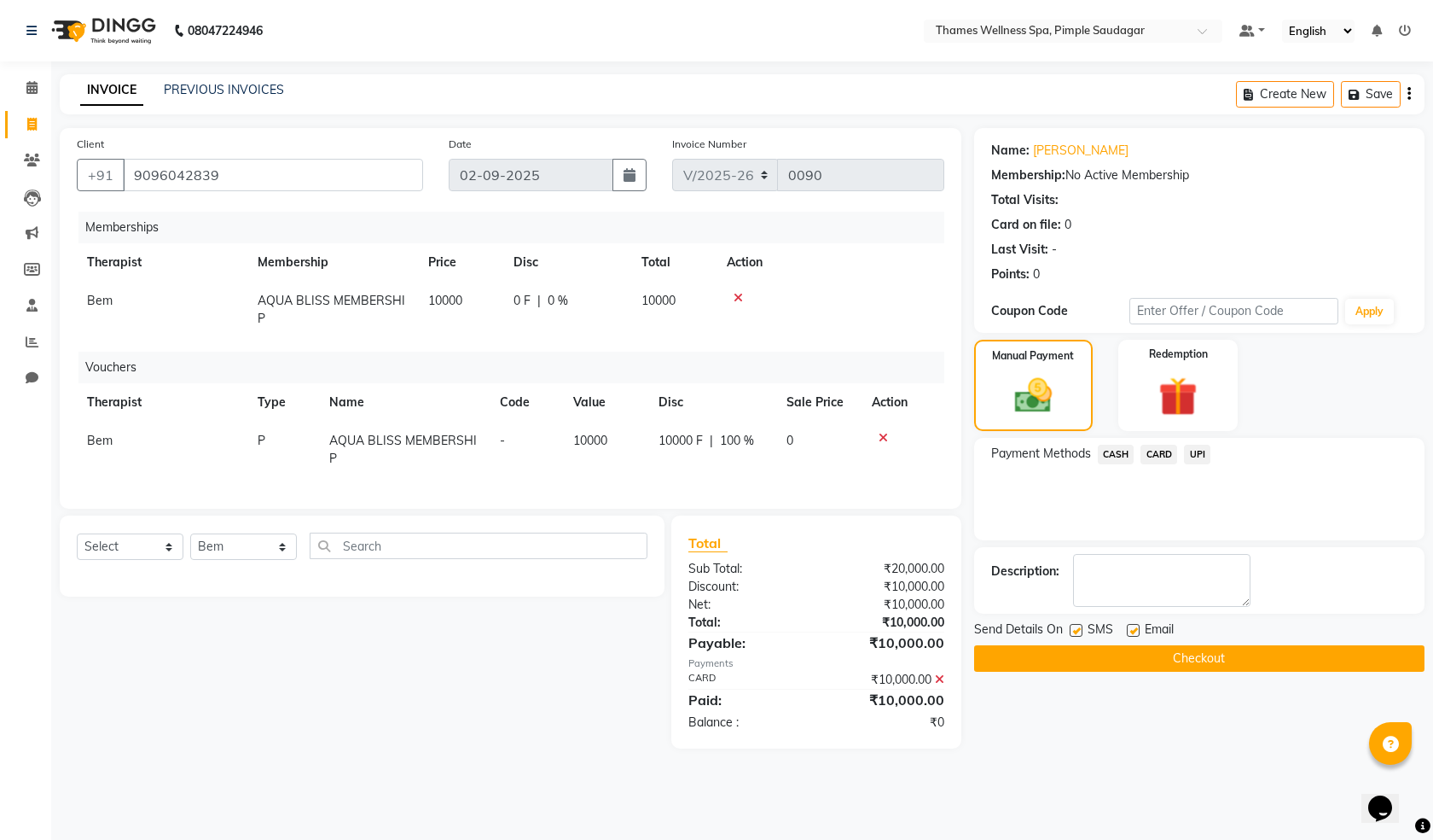
click at [1172, 647] on button "Checkout" at bounding box center [1199, 658] width 450 height 26
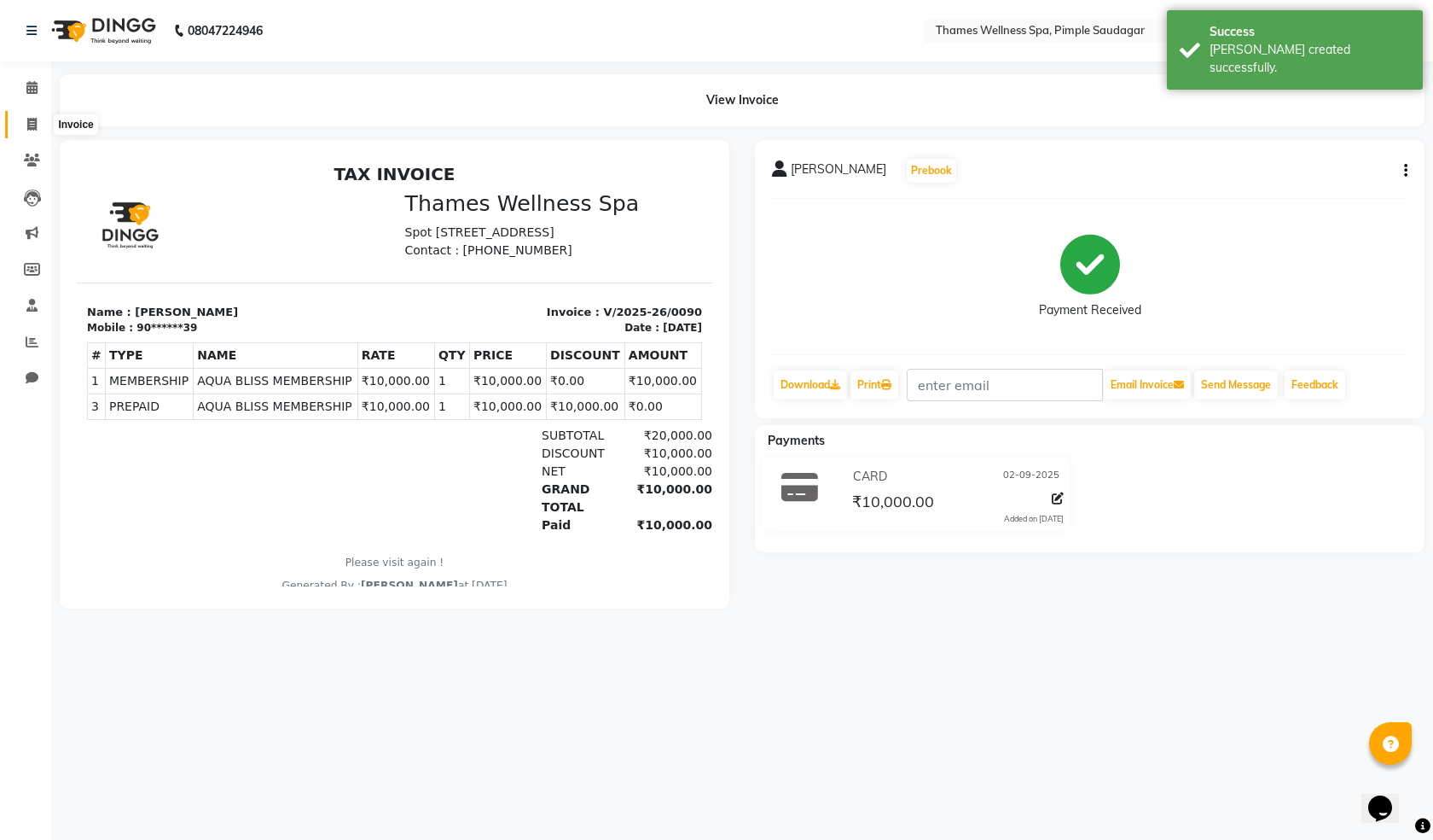
click at [36, 124] on icon at bounding box center [32, 124] width 9 height 13
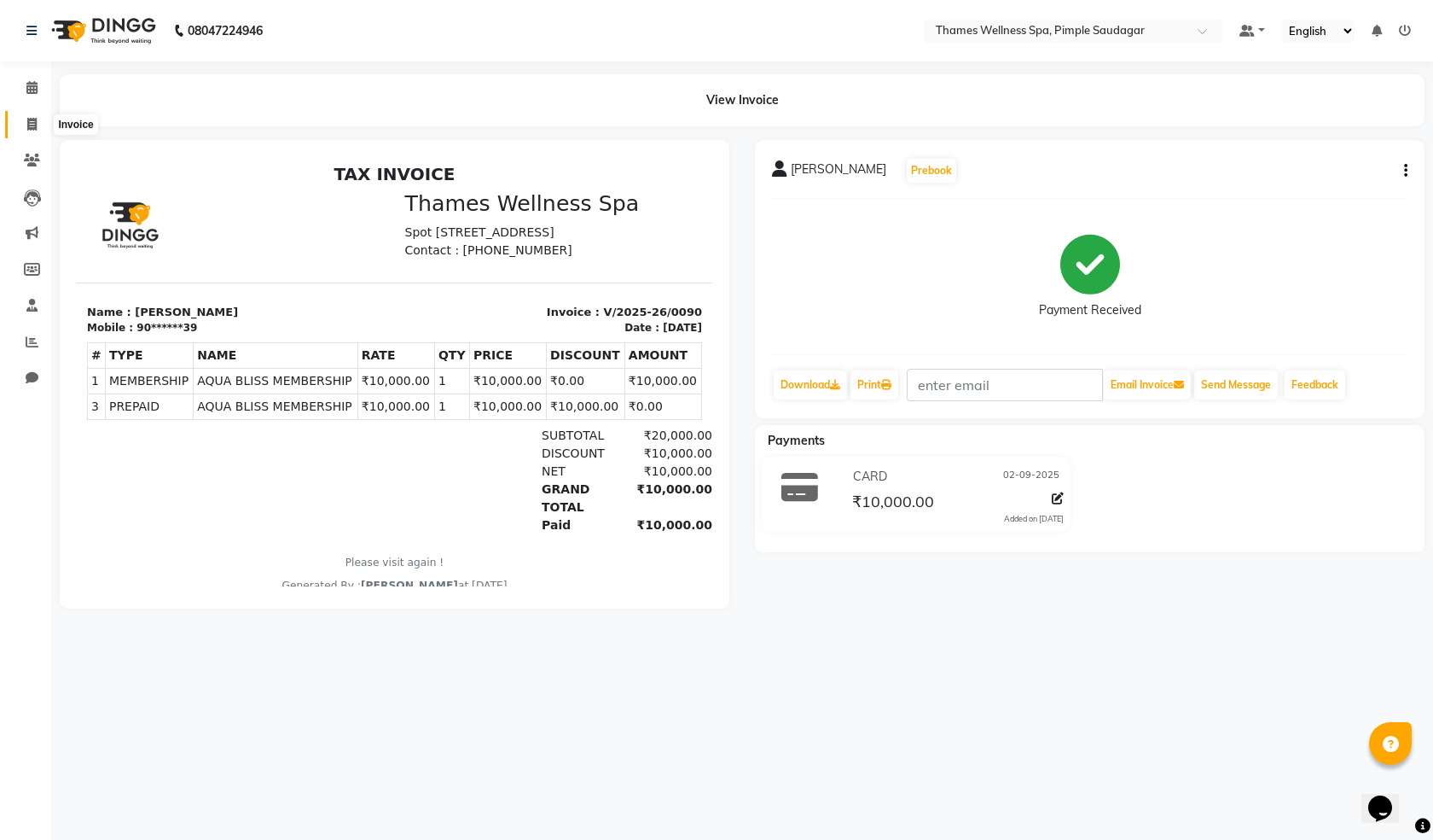
select select "service"
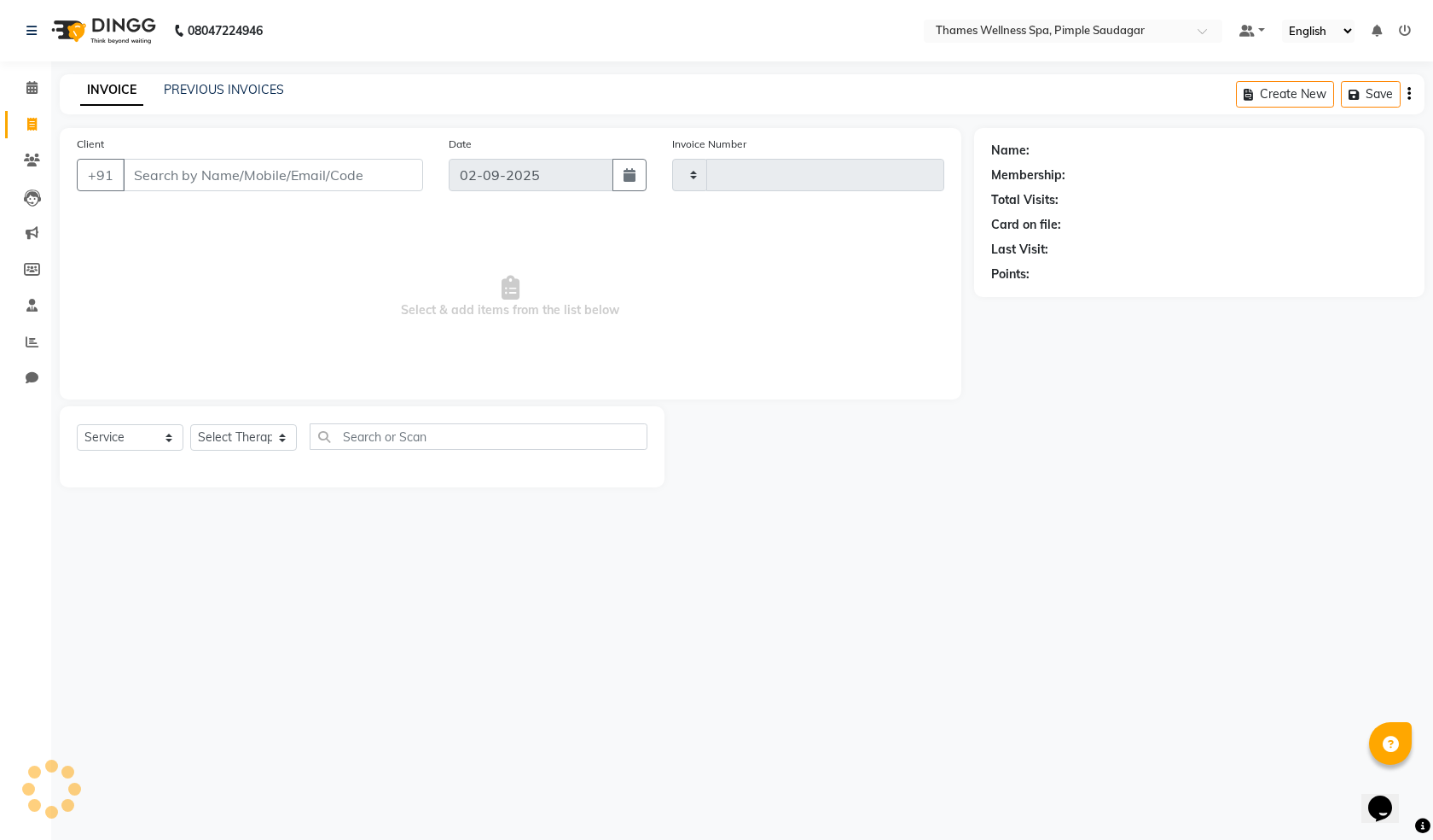
type input "0091"
select select "8709"
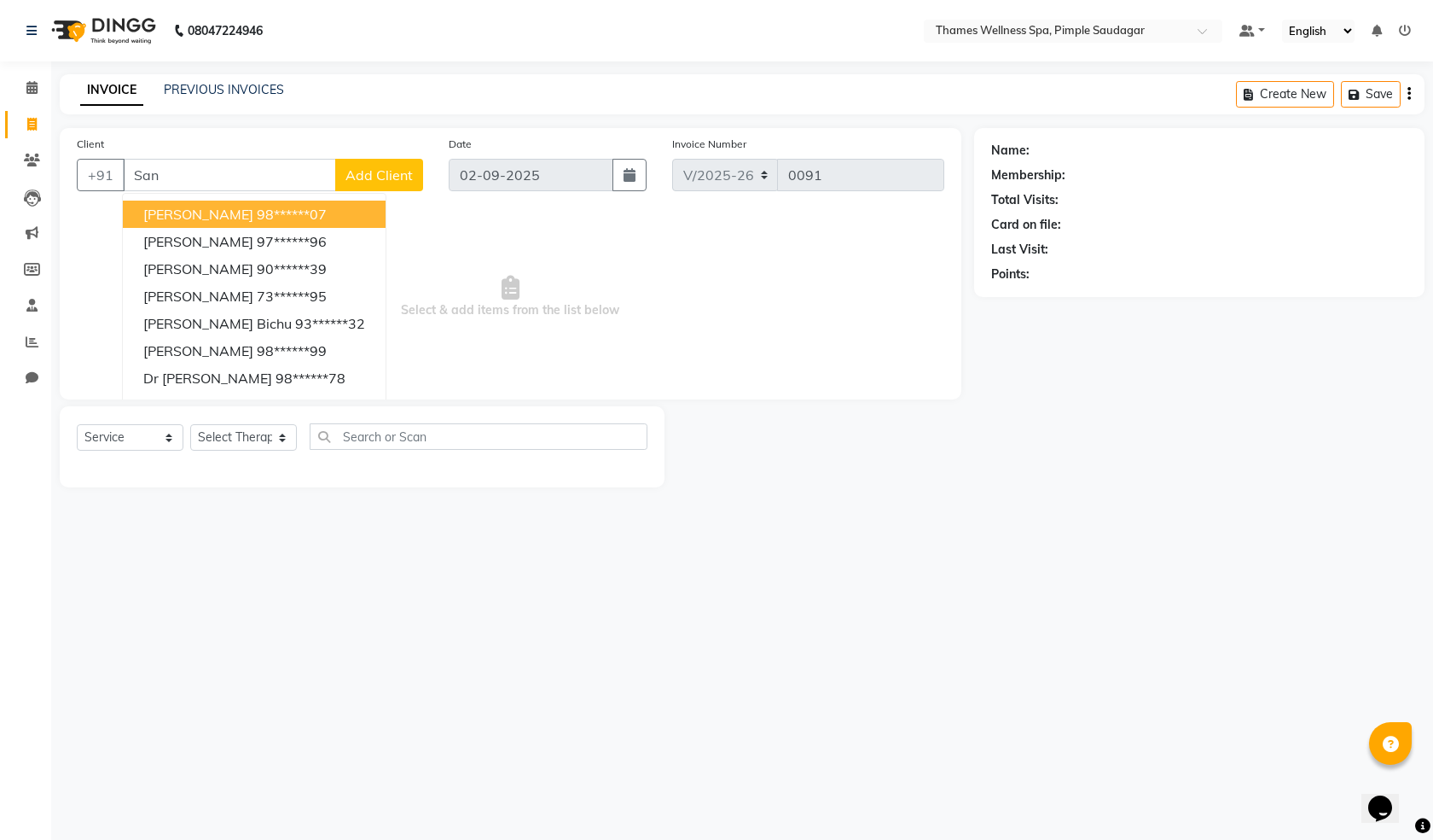
click at [163, 175] on input "San" at bounding box center [229, 174] width 213 height 32
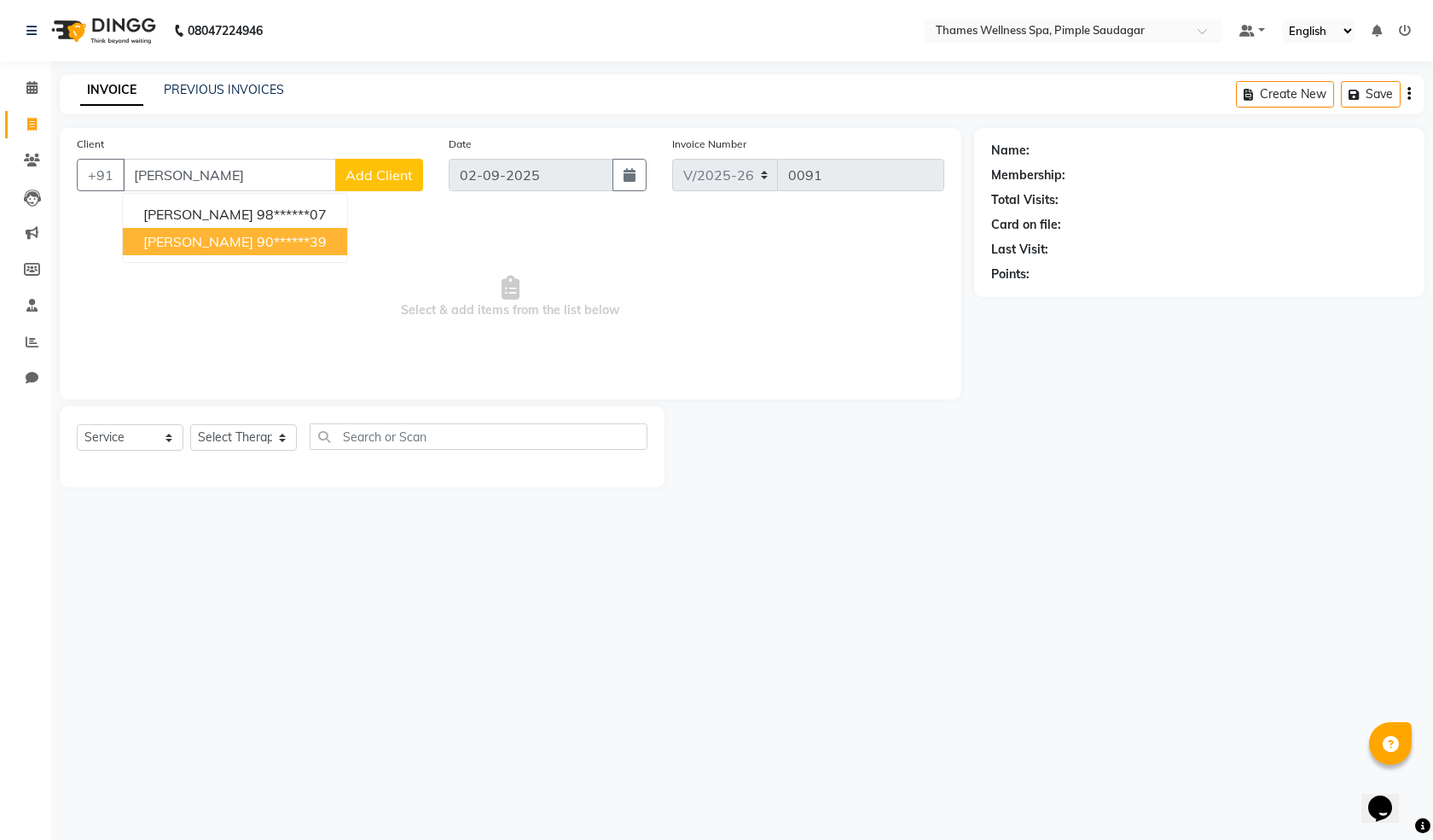
click at [206, 238] on span "[PERSON_NAME]" at bounding box center [198, 241] width 110 height 17
type input "90******39"
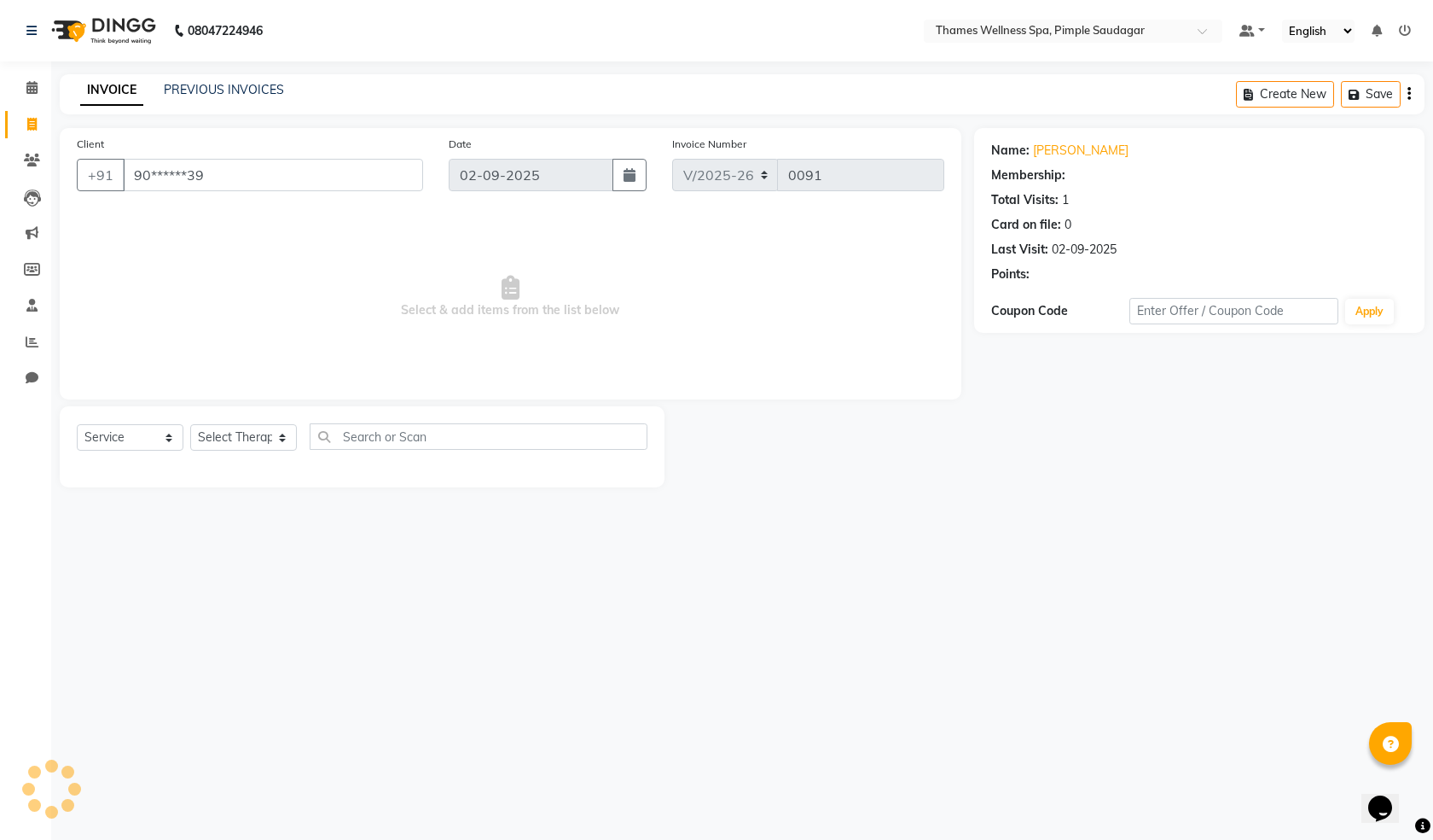
select select "1: Object"
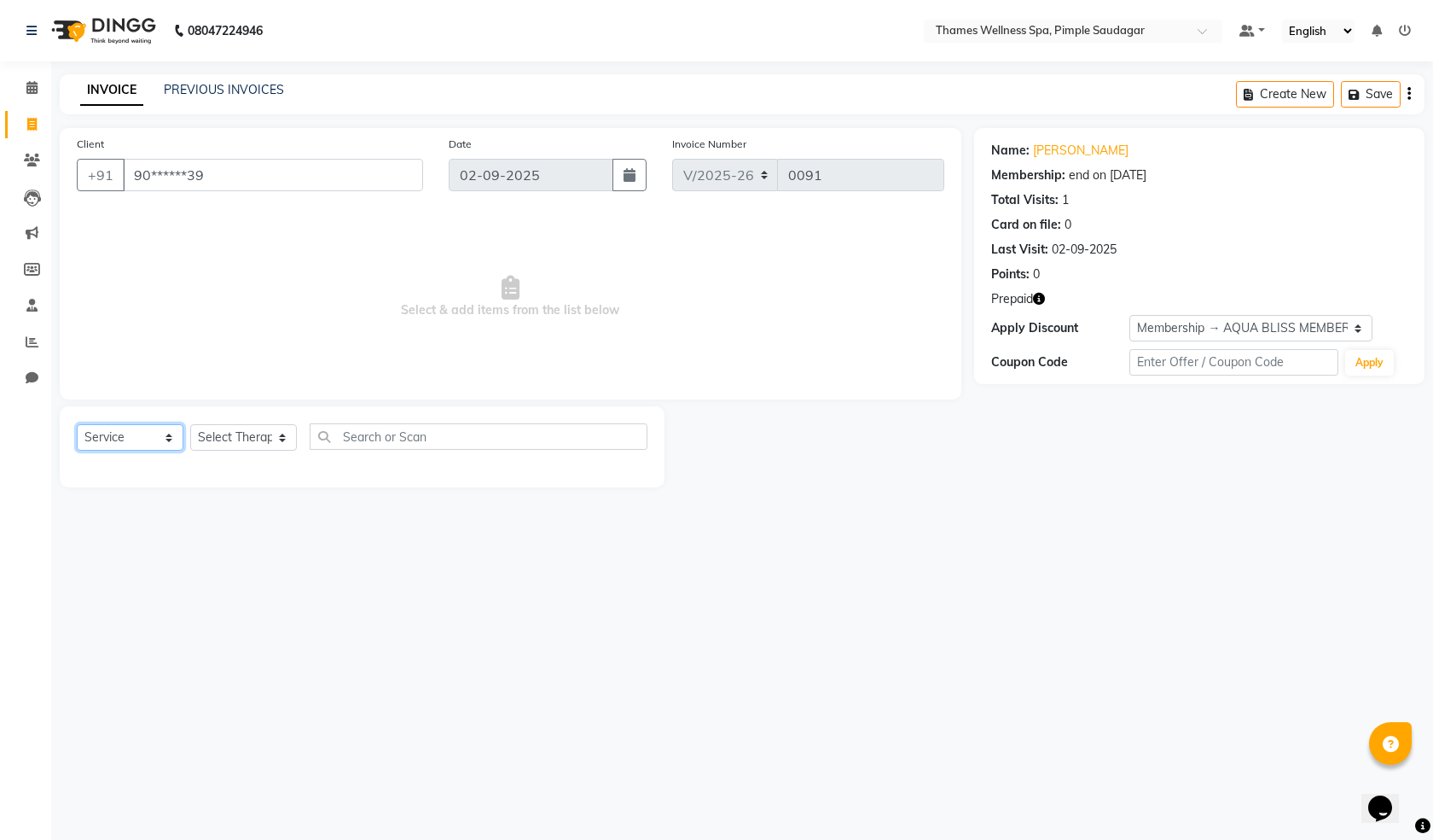
click at [108, 440] on select "Select Service Product Membership Package Voucher Prepaid Gift Card" at bounding box center [130, 437] width 107 height 26
click at [268, 429] on select "Select Therapist [PERSON_NAME] Bem Hana kety [PERSON_NAME] Mishi [PERSON_NAME] …" at bounding box center [243, 437] width 107 height 26
select select "90406"
click at [190, 424] on select "Select Therapist [PERSON_NAME] Bem Hana kety [PERSON_NAME] Mishi [PERSON_NAME] …" at bounding box center [243, 437] width 107 height 26
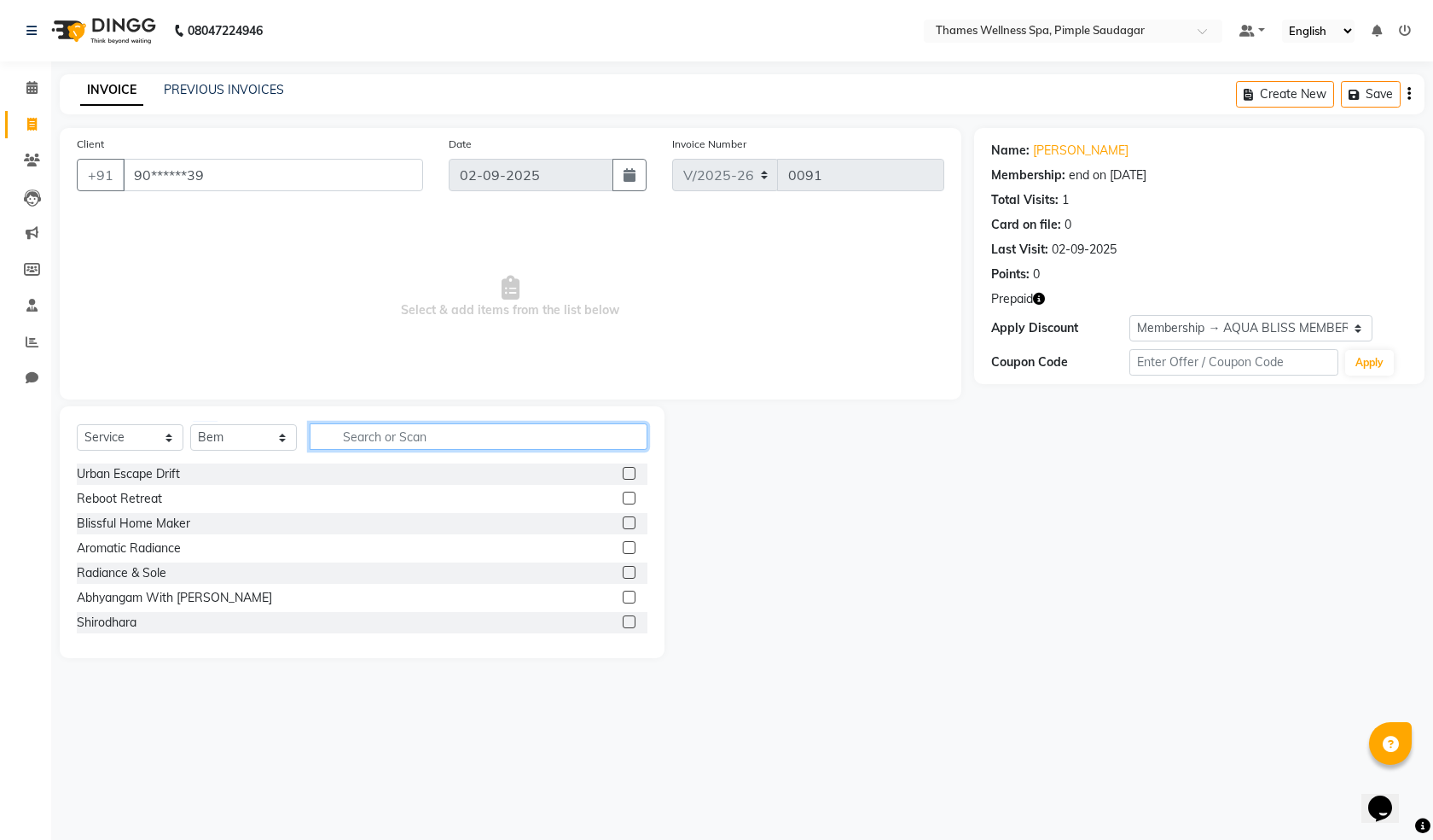
click at [355, 435] on input "text" at bounding box center [479, 436] width 338 height 26
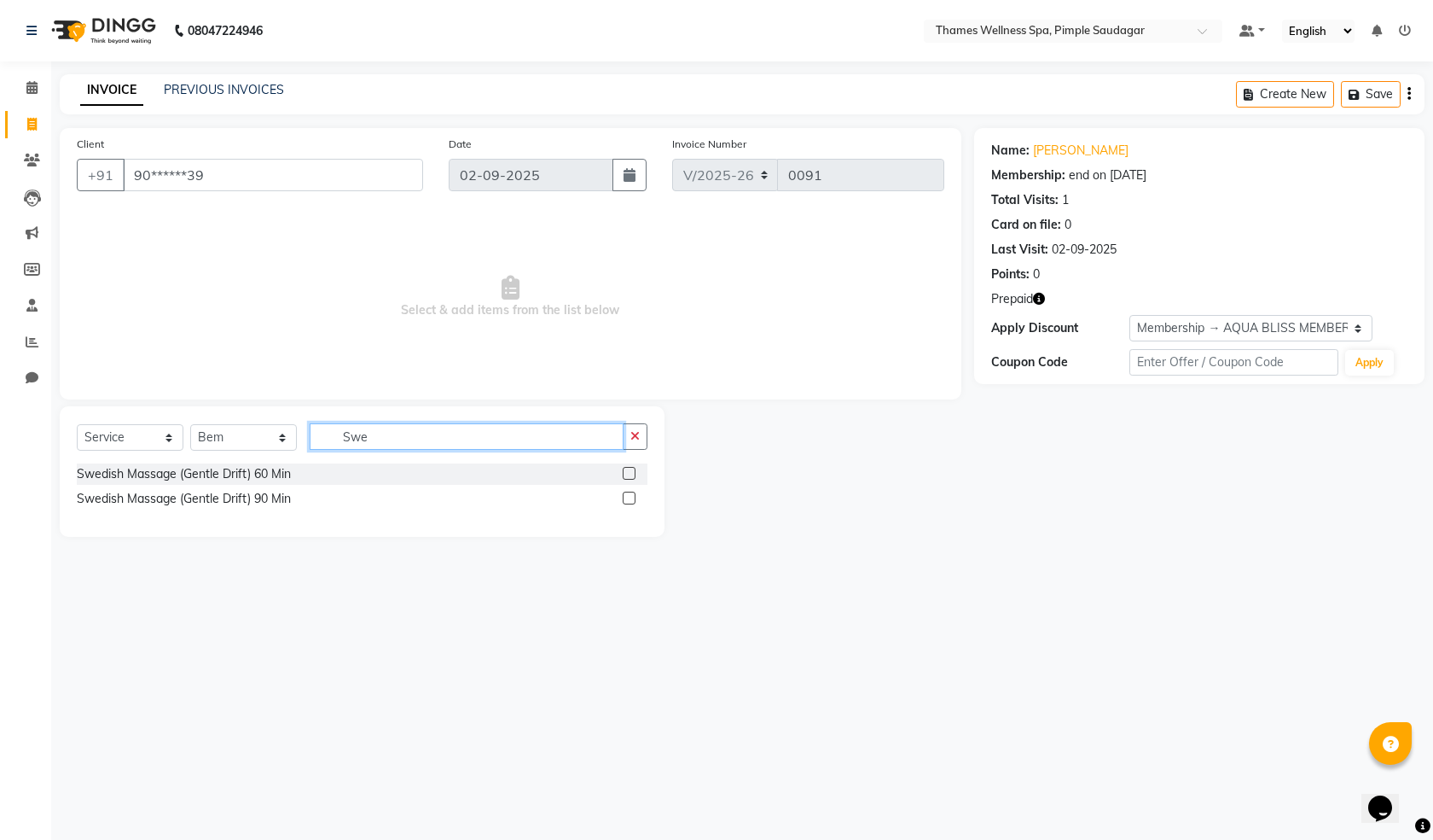
type input "Swe"
click at [629, 494] on label at bounding box center [629, 498] width 13 height 13
click at [629, 494] on input "checkbox" at bounding box center [628, 498] width 11 height 11
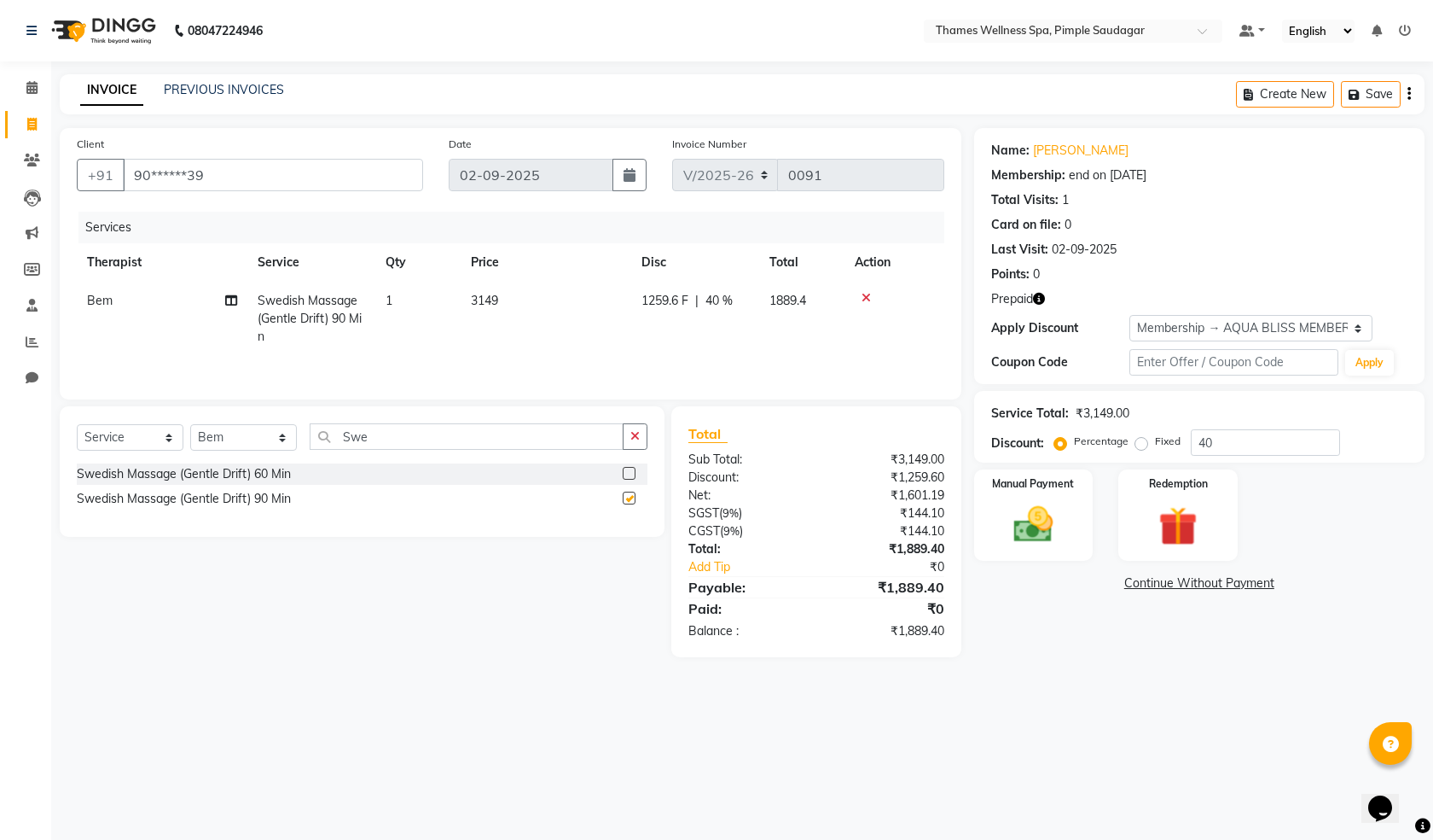
checkbox input "false"
click at [866, 298] on icon at bounding box center [867, 297] width 9 height 12
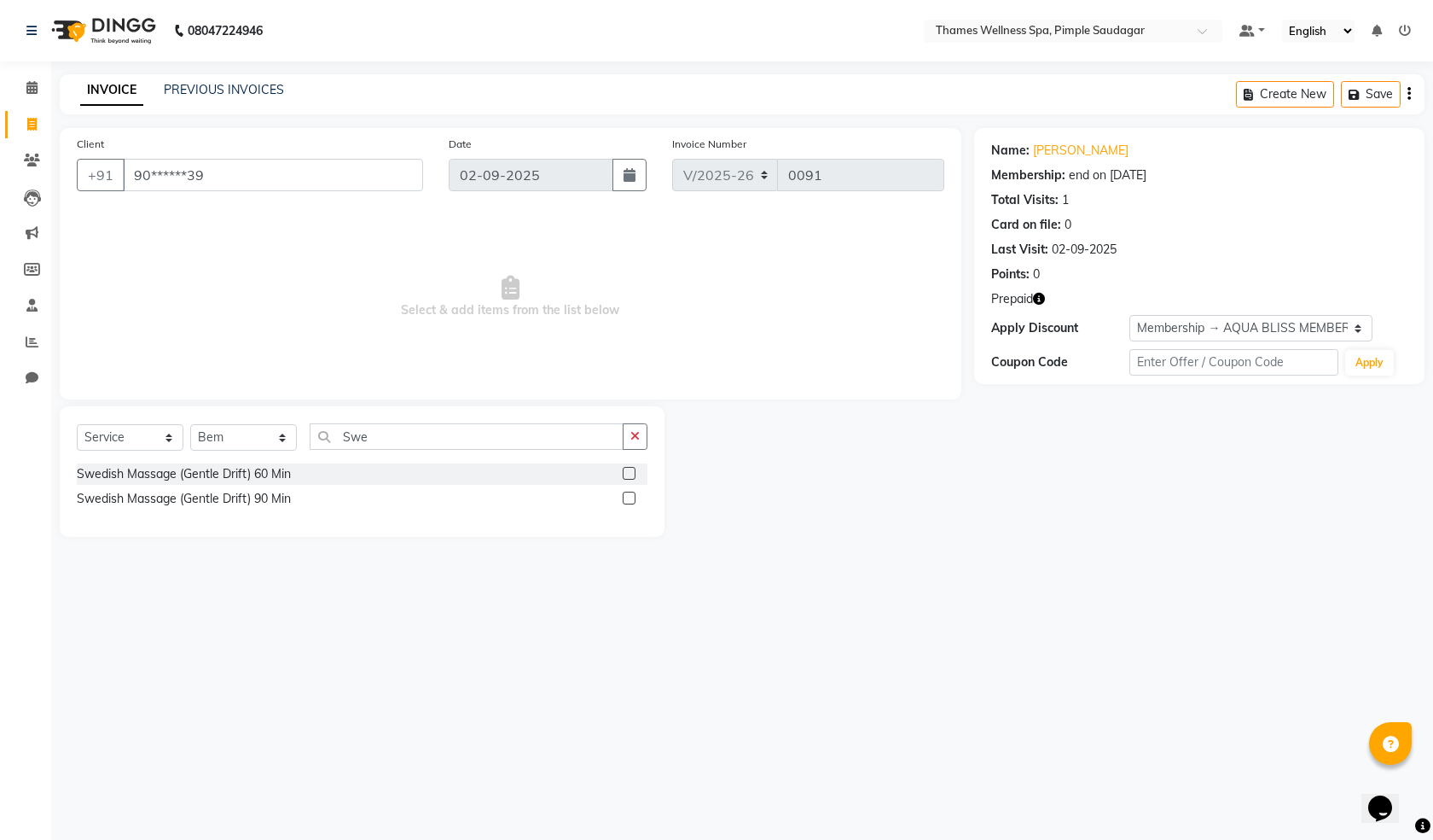
click at [626, 476] on label at bounding box center [629, 473] width 13 height 13
click at [626, 476] on input "checkbox" at bounding box center [628, 474] width 11 height 11
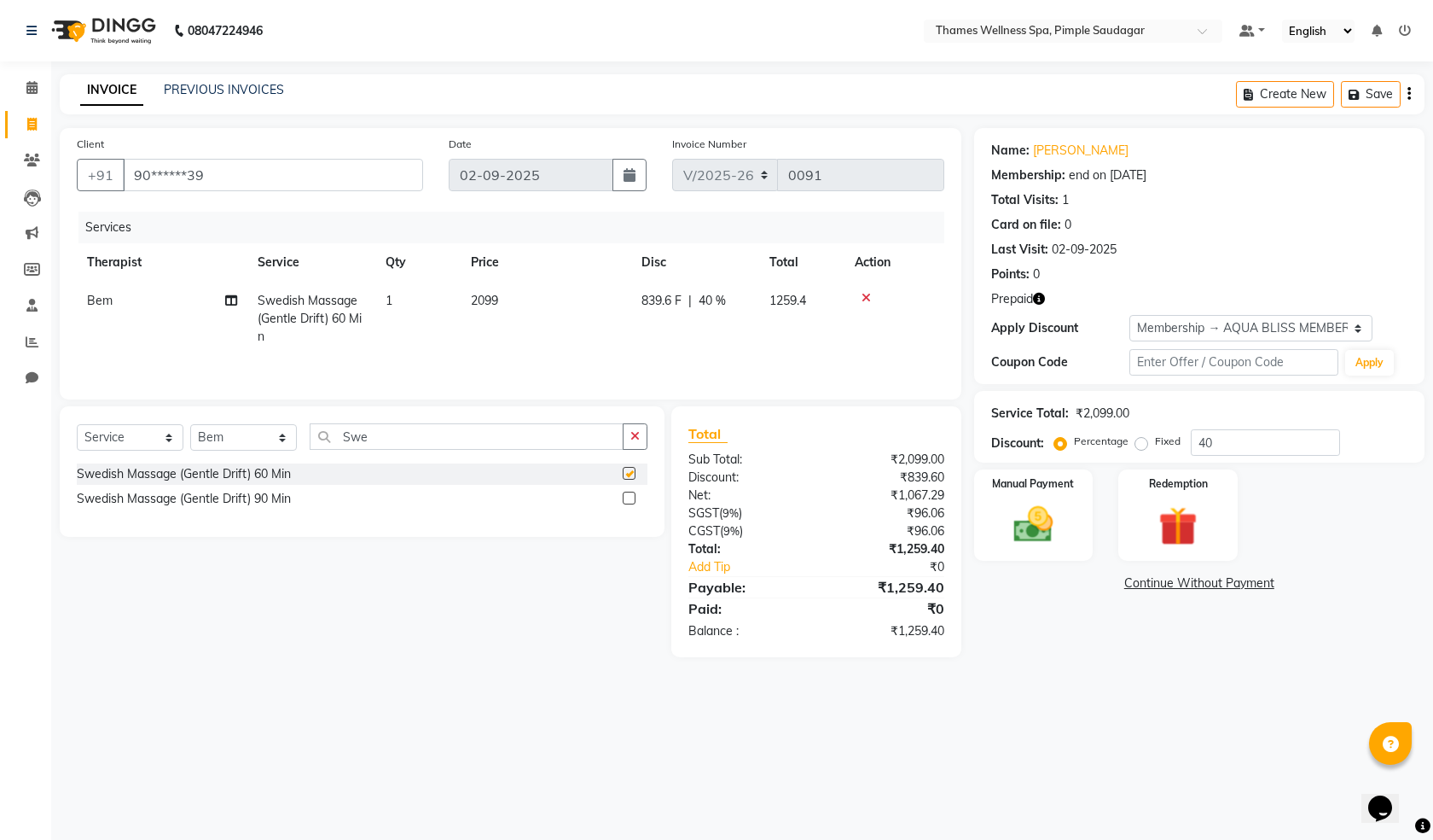
checkbox input "false"
click at [638, 435] on icon "button" at bounding box center [635, 435] width 9 height 12
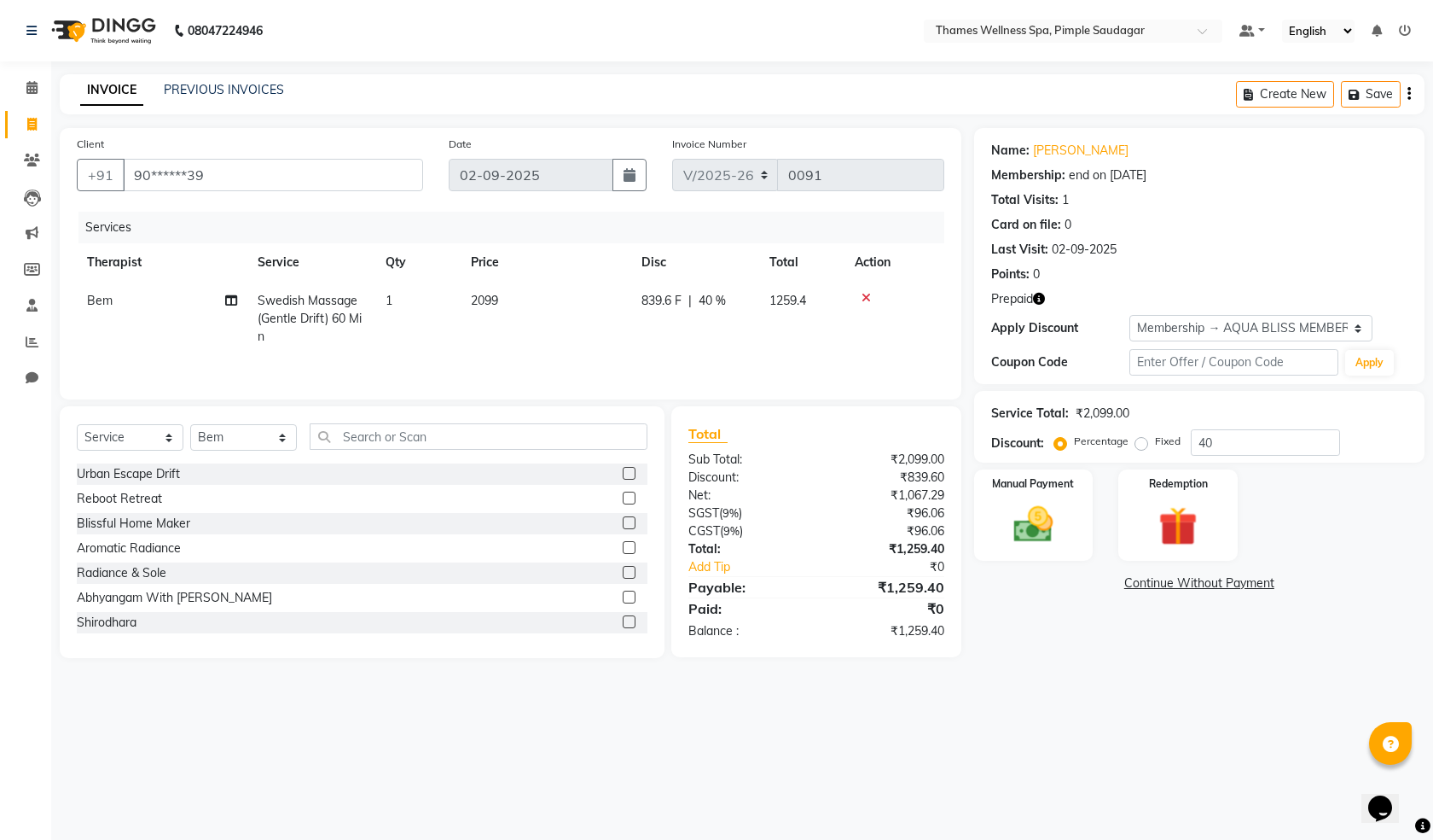
click at [871, 302] on icon at bounding box center [867, 297] width 9 height 12
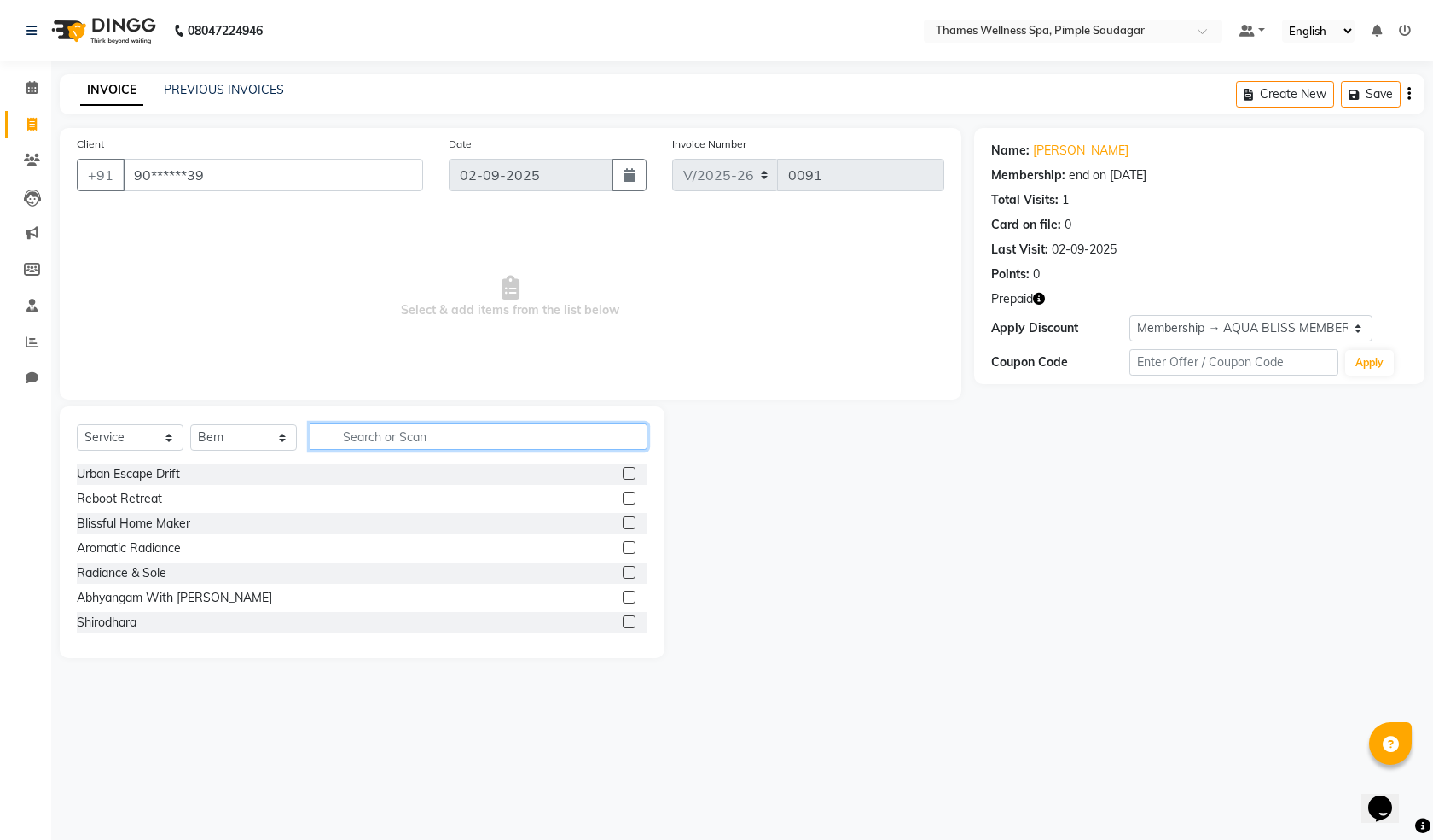
click at [330, 433] on input "text" at bounding box center [479, 436] width 338 height 26
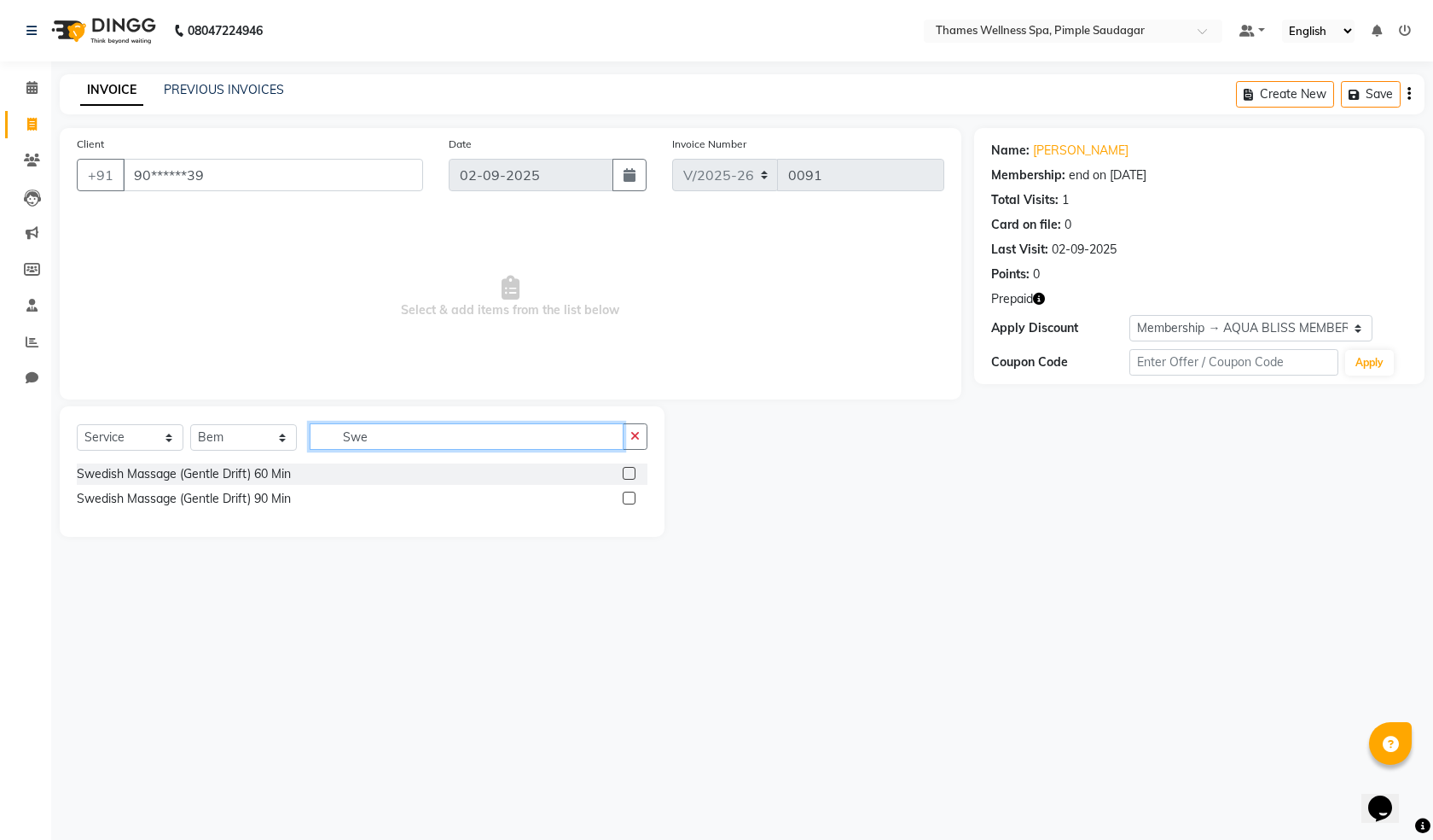
type input "Swe"
click at [623, 501] on label at bounding box center [629, 498] width 13 height 13
click at [623, 501] on input "checkbox" at bounding box center [628, 498] width 11 height 11
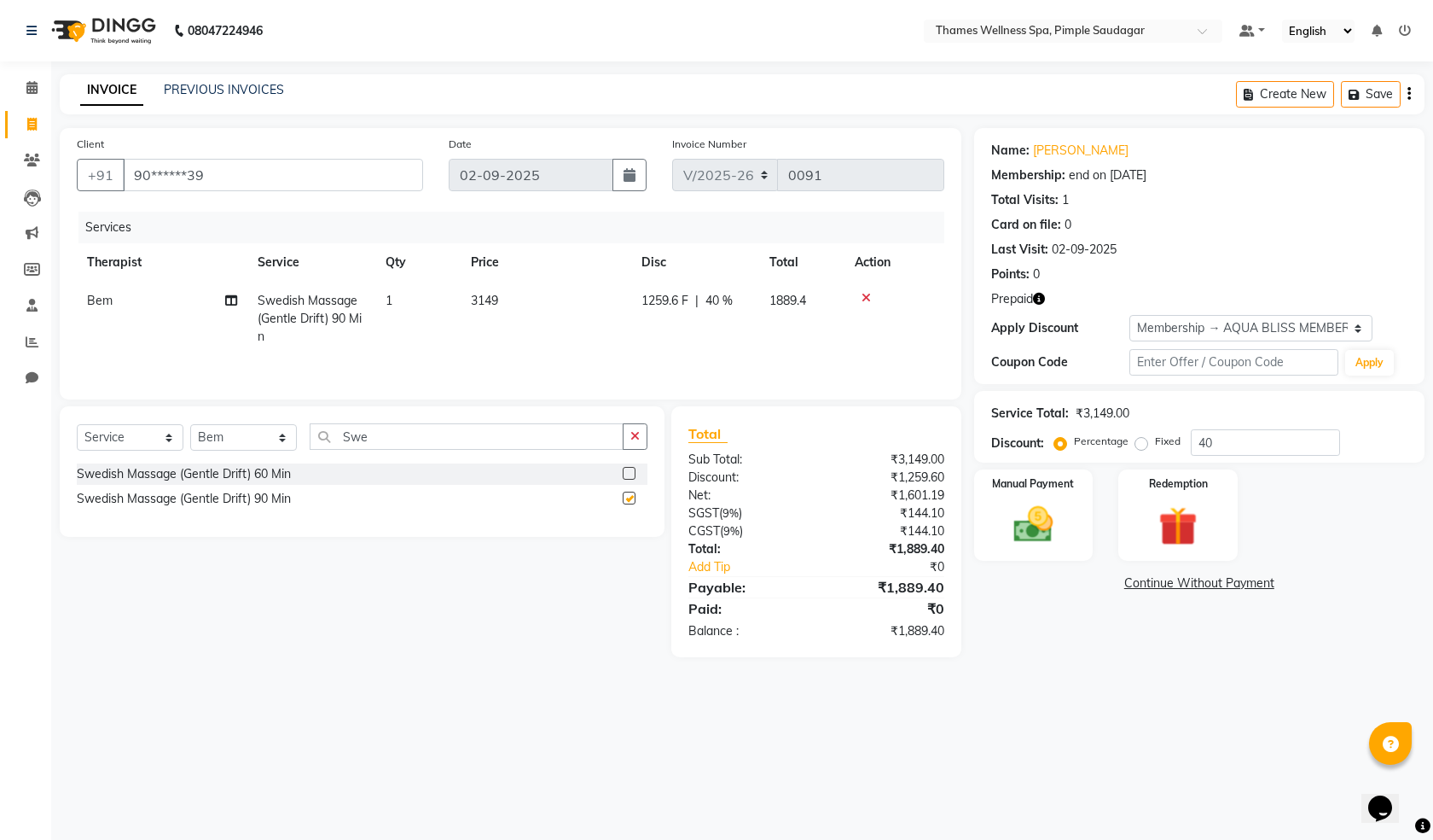
checkbox input "false"
click at [1210, 513] on img at bounding box center [1179, 526] width 67 height 50
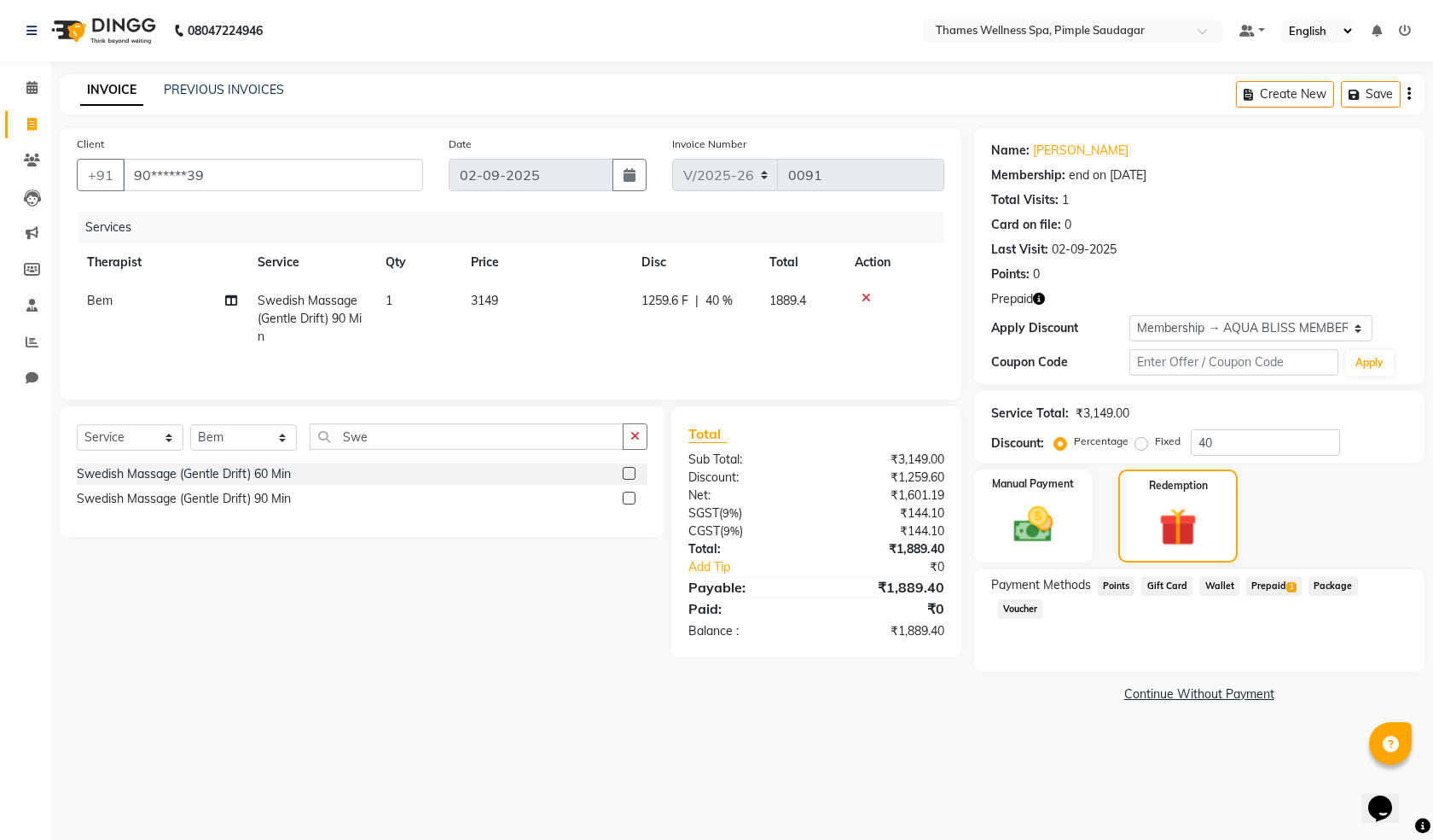
click at [1272, 590] on span "Prepaid 1" at bounding box center [1274, 586] width 56 height 19
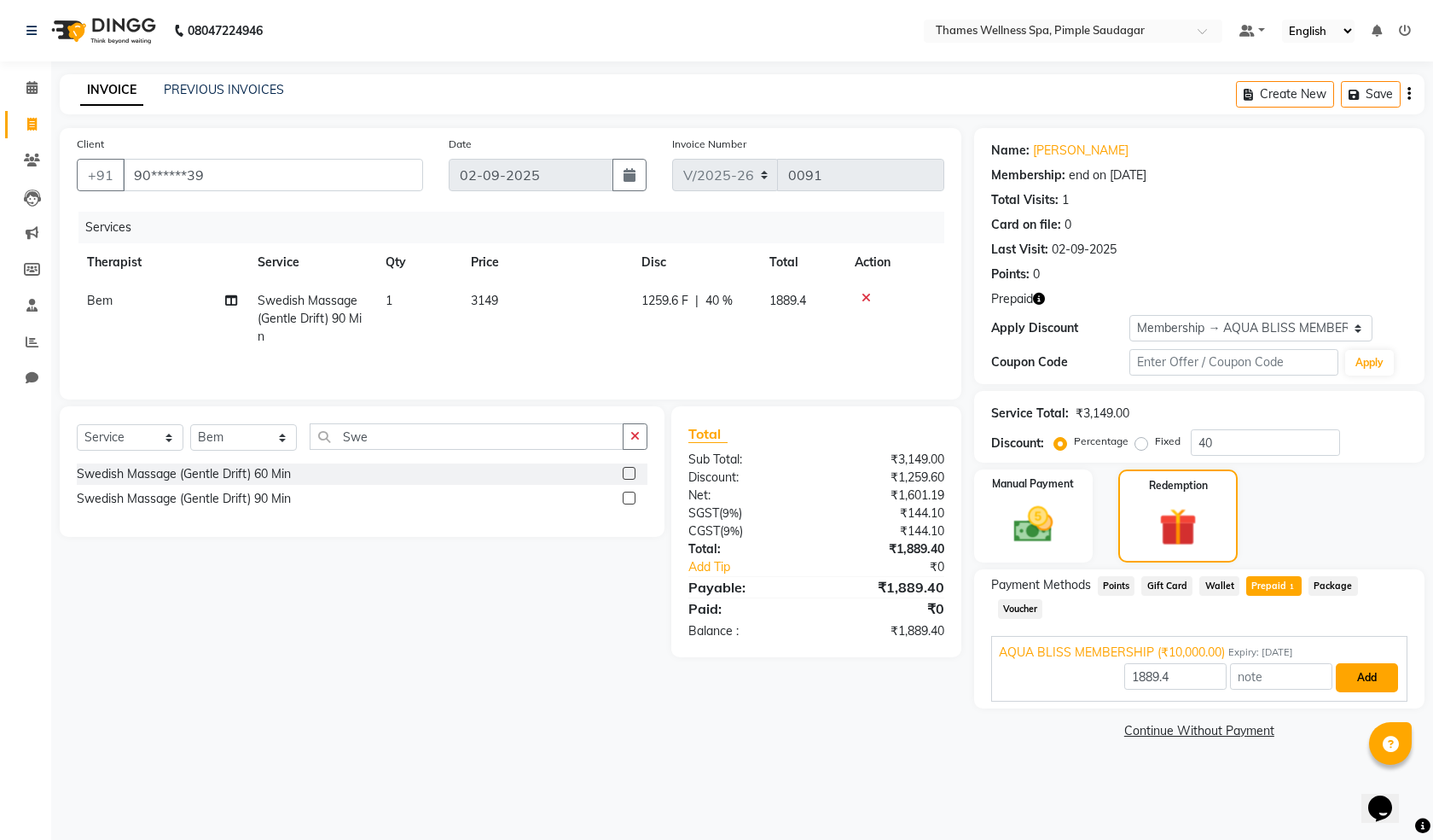
click at [1358, 663] on button "Add" at bounding box center [1367, 677] width 62 height 29
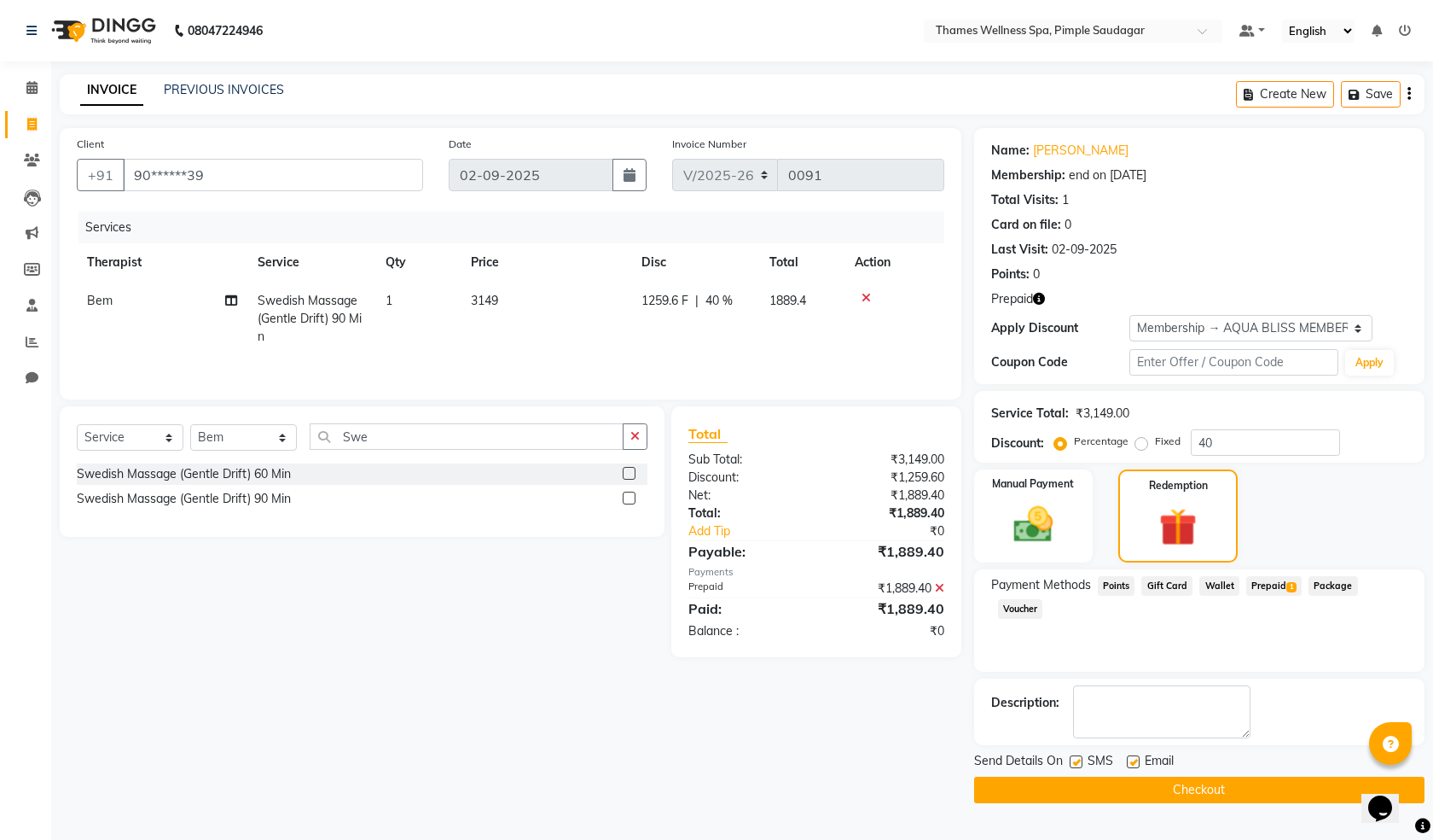
click at [1071, 797] on button "Checkout" at bounding box center [1199, 790] width 450 height 26
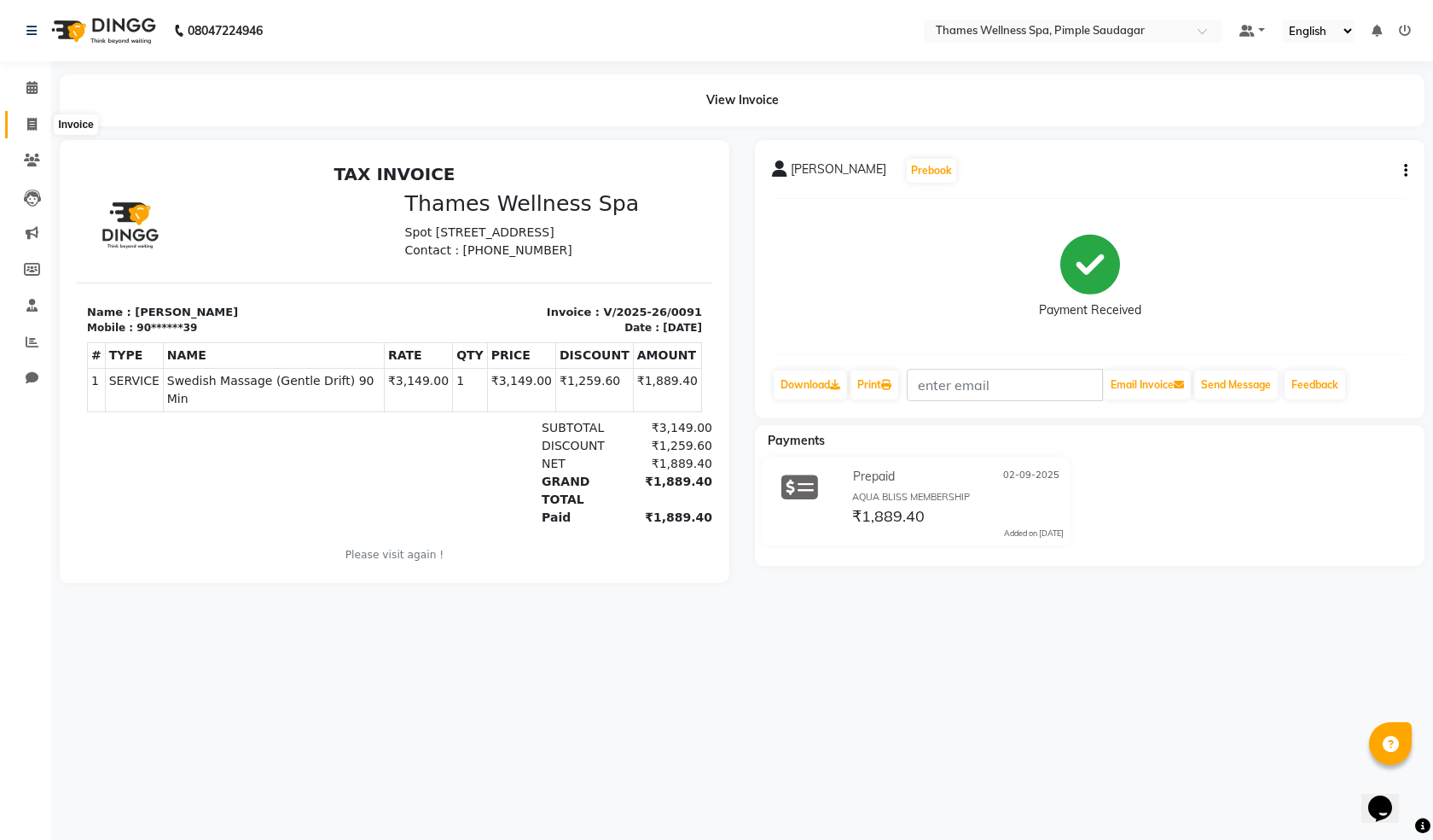
click at [26, 128] on span at bounding box center [32, 124] width 30 height 19
select select "service"
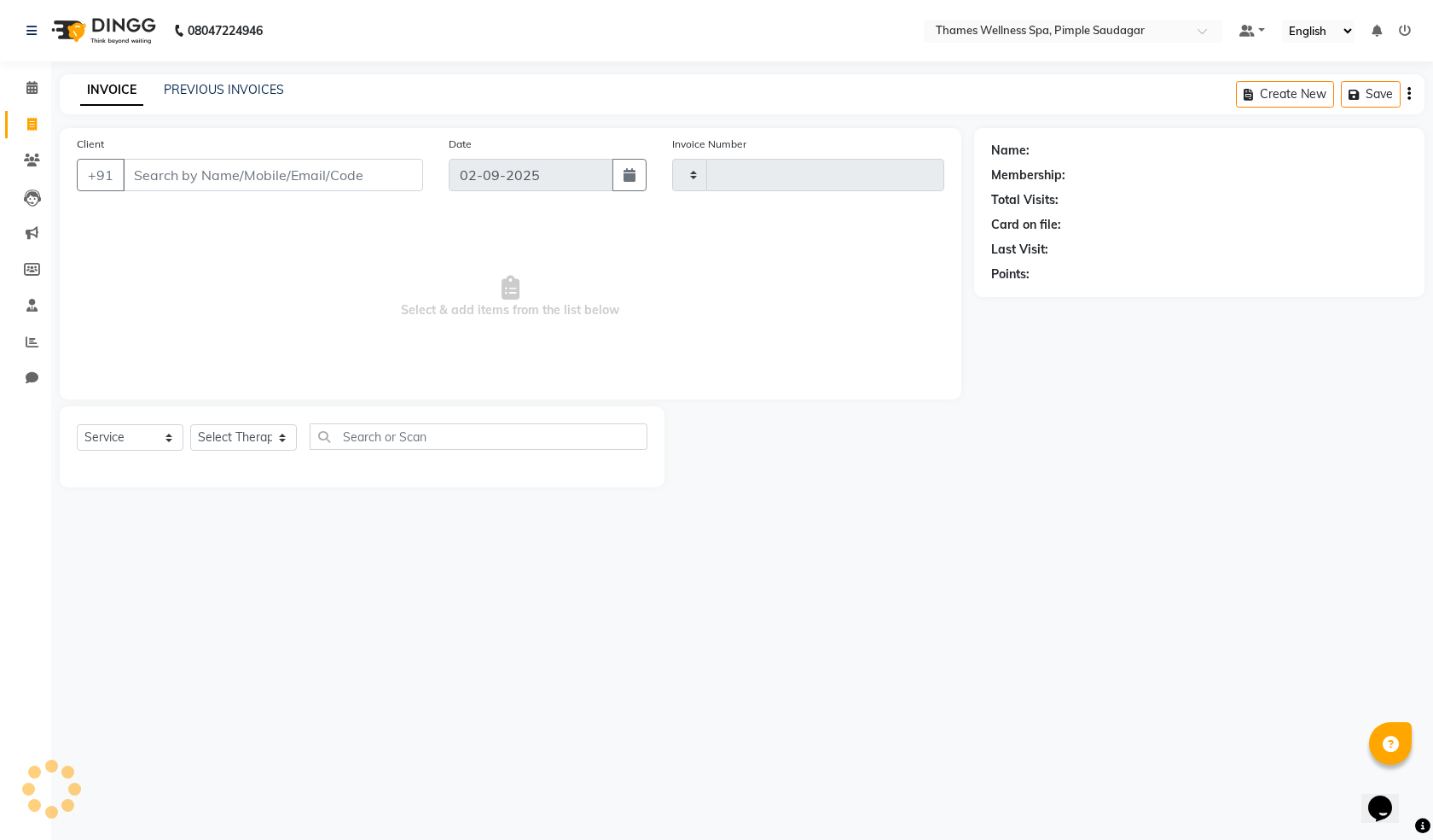
type input "0092"
select select "8709"
type input "9960998538"
click at [384, 170] on span "Add Client" at bounding box center [379, 174] width 68 height 17
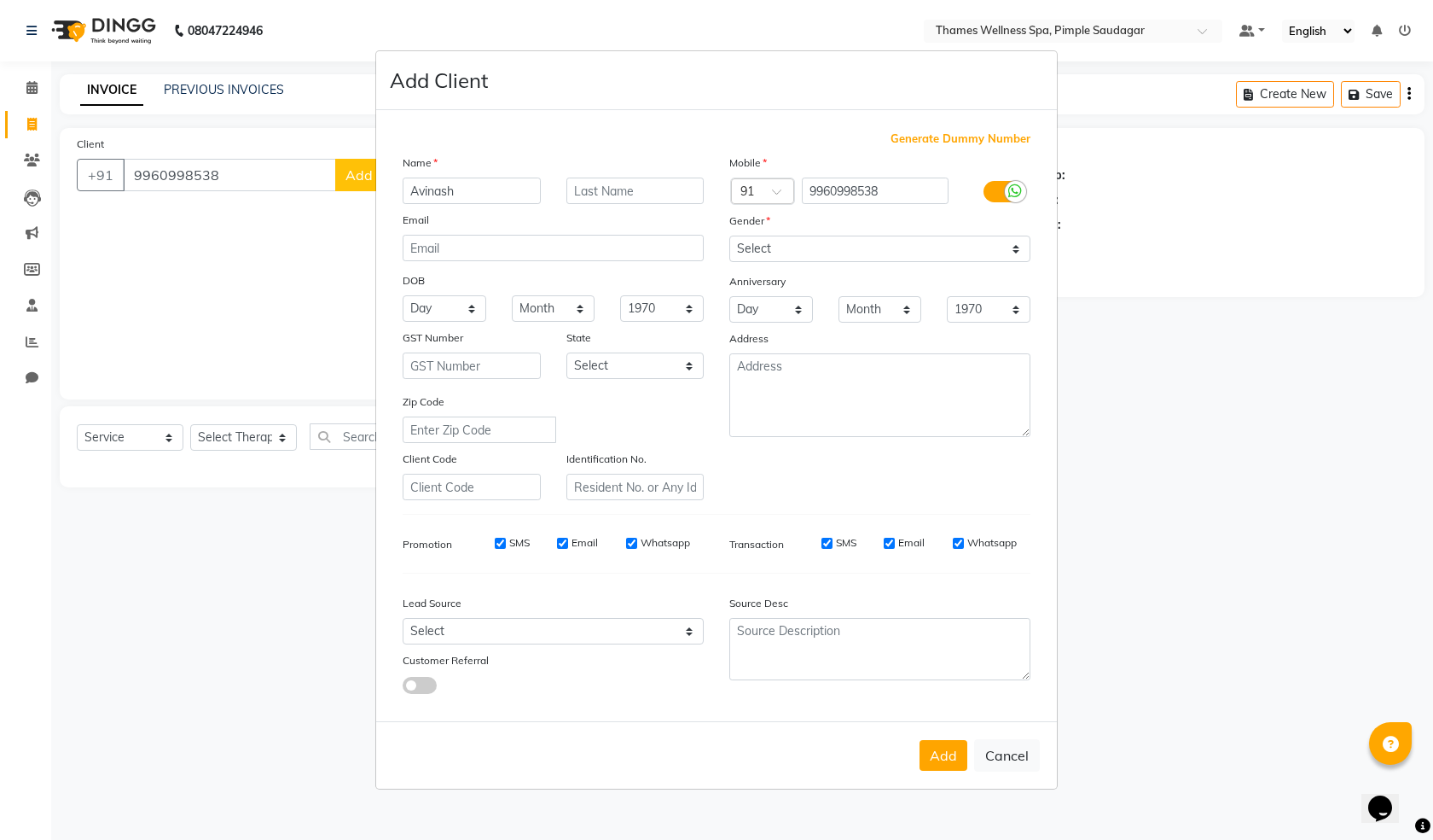
type input "Avinash"
type input "Chavan"
click at [781, 239] on select "Select [DEMOGRAPHIC_DATA] [DEMOGRAPHIC_DATA] Other Prefer Not To Say" at bounding box center [880, 249] width 302 height 26
select select "[DEMOGRAPHIC_DATA]"
click at [729, 236] on select "Select [DEMOGRAPHIC_DATA] [DEMOGRAPHIC_DATA] Other Prefer Not To Say" at bounding box center [880, 249] width 302 height 26
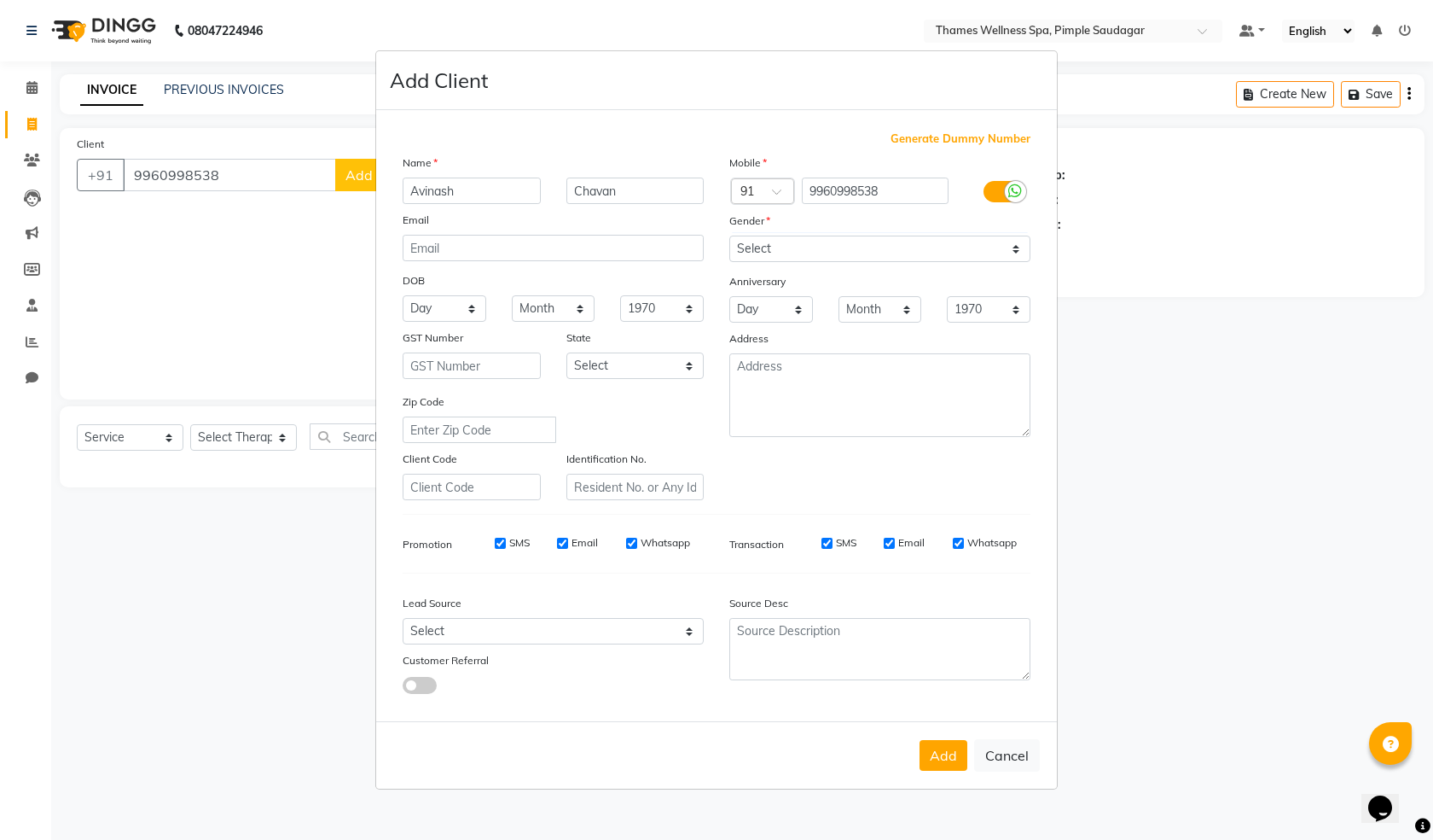
click at [454, 232] on div "Email" at bounding box center [553, 223] width 327 height 24
click at [449, 246] on input "email" at bounding box center [553, 248] width 302 height 26
type input "[EMAIL_ADDRESS][DOMAIN_NAME]"
click at [505, 632] on select "Select Walk-in Referral Internet Friend Word of Mouth Advertisement Facebook Ju…" at bounding box center [553, 631] width 302 height 26
click at [403, 618] on select "Select Walk-in Referral Internet Friend Word of Mouth Advertisement Facebook Ju…" at bounding box center [553, 631] width 302 height 26
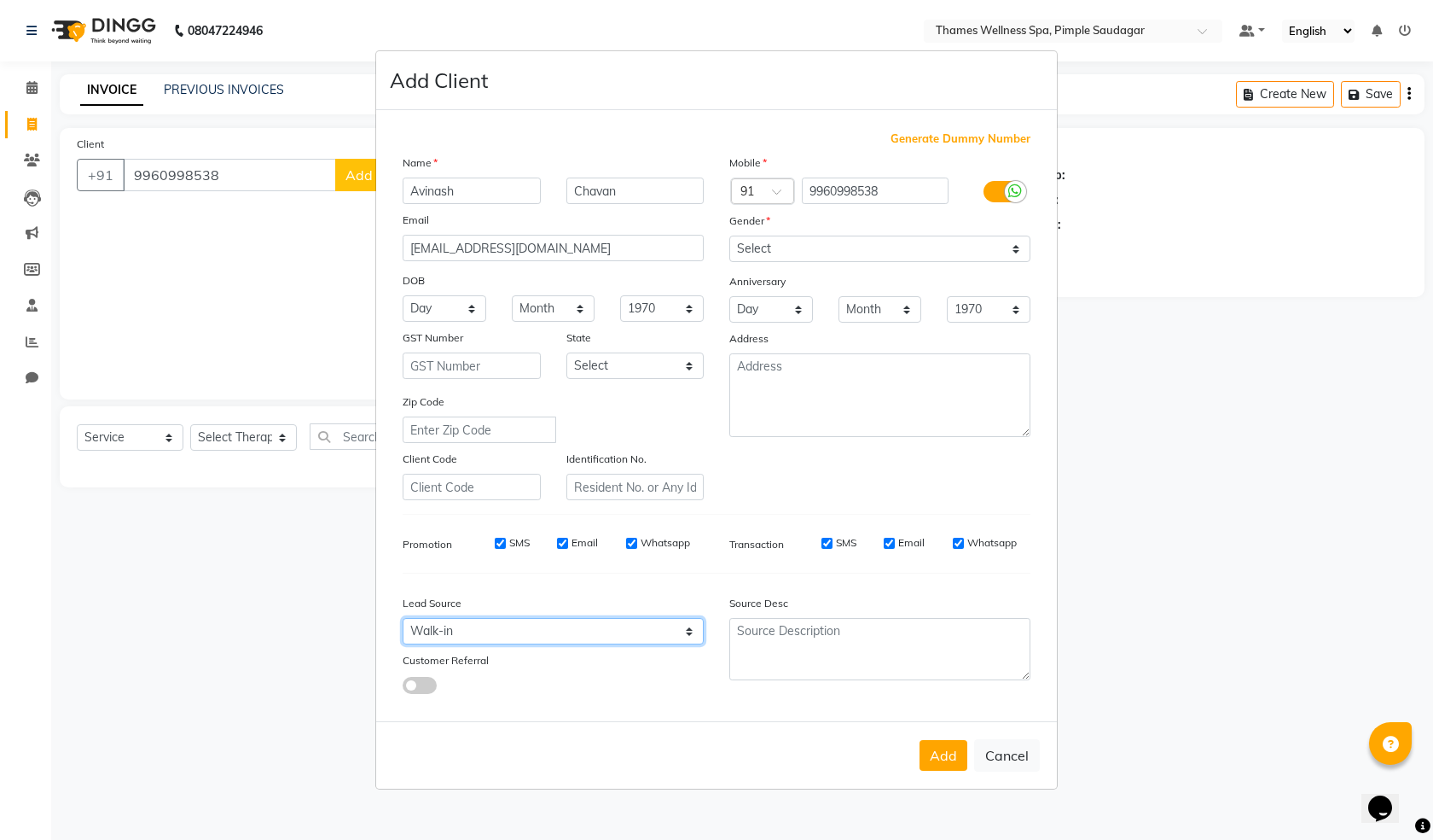
click at [459, 631] on select "Select Walk-in Referral Internet Friend Word of Mouth Advertisement Facebook Ju…" at bounding box center [553, 631] width 302 height 26
select select "56491"
click at [403, 618] on select "Select Walk-in Referral Internet Friend Word of Mouth Advertisement Facebook Ju…" at bounding box center [553, 631] width 302 height 26
click at [950, 751] on button "Add" at bounding box center [943, 755] width 47 height 31
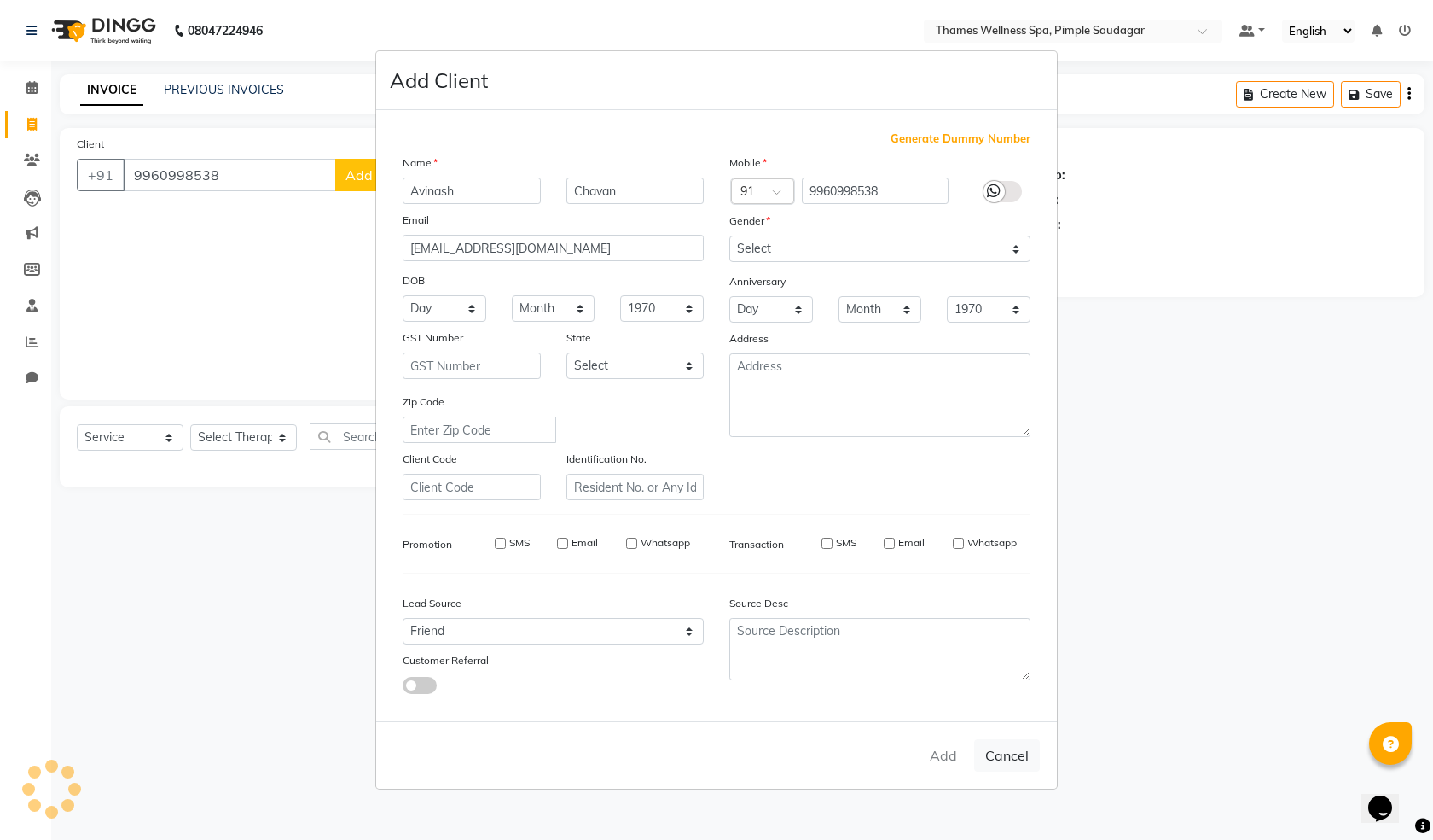
type input "99******38"
select select
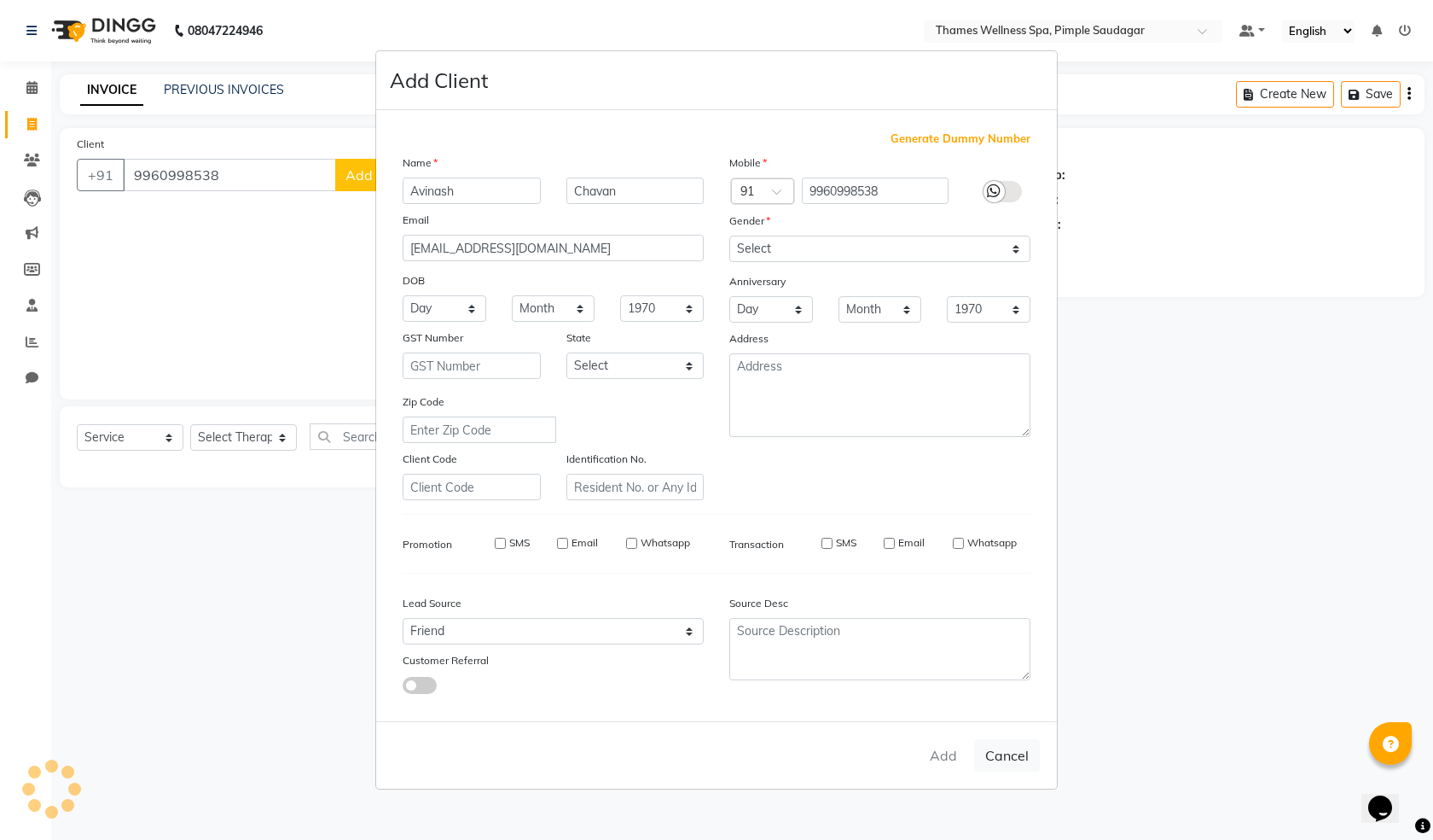
select select
checkbox input "false"
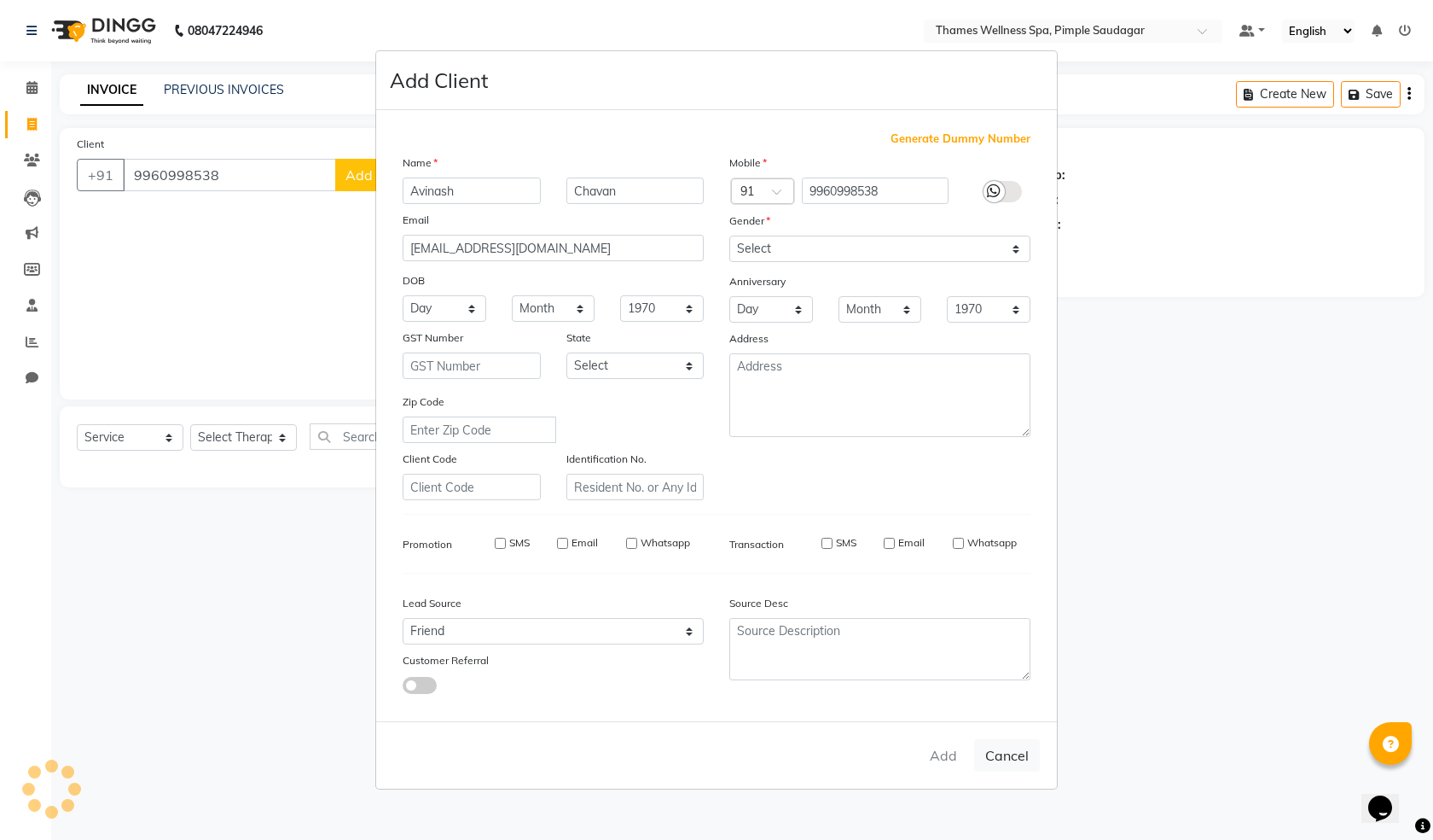
checkbox input "false"
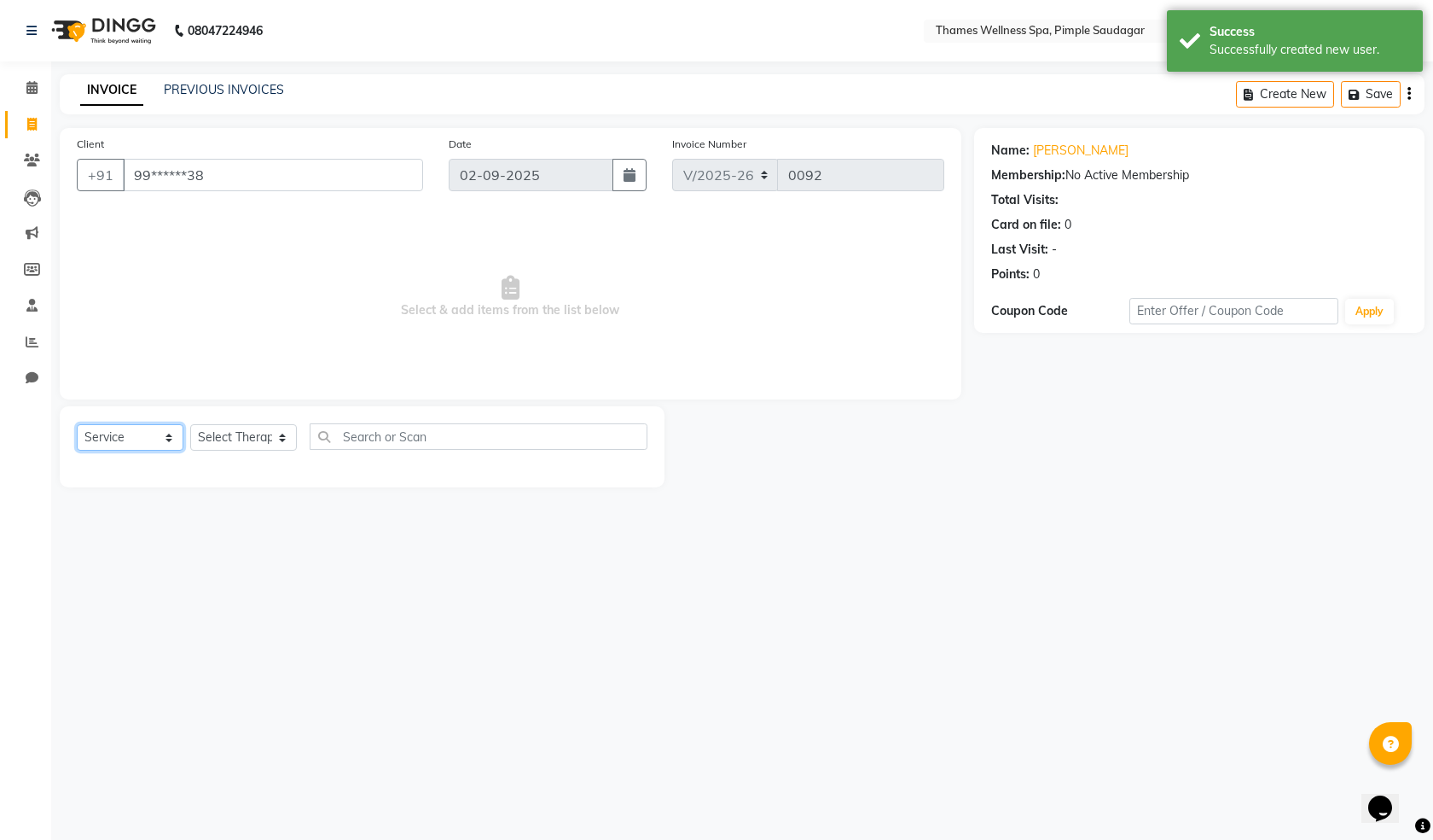
click at [148, 430] on select "Select Service Product Membership Package Voucher Prepaid Gift Card" at bounding box center [130, 437] width 107 height 26
select select "membership"
click at [77, 424] on select "Select Service Product Membership Package Voucher Prepaid Gift Card" at bounding box center [130, 437] width 107 height 26
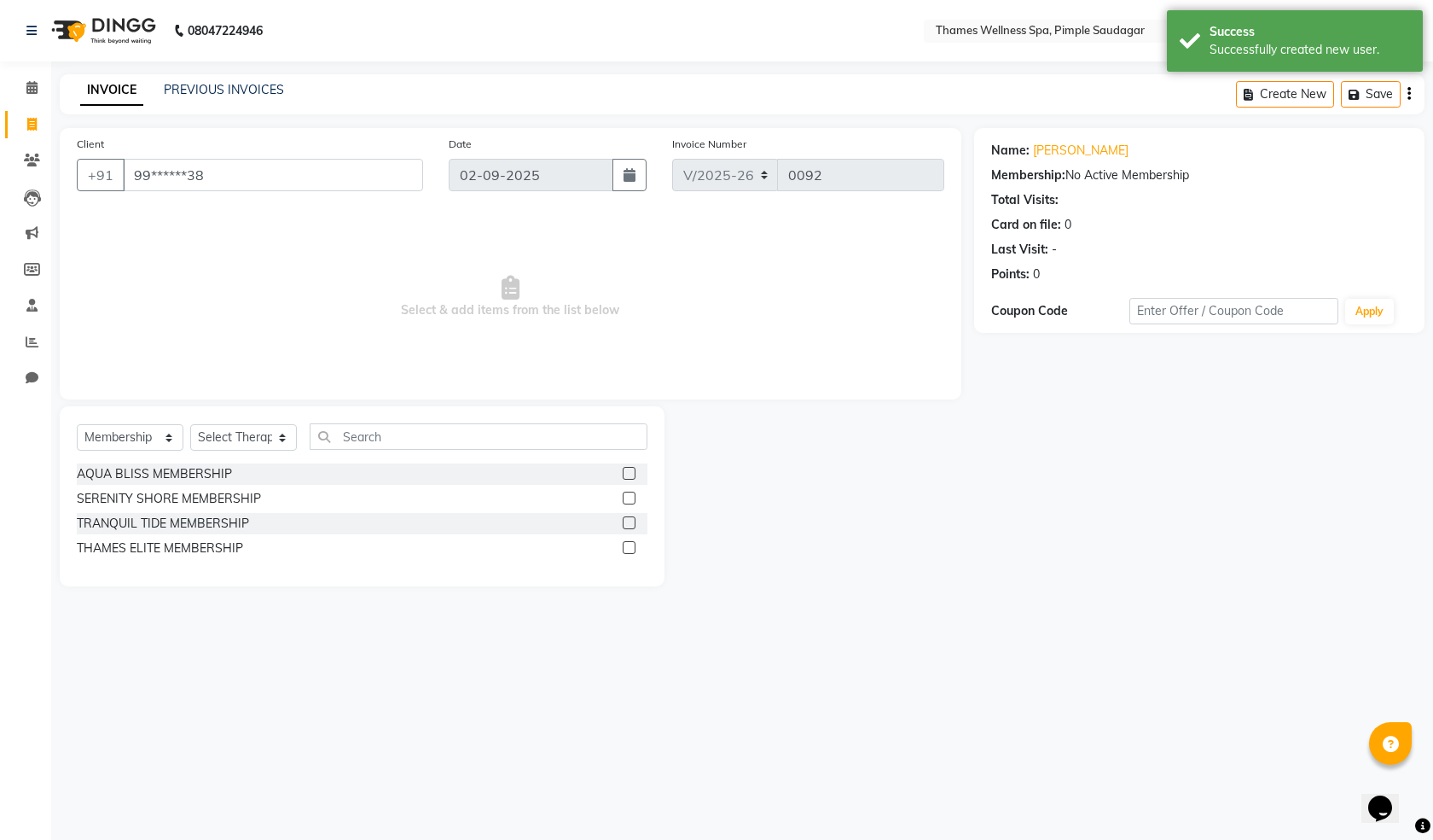
click at [615, 466] on div "AQUA BLISS MEMBERSHIP" at bounding box center [362, 473] width 571 height 21
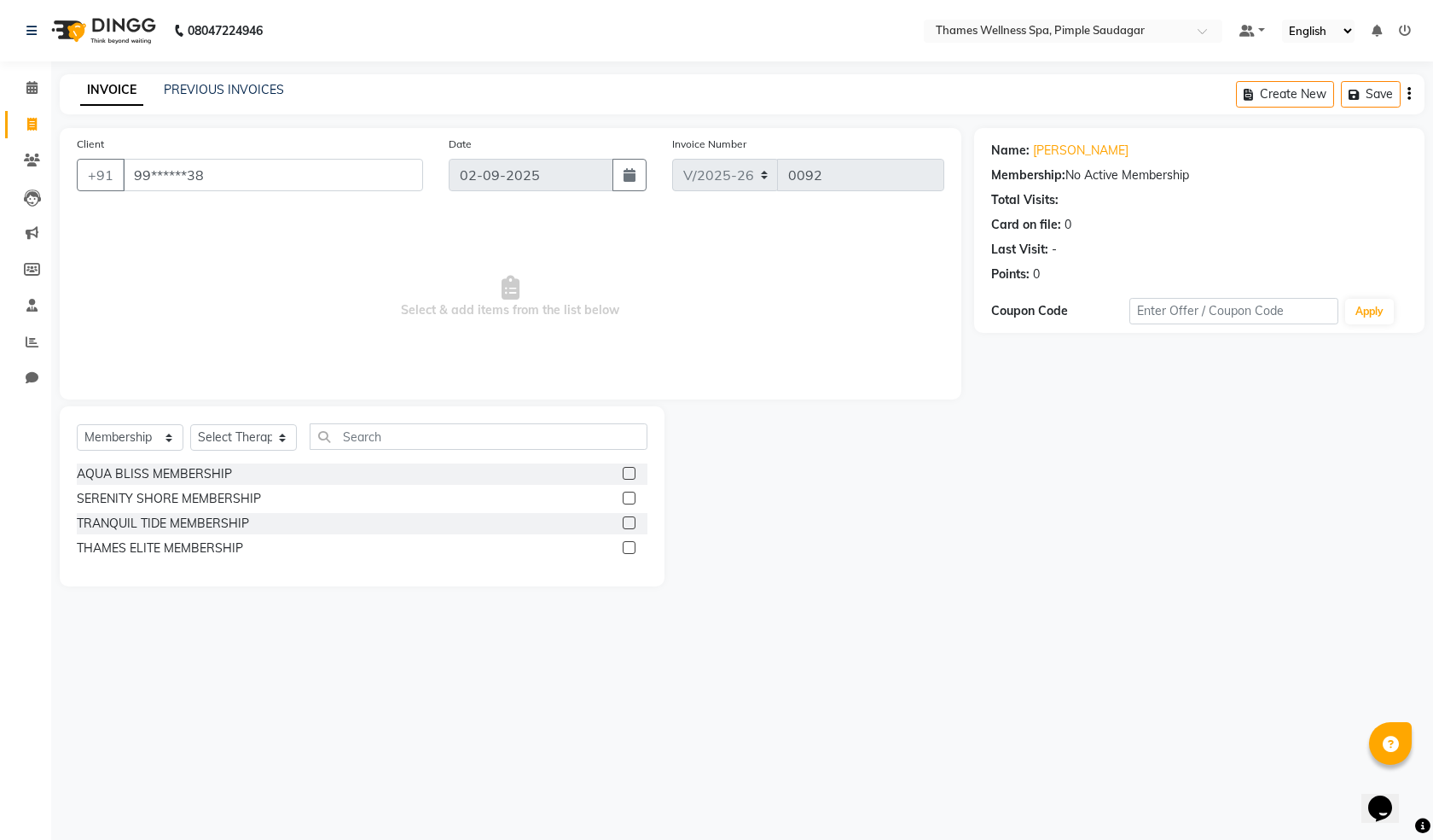
click at [632, 467] on label at bounding box center [629, 473] width 13 height 13
click at [632, 469] on input "checkbox" at bounding box center [628, 474] width 11 height 11
checkbox input "false"
click at [251, 437] on select "Select Therapist [PERSON_NAME] Bem Hana kety [PERSON_NAME] Mishi [PERSON_NAME] …" at bounding box center [243, 437] width 107 height 26
select select "88611"
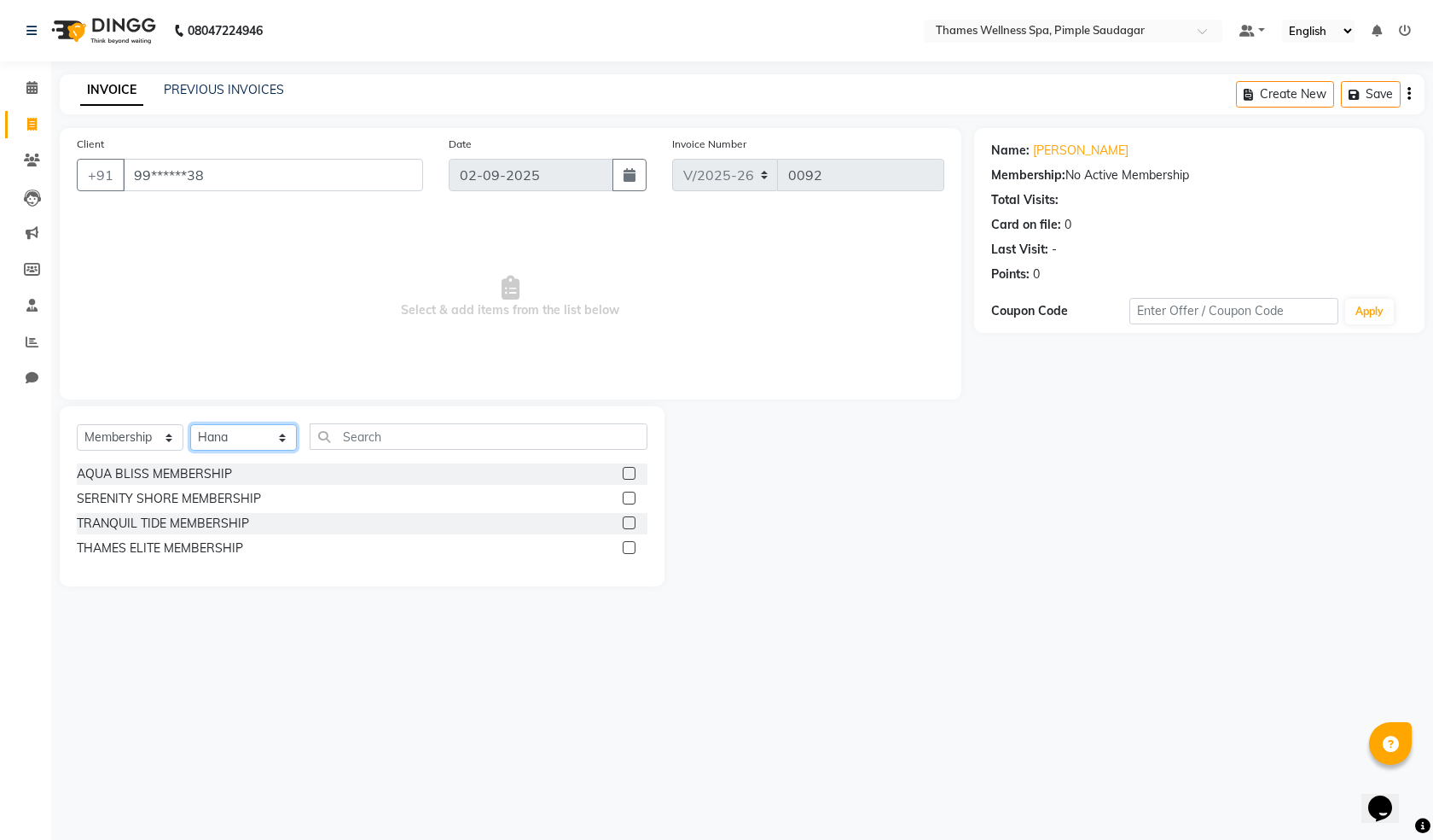
click at [190, 424] on select "Select Therapist [PERSON_NAME] Bem Hana kety [PERSON_NAME] Mishi [PERSON_NAME] …" at bounding box center [243, 437] width 107 height 26
click at [411, 430] on input "text" at bounding box center [479, 436] width 338 height 26
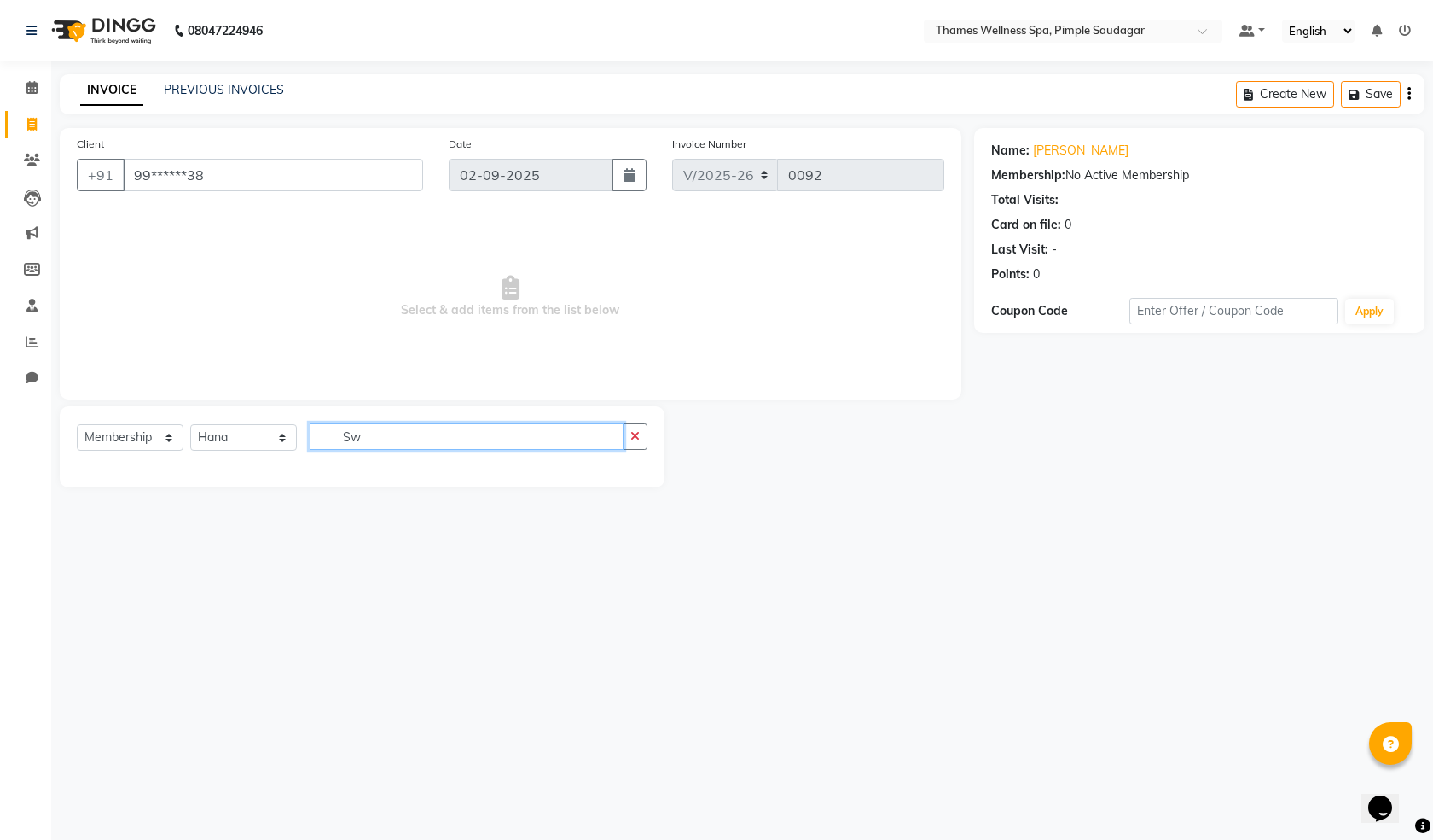
type input "S"
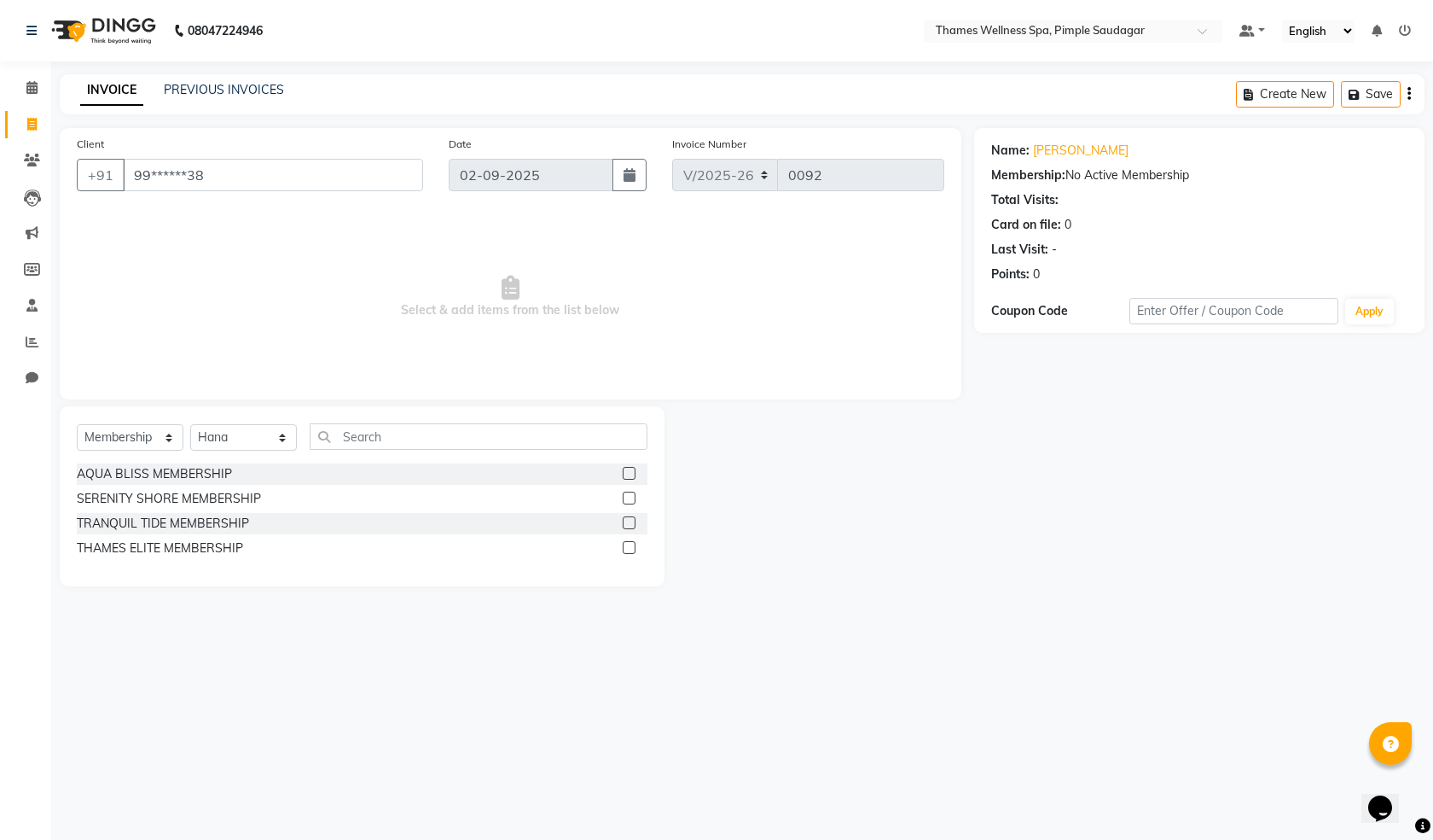
click at [627, 472] on label at bounding box center [629, 473] width 13 height 13
click at [627, 472] on input "checkbox" at bounding box center [628, 474] width 11 height 11
select select "select"
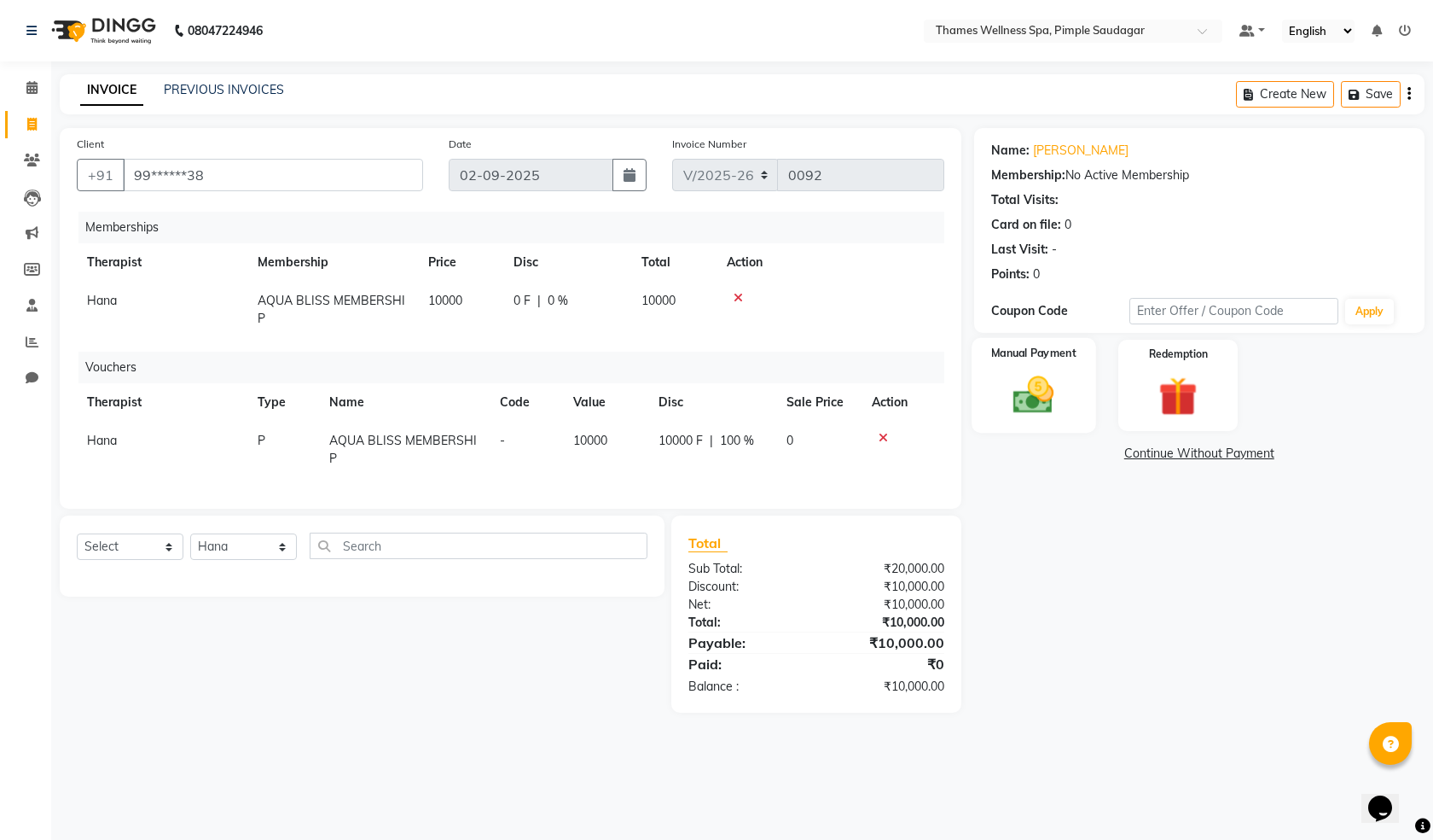
click at [1029, 392] on img at bounding box center [1034, 394] width 67 height 47
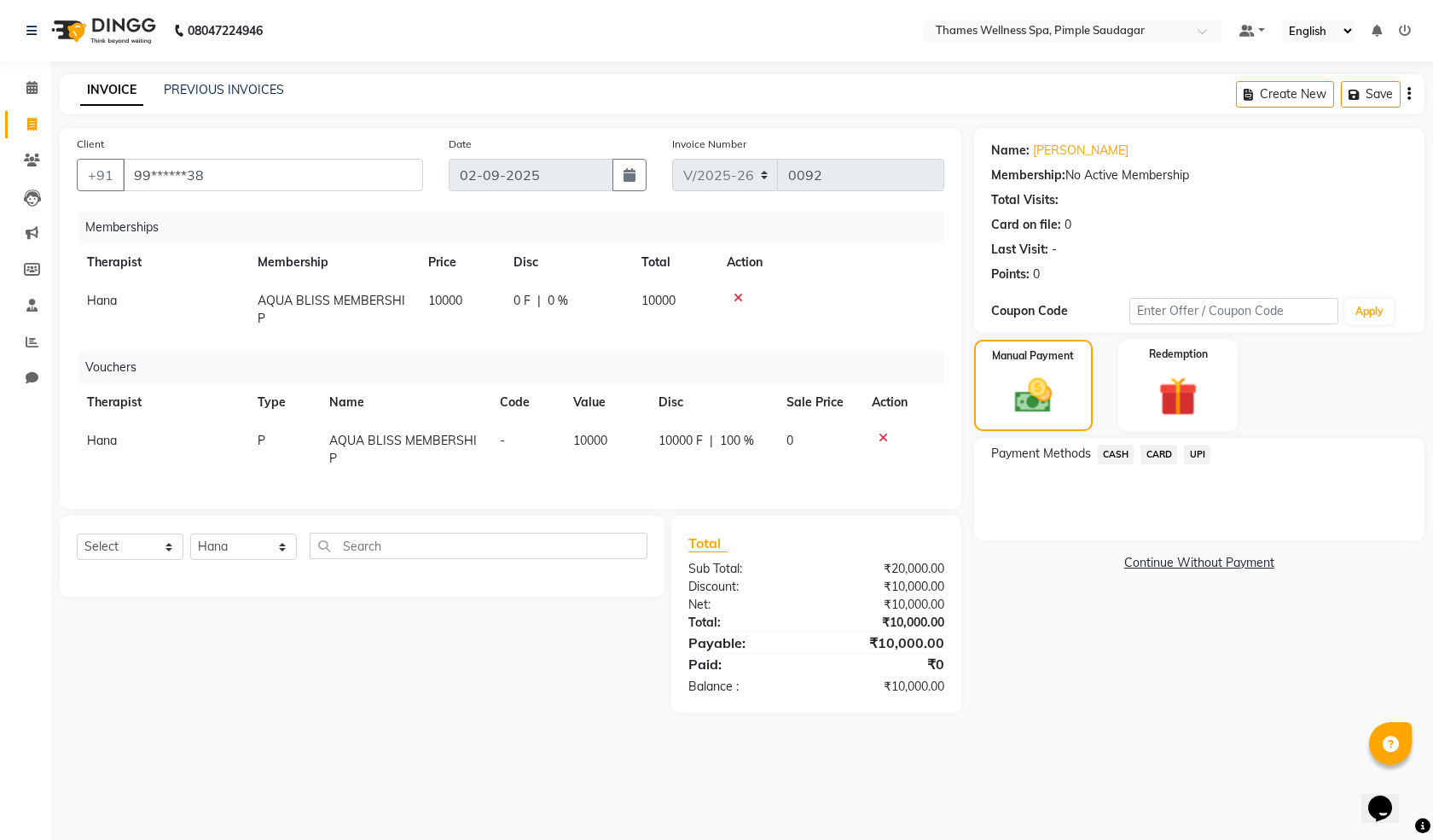
click at [1194, 449] on span "UPI" at bounding box center [1197, 454] width 26 height 19
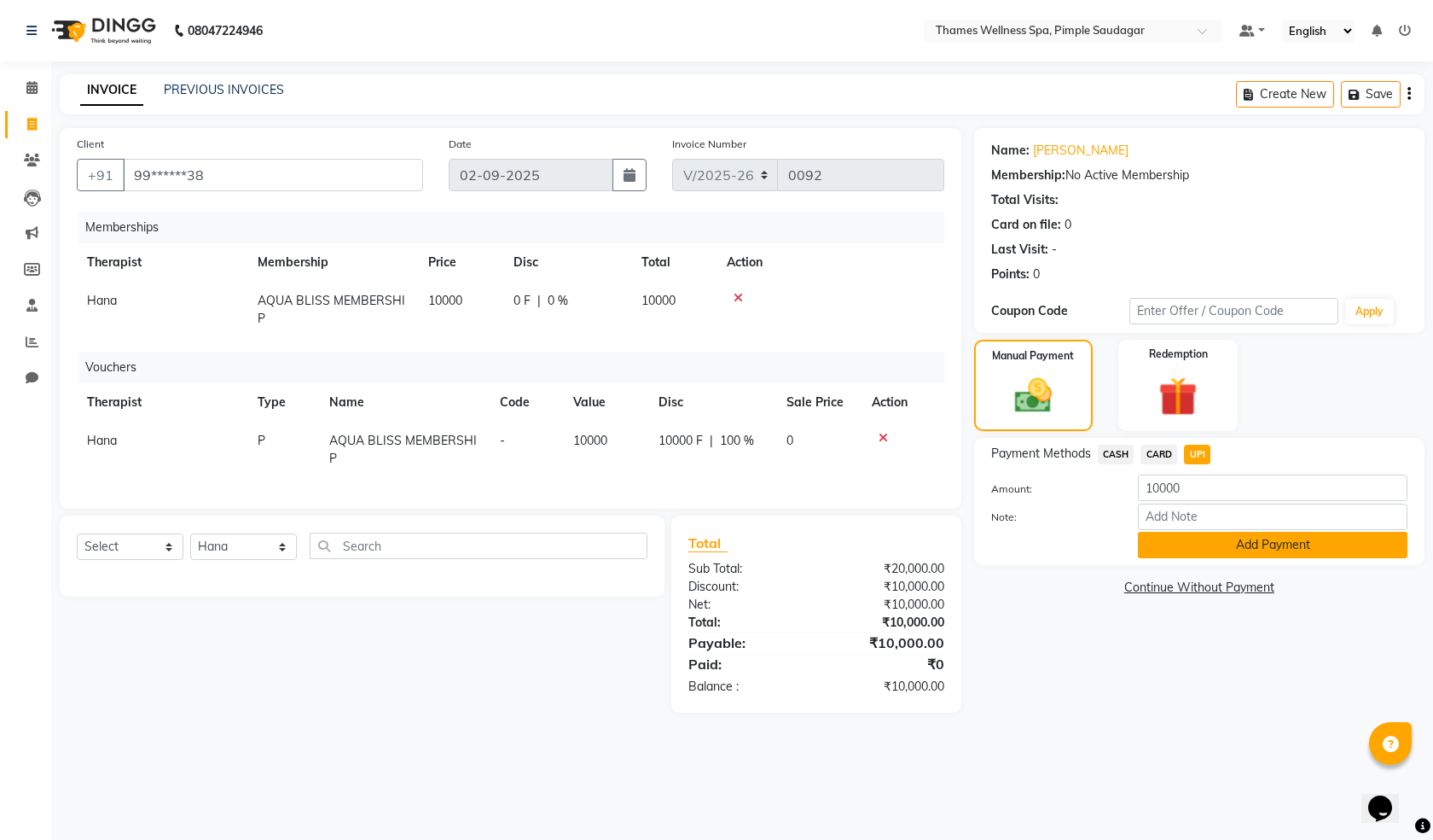
click at [1205, 536] on button "Add Payment" at bounding box center [1272, 545] width 270 height 26
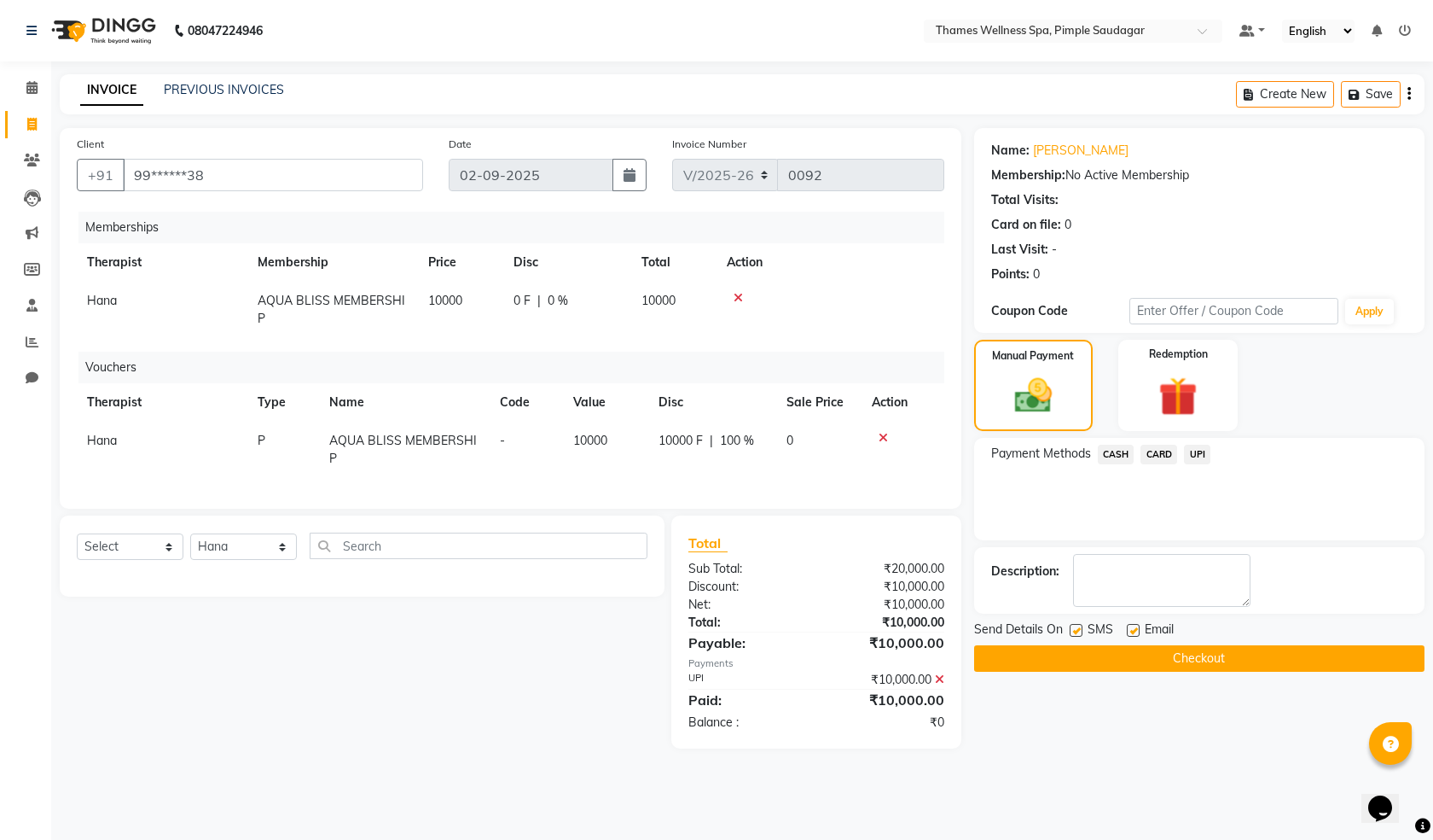
click at [1062, 649] on button "Checkout" at bounding box center [1199, 658] width 450 height 26
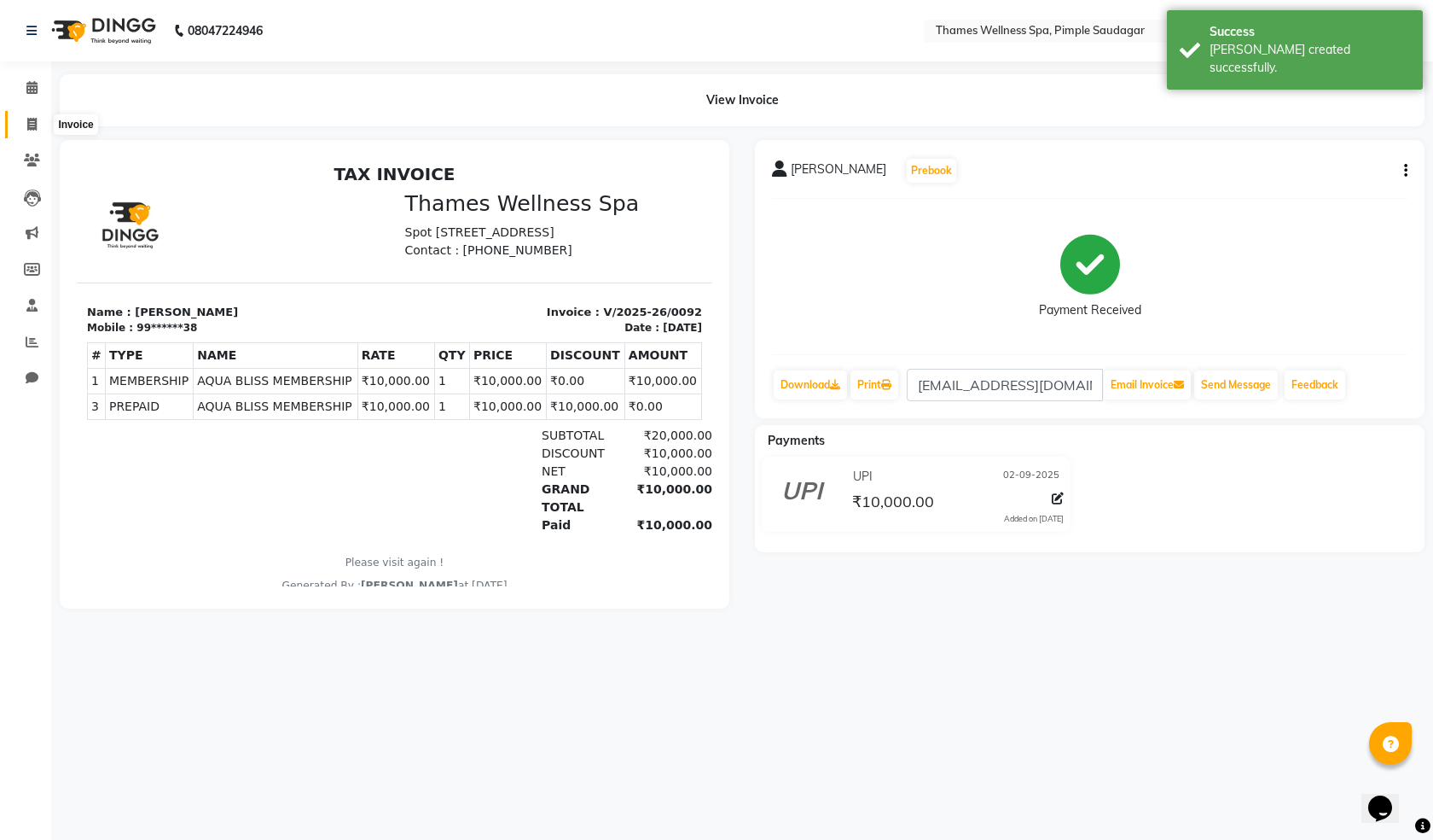
click at [23, 116] on span at bounding box center [32, 124] width 30 height 19
select select "service"
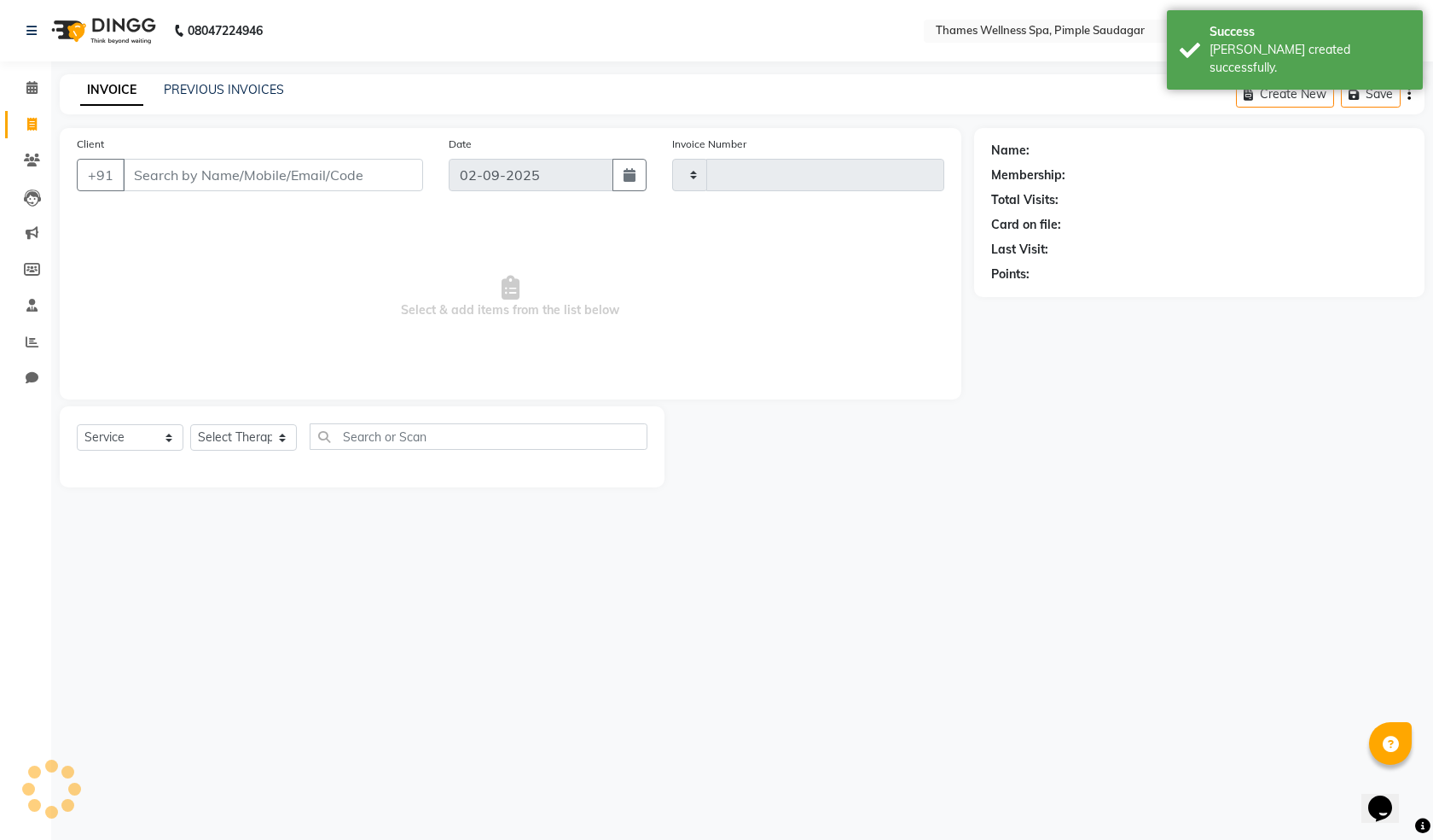
type input "0093"
select select "8709"
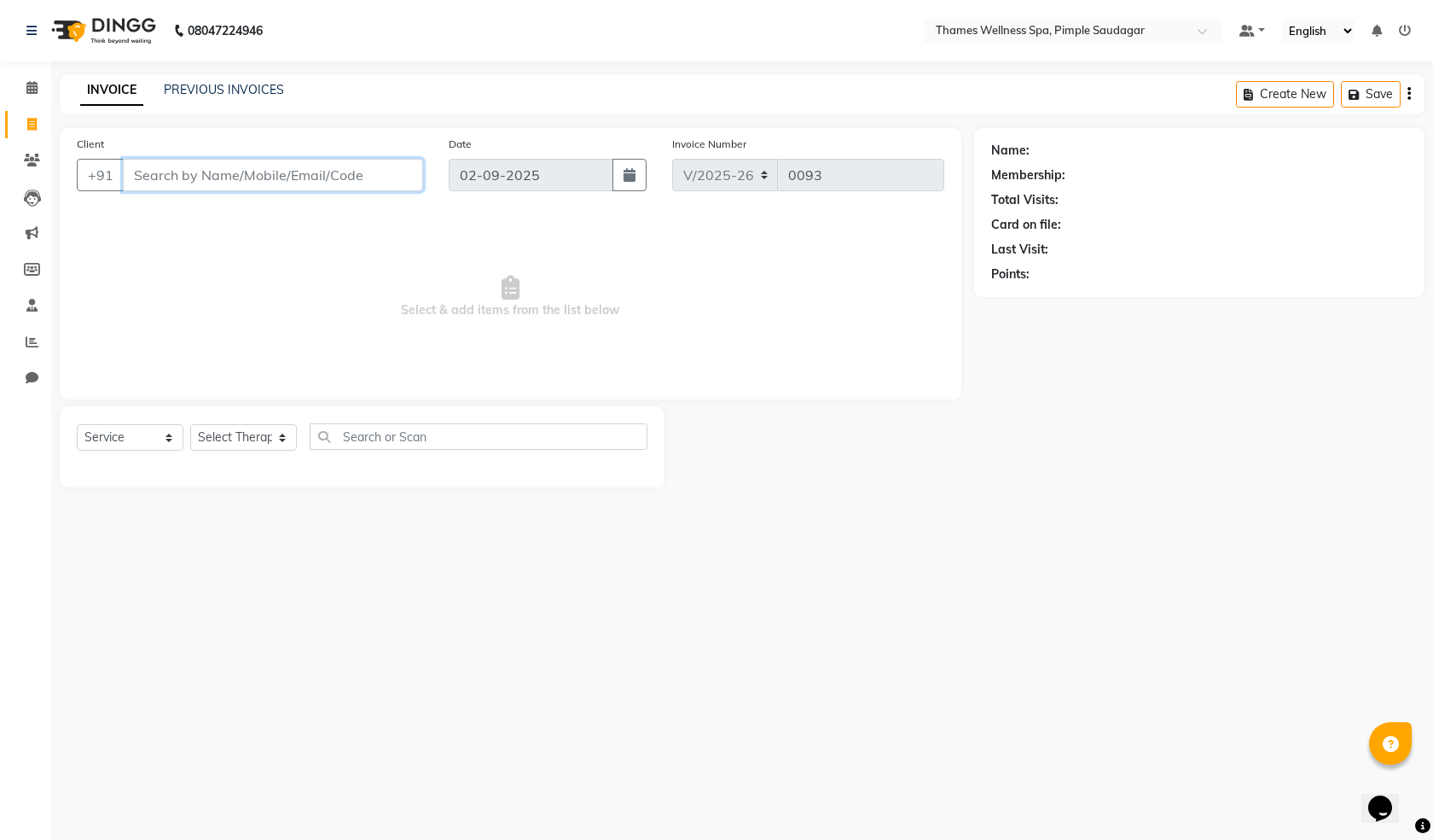
click at [201, 174] on input "Client" at bounding box center [273, 174] width 301 height 32
paste input "9960998538"
type input "9960998538"
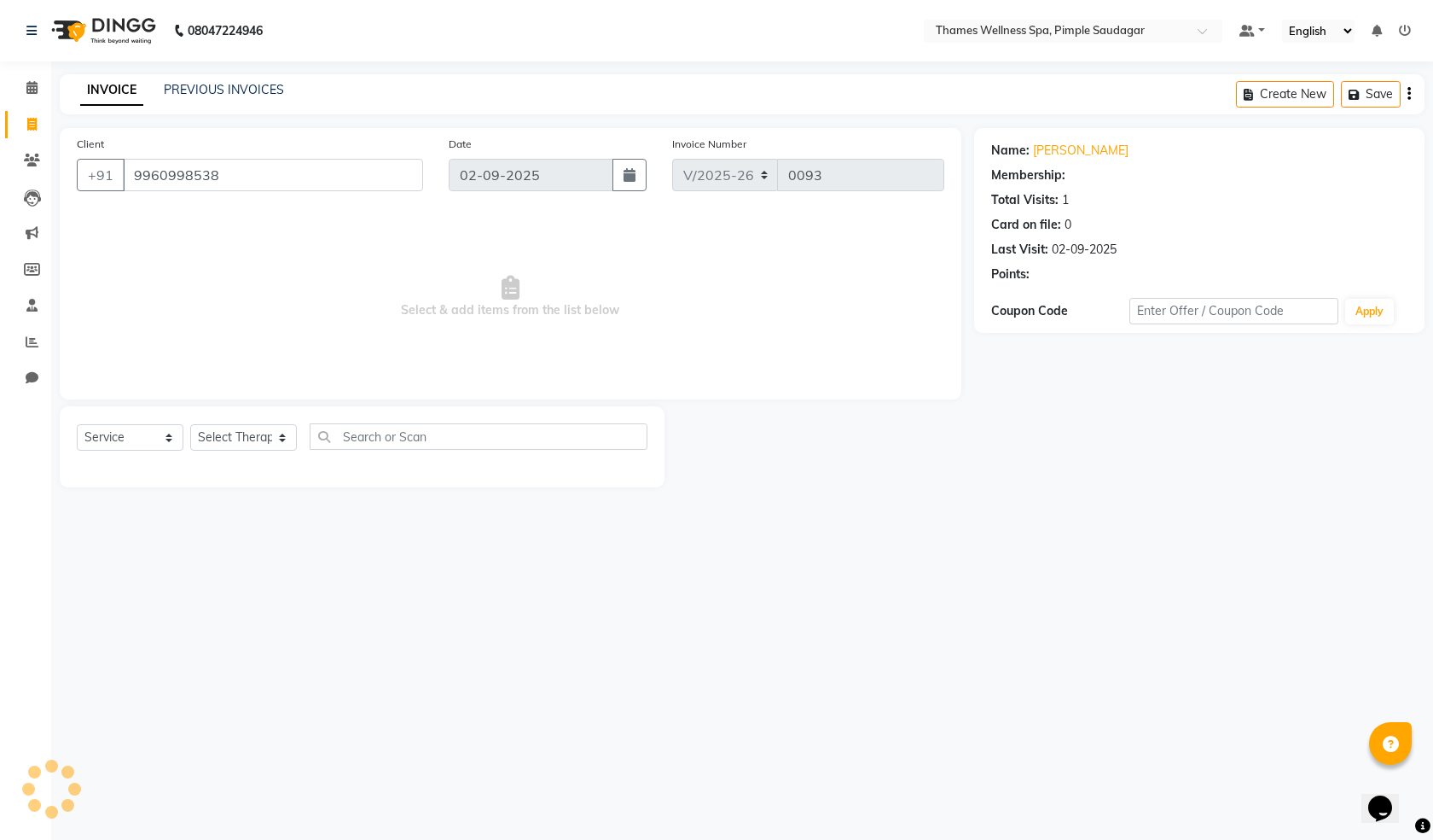
select select "1: Object"
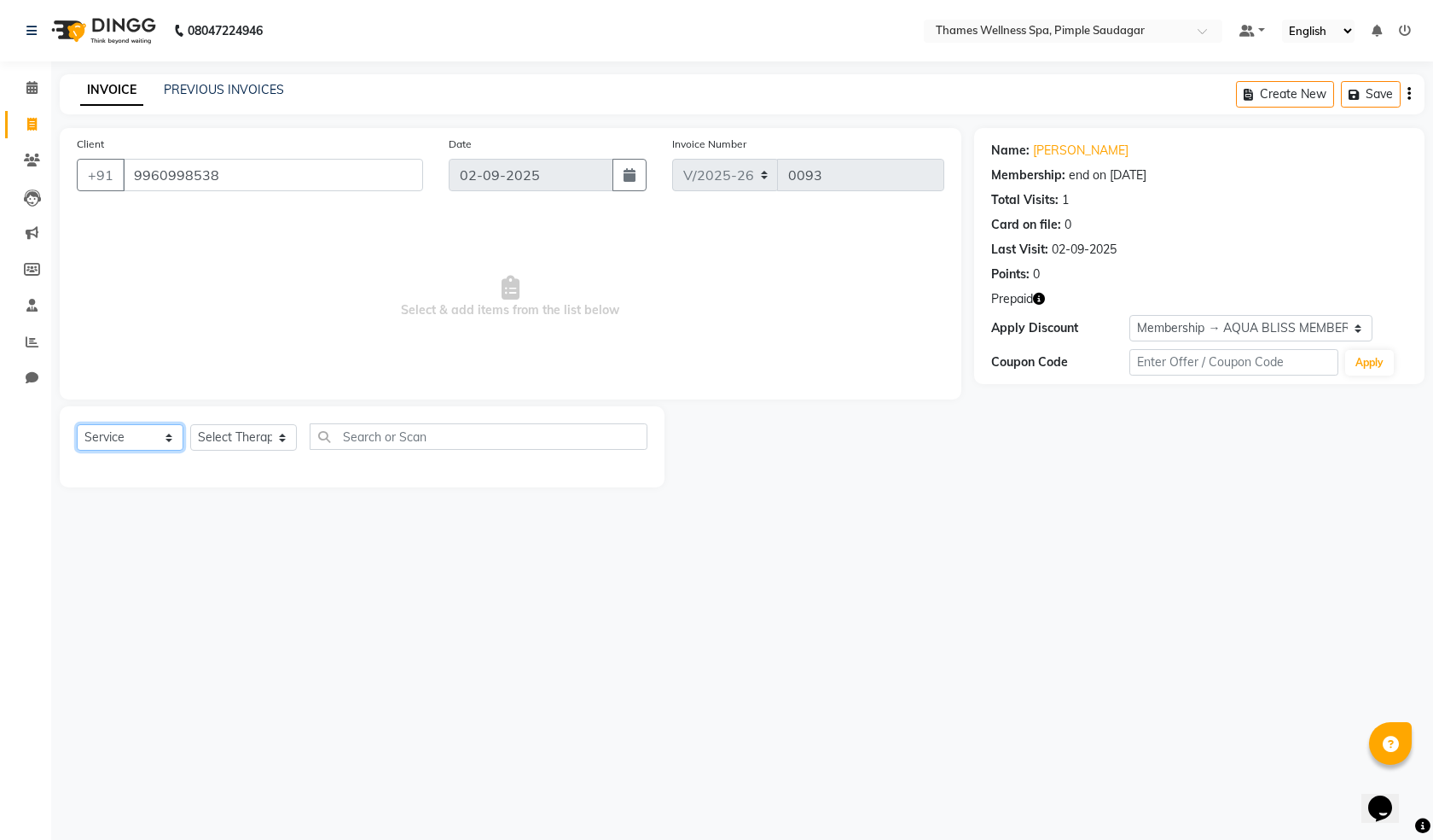
click at [131, 435] on select "Select Service Product Membership Package Voucher Prepaid Gift Card" at bounding box center [130, 437] width 107 height 26
click at [77, 424] on select "Select Service Product Membership Package Voucher Prepaid Gift Card" at bounding box center [130, 437] width 107 height 26
click at [237, 432] on select "Select Therapist [PERSON_NAME] Bem Hana kety [PERSON_NAME] Mishi [PERSON_NAME] …" at bounding box center [243, 437] width 107 height 26
select select "88611"
click at [190, 424] on select "Select Therapist [PERSON_NAME] Bem Hana kety [PERSON_NAME] Mishi [PERSON_NAME] …" at bounding box center [243, 437] width 107 height 26
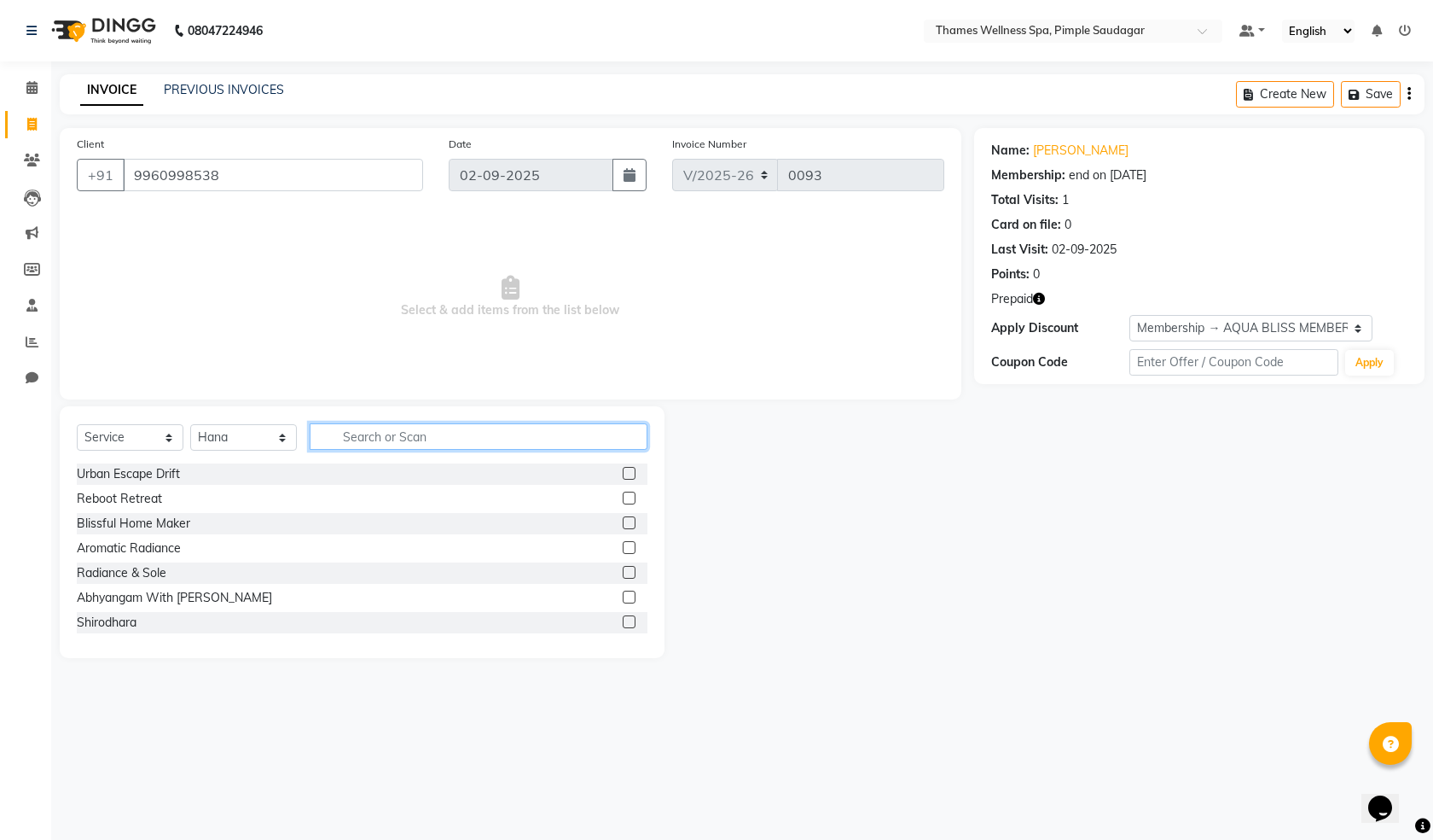
click at [385, 428] on input "text" at bounding box center [479, 436] width 338 height 26
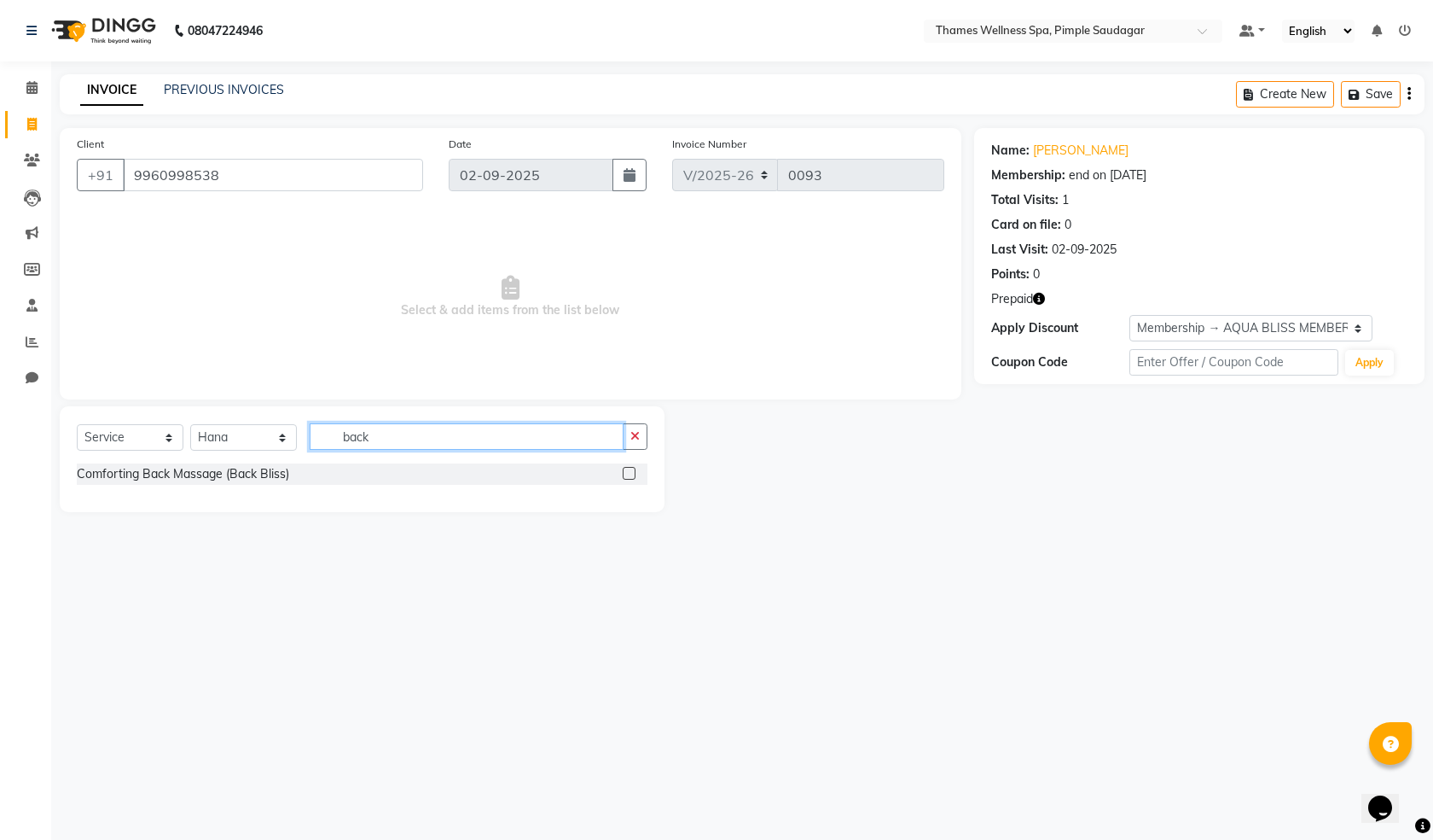
type input "back"
click at [622, 472] on div "Comforting Back Massage (Back Bliss)" at bounding box center [362, 473] width 571 height 21
click at [629, 472] on label at bounding box center [629, 473] width 13 height 13
click at [629, 472] on input "checkbox" at bounding box center [628, 474] width 11 height 11
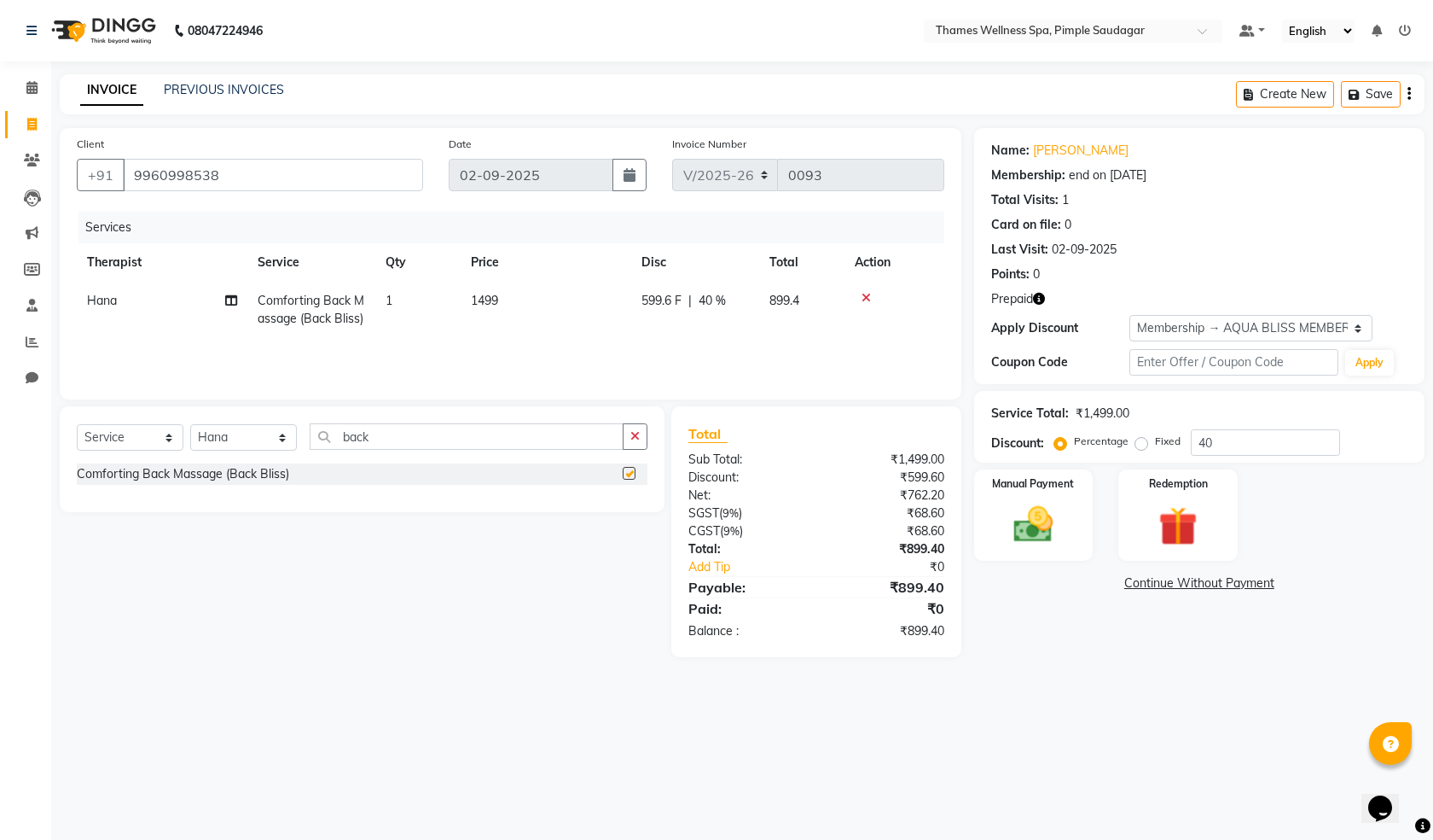
checkbox input "false"
click at [867, 294] on icon at bounding box center [867, 297] width 9 height 12
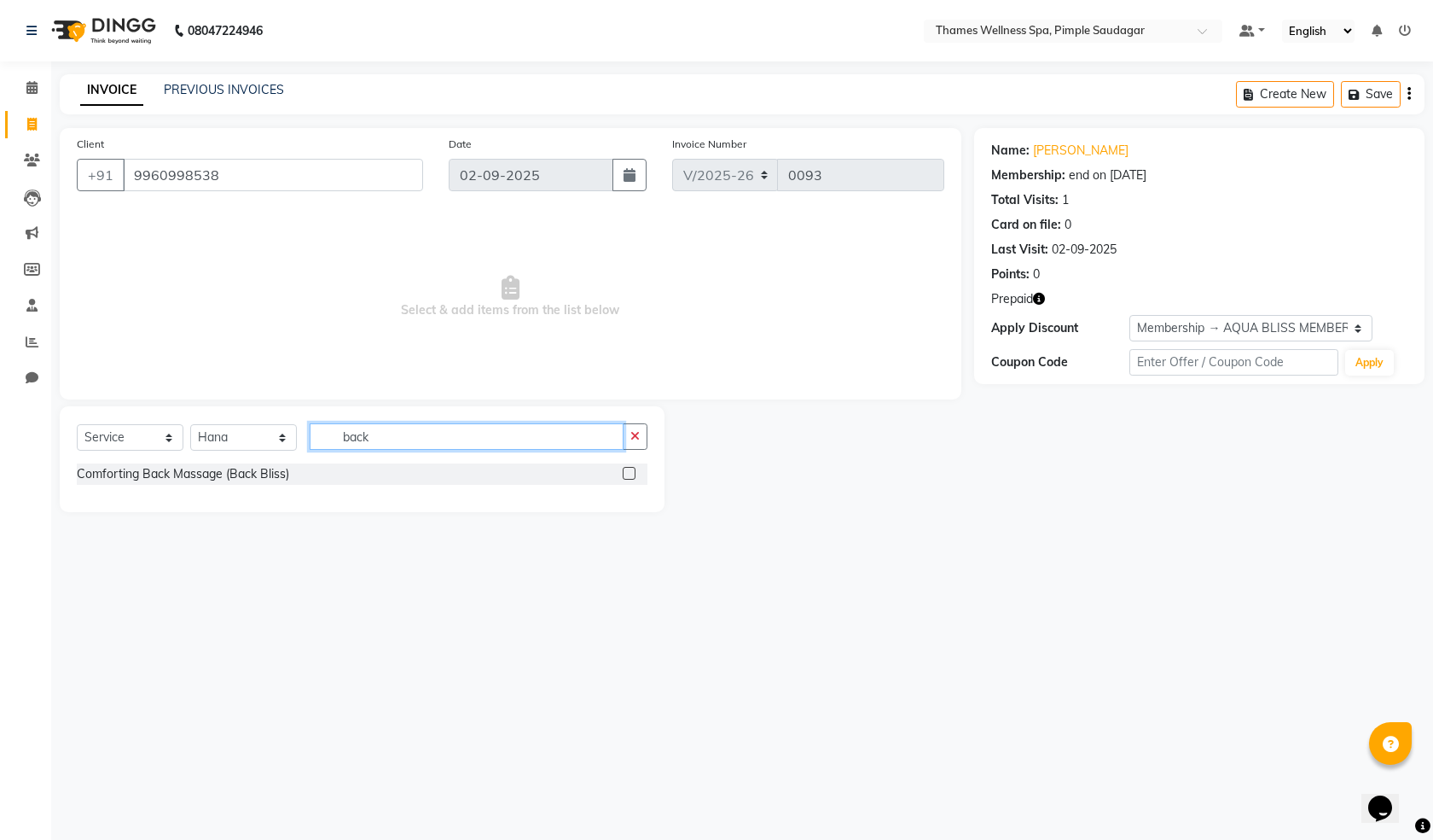
drag, startPoint x: 312, startPoint y: 419, endPoint x: 102, endPoint y: 460, distance: 214.0
click at [104, 460] on div "Select Service Product Membership Package Voucher Prepaid Gift Card Select Ther…" at bounding box center [362, 443] width 571 height 40
type input "head"
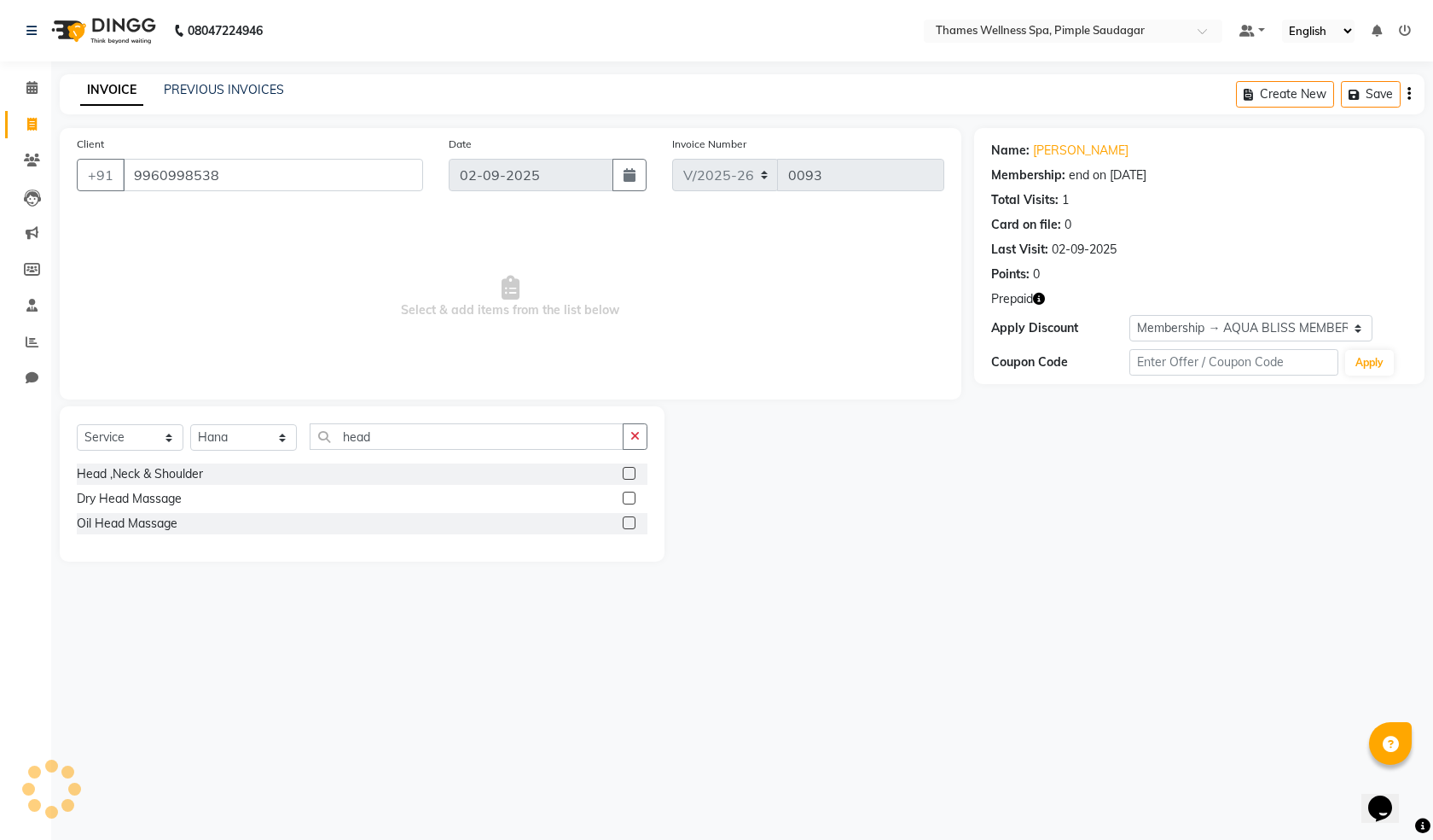
click at [626, 474] on label at bounding box center [629, 473] width 13 height 13
click at [626, 474] on input "checkbox" at bounding box center [628, 474] width 11 height 11
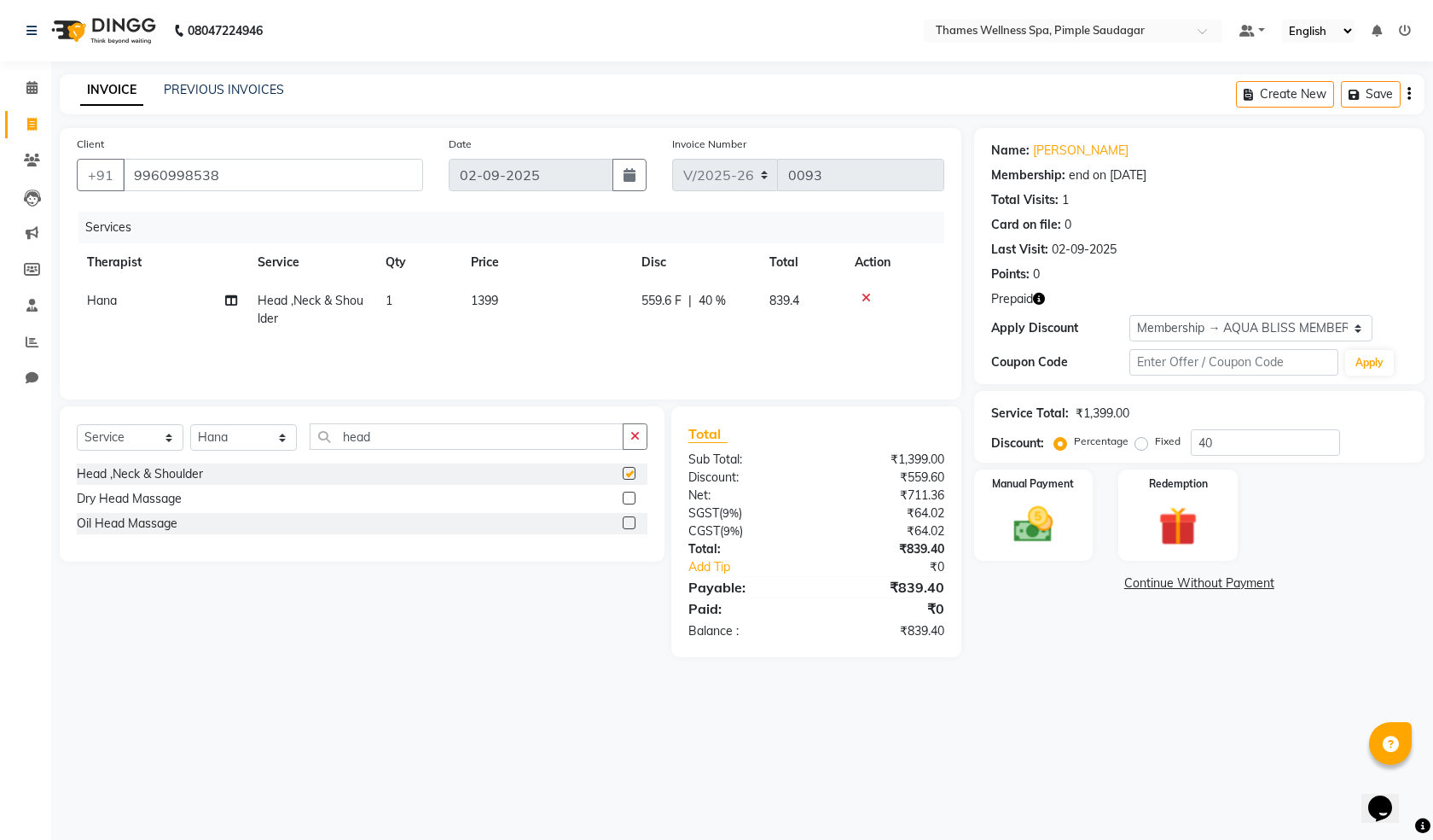
checkbox input "false"
click at [642, 431] on button "button" at bounding box center [635, 436] width 25 height 26
click at [865, 295] on icon at bounding box center [867, 297] width 9 height 12
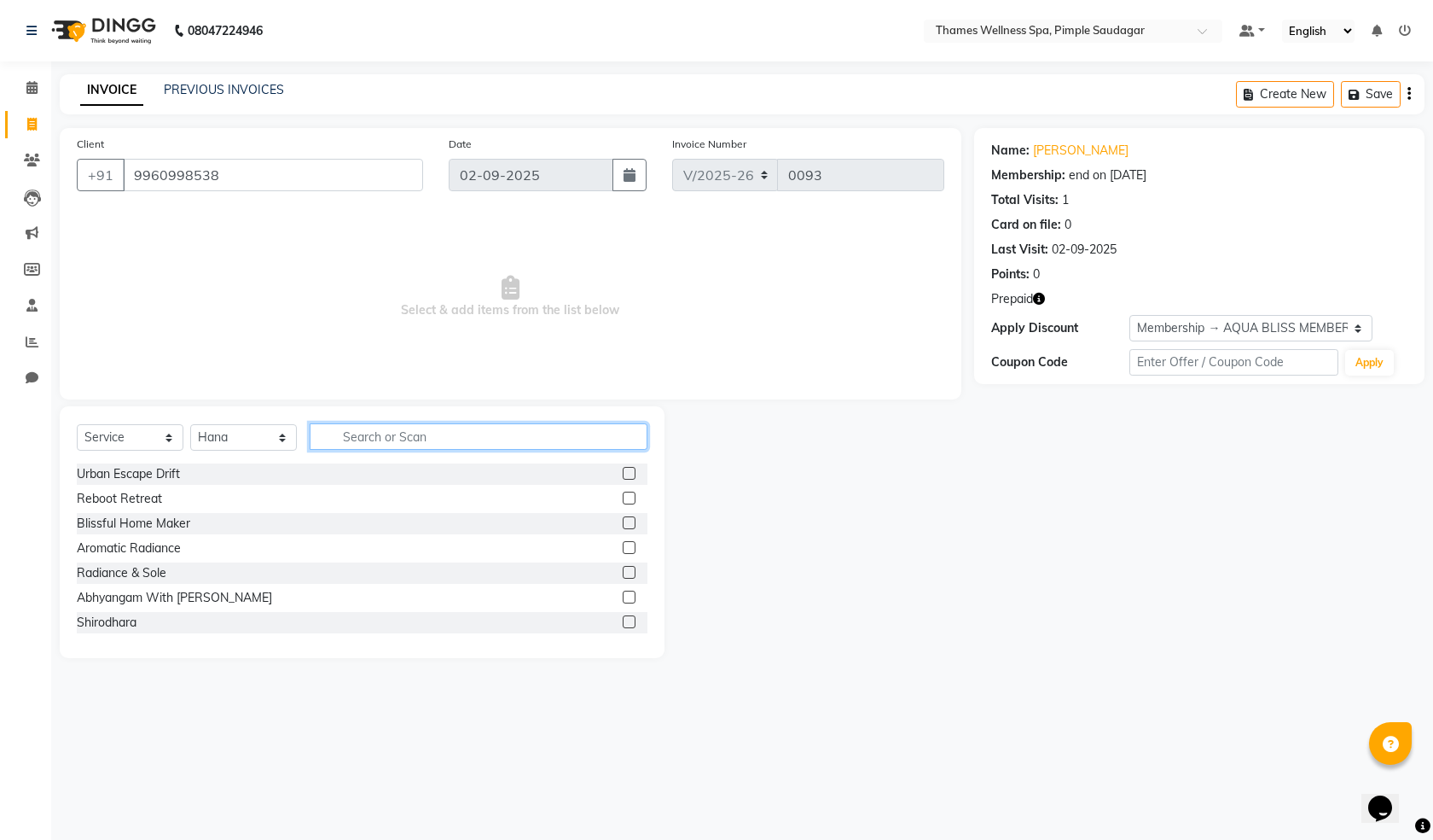
click at [446, 439] on input "text" at bounding box center [479, 436] width 338 height 26
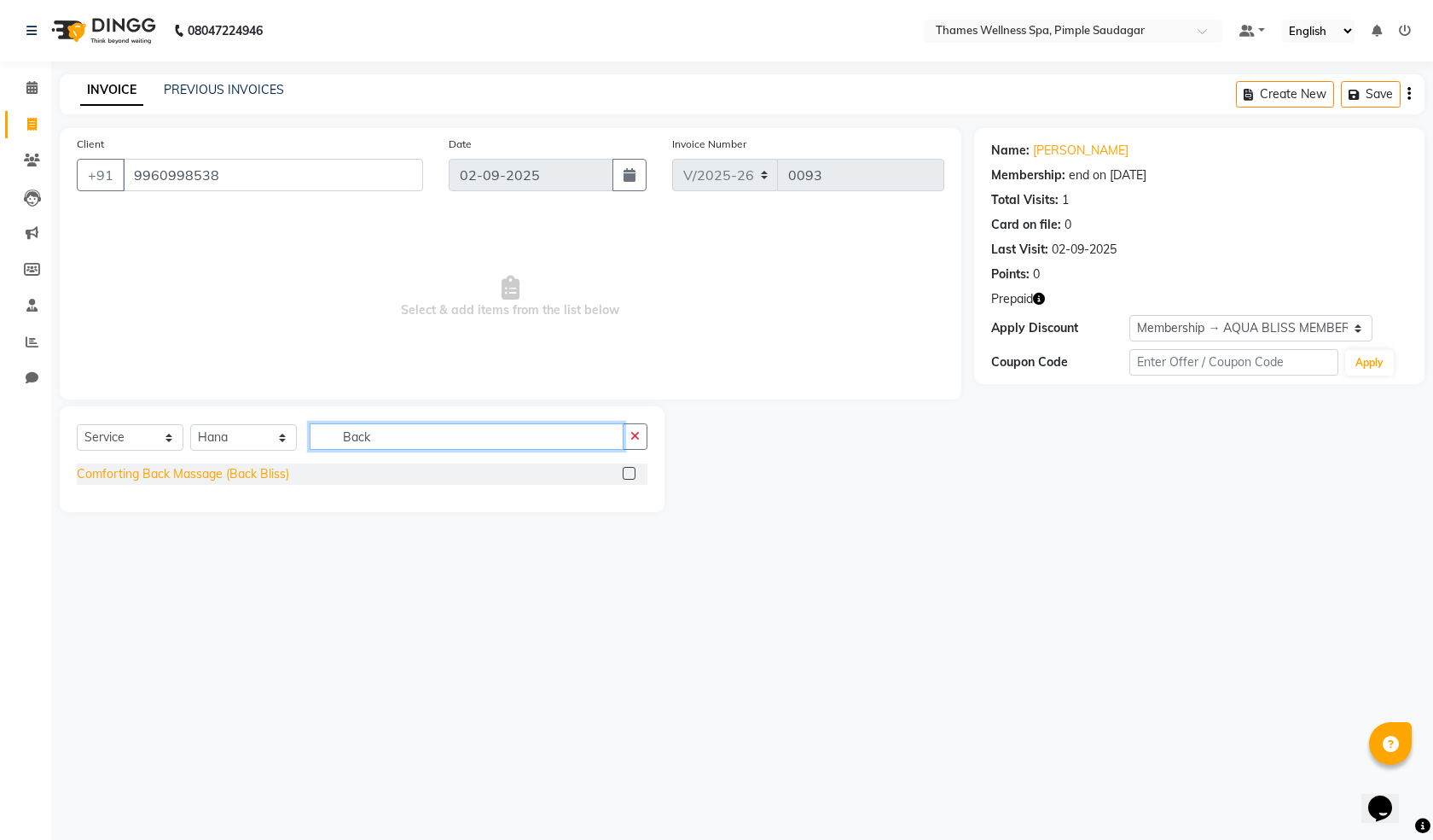
type input "Back"
click at [216, 478] on div "Comforting Back Massage (Back Bliss)" at bounding box center [183, 473] width 213 height 18
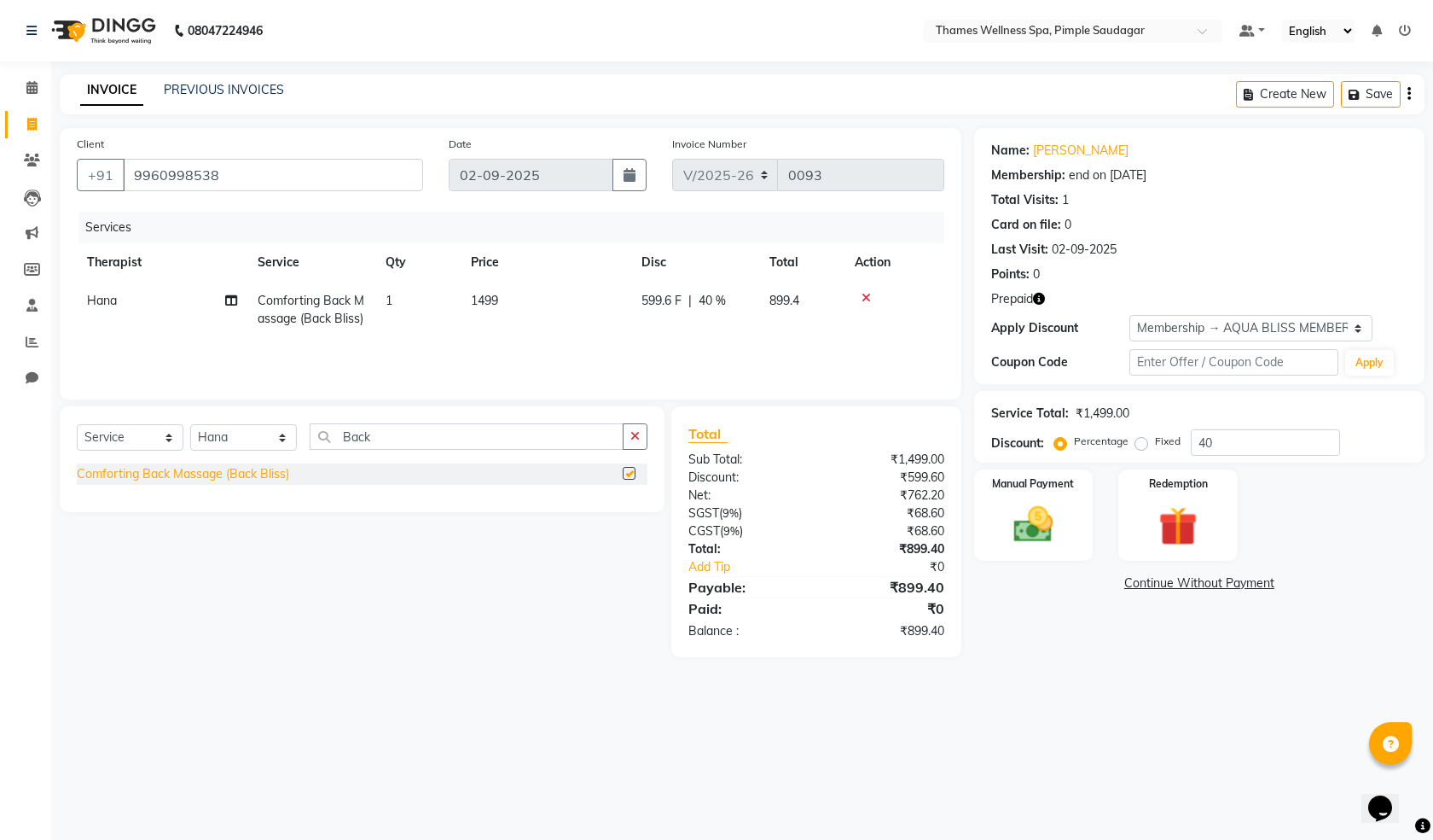
checkbox input "false"
click at [652, 298] on span "599.6 F" at bounding box center [661, 300] width 40 height 18
select select "88611"
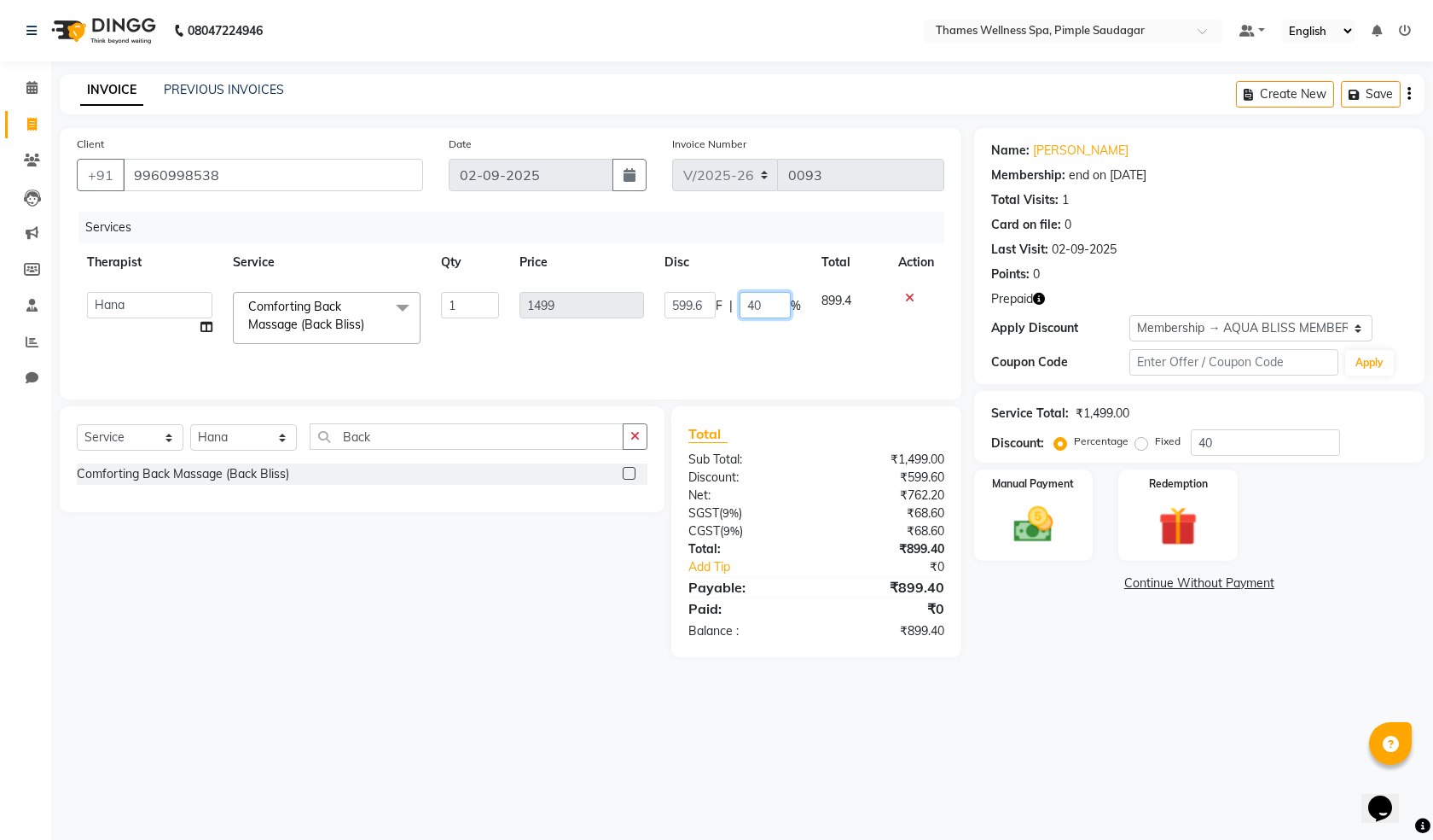
drag, startPoint x: 764, startPoint y: 300, endPoint x: 444, endPoint y: 333, distance: 321.7
click at [444, 333] on tr "[PERSON_NAME] Bem Hana kety [PERSON_NAME] Mishi [PERSON_NAME] [PERSON_NAME] Das…" at bounding box center [510, 317] width 868 height 72
type input "100"
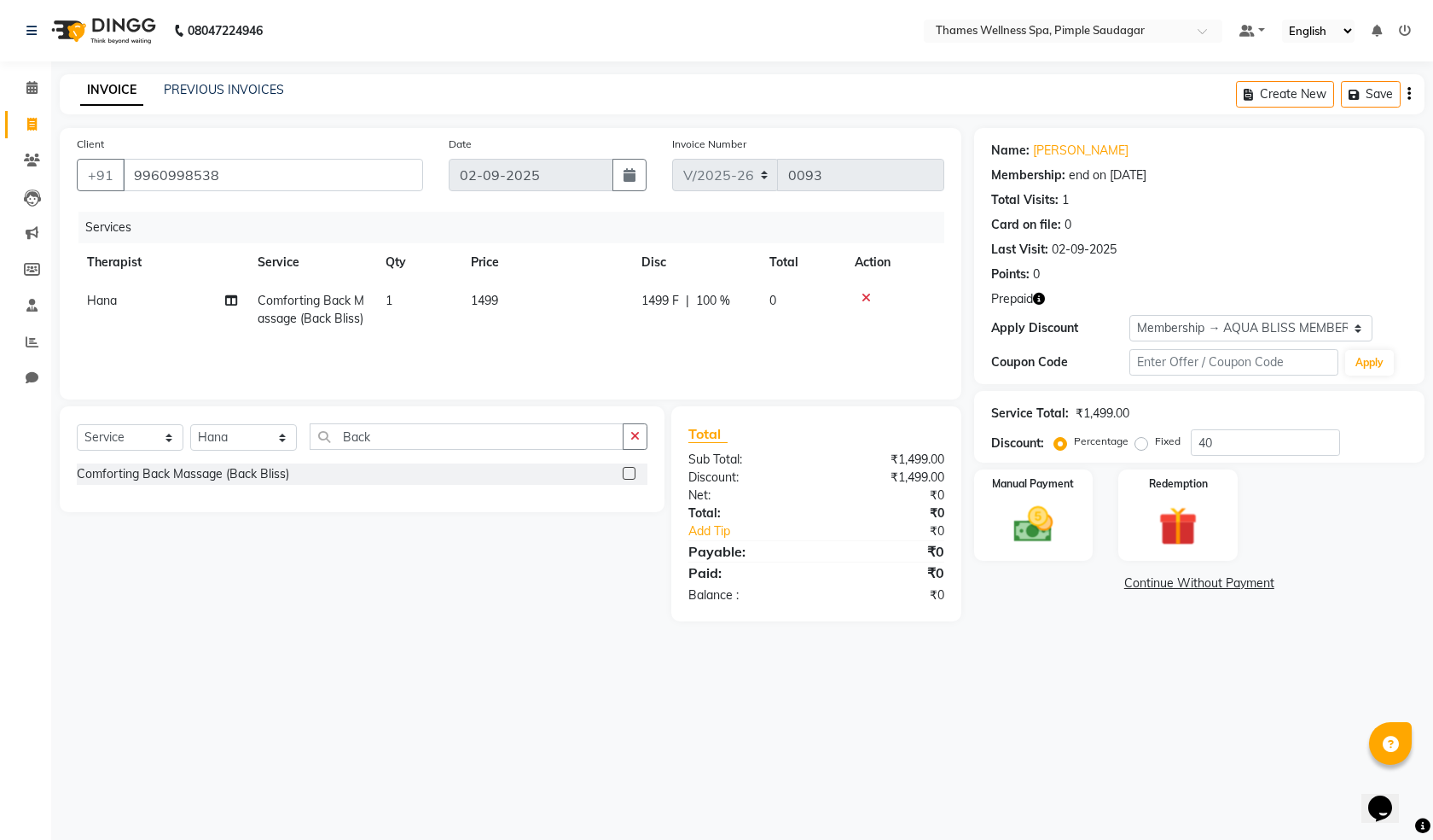
click at [628, 333] on td "1499" at bounding box center [546, 309] width 171 height 57
select select "88611"
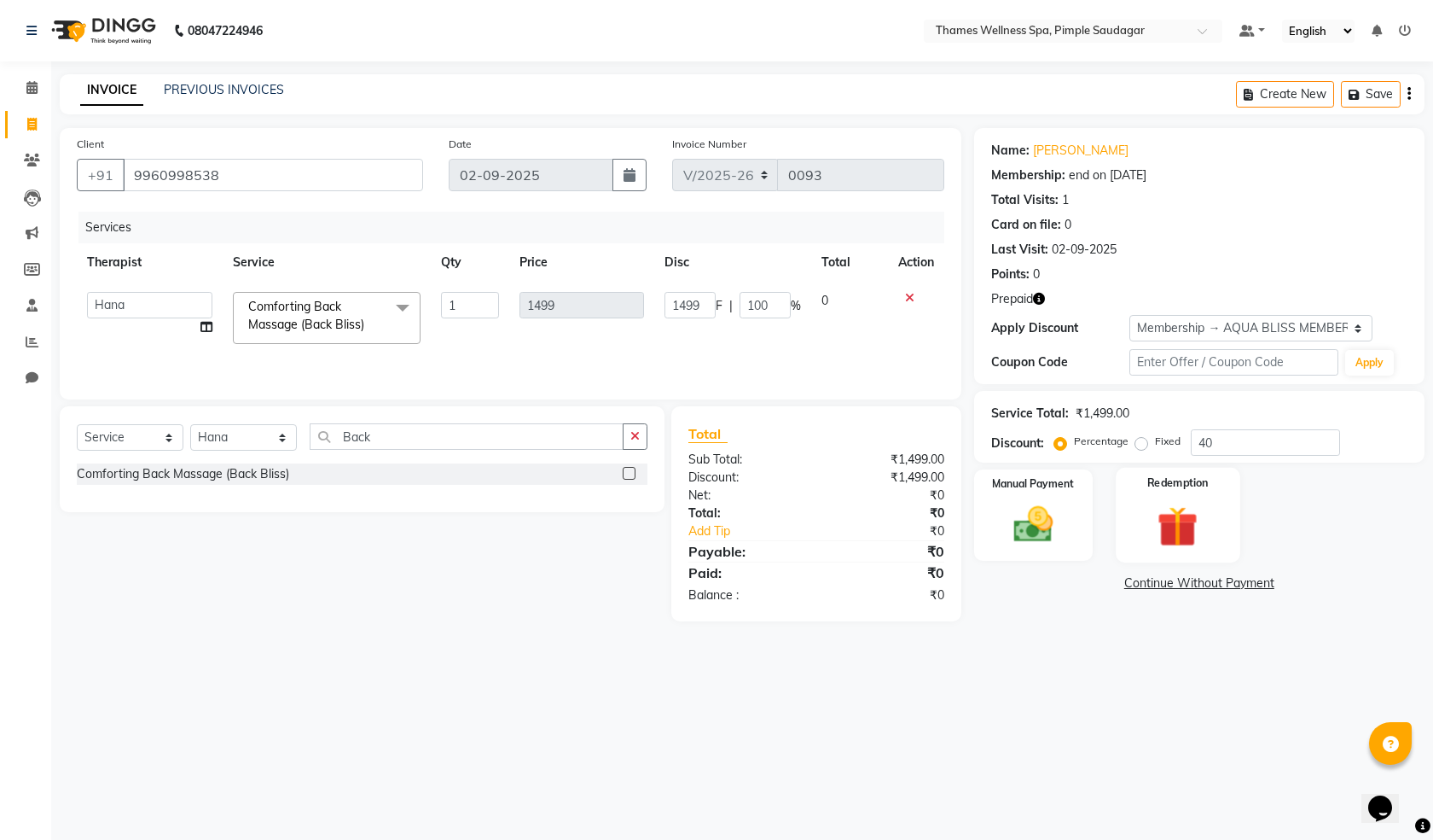
click at [1156, 529] on img at bounding box center [1179, 526] width 67 height 50
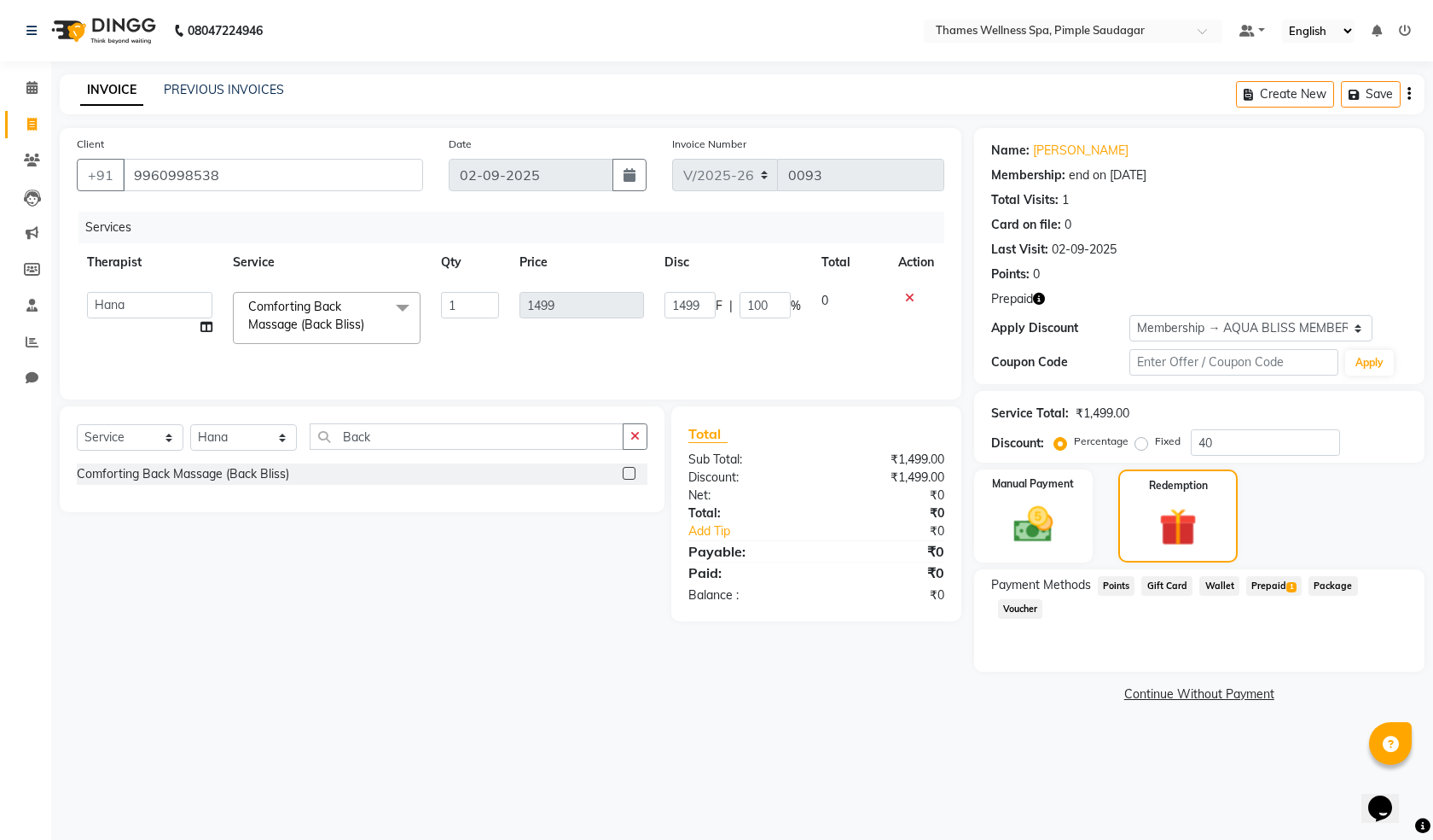
click at [1247, 584] on span "Prepaid 1" at bounding box center [1274, 586] width 56 height 19
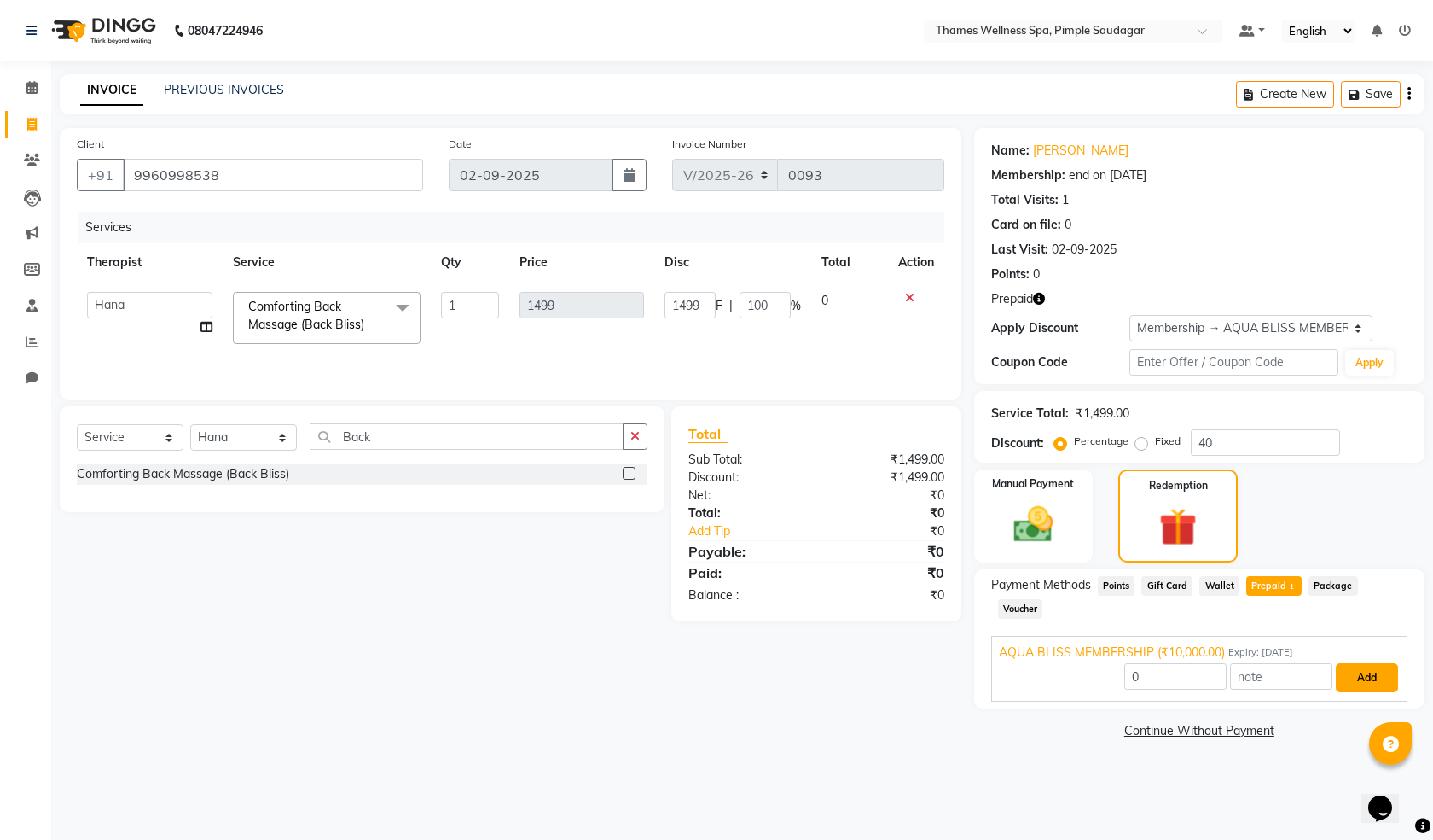
click at [1358, 663] on button "Add" at bounding box center [1367, 677] width 62 height 29
click at [1203, 746] on link "Continue Without Payment" at bounding box center [1200, 755] width 444 height 18
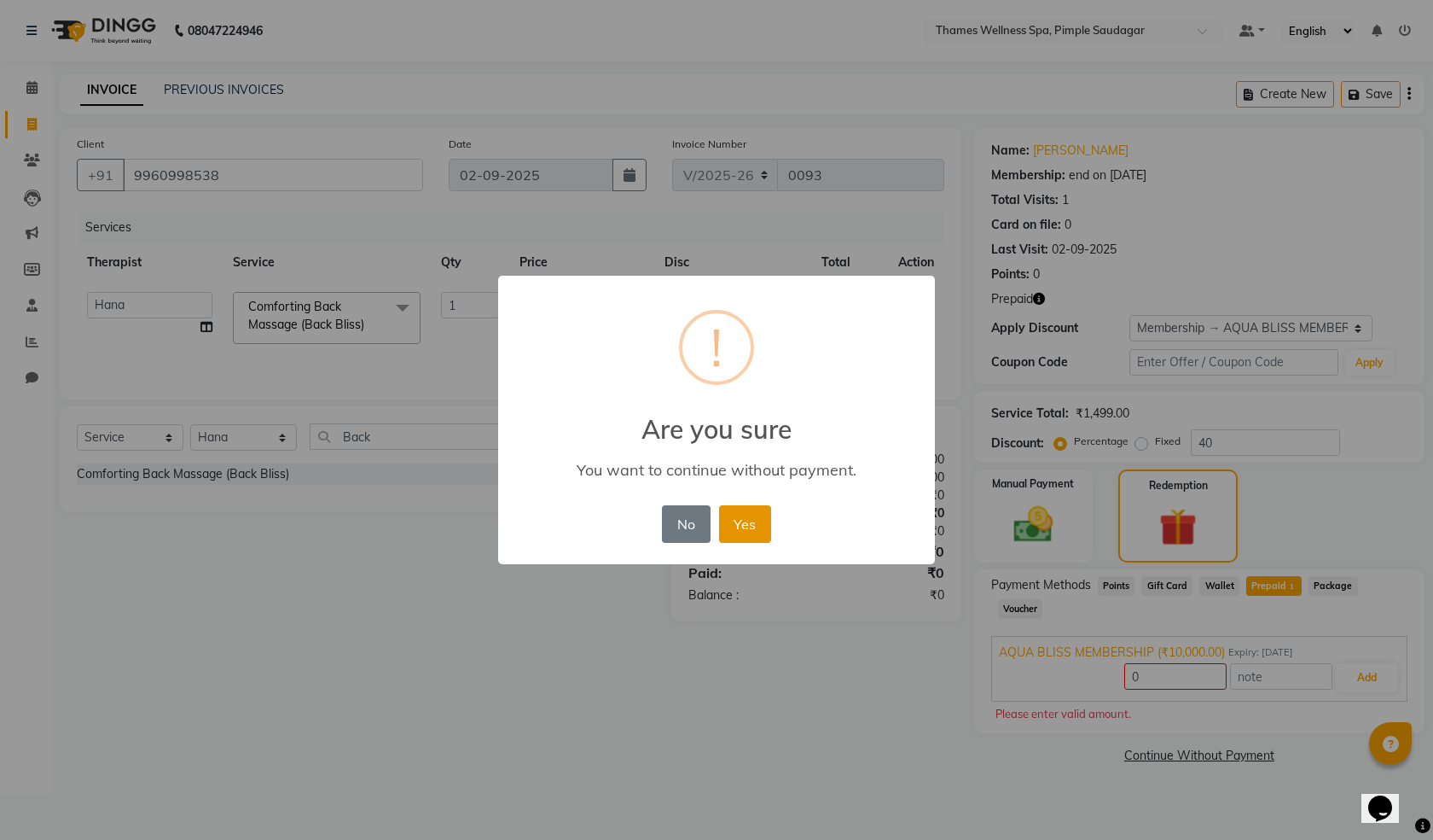
click at [754, 522] on button "Yes" at bounding box center [745, 523] width 52 height 37
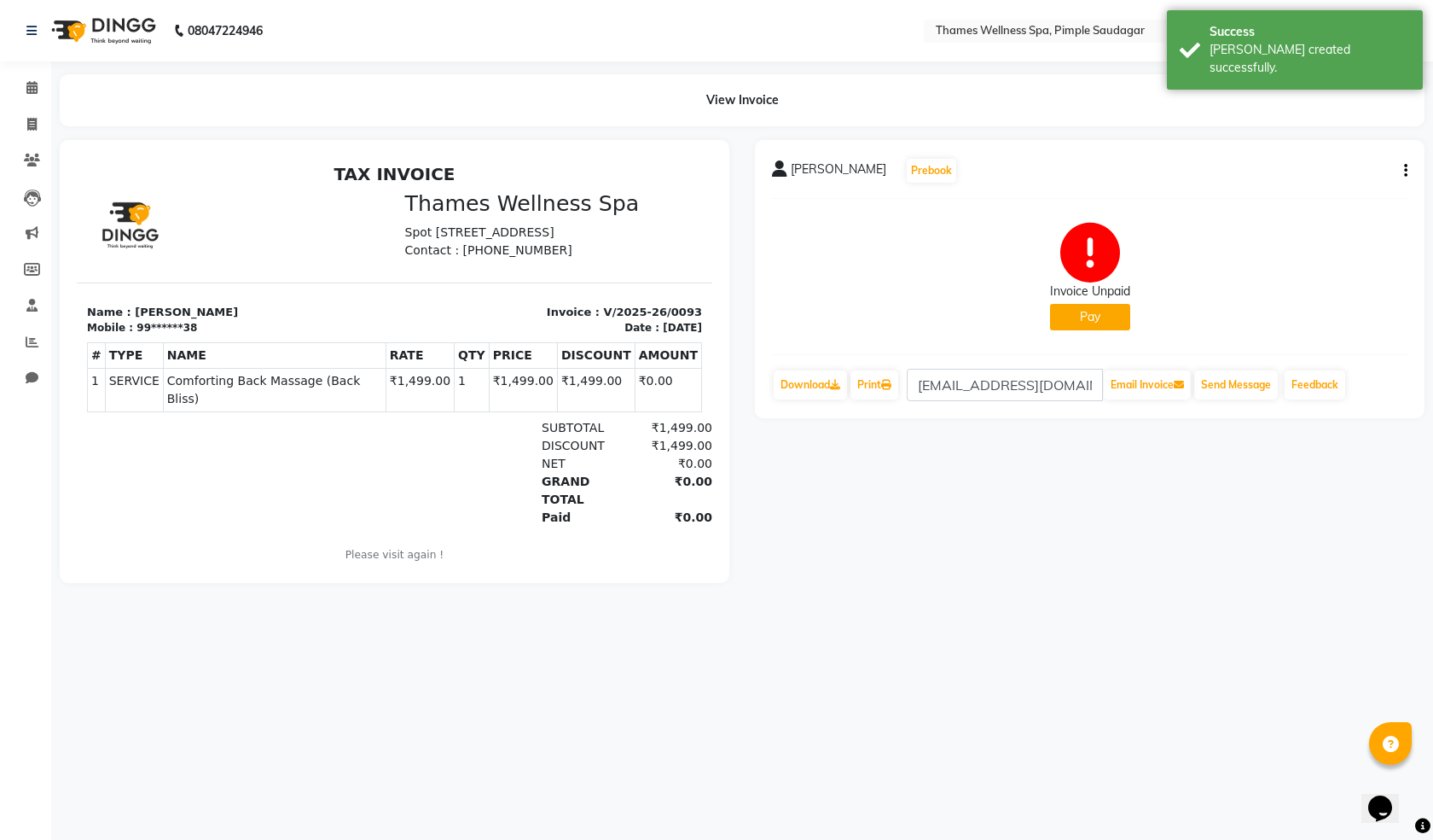
drag, startPoint x: 1045, startPoint y: 494, endPoint x: 771, endPoint y: 419, distance: 284.1
click at [1044, 494] on div "[PERSON_NAME] Prebook Invoice Unpaid Pay Download Print [EMAIL_ADDRESS][DOMAIN_…" at bounding box center [1090, 361] width 695 height 443
click at [1391, 200] on div "[PERSON_NAME] Prebook Invoice Unpaid Pay Download Print [EMAIL_ADDRESS][DOMAIN_…" at bounding box center [1091, 279] width 670 height 278
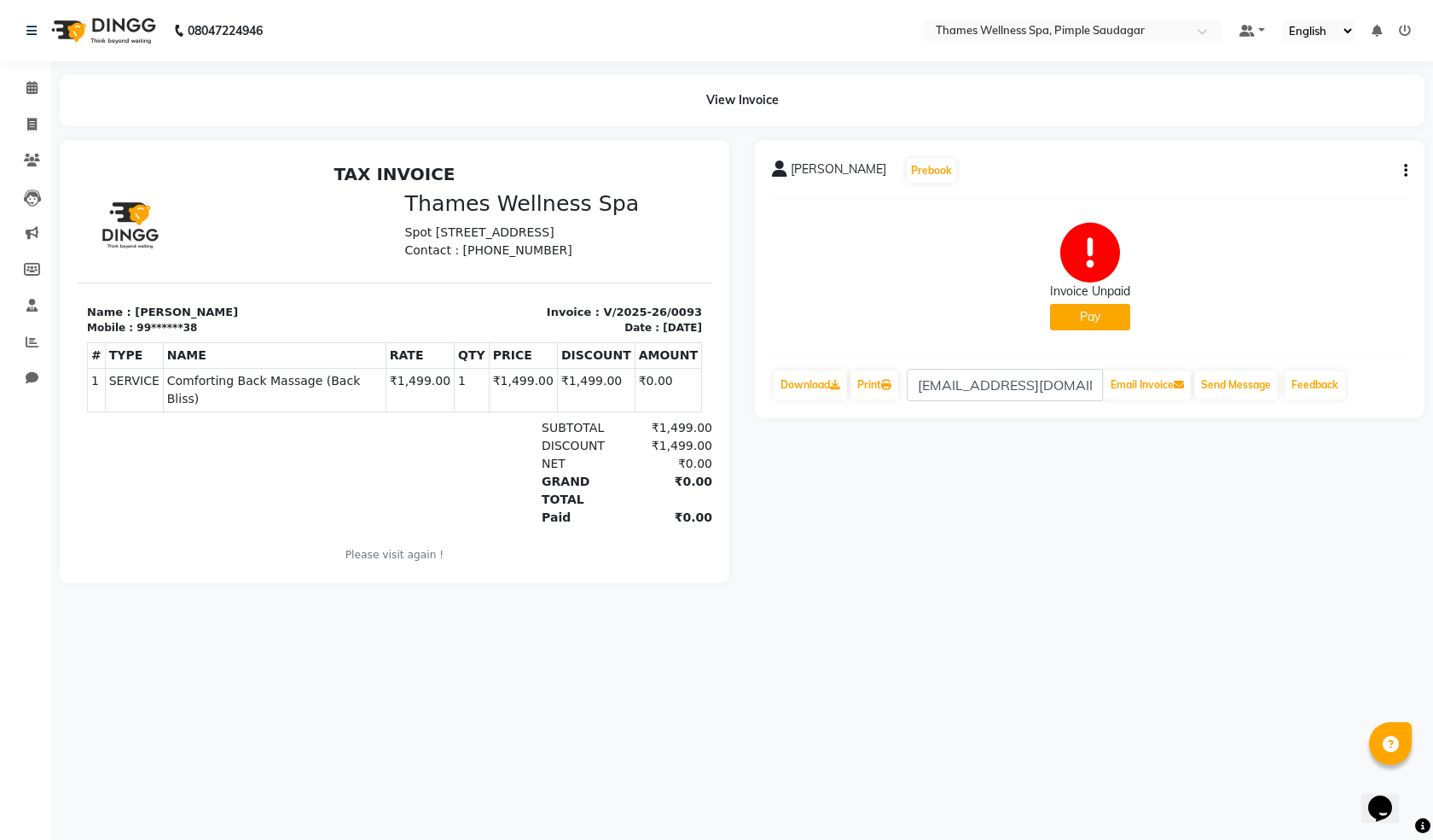
select select "service"
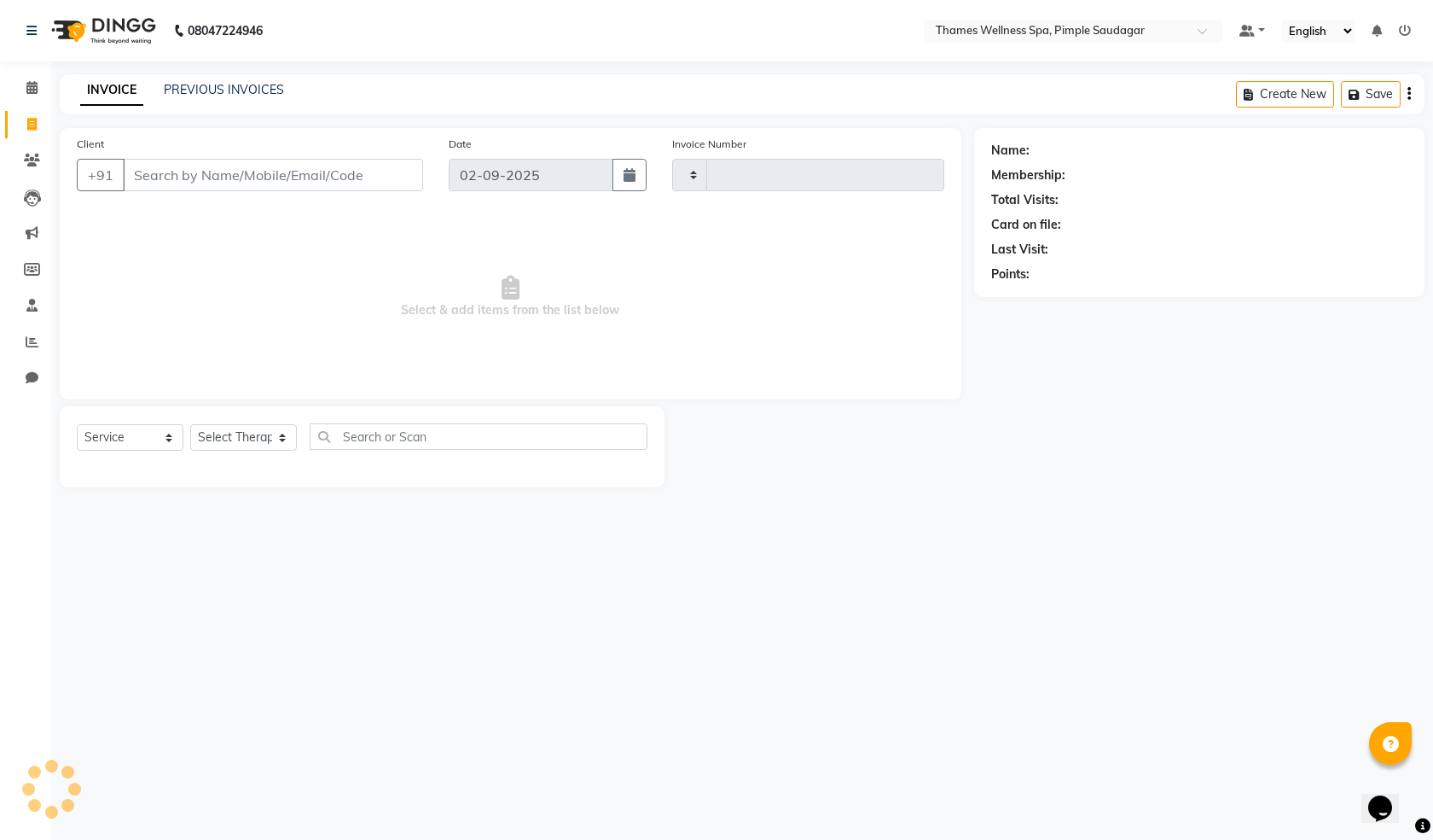
type input "0094"
select select "8709"
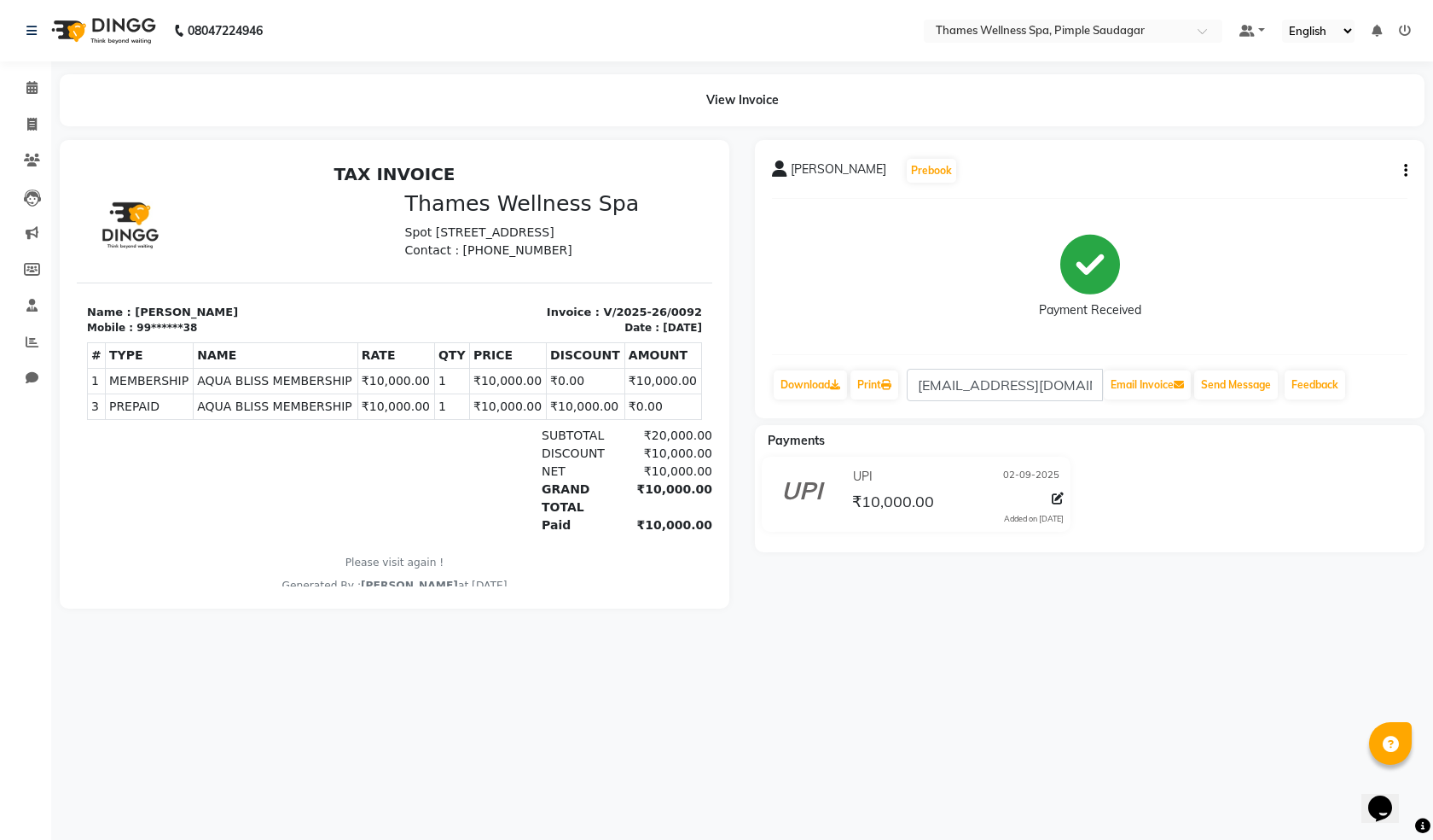
select select "service"
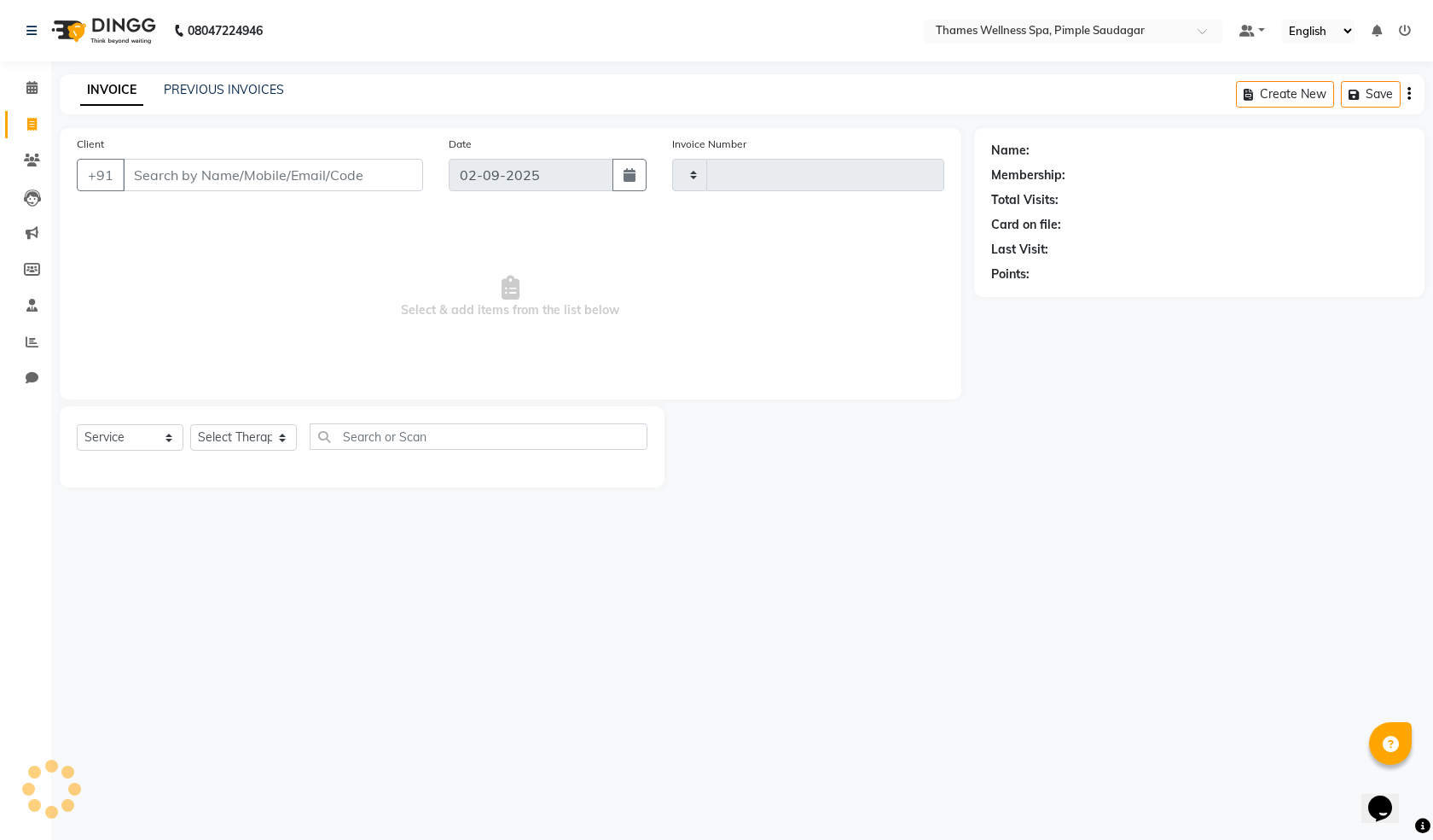
type input "0094"
select select "8709"
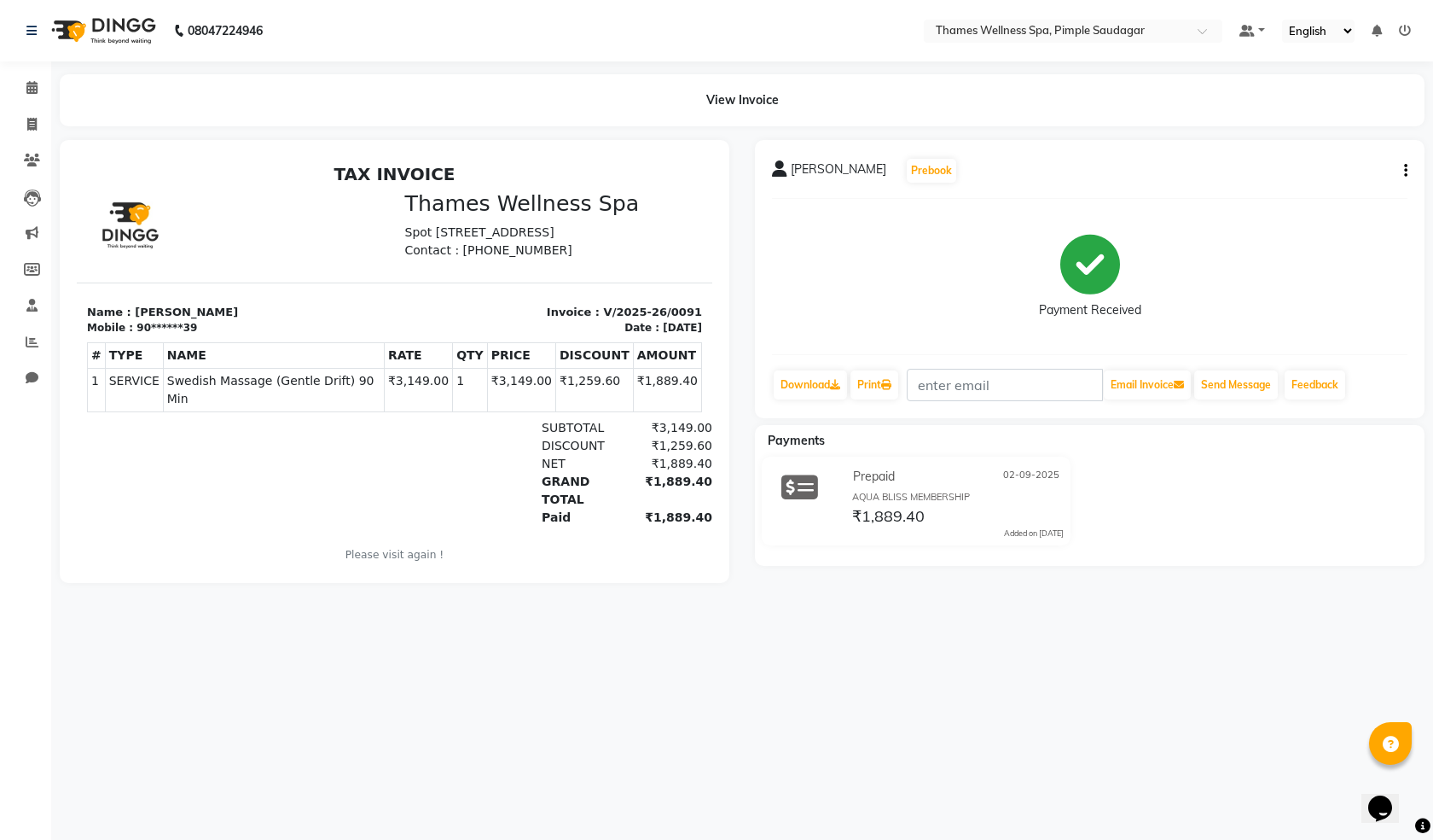
select select "8709"
select select "service"
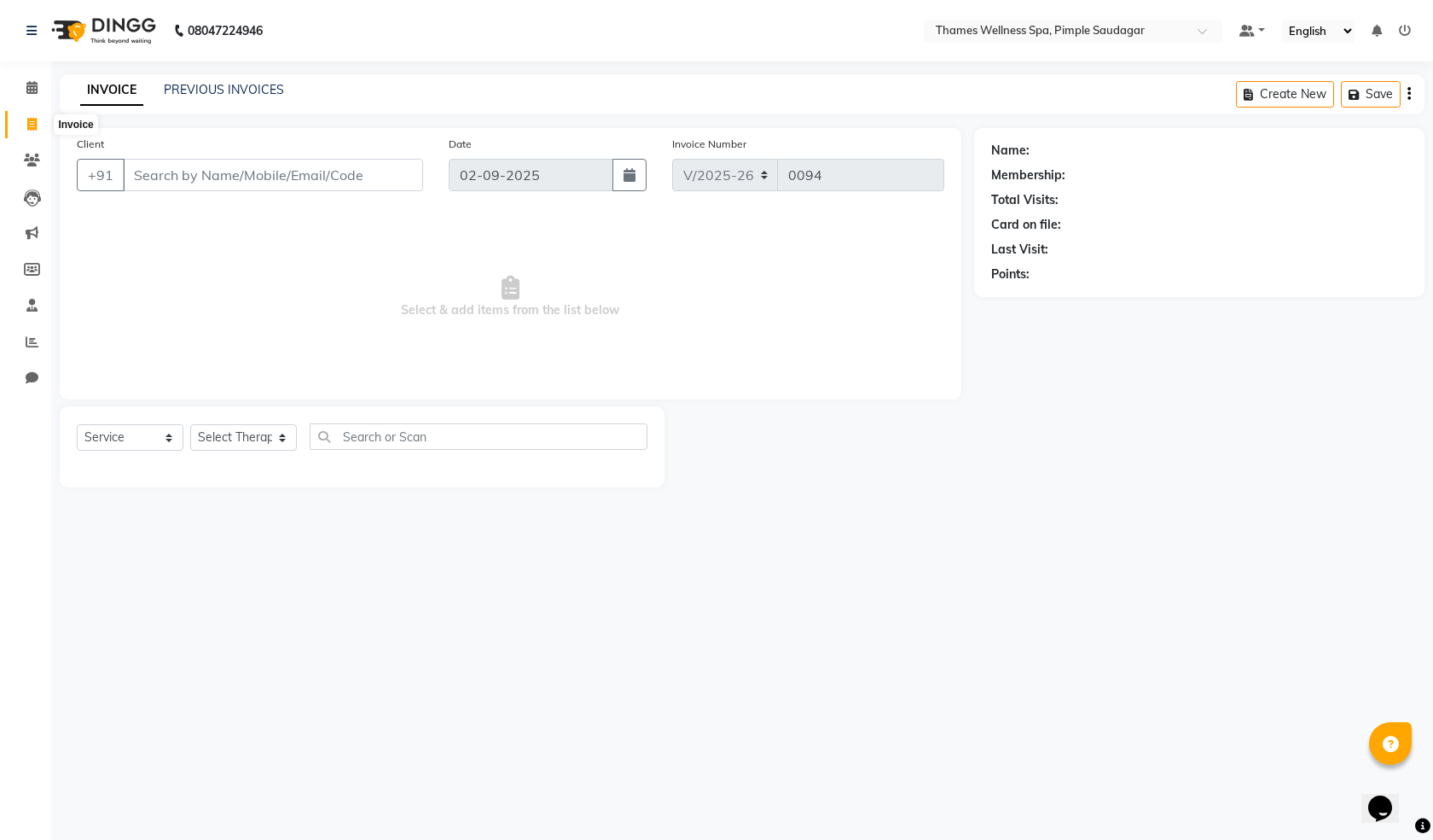
click at [35, 125] on icon at bounding box center [32, 124] width 9 height 13
select select "service"
type input "0094"
select select "8709"
click at [23, 93] on span at bounding box center [32, 88] width 30 height 19
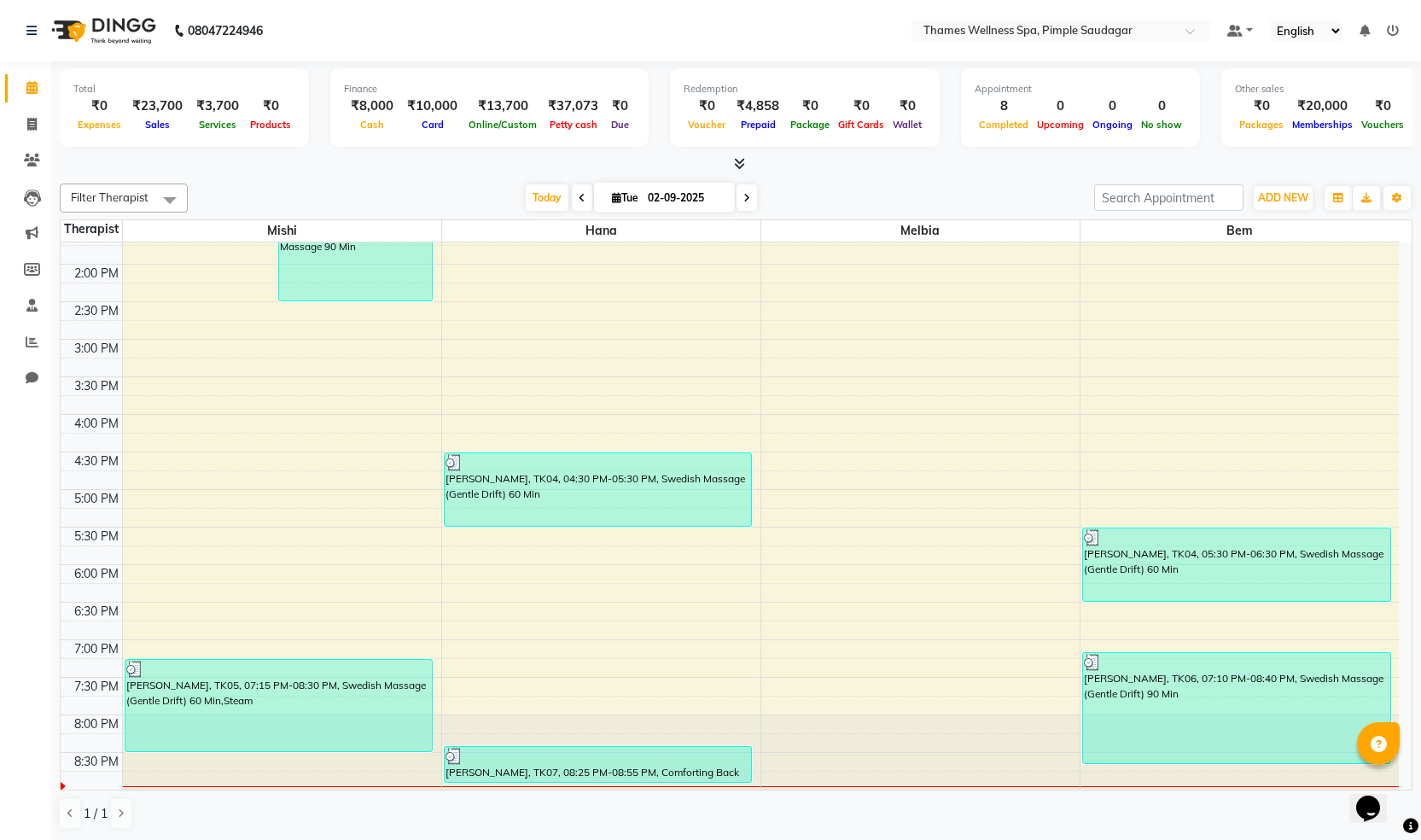
scroll to position [1, 0]
